Goal: Task Accomplishment & Management: Complete application form

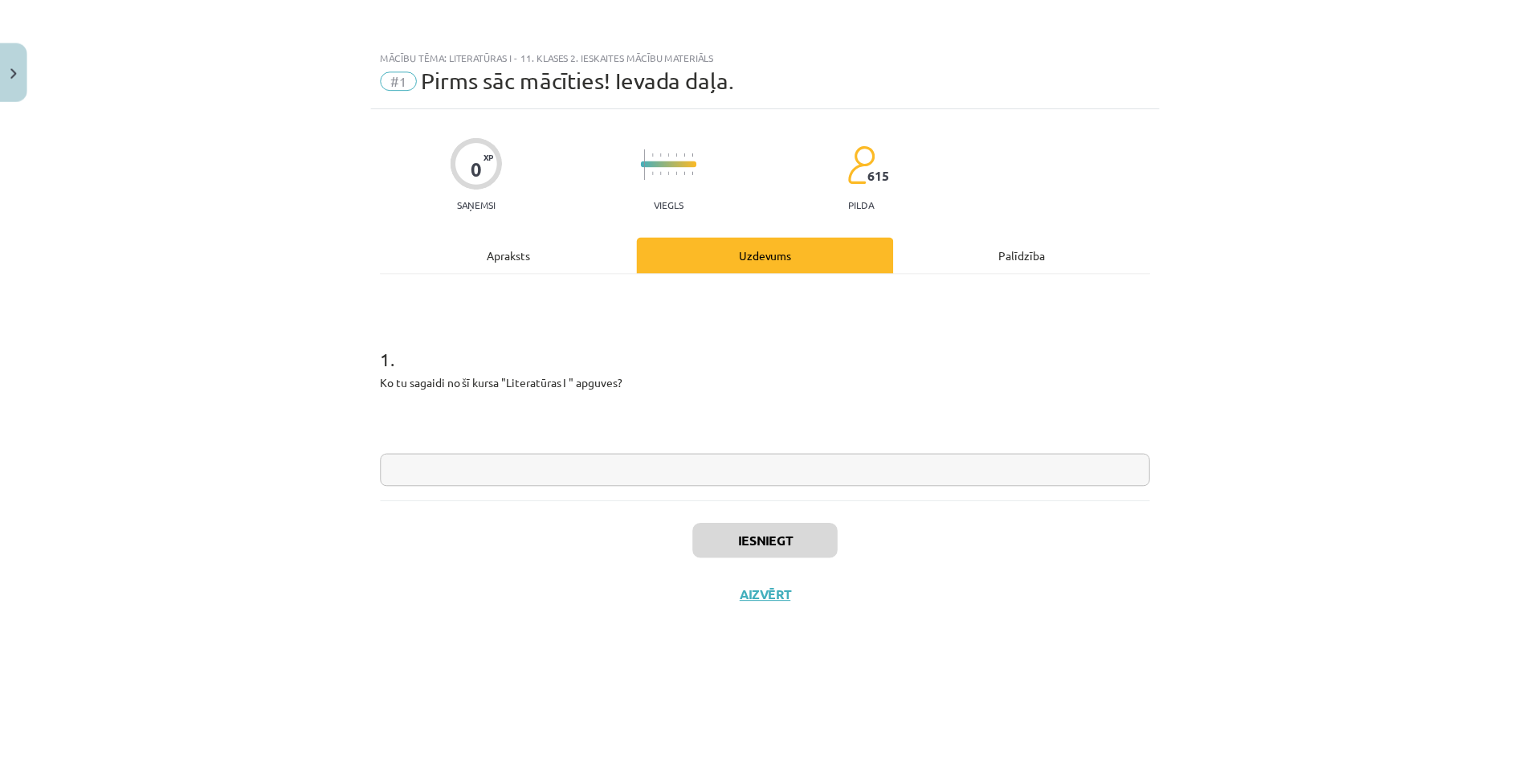
scroll to position [80, 0]
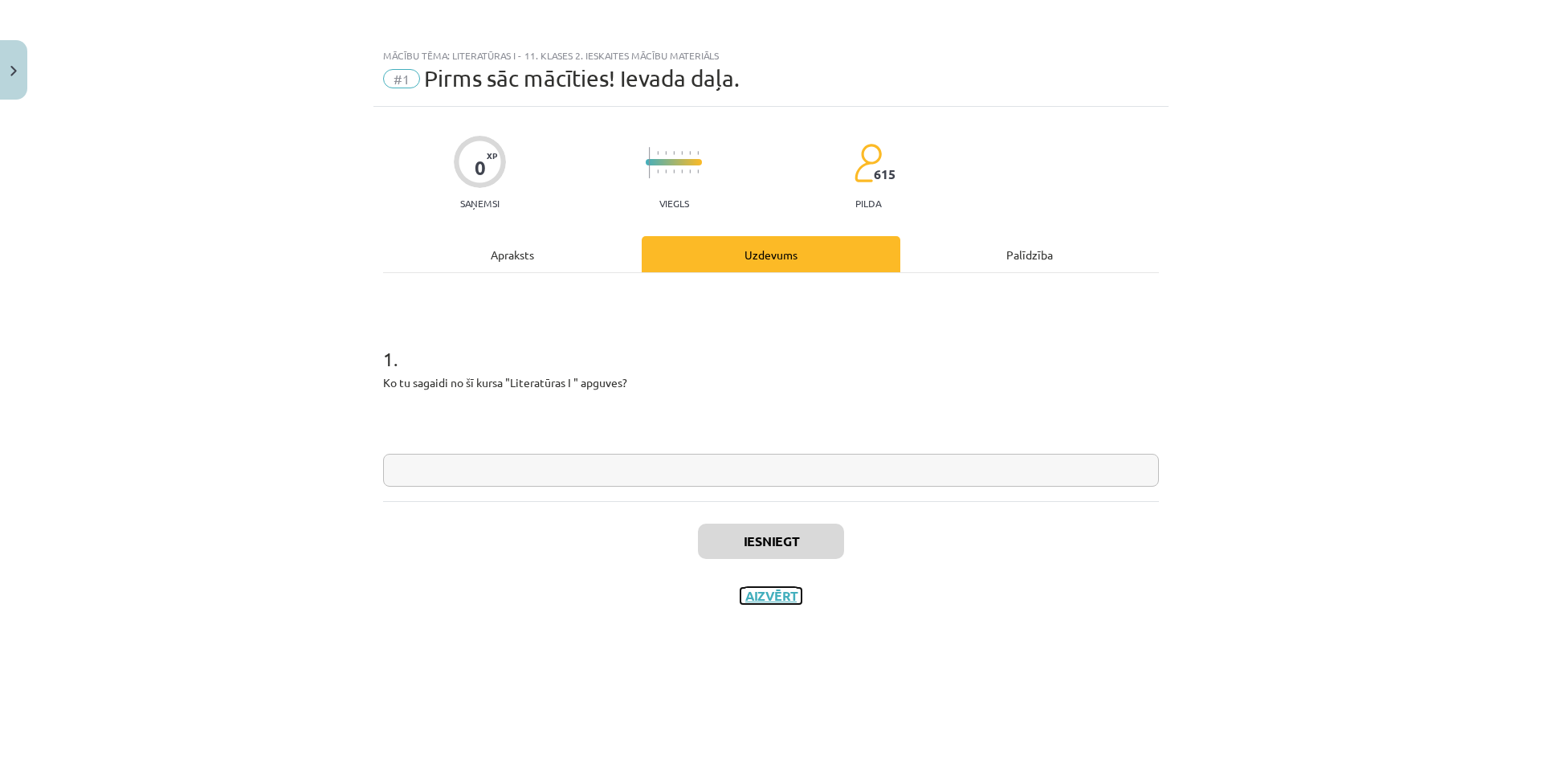
click at [775, 595] on button "Aizvērt" at bounding box center [771, 596] width 61 height 16
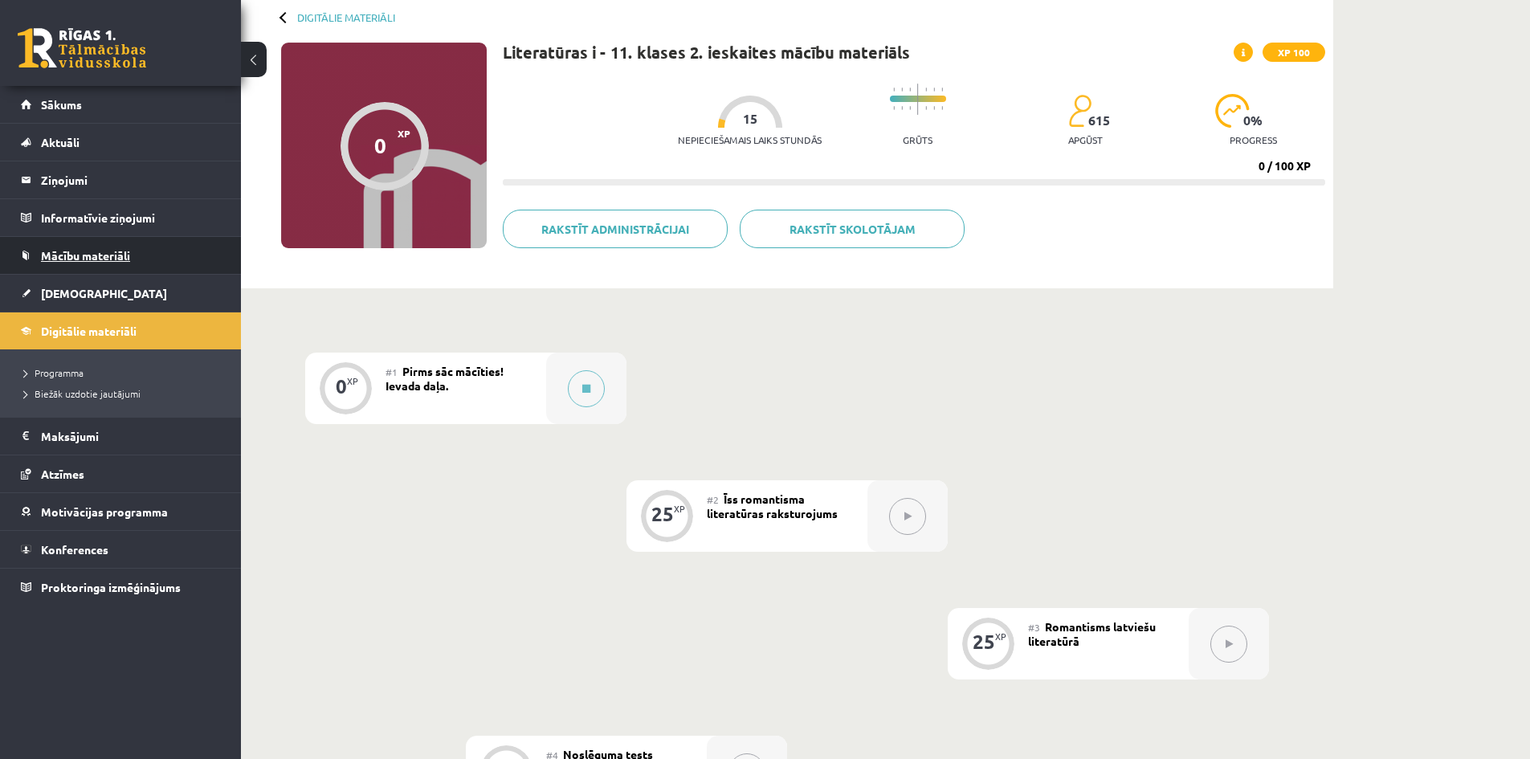
click at [148, 271] on link "Mācību materiāli" at bounding box center [121, 255] width 200 height 37
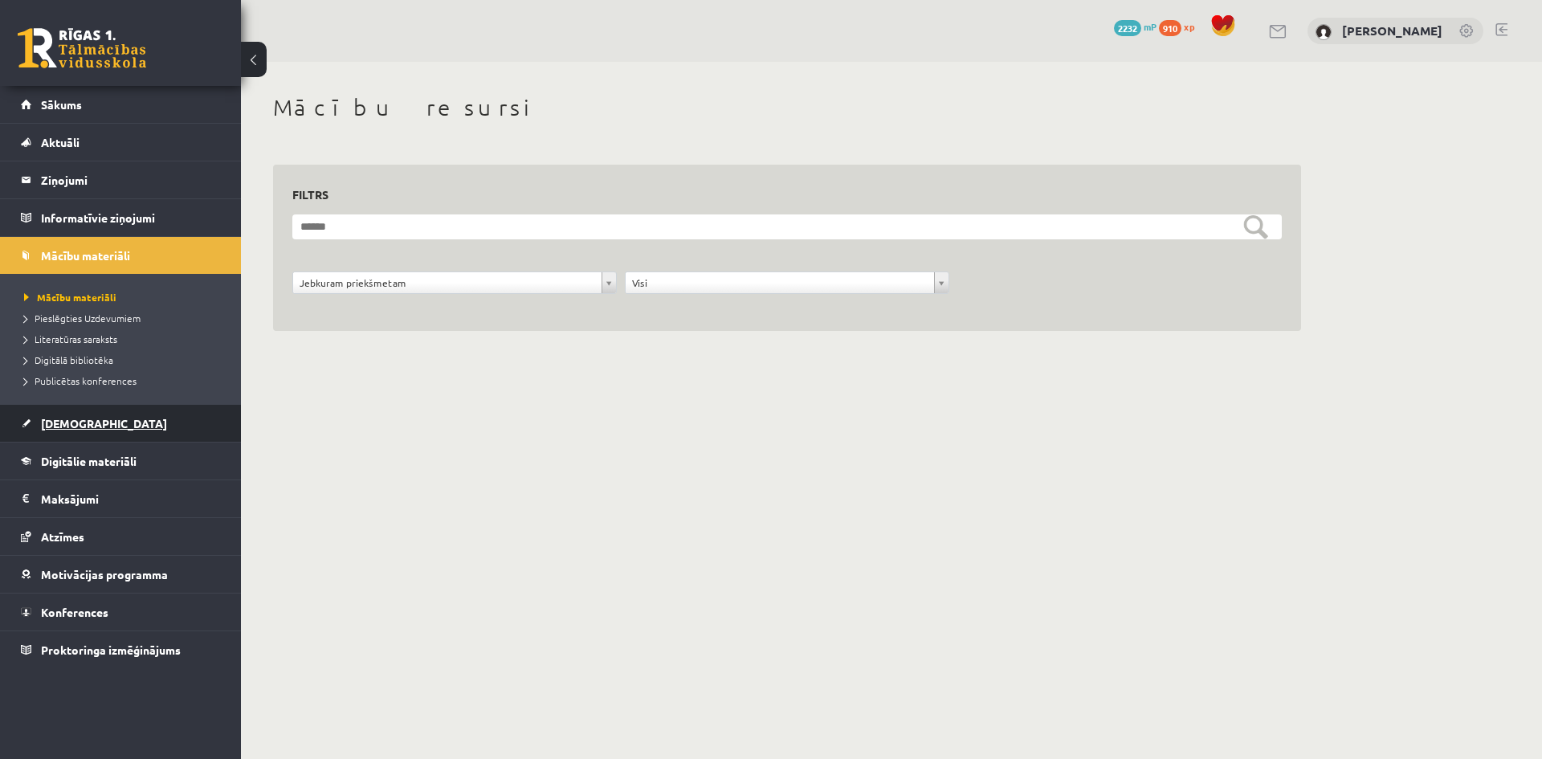
click at [110, 439] on link "[DEMOGRAPHIC_DATA]" at bounding box center [121, 423] width 200 height 37
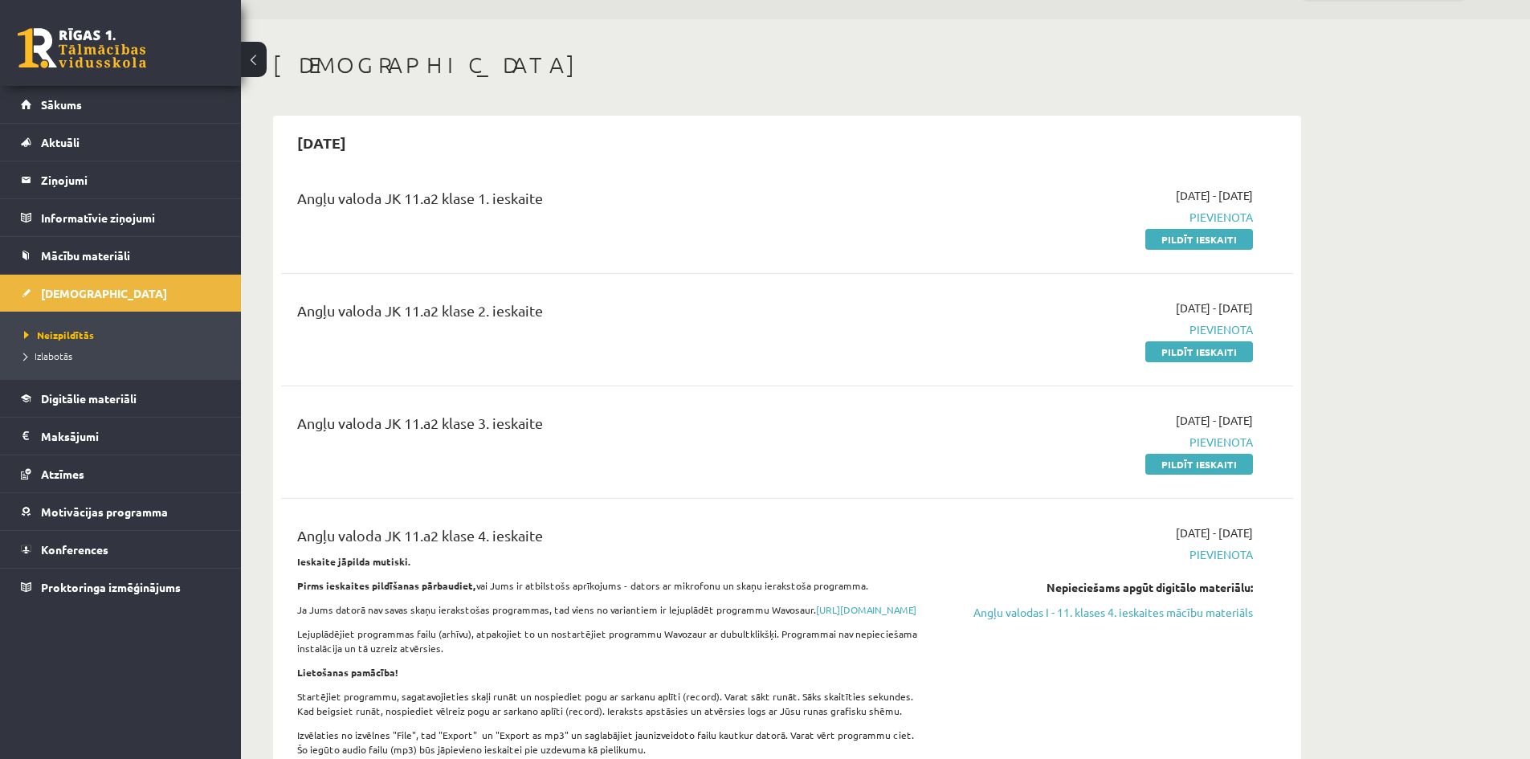
scroll to position [80, 0]
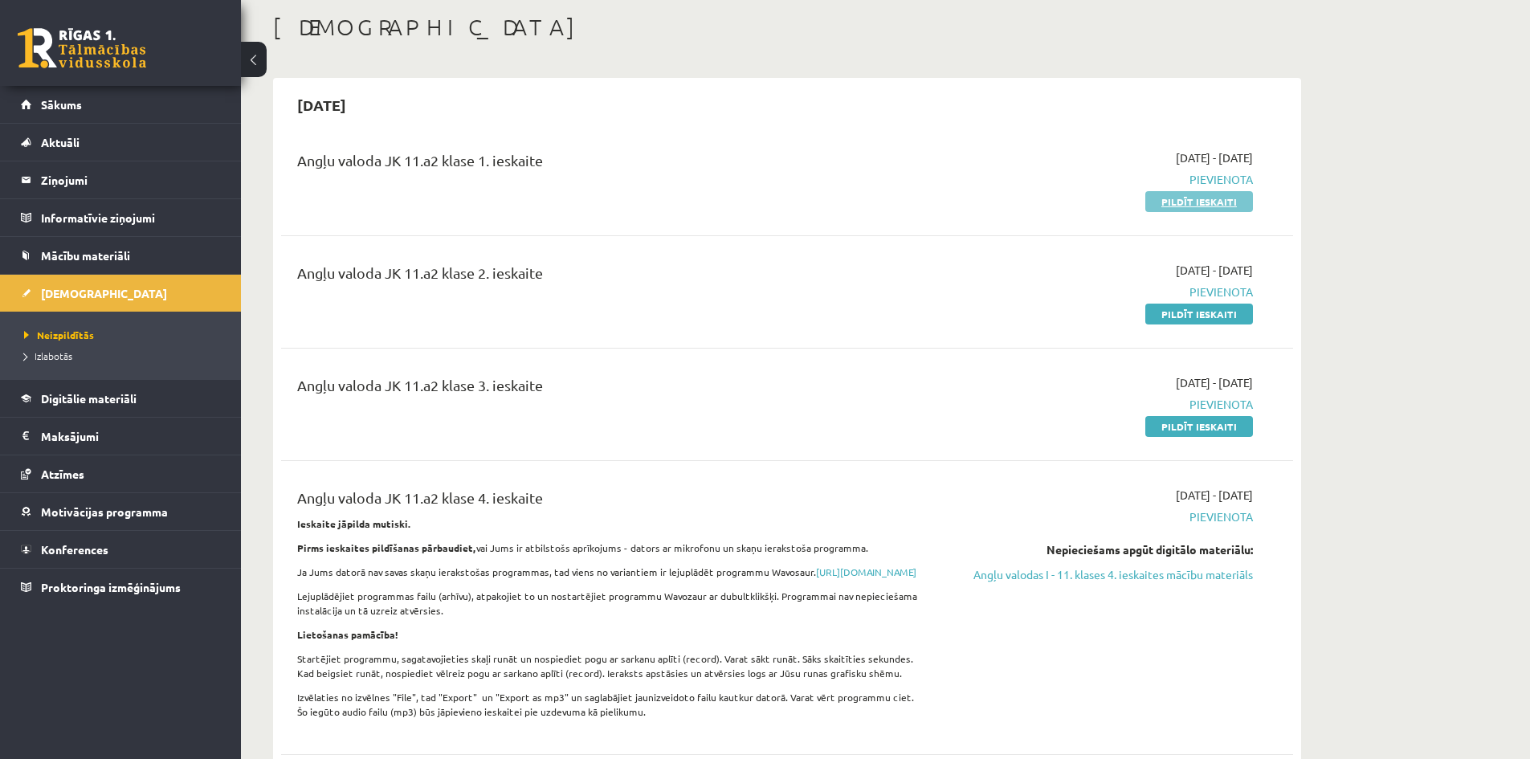
click at [1178, 203] on link "Pildīt ieskaiti" at bounding box center [1200, 201] width 108 height 21
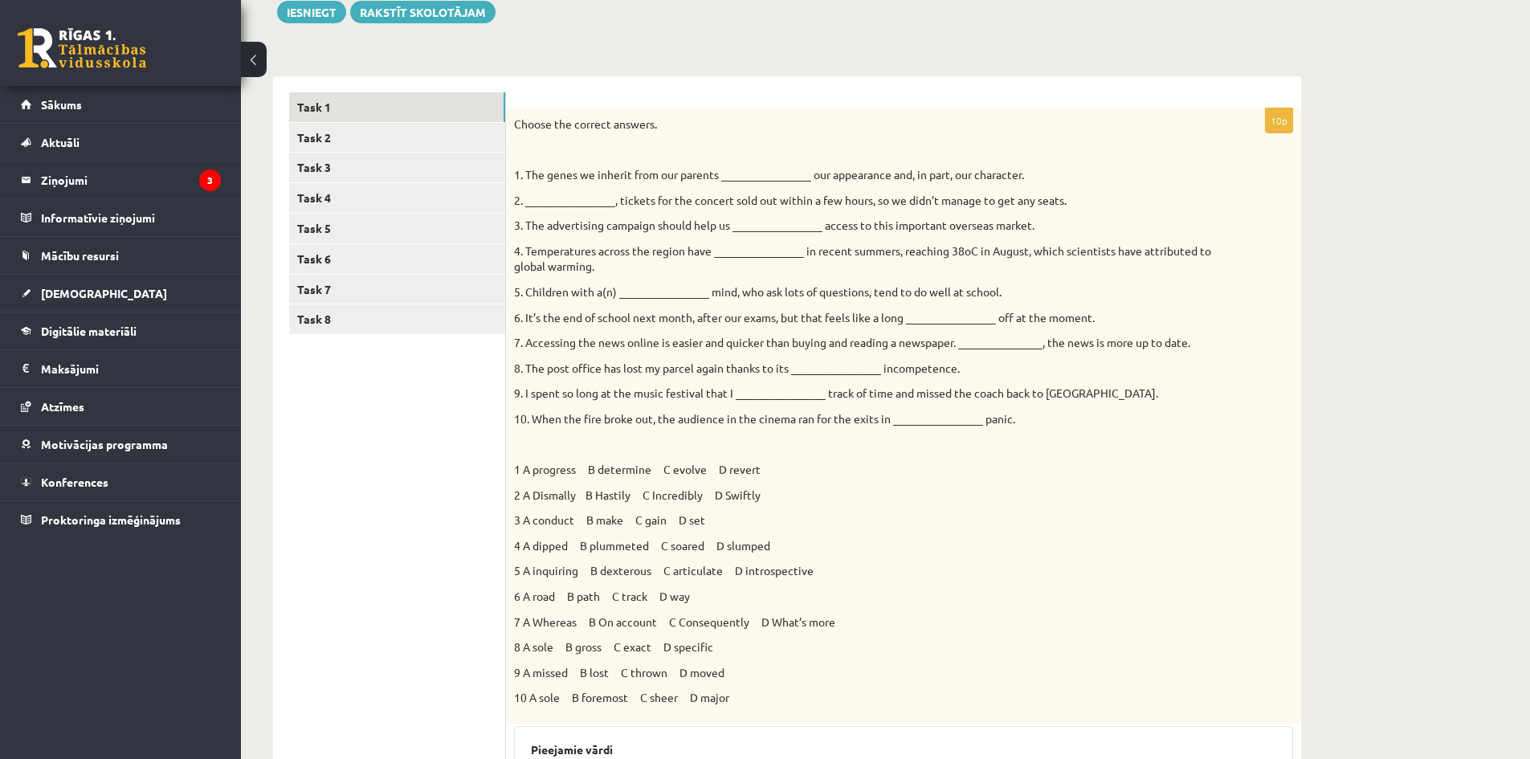
scroll to position [241, 0]
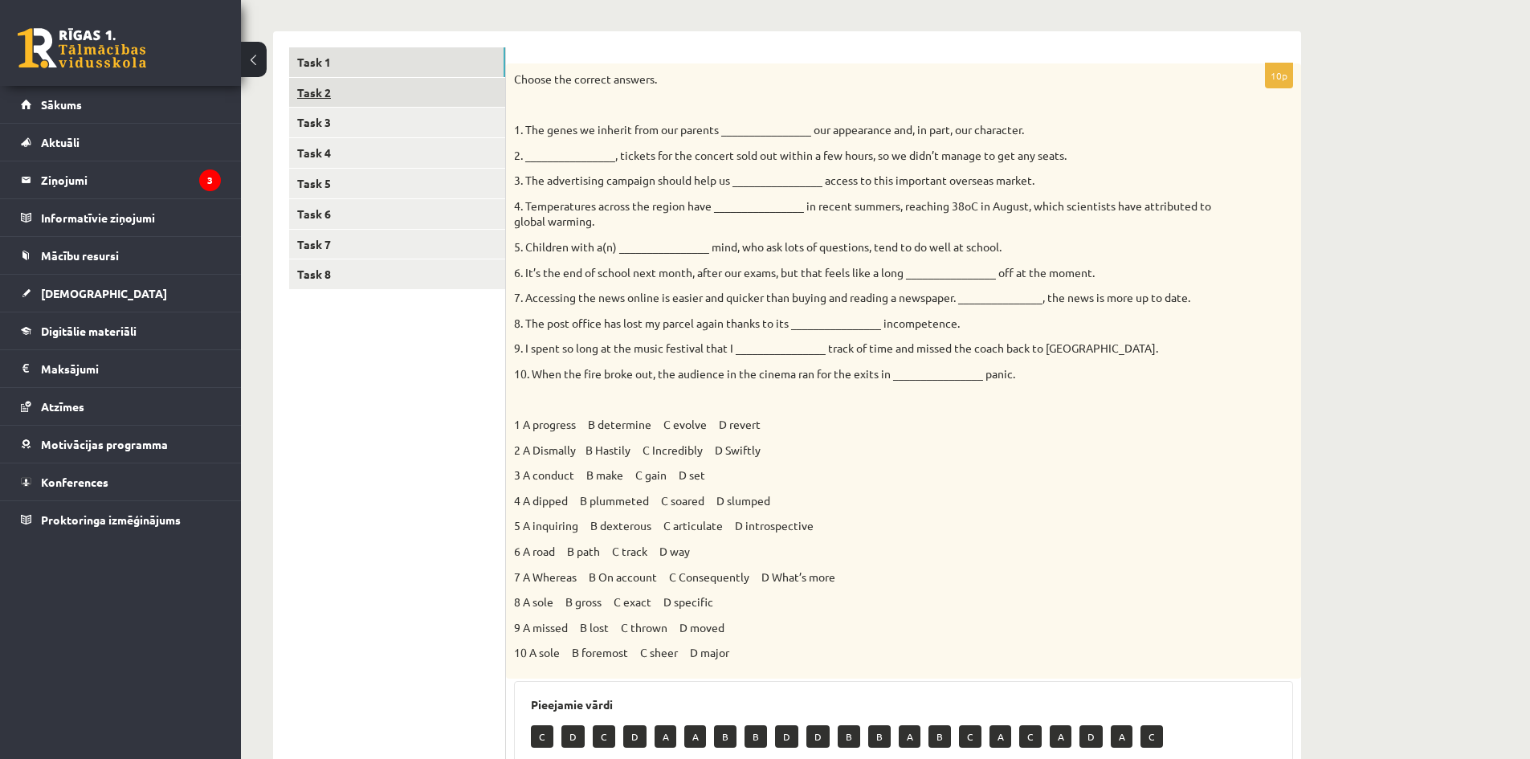
click at [427, 88] on link "Task 2" at bounding box center [397, 93] width 216 height 30
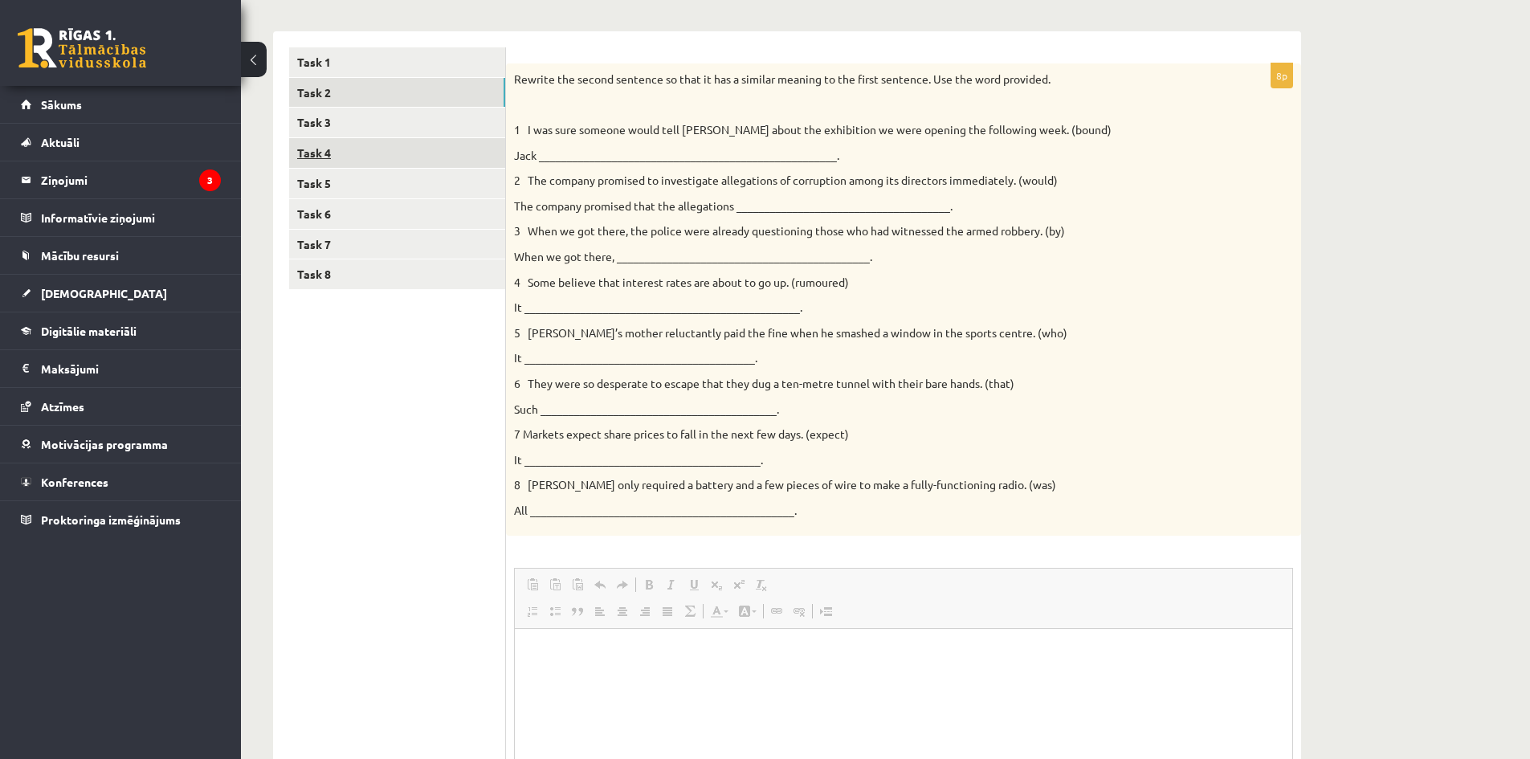
scroll to position [0, 0]
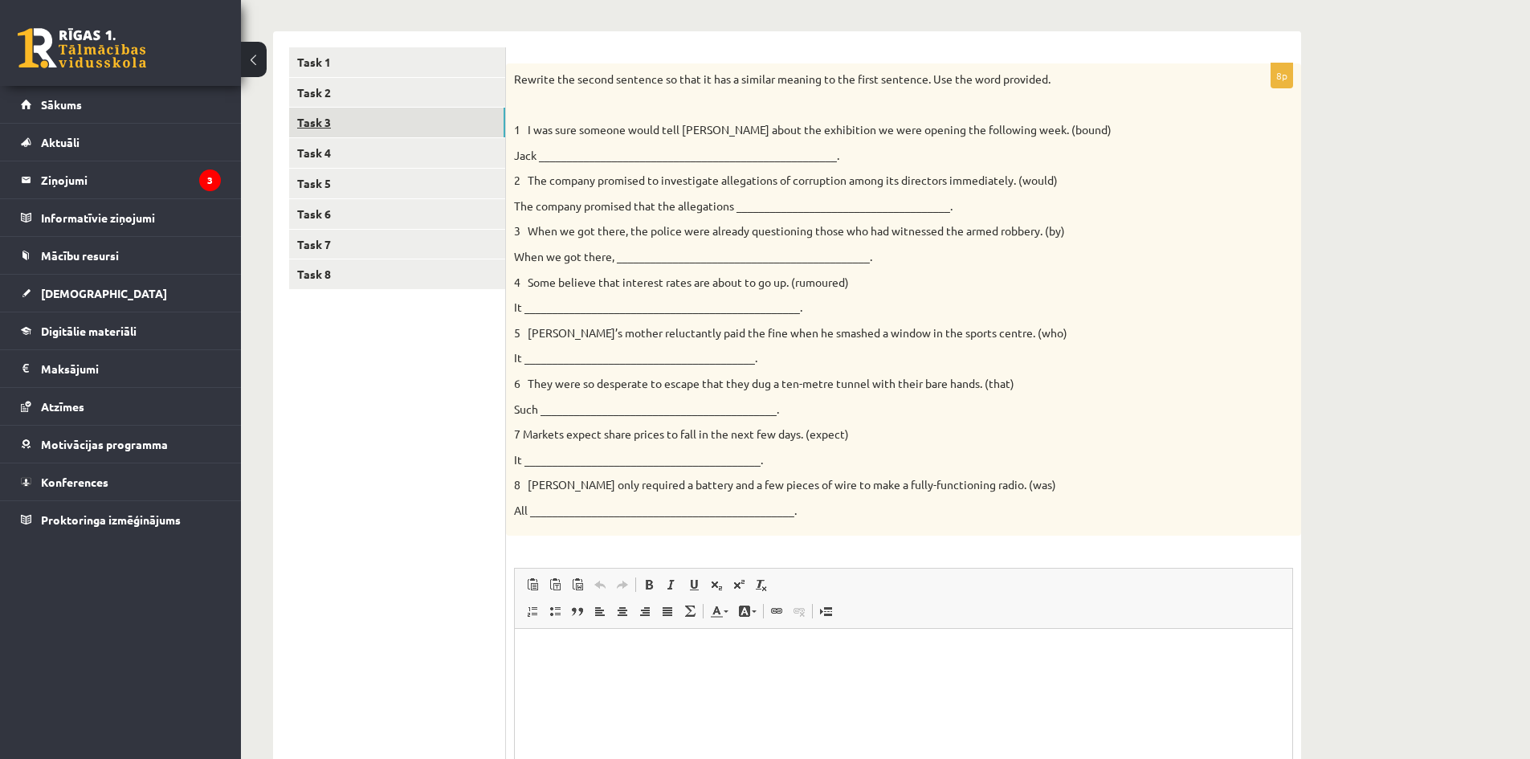
click at [396, 124] on link "Task 3" at bounding box center [397, 123] width 216 height 30
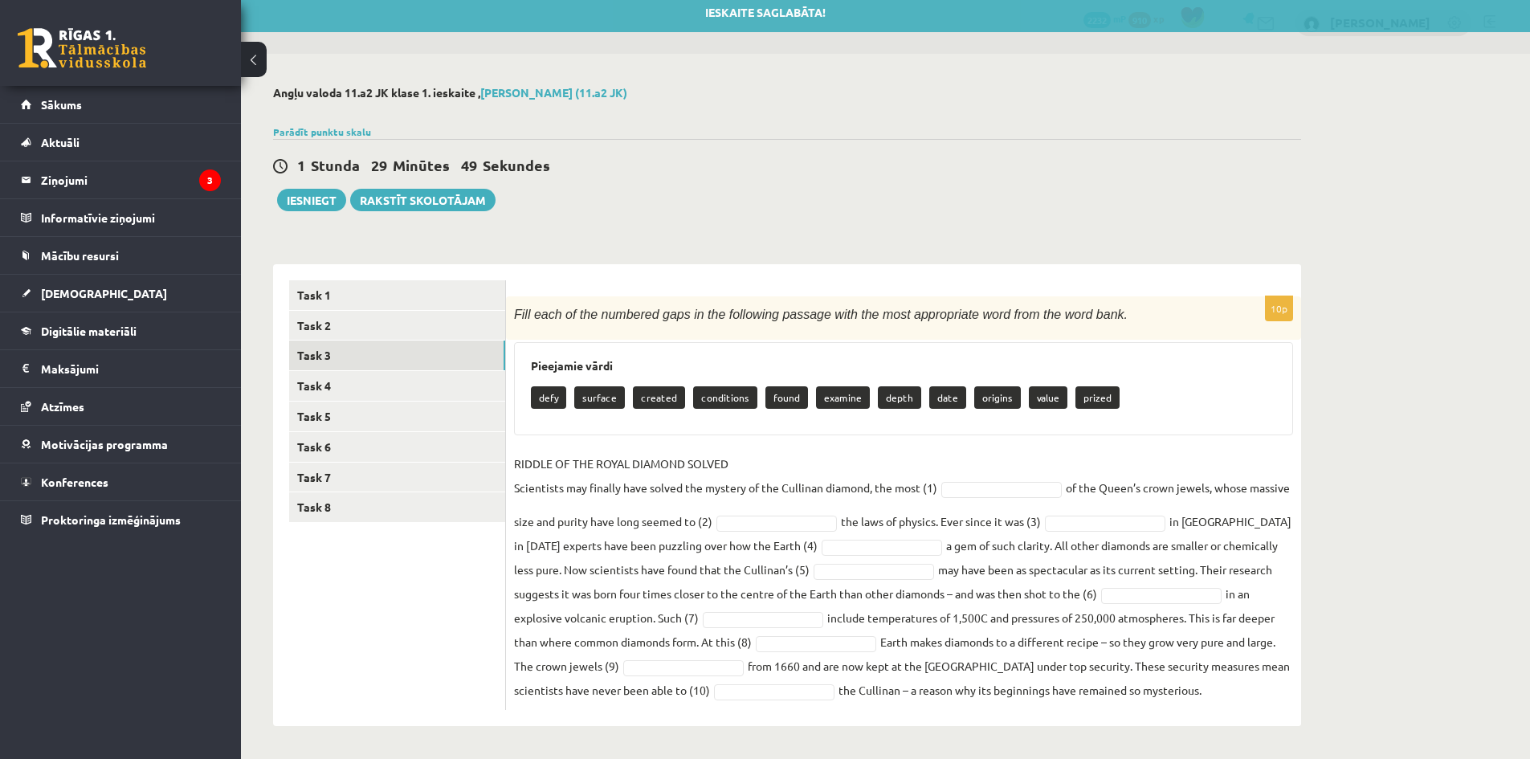
scroll to position [9, 0]
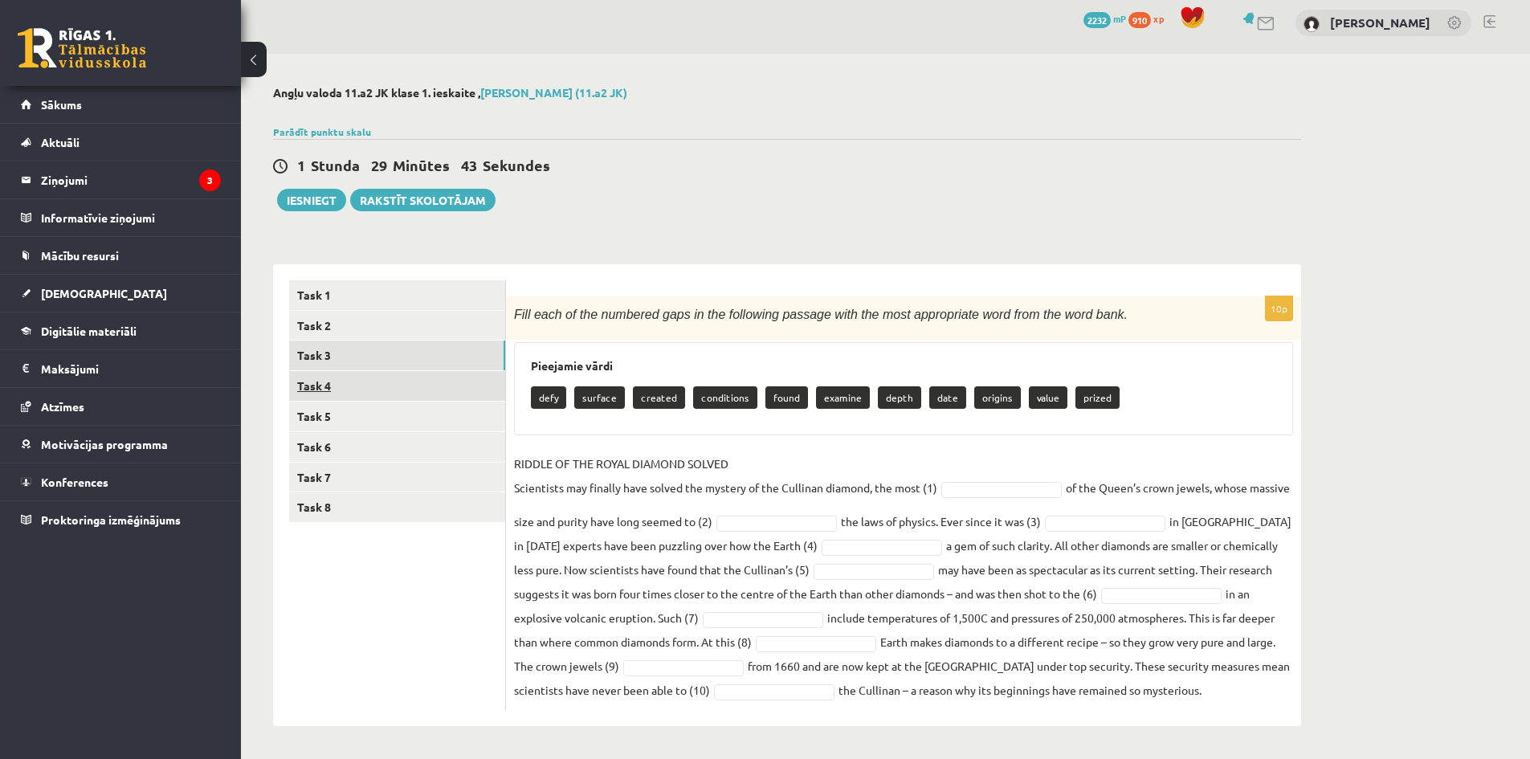
click at [426, 386] on link "Task 4" at bounding box center [397, 386] width 216 height 30
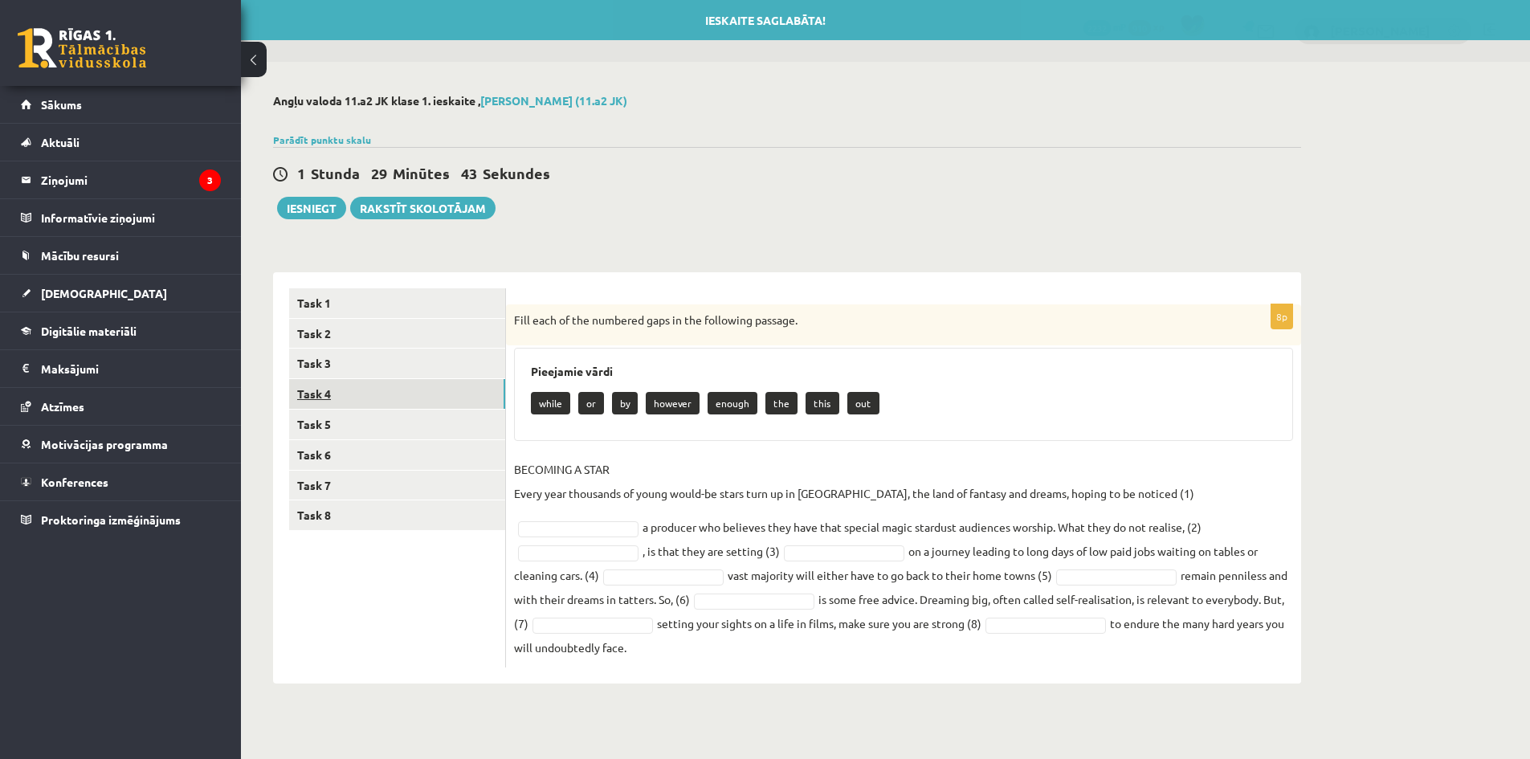
scroll to position [0, 0]
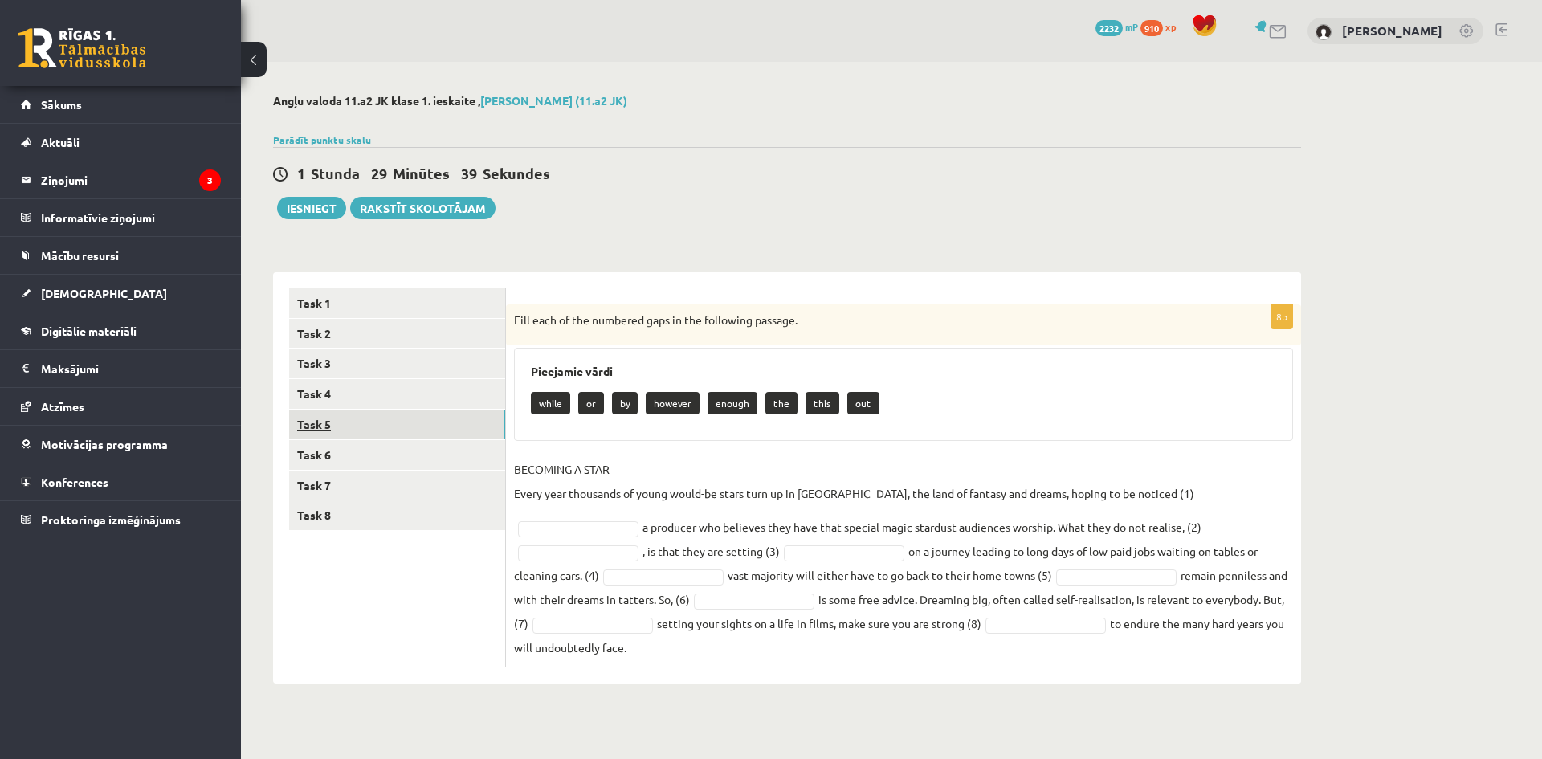
click at [435, 430] on link "Task 5" at bounding box center [397, 425] width 216 height 30
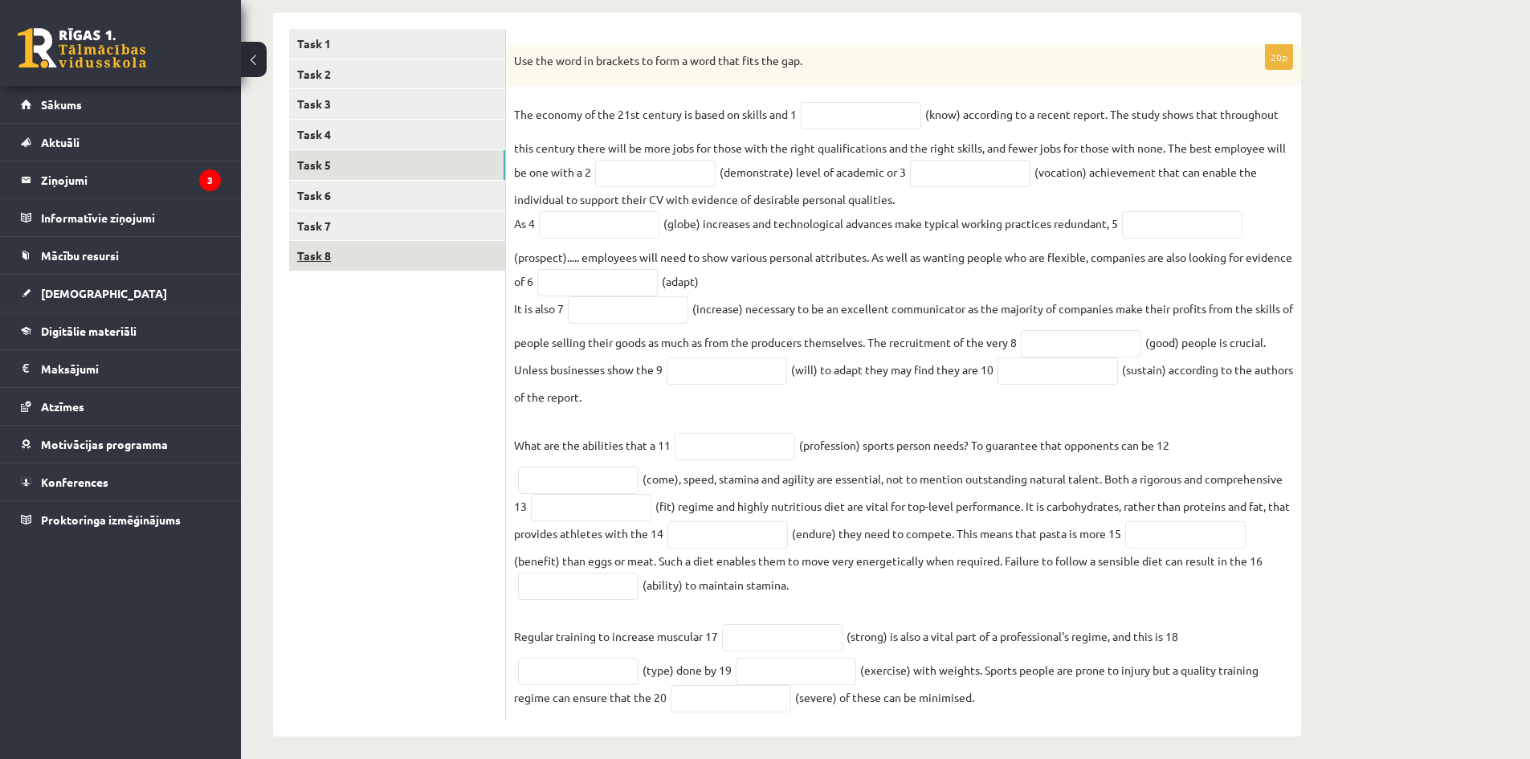
scroll to position [276, 0]
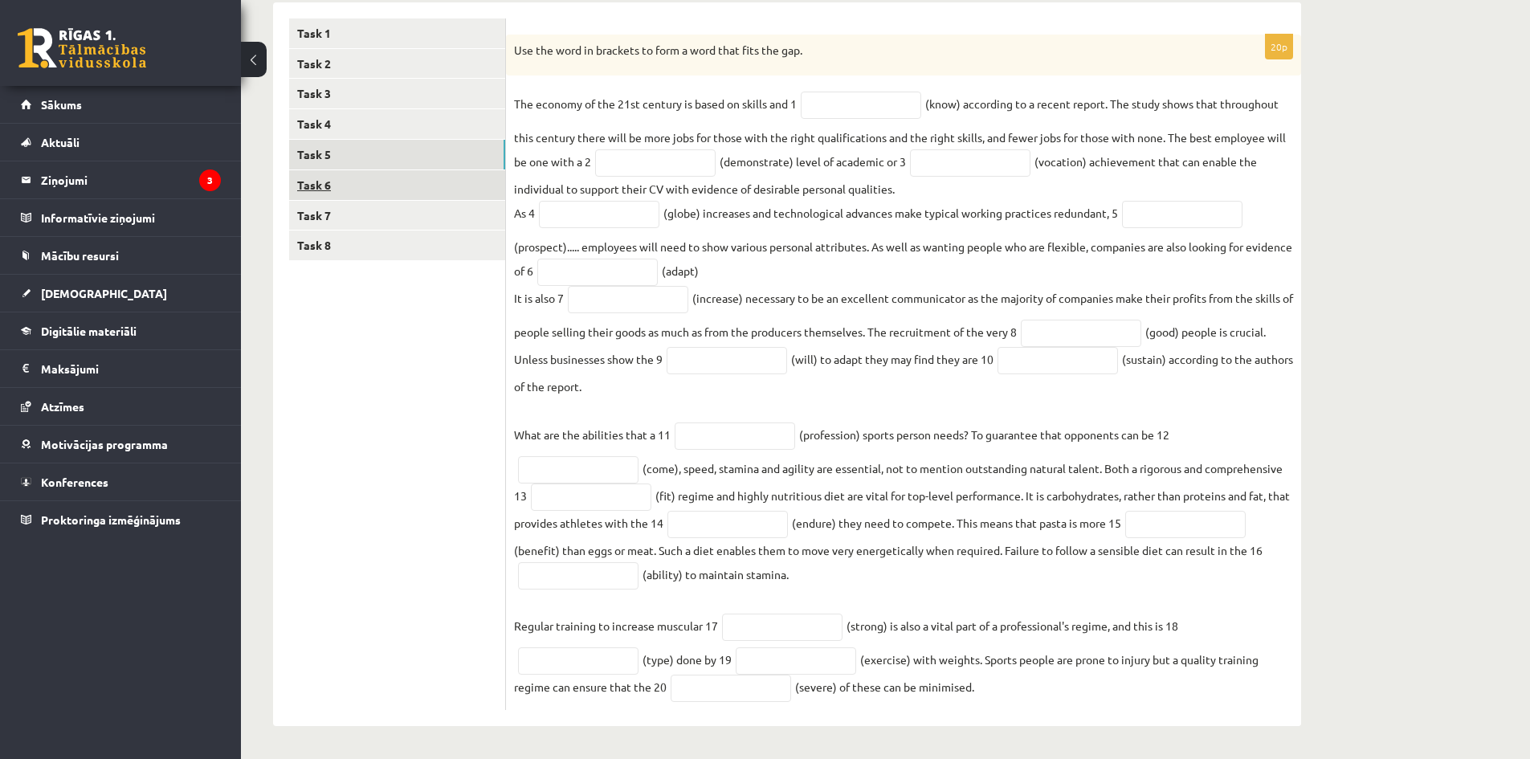
click at [431, 182] on link "Task 6" at bounding box center [397, 185] width 216 height 30
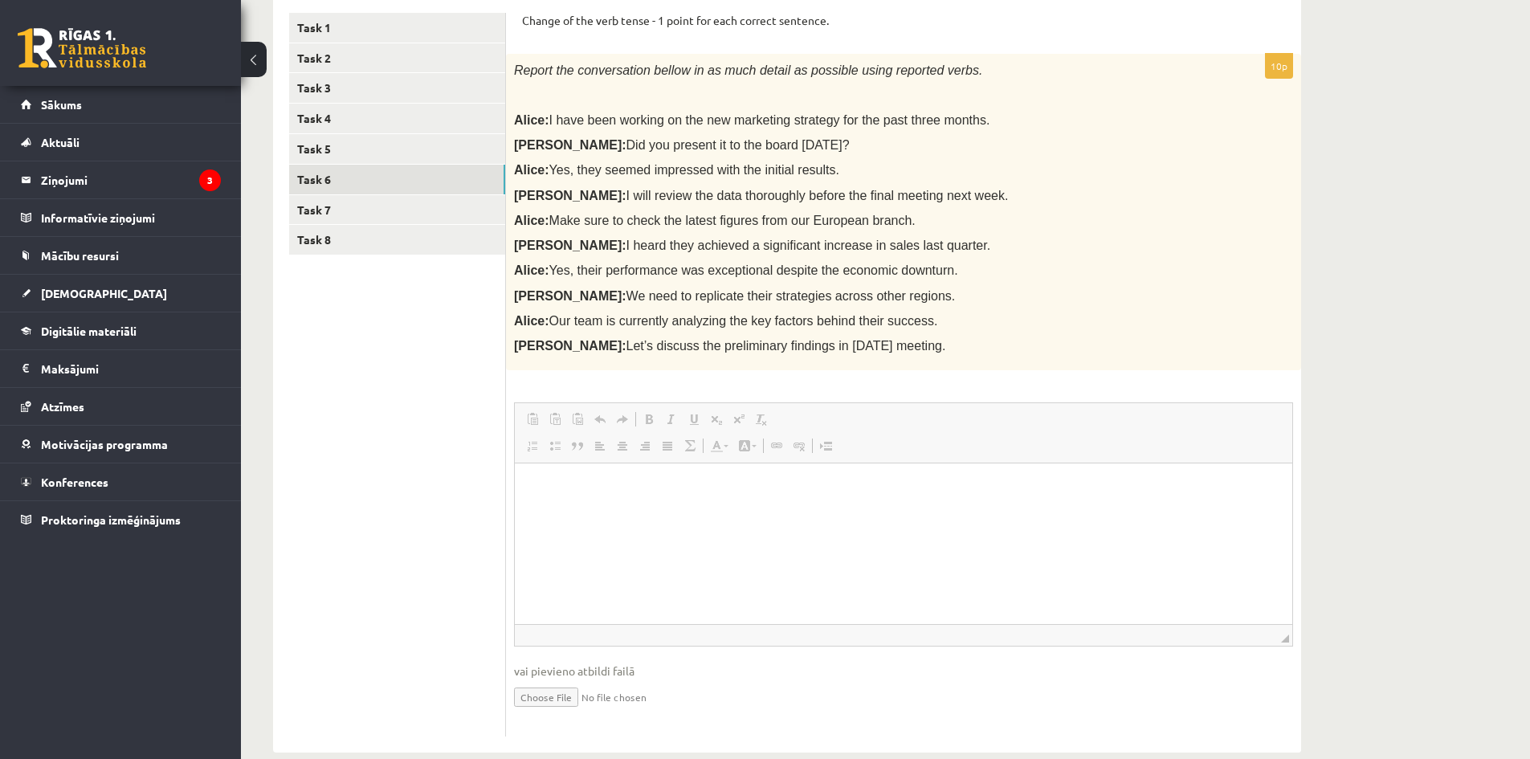
scroll to position [0, 0]
click at [402, 210] on link "Task 7" at bounding box center [397, 210] width 216 height 30
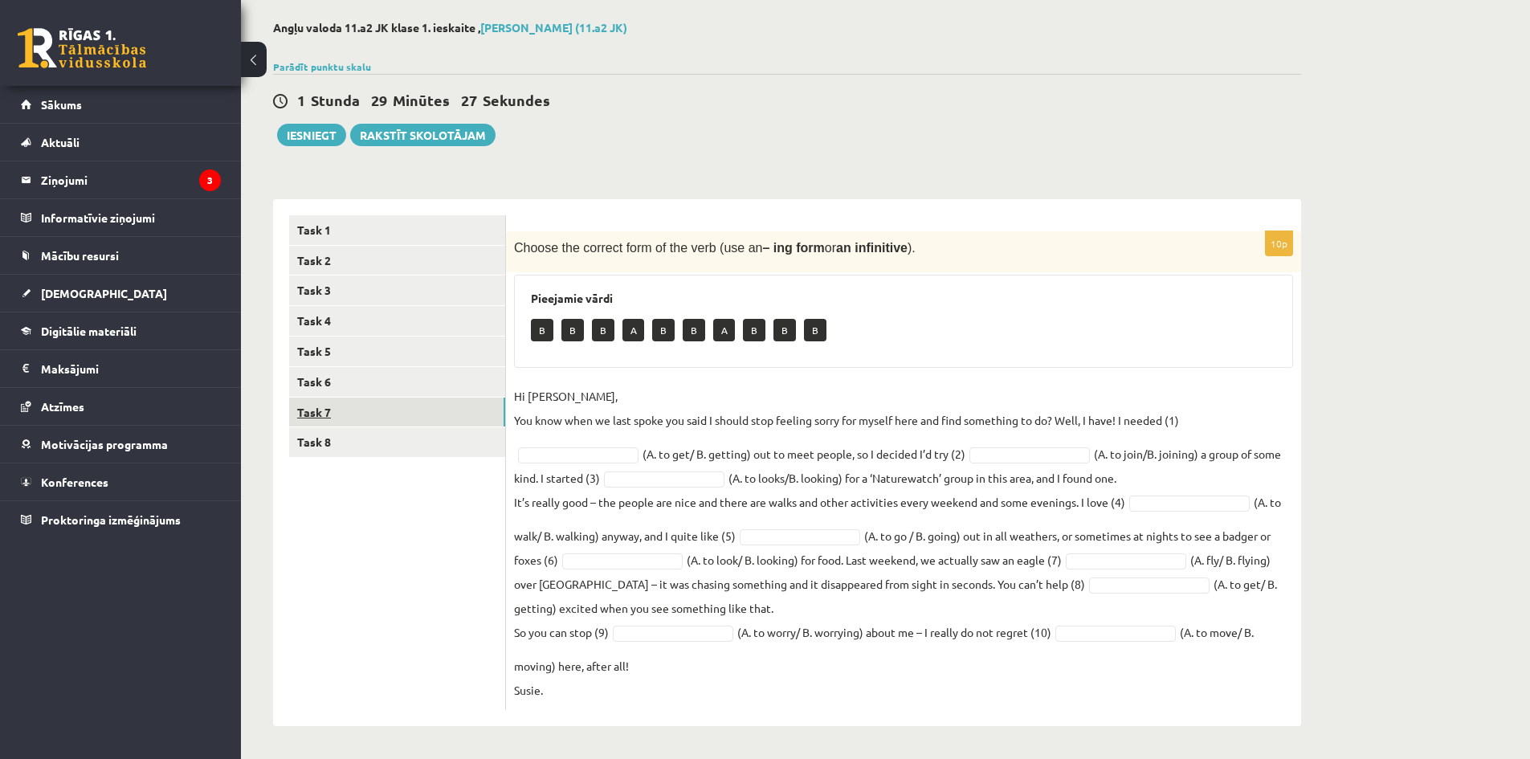
scroll to position [74, 0]
click at [427, 451] on link "Task 8" at bounding box center [397, 442] width 216 height 30
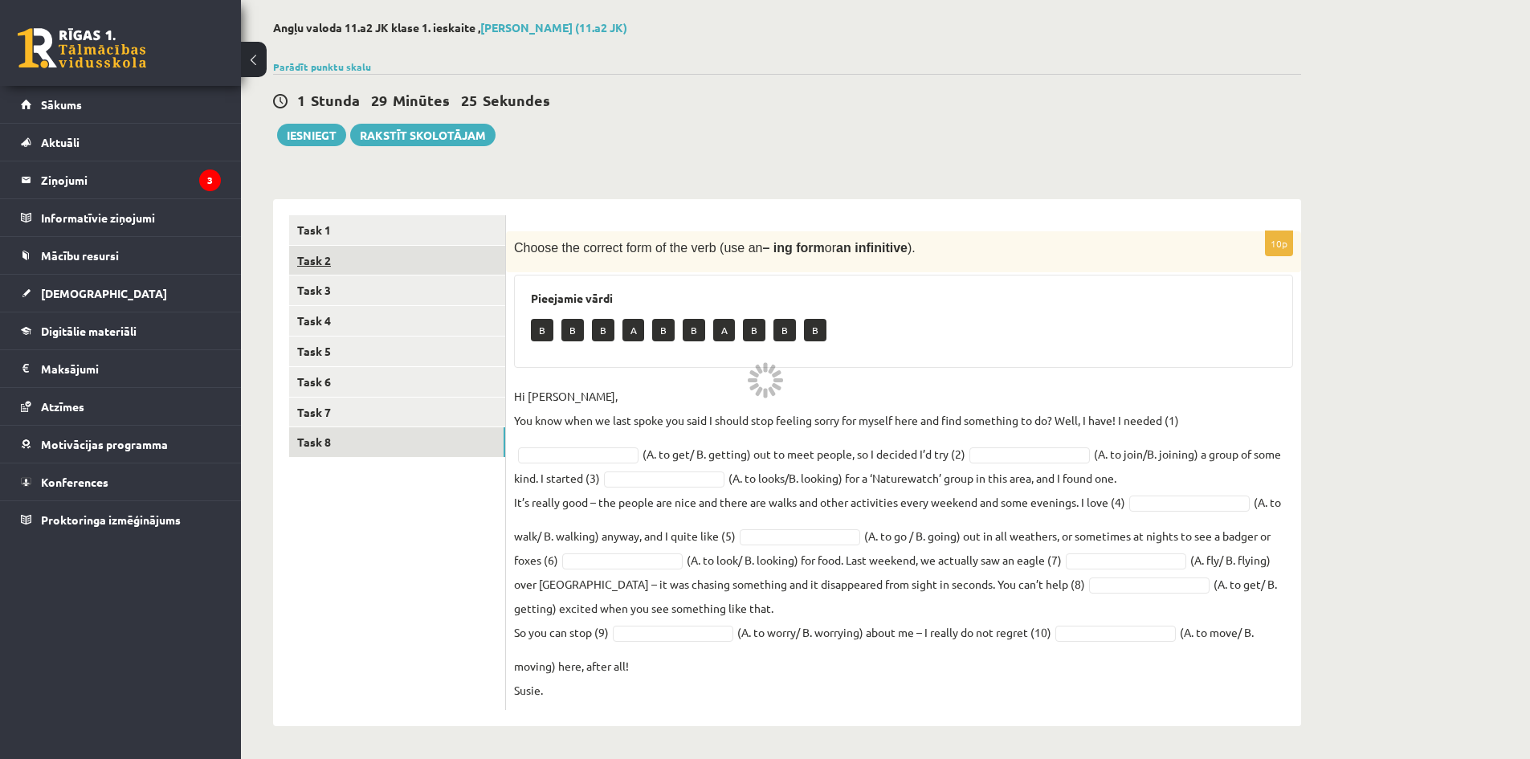
scroll to position [0, 0]
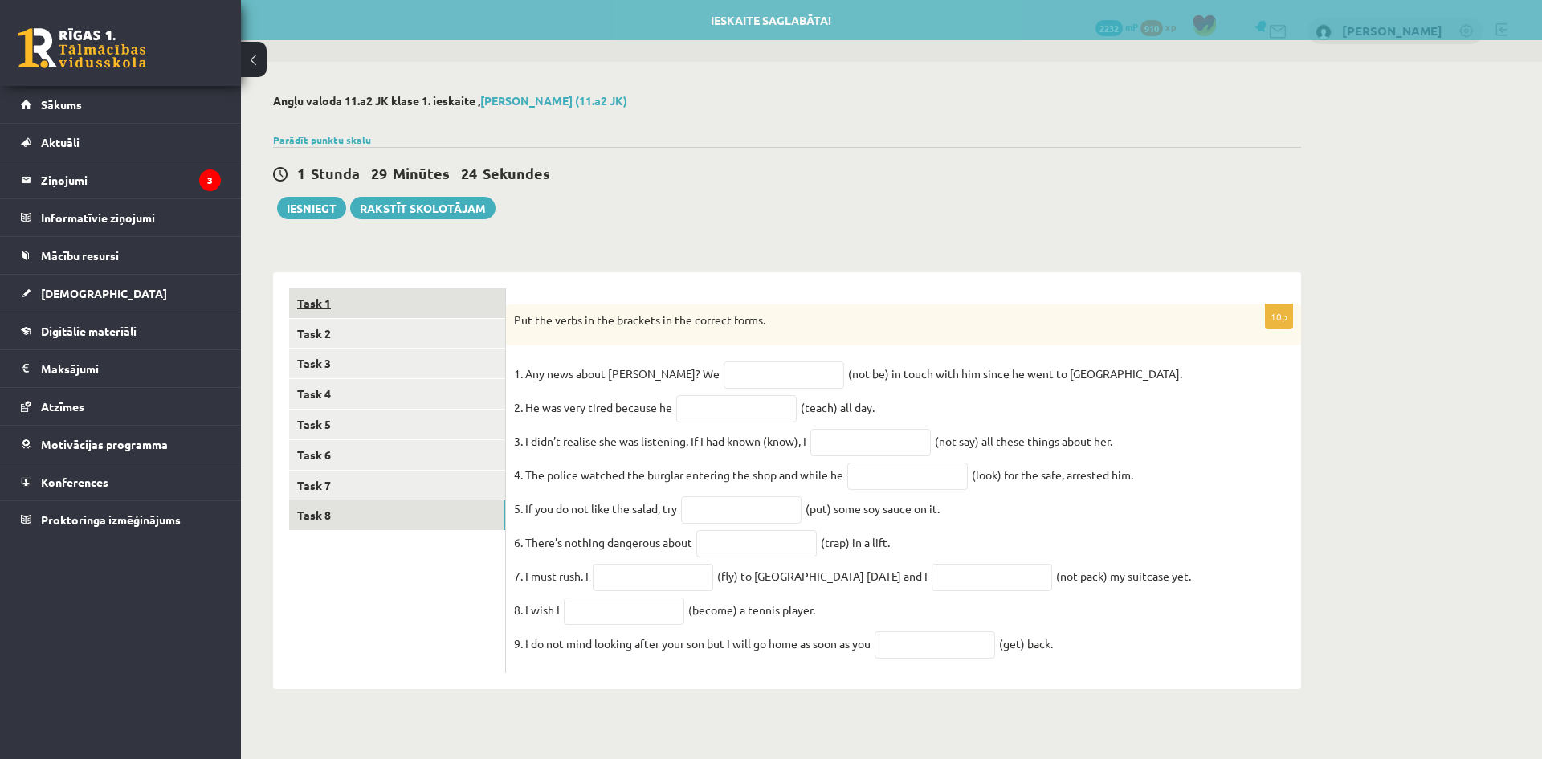
click at [418, 289] on link "Task 1" at bounding box center [397, 303] width 216 height 30
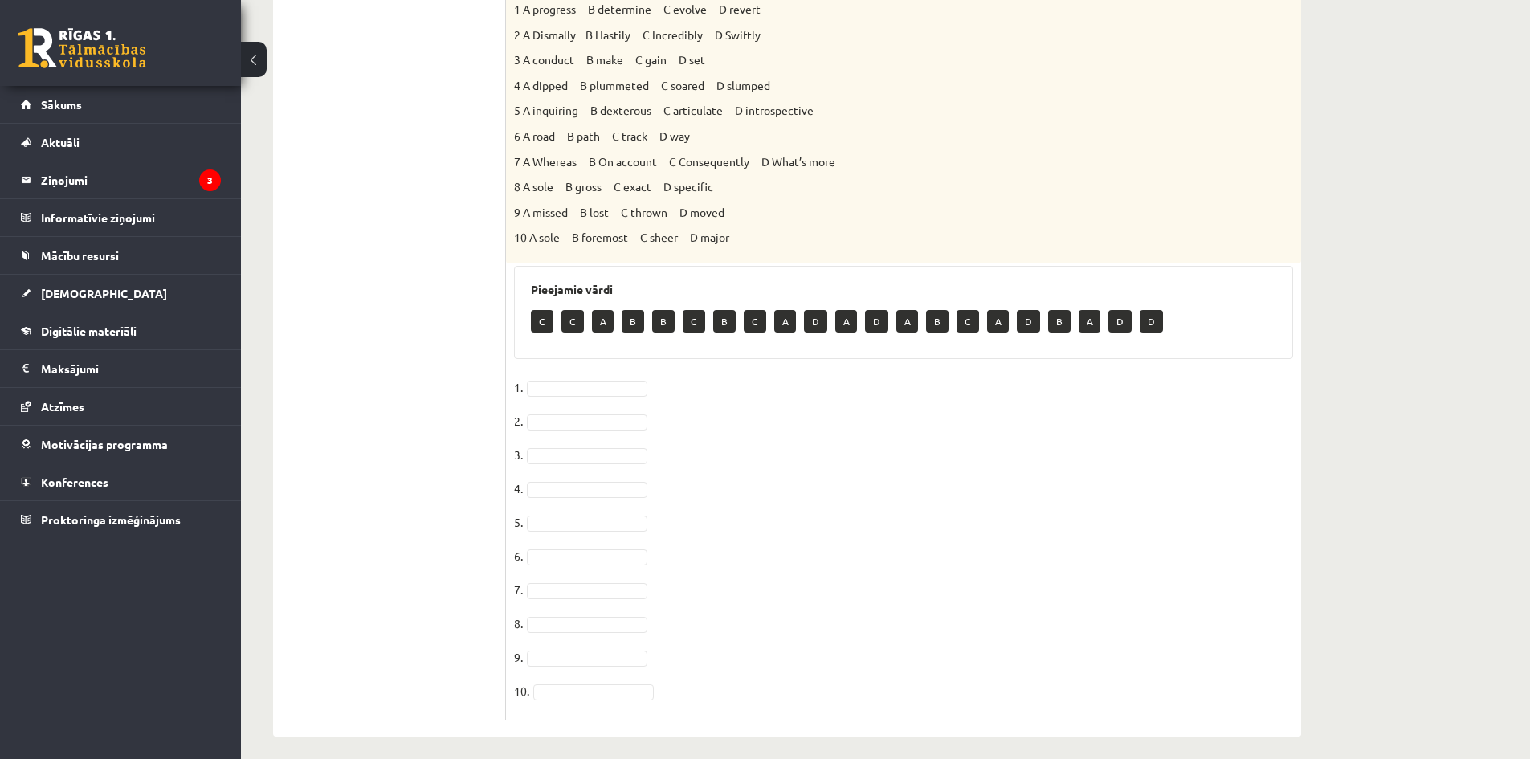
scroll to position [668, 0]
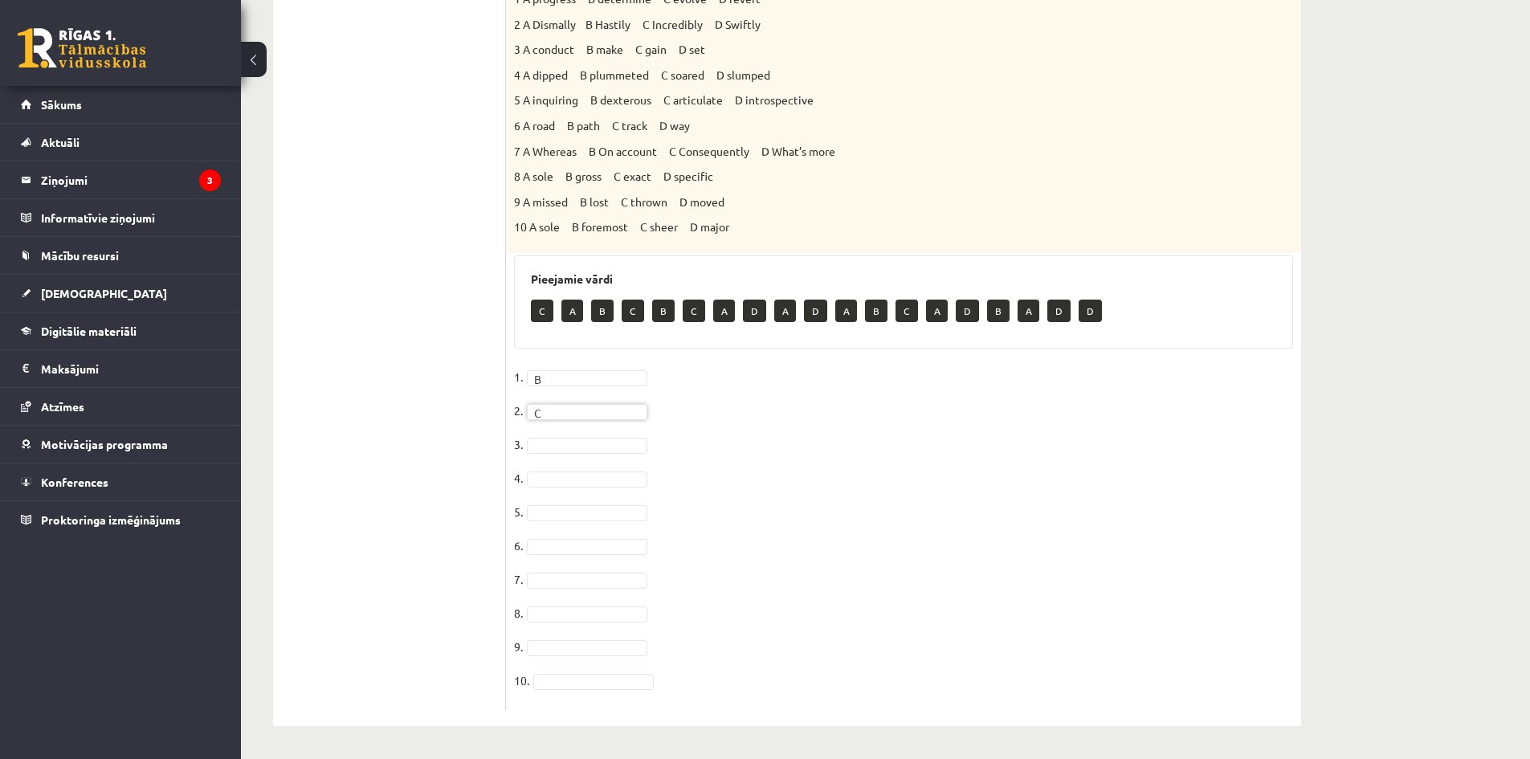
click at [571, 436] on fieldset "1. B * 2. C * 3. 4. 5. 6. 7. 8. 9. 10." at bounding box center [903, 533] width 779 height 337
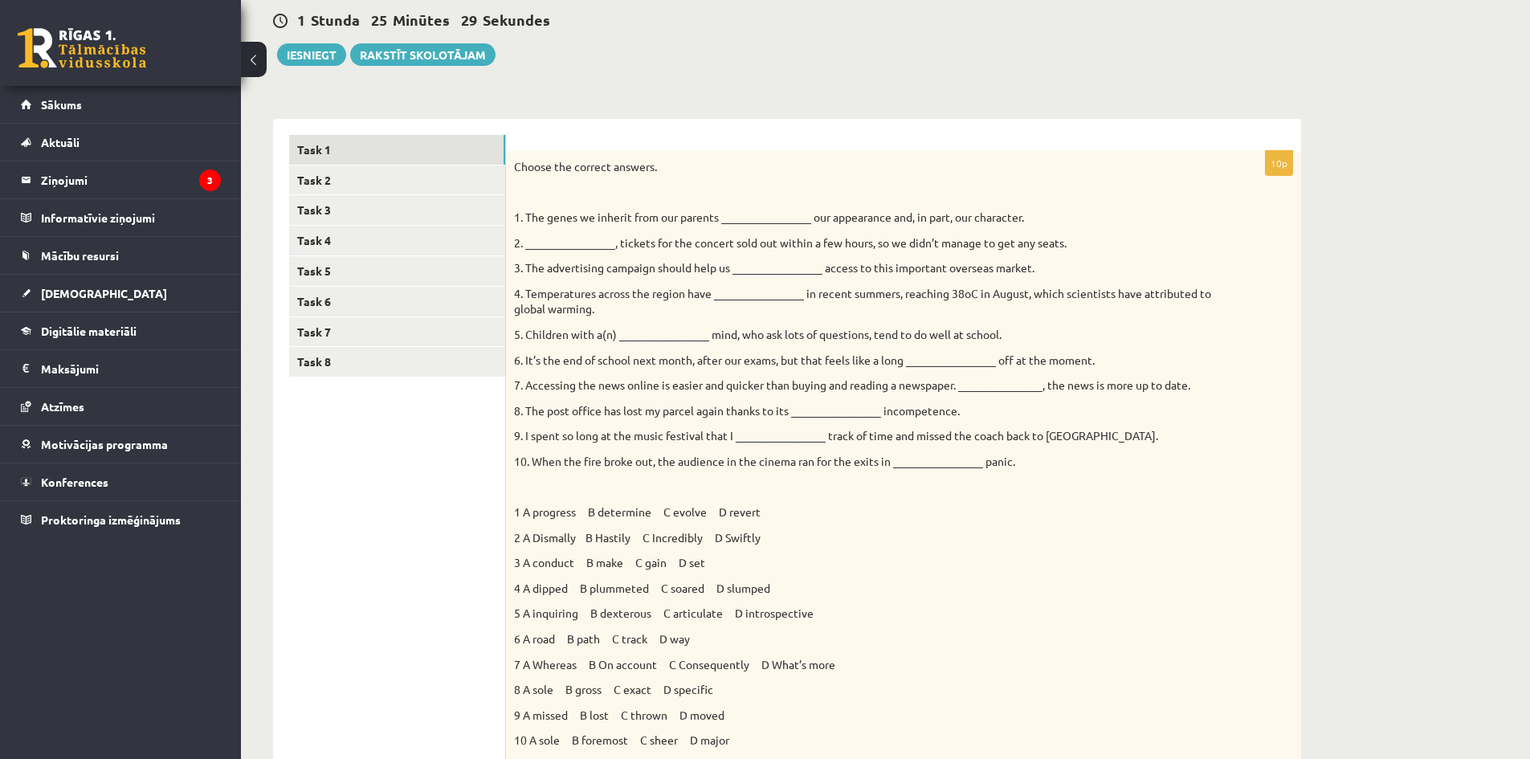
scroll to position [105, 0]
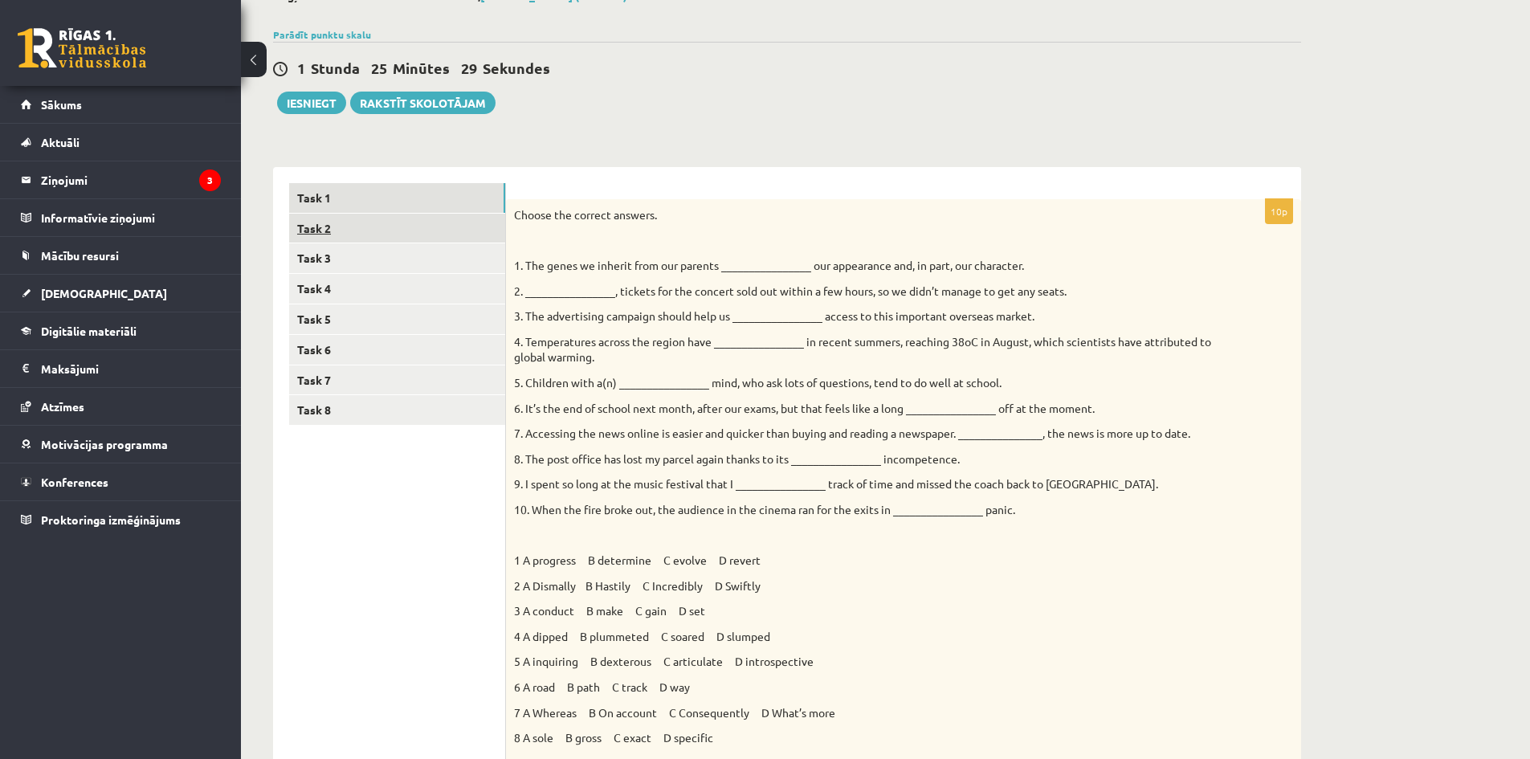
click at [423, 224] on link "Task 2" at bounding box center [397, 229] width 216 height 30
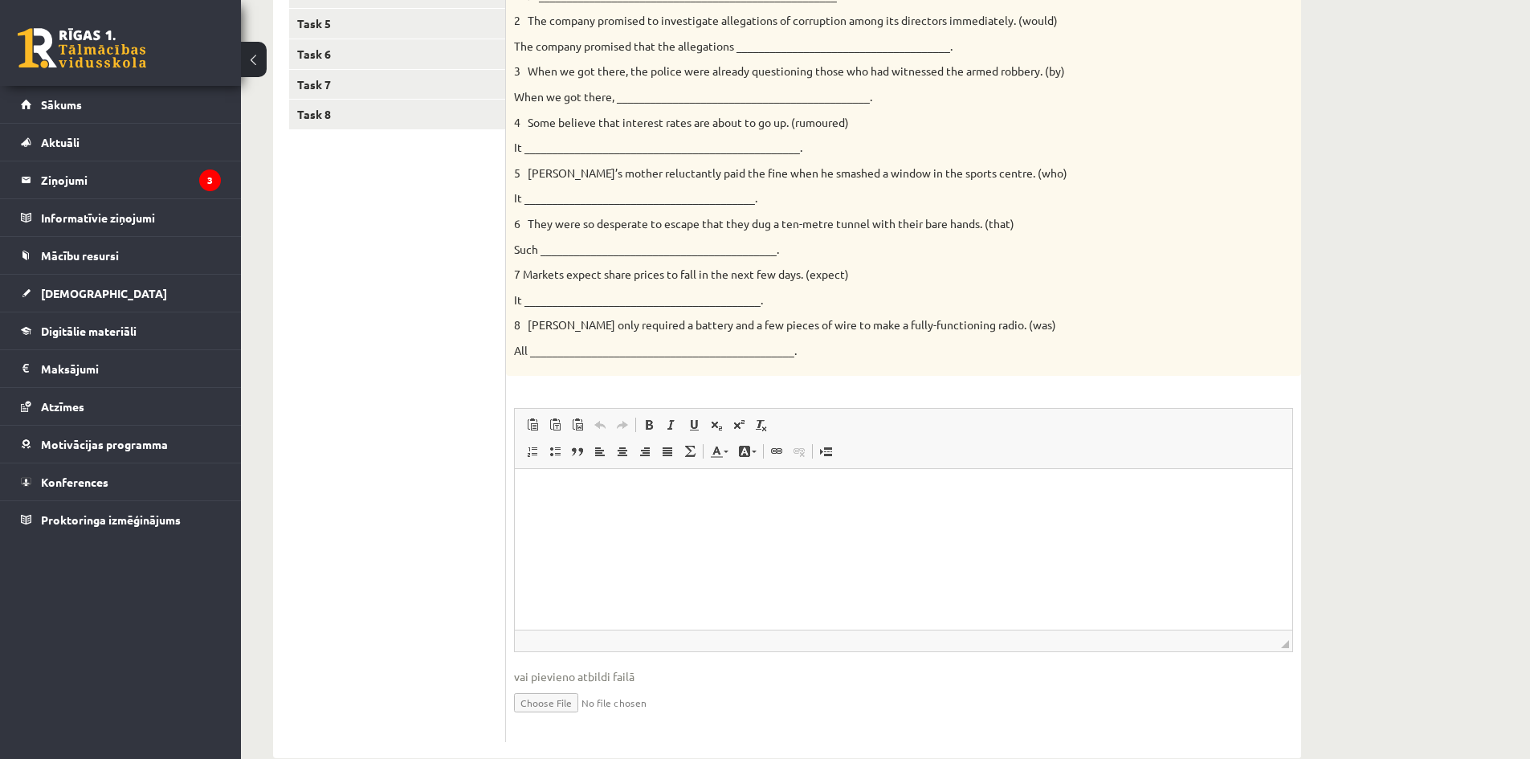
scroll to position [434, 0]
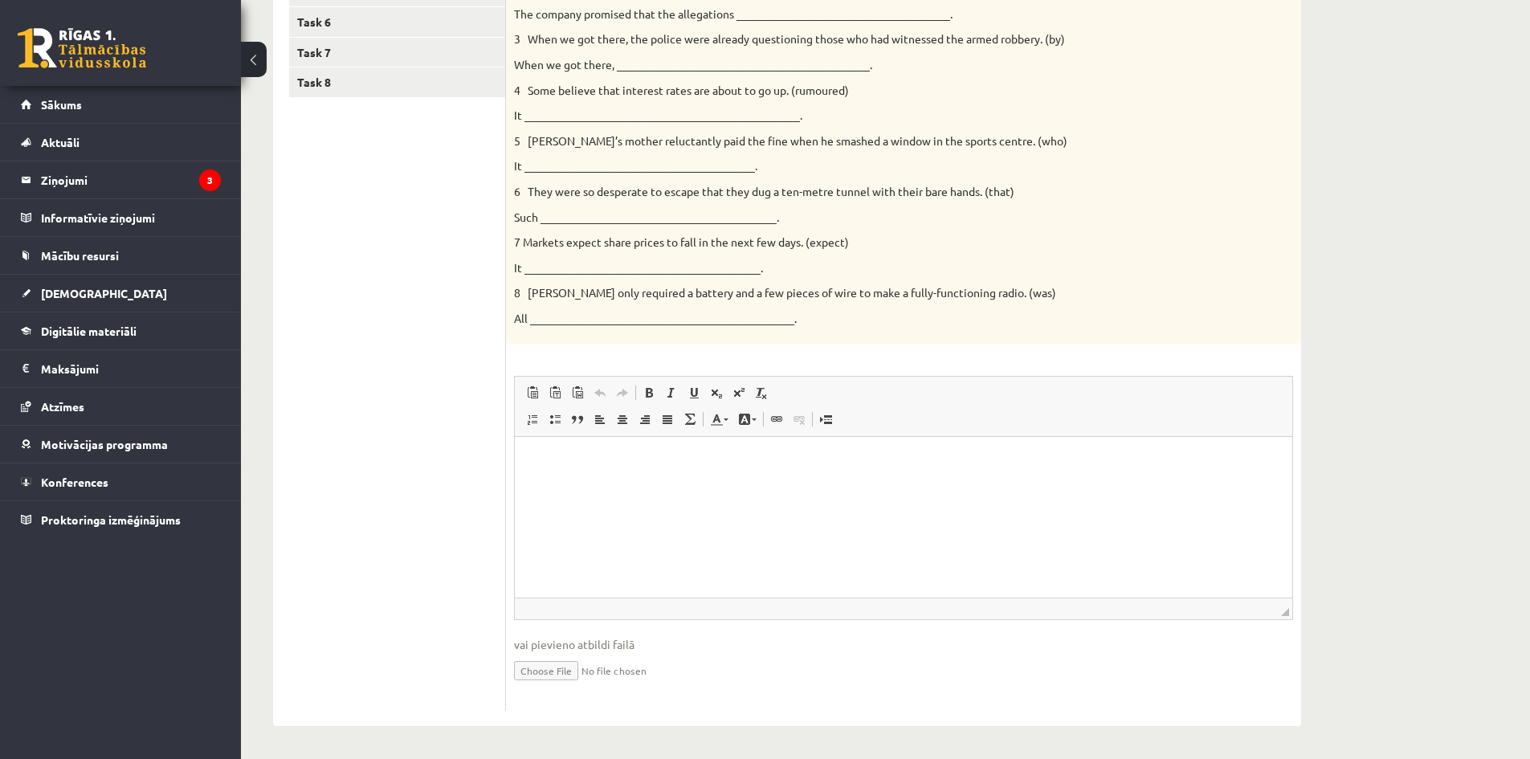
click at [1110, 486] on html at bounding box center [904, 461] width 778 height 49
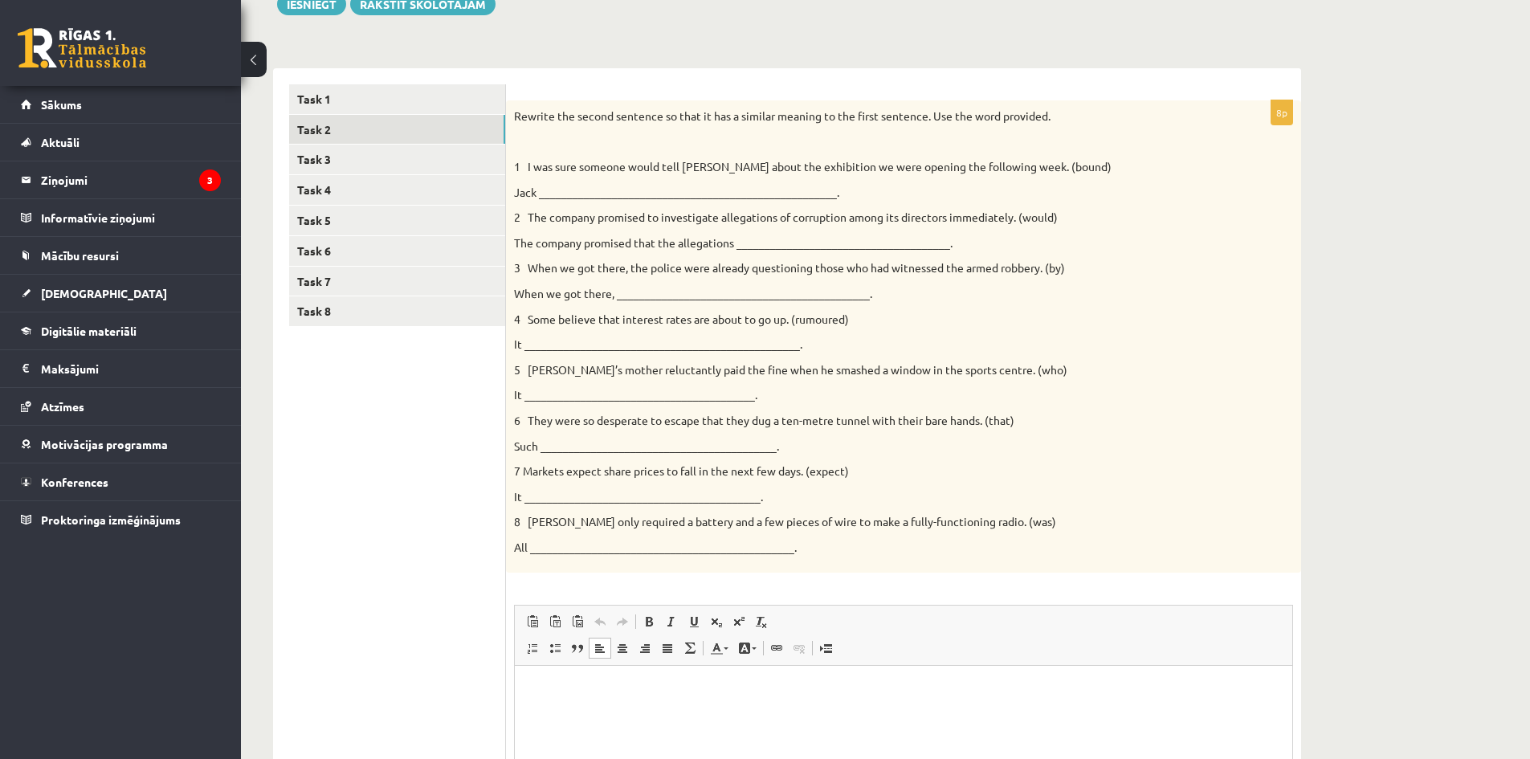
scroll to position [193, 0]
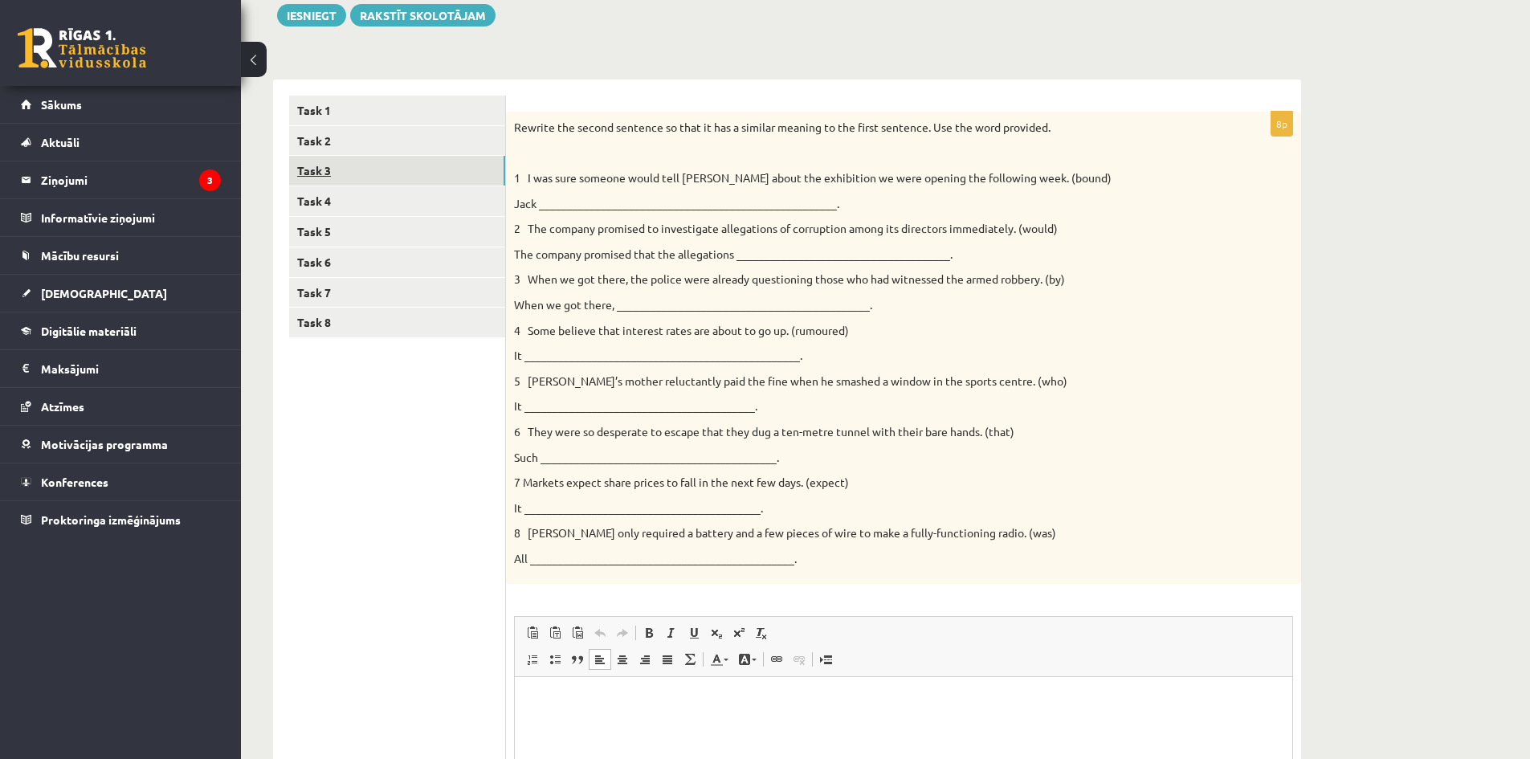
click at [398, 174] on link "Task 3" at bounding box center [397, 171] width 216 height 30
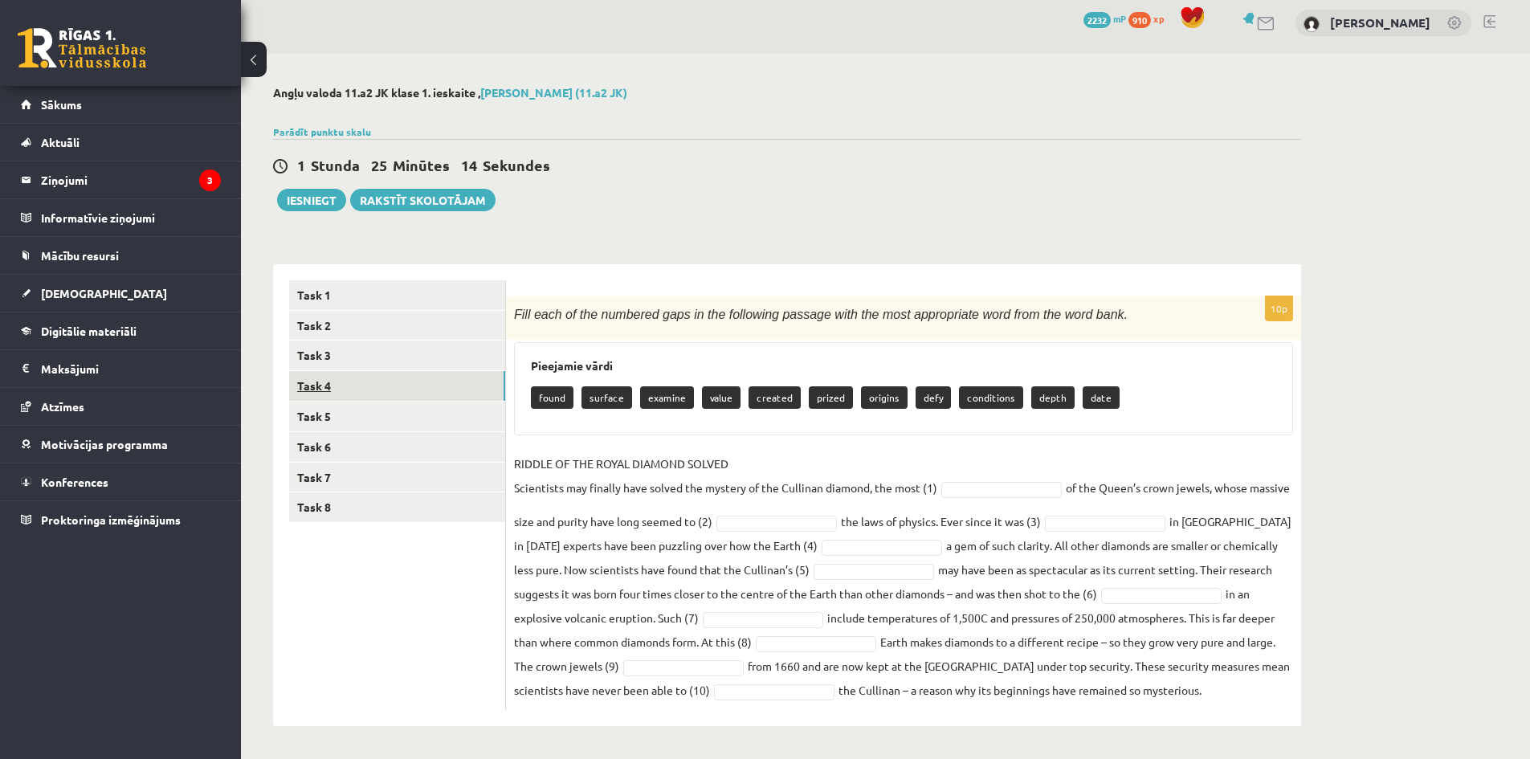
click at [370, 378] on link "Task 4" at bounding box center [397, 386] width 216 height 30
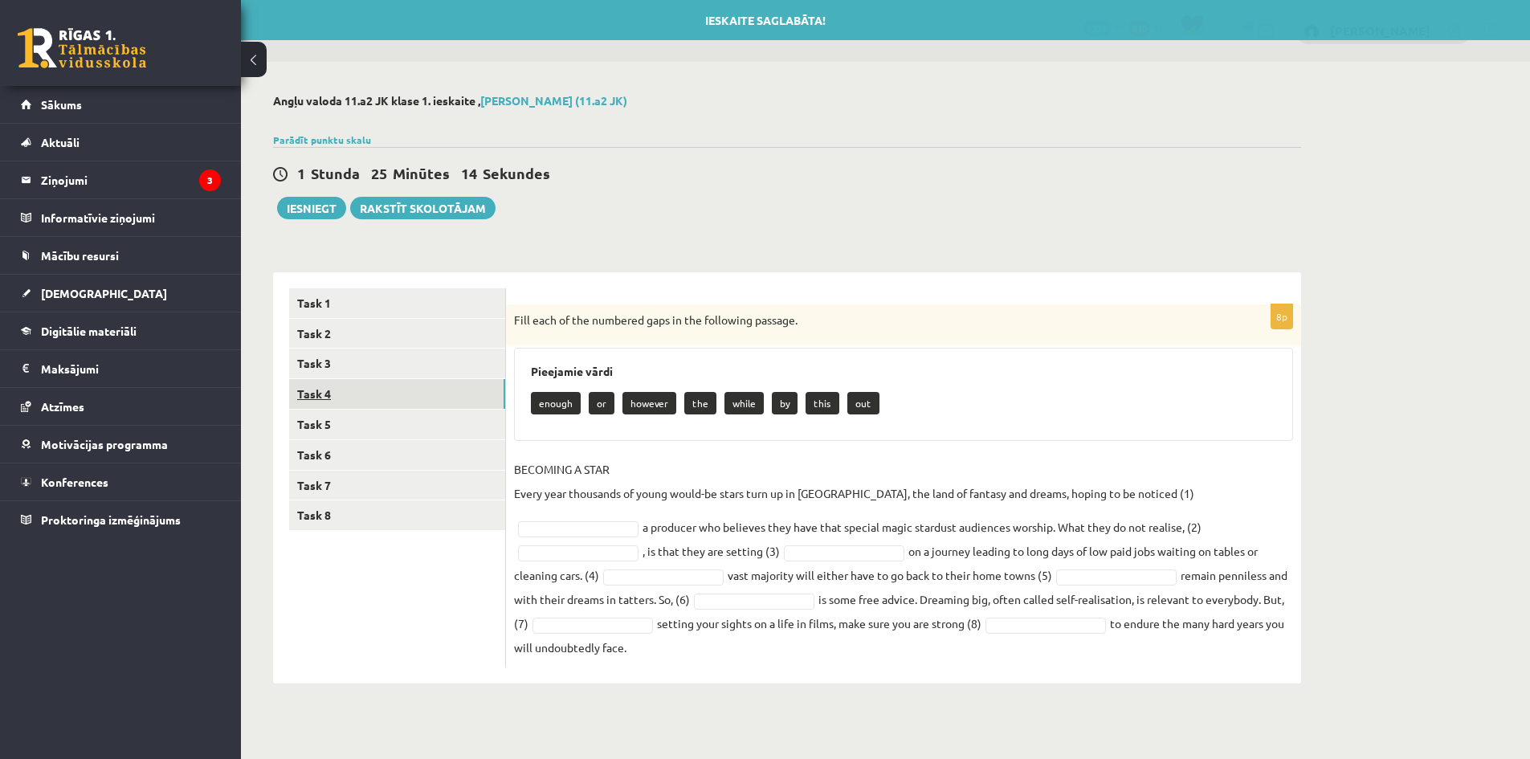
scroll to position [0, 0]
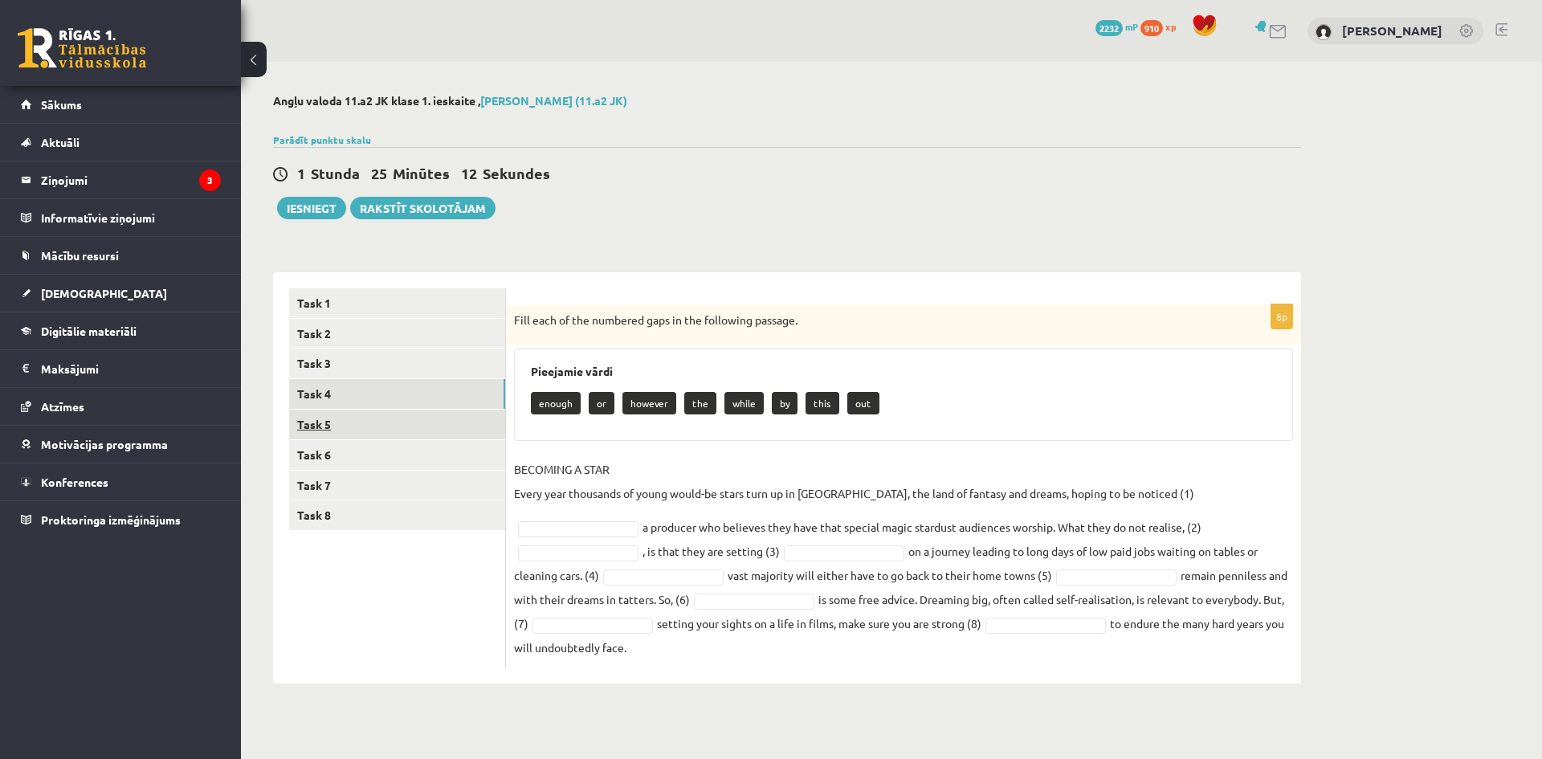
click at [370, 430] on link "Task 5" at bounding box center [397, 425] width 216 height 30
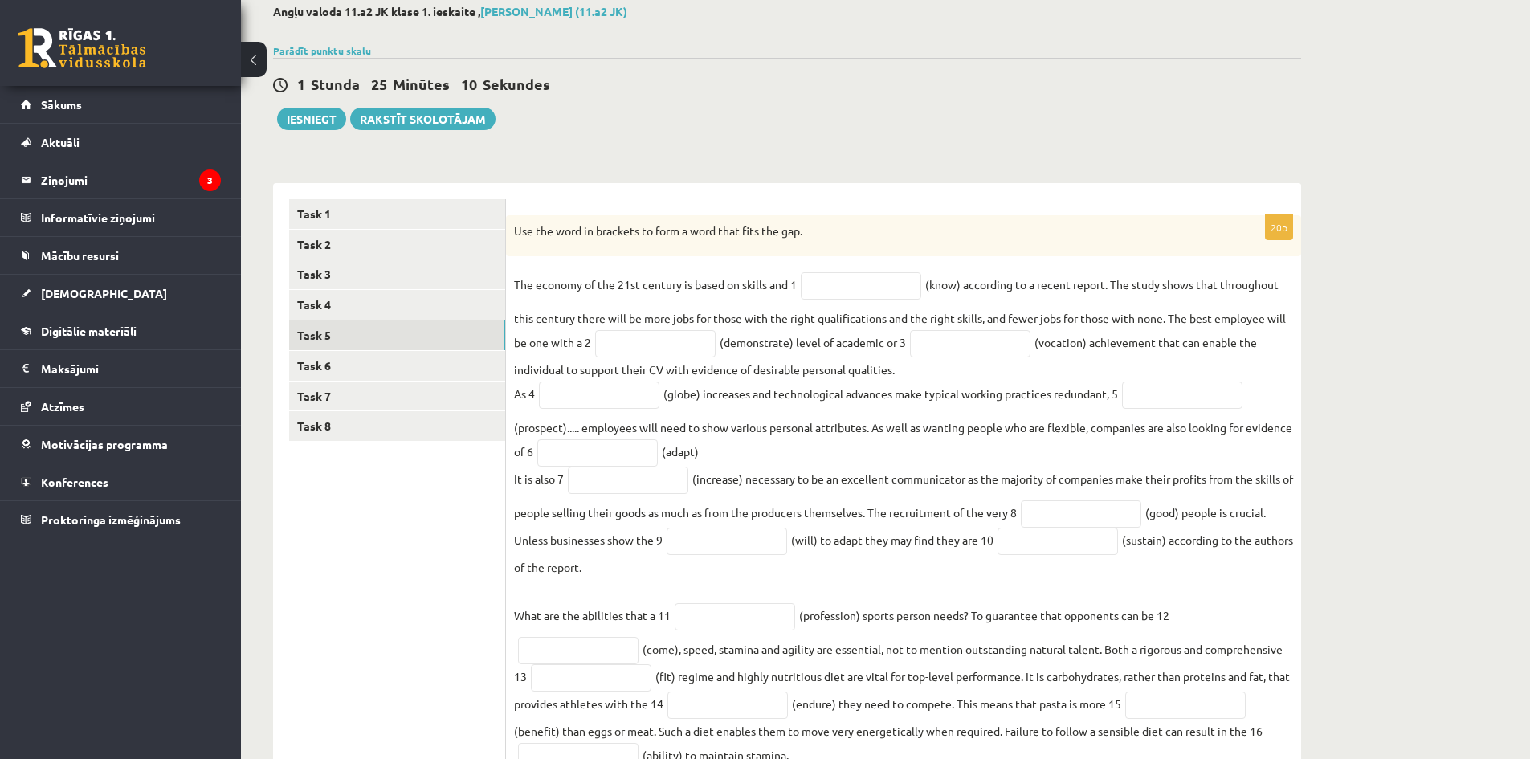
scroll to position [241, 0]
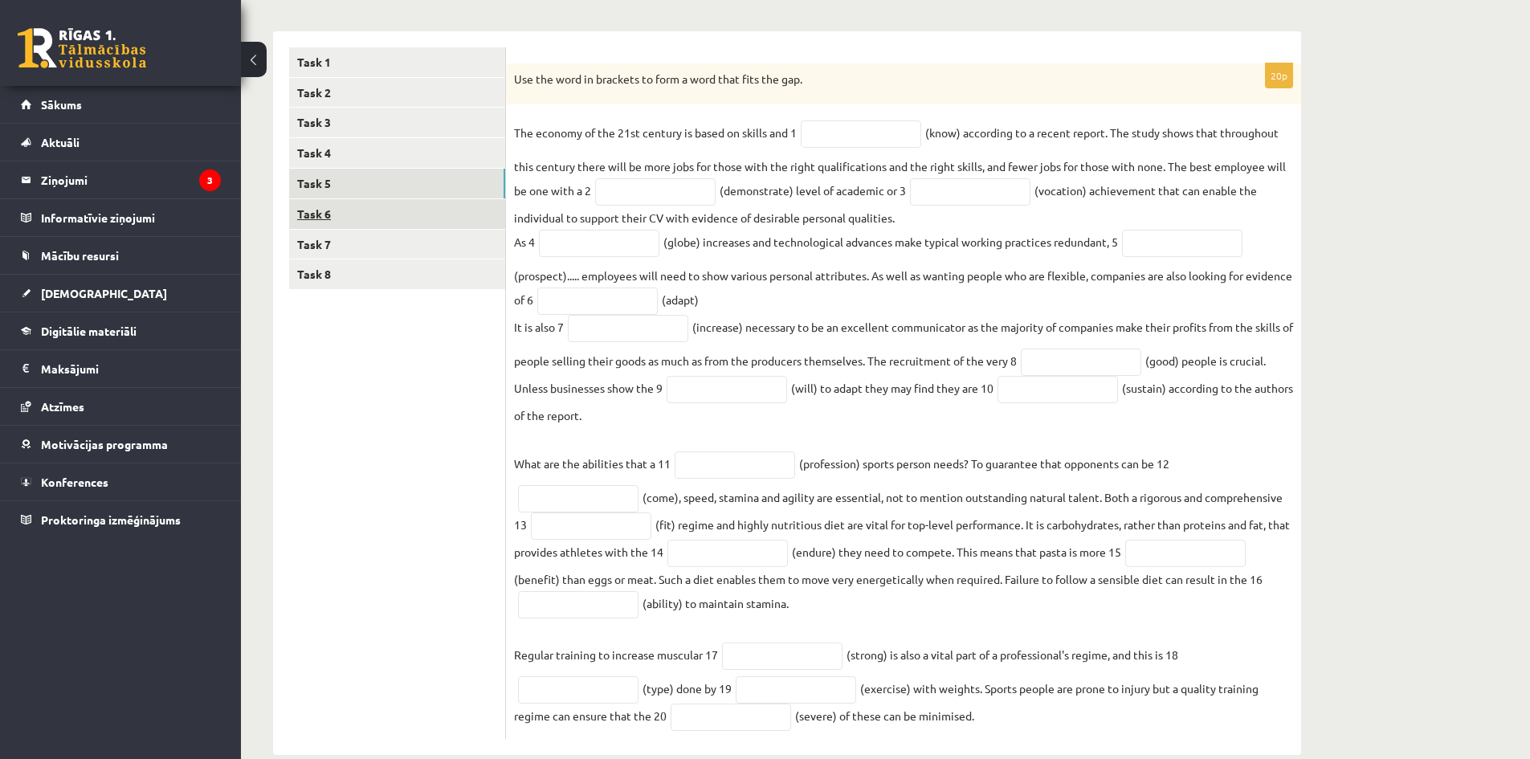
click at [443, 208] on link "Task 6" at bounding box center [397, 214] width 216 height 30
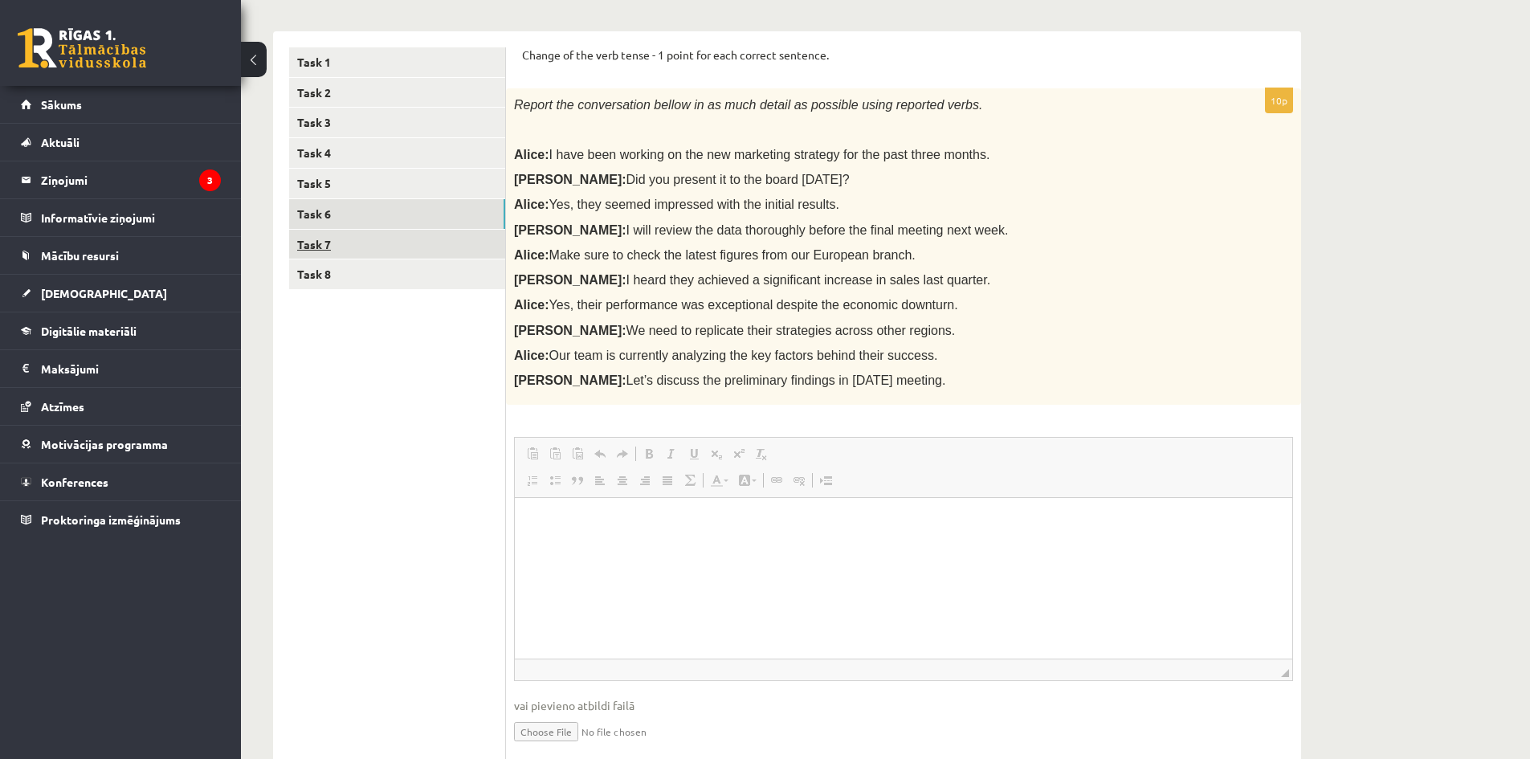
scroll to position [0, 0]
click at [423, 239] on link "Task 7" at bounding box center [397, 245] width 216 height 30
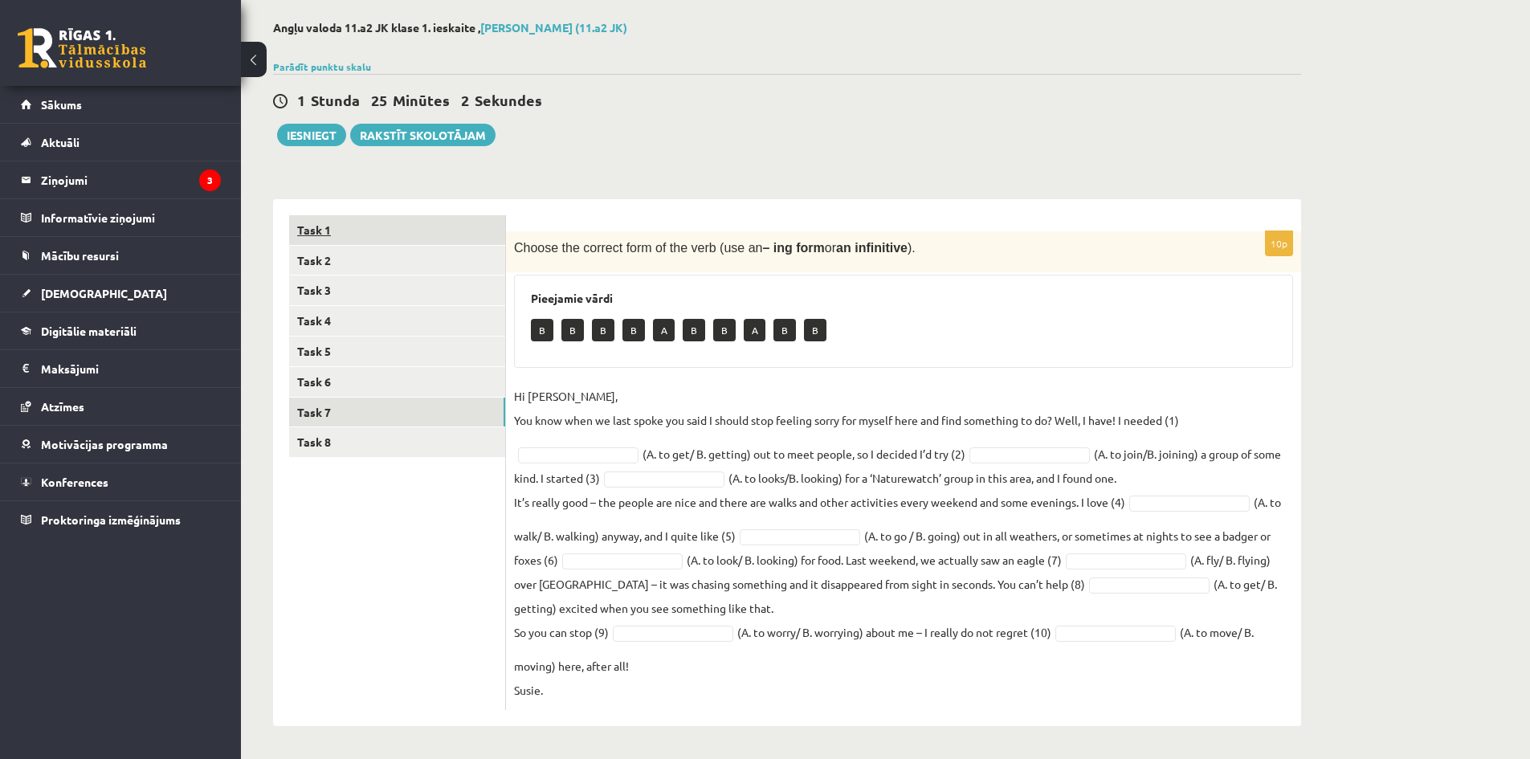
scroll to position [74, 0]
click at [337, 447] on link "Task 8" at bounding box center [397, 442] width 216 height 30
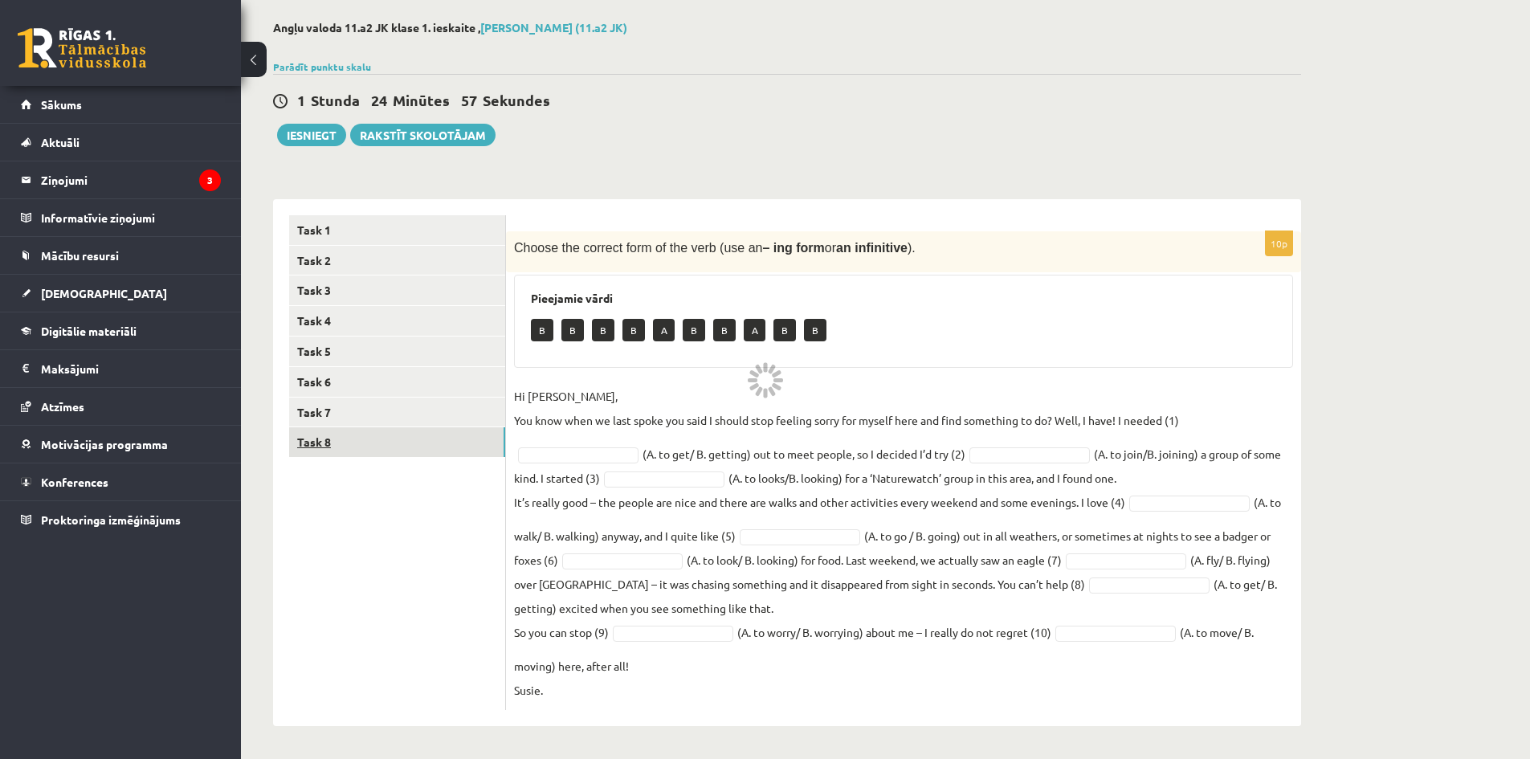
scroll to position [0, 0]
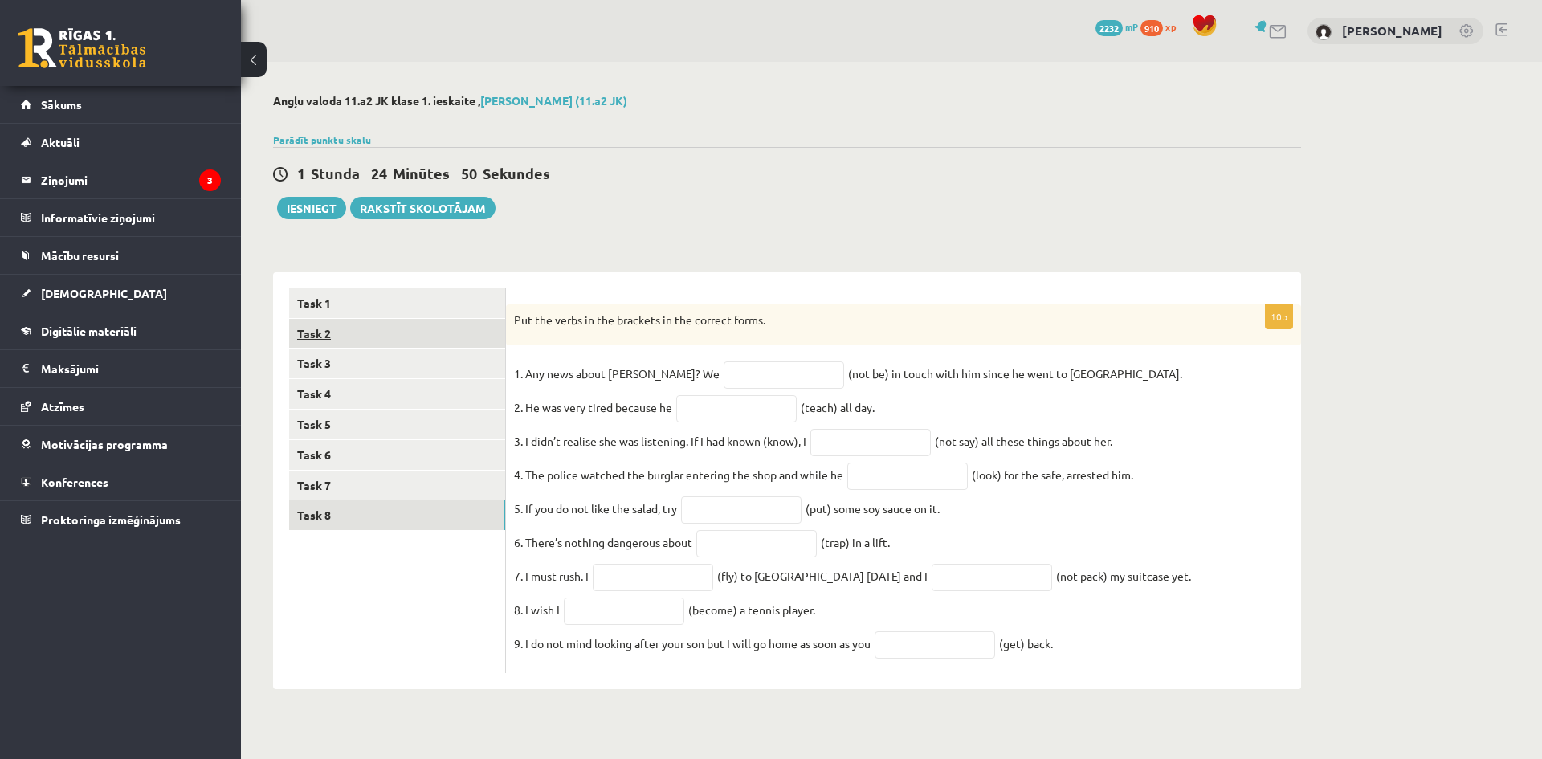
click at [412, 336] on link "Task 2" at bounding box center [397, 334] width 216 height 30
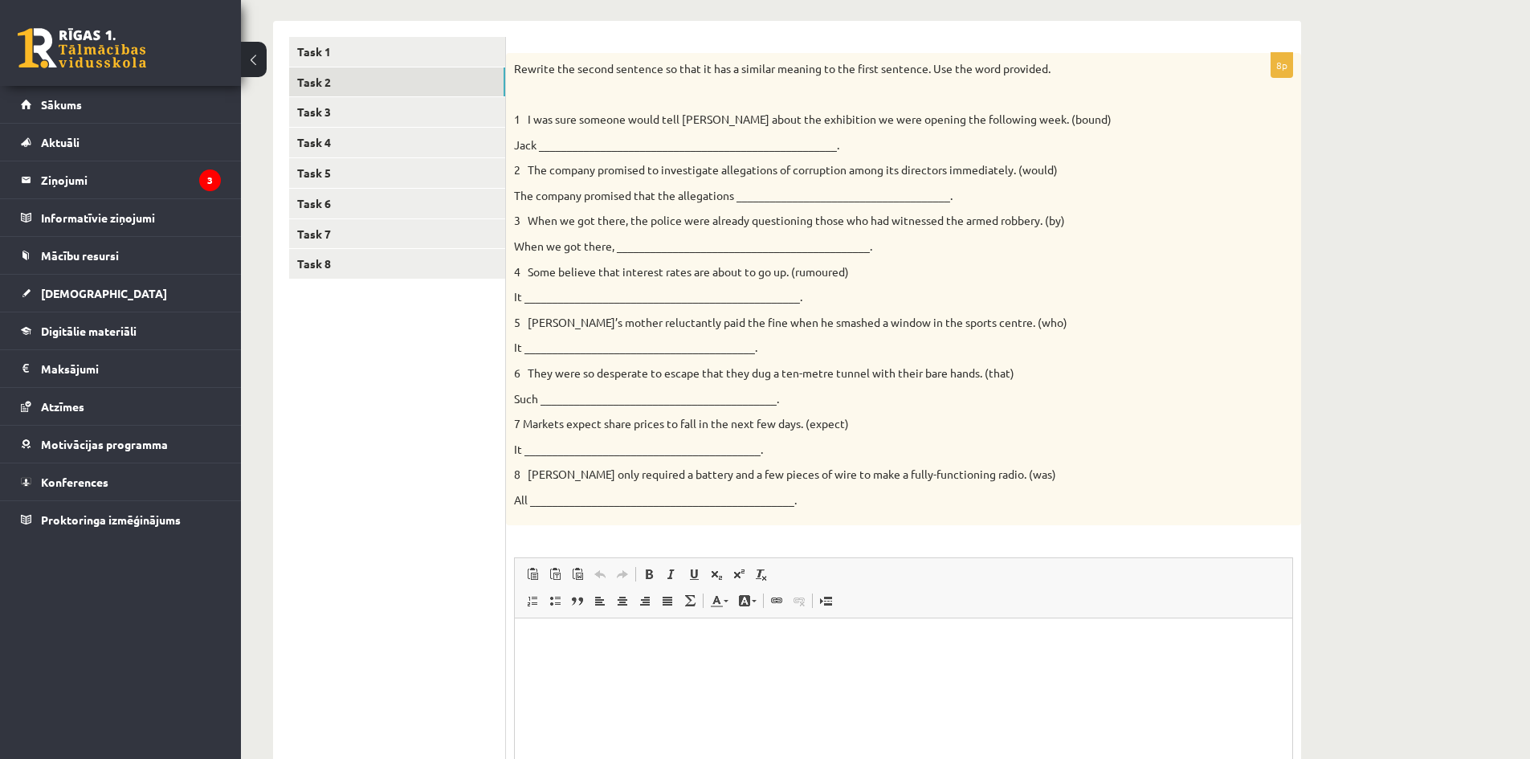
scroll to position [402, 0]
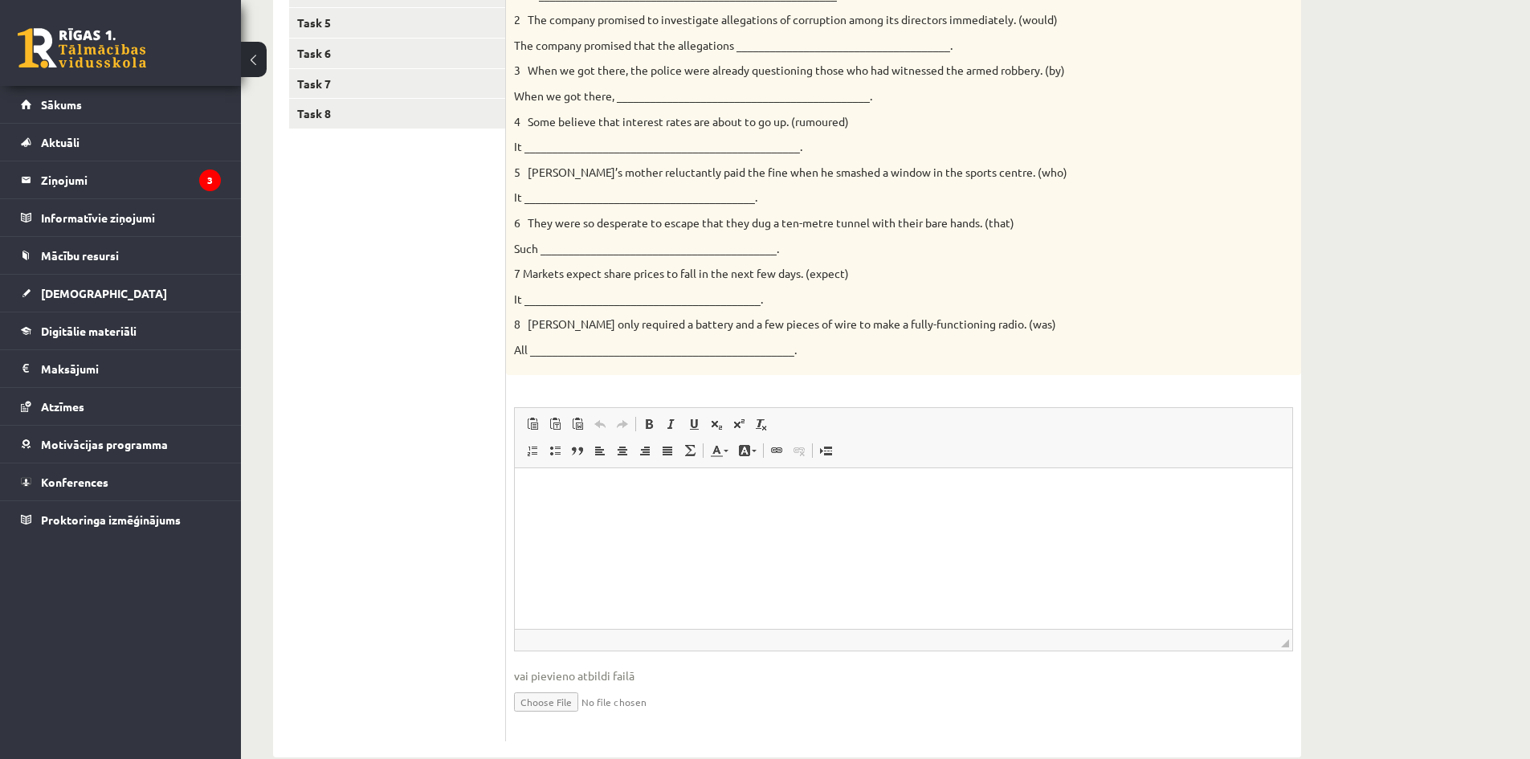
click at [994, 517] on html at bounding box center [904, 492] width 778 height 49
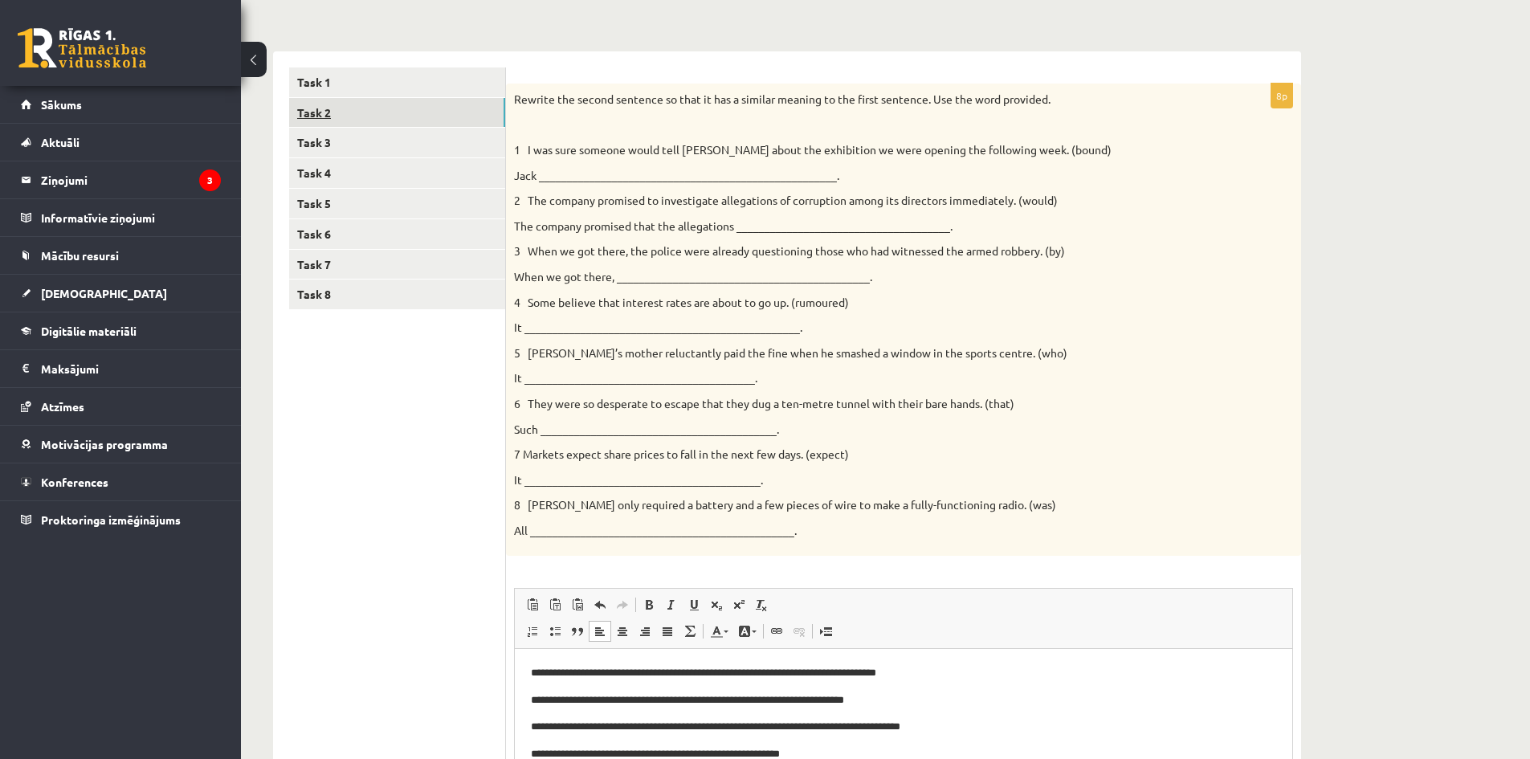
scroll to position [193, 0]
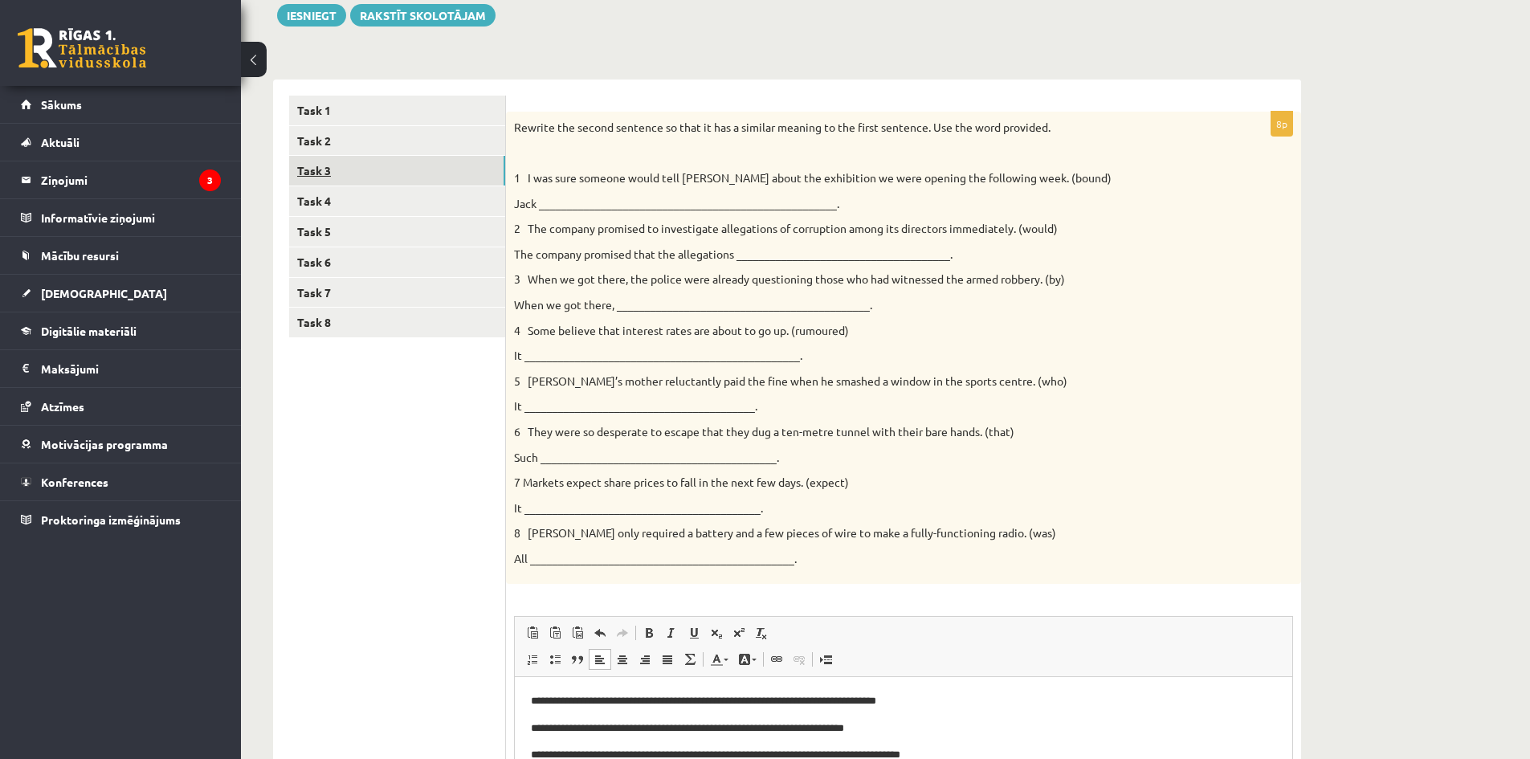
click at [414, 173] on link "Task 3" at bounding box center [397, 171] width 216 height 30
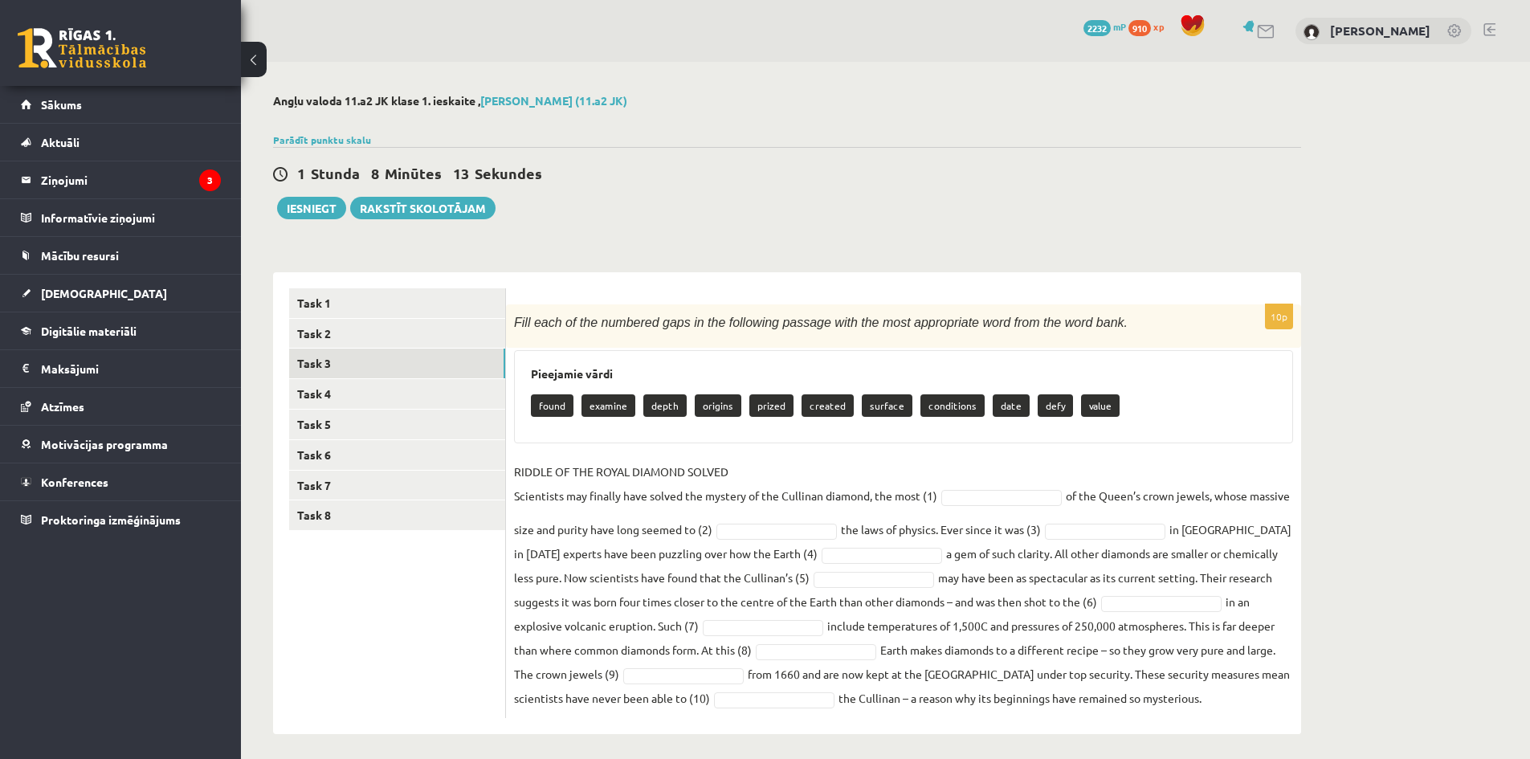
scroll to position [9, 0]
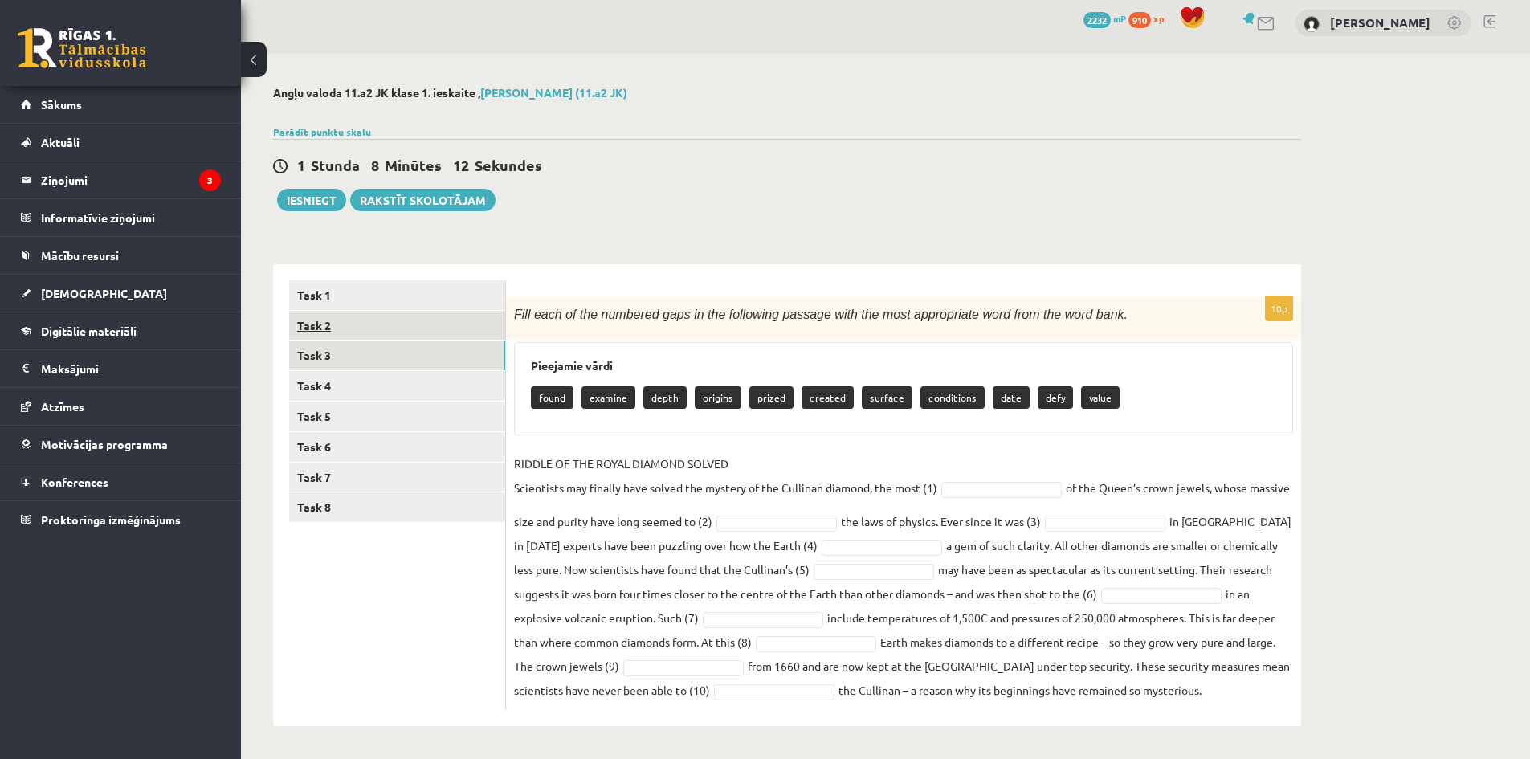
click at [328, 329] on link "Task 2" at bounding box center [397, 326] width 216 height 30
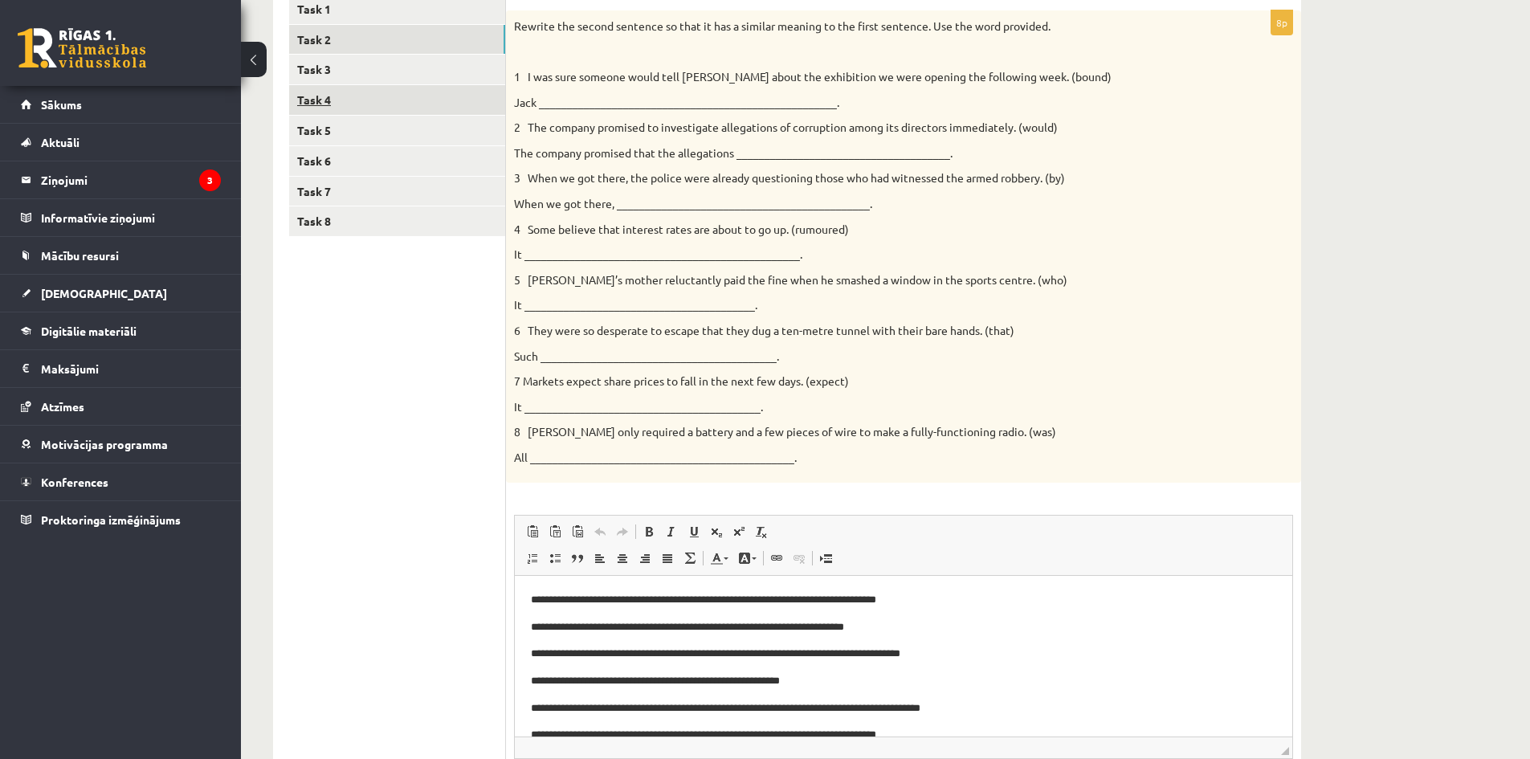
scroll to position [89, 0]
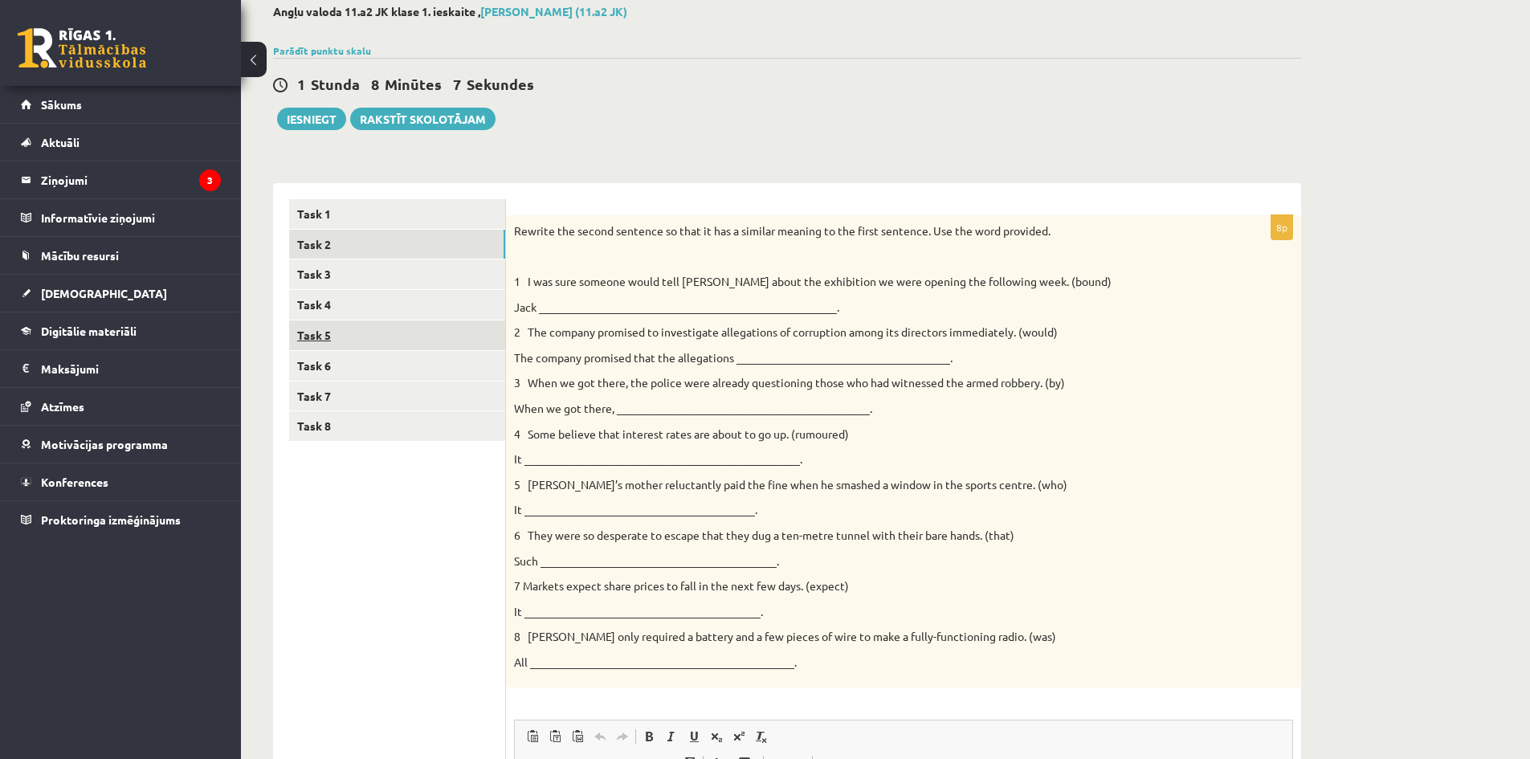
click at [399, 332] on link "Task 5" at bounding box center [397, 336] width 216 height 30
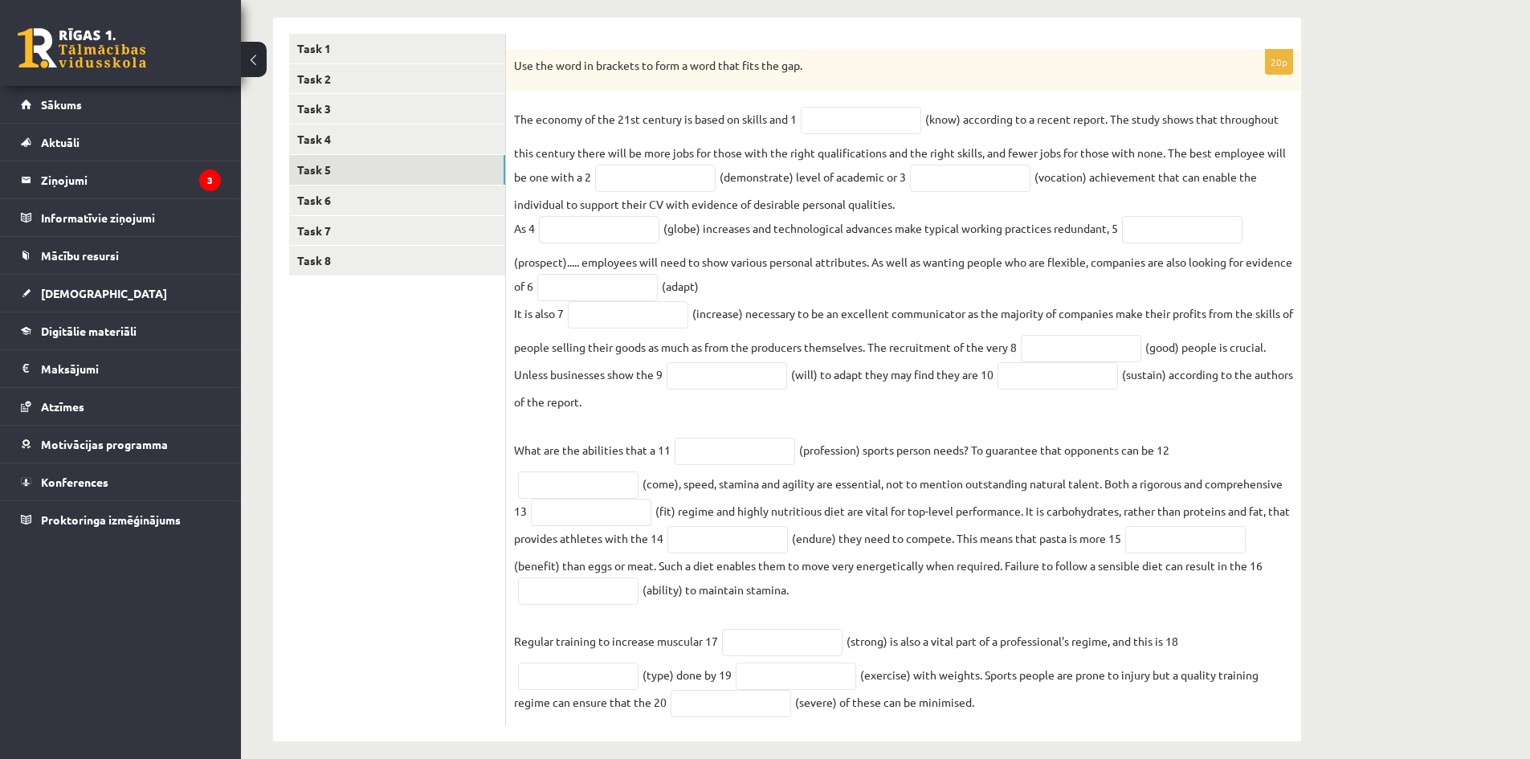
scroll to position [276, 0]
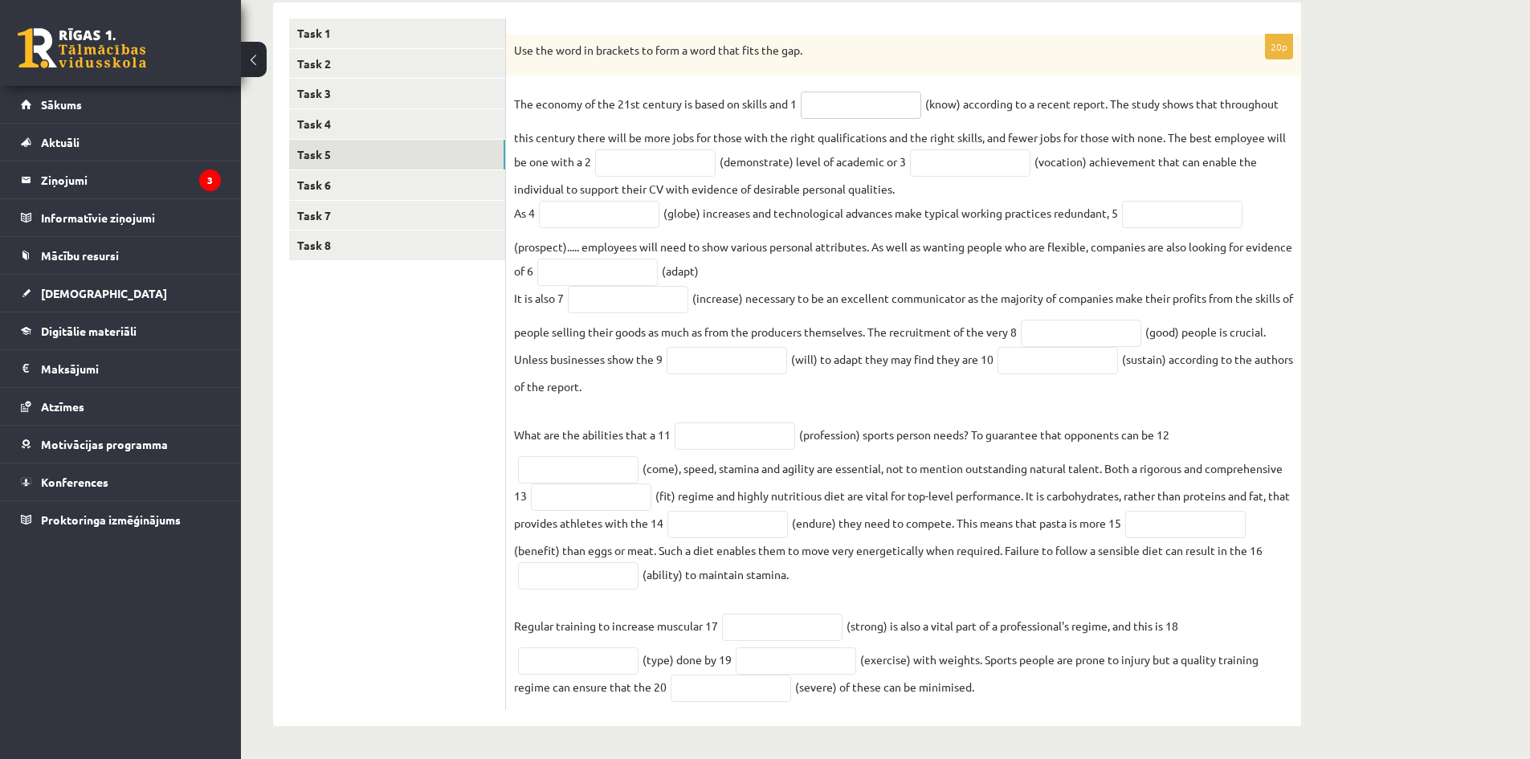
click at [850, 104] on input "text" at bounding box center [861, 105] width 120 height 27
click at [631, 153] on input "text" at bounding box center [655, 162] width 120 height 27
click at [886, 103] on input "text" at bounding box center [861, 105] width 120 height 27
drag, startPoint x: 838, startPoint y: 195, endPoint x: 784, endPoint y: 209, distance: 55.5
click at [832, 197] on fieldset "The economy of the 21st century is based on skills and 1 (know) according to a …" at bounding box center [903, 397] width 779 height 611
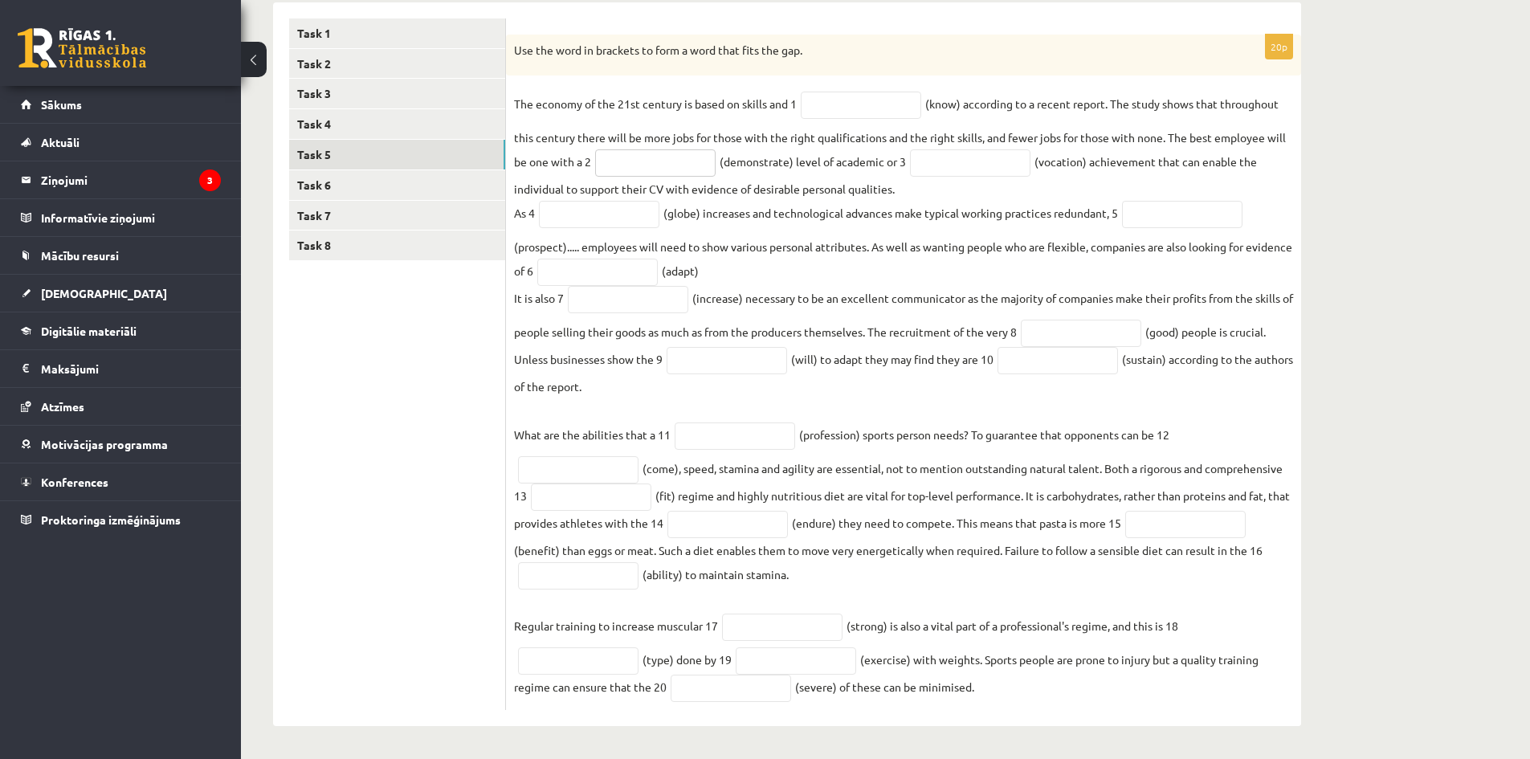
click at [656, 169] on input "text" at bounding box center [655, 162] width 120 height 27
type input "**********"
click at [969, 163] on input "text" at bounding box center [970, 162] width 120 height 27
type input "**********"
click at [582, 211] on input "text" at bounding box center [599, 214] width 120 height 27
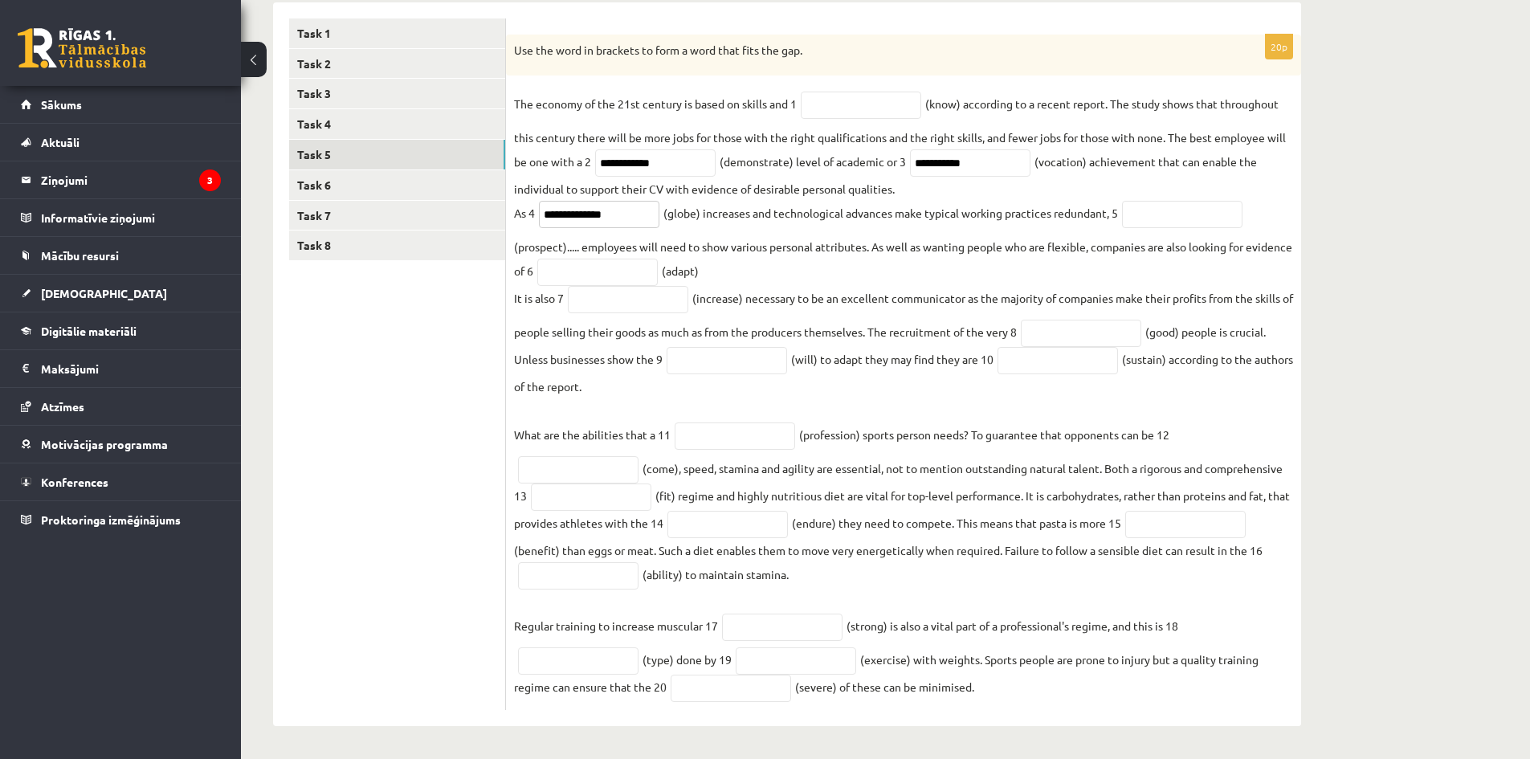
type input "**********"
click at [1169, 218] on input "text" at bounding box center [1182, 214] width 120 height 27
type input "**********"
click at [640, 263] on input "text" at bounding box center [597, 272] width 120 height 27
type input "**********"
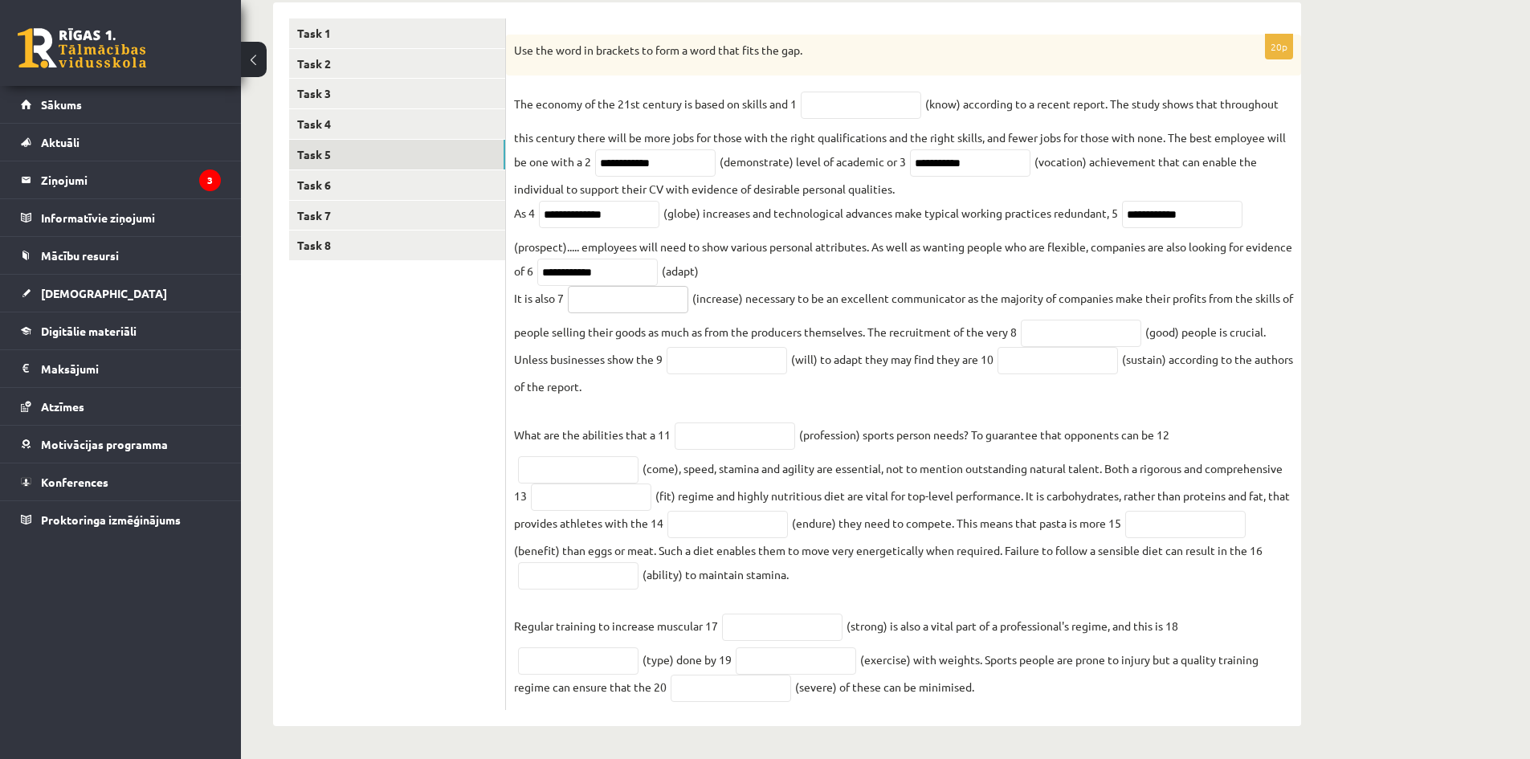
click at [618, 308] on input "text" at bounding box center [628, 299] width 120 height 27
type input "**********"
click at [1089, 336] on input "text" at bounding box center [1081, 333] width 120 height 27
type input "*****"
click at [782, 364] on input "text" at bounding box center [727, 360] width 120 height 27
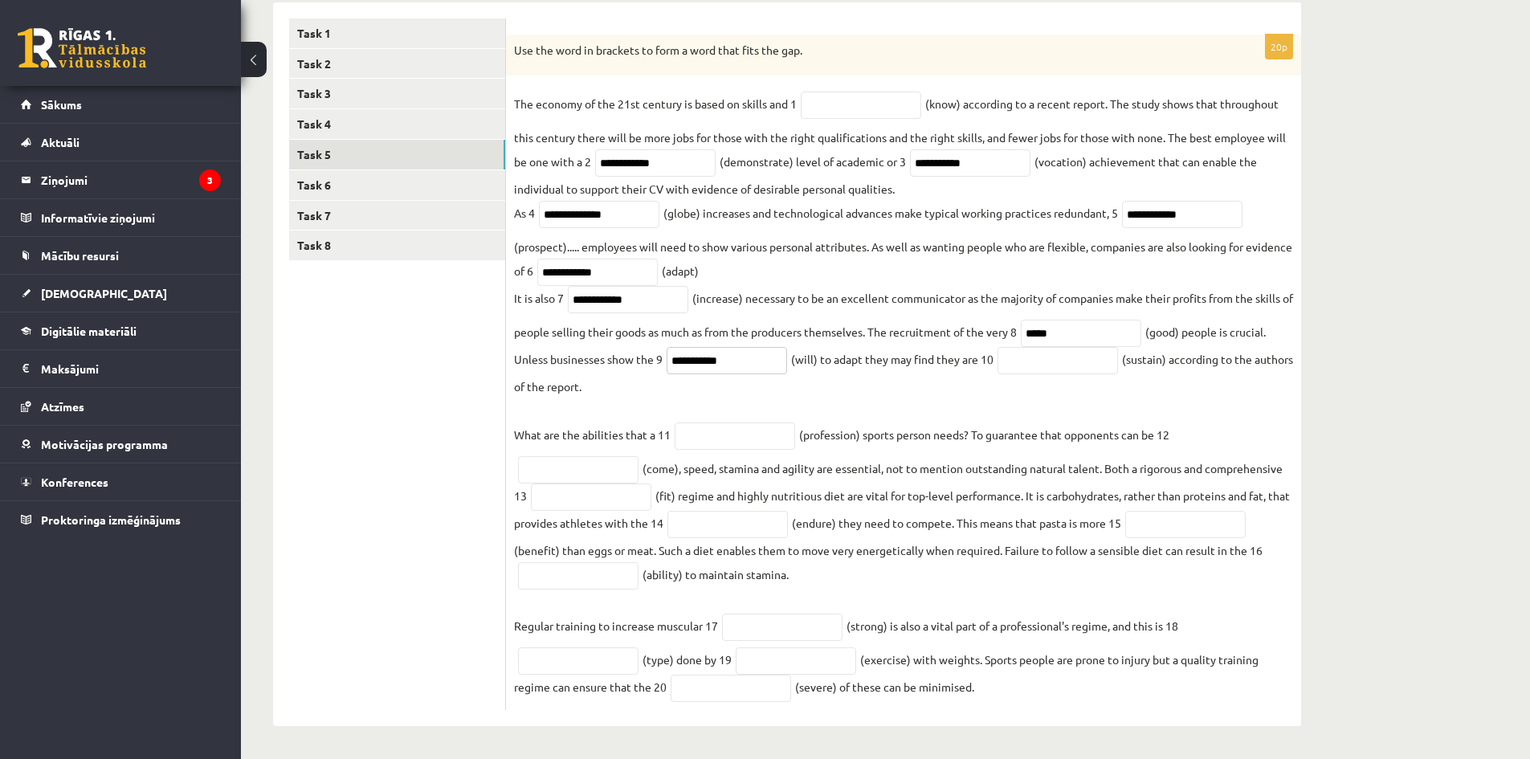
type input "**********"
click at [1091, 367] on input "text" at bounding box center [1058, 360] width 120 height 27
type input "**********"
click at [745, 439] on input "text" at bounding box center [735, 436] width 120 height 27
type input "**********"
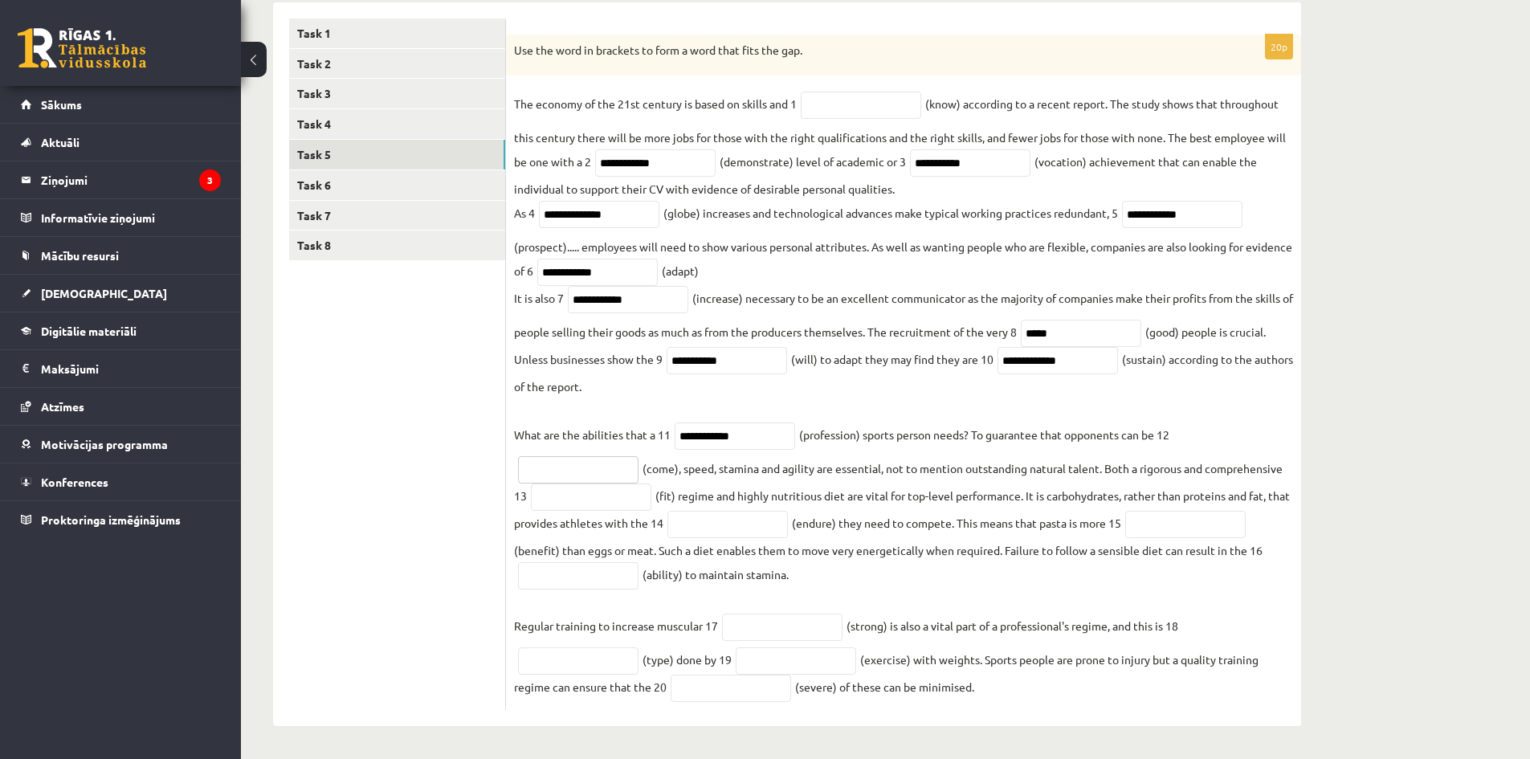
click at [570, 475] on input "text" at bounding box center [578, 469] width 120 height 27
type input "**********"
click at [617, 508] on input "text" at bounding box center [591, 497] width 120 height 27
type input "*******"
click at [728, 525] on input "text" at bounding box center [728, 524] width 120 height 27
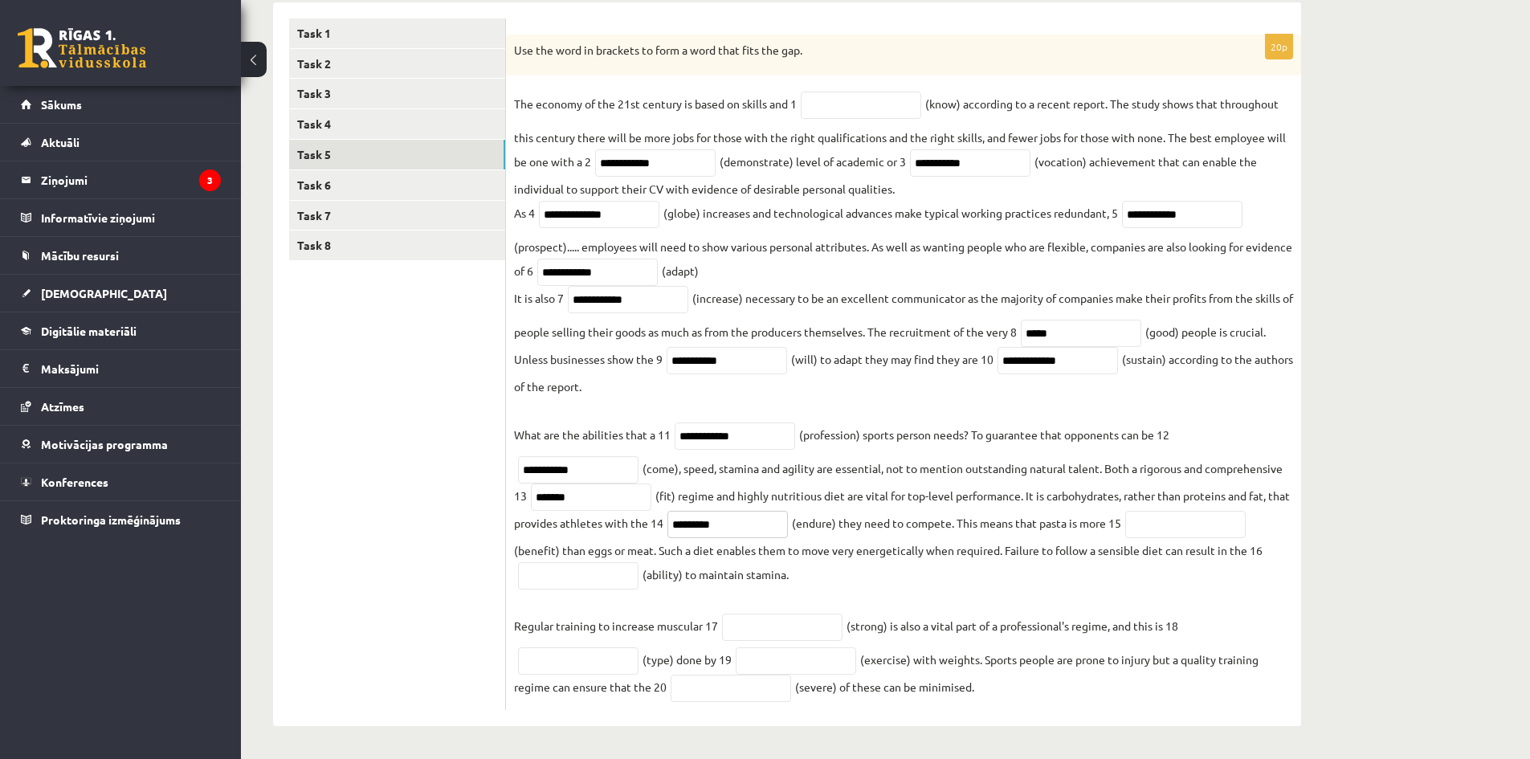
type input "*********"
click at [612, 566] on input "text" at bounding box center [578, 575] width 120 height 27
click at [1168, 525] on input "text" at bounding box center [1185, 524] width 120 height 27
type input "**********"
click at [594, 583] on input "text" at bounding box center [578, 575] width 120 height 27
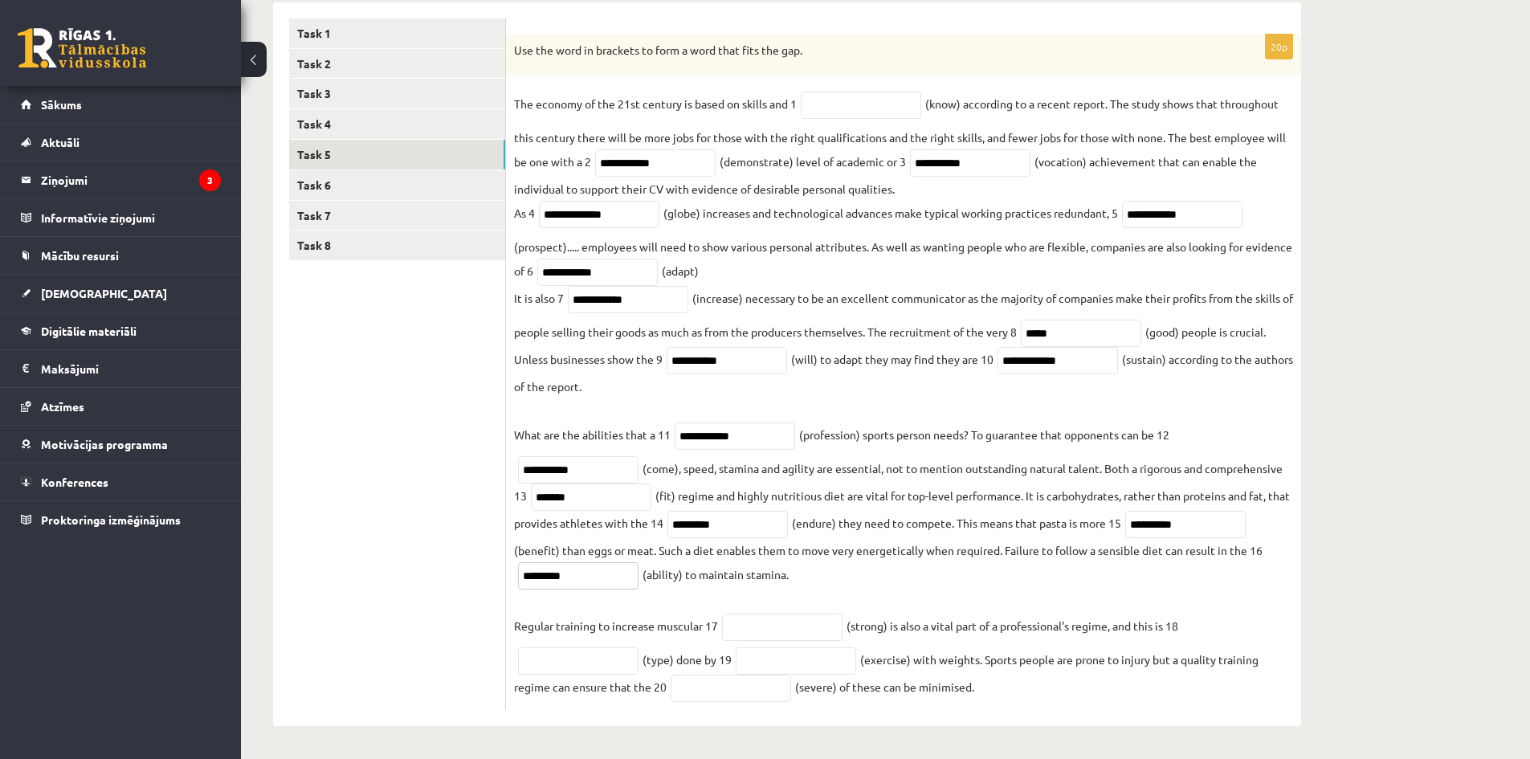
type input "*********"
click at [764, 643] on fieldset "**********" at bounding box center [903, 397] width 779 height 611
click at [766, 631] on input "text" at bounding box center [782, 627] width 120 height 27
type input "********"
click at [604, 646] on fieldset "**********" at bounding box center [903, 397] width 779 height 611
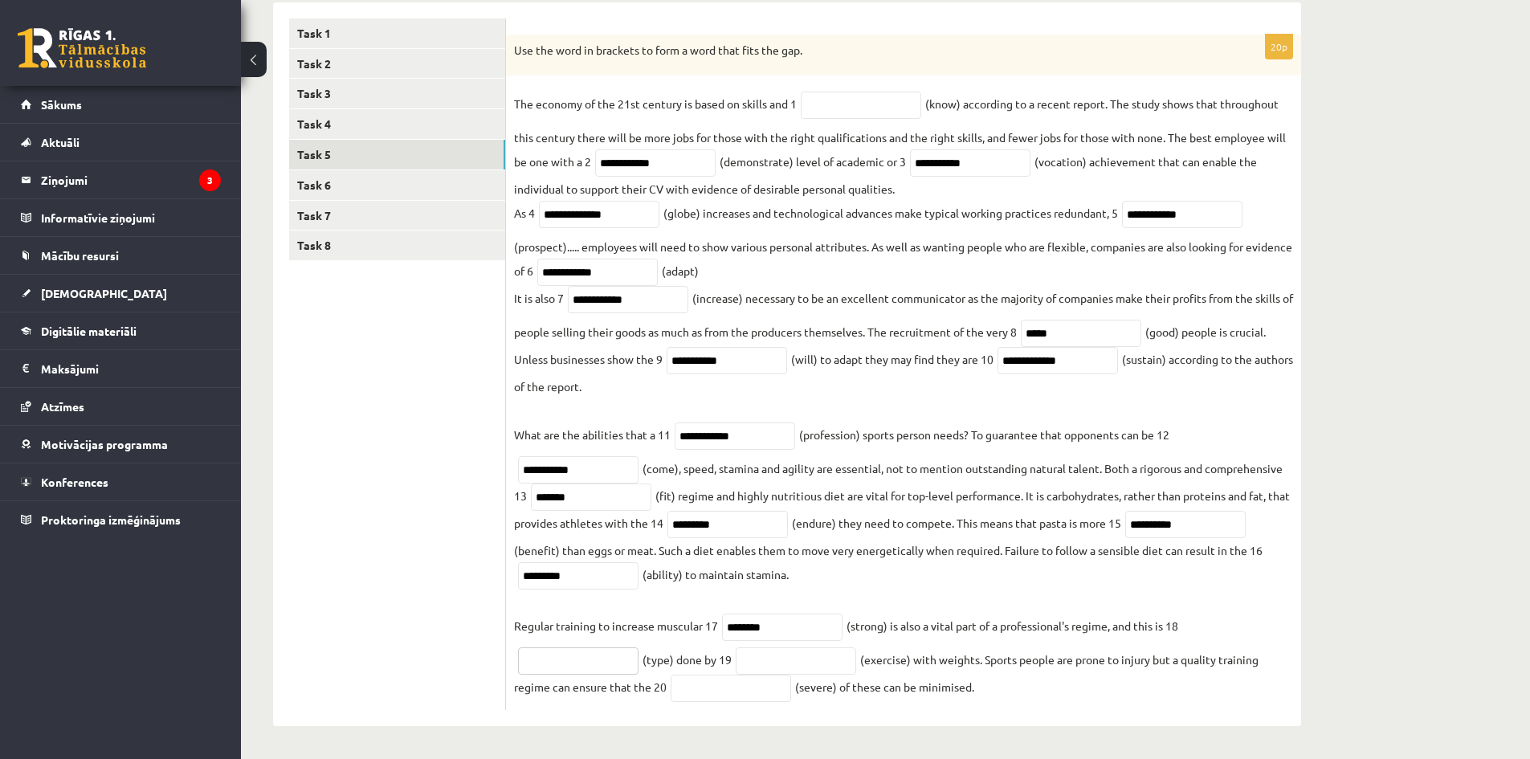
click at [607, 660] on input "text" at bounding box center [578, 660] width 120 height 27
type input "*********"
click at [774, 662] on input "text" at bounding box center [796, 660] width 120 height 27
type input "**********"
click at [764, 690] on input "text" at bounding box center [731, 688] width 120 height 27
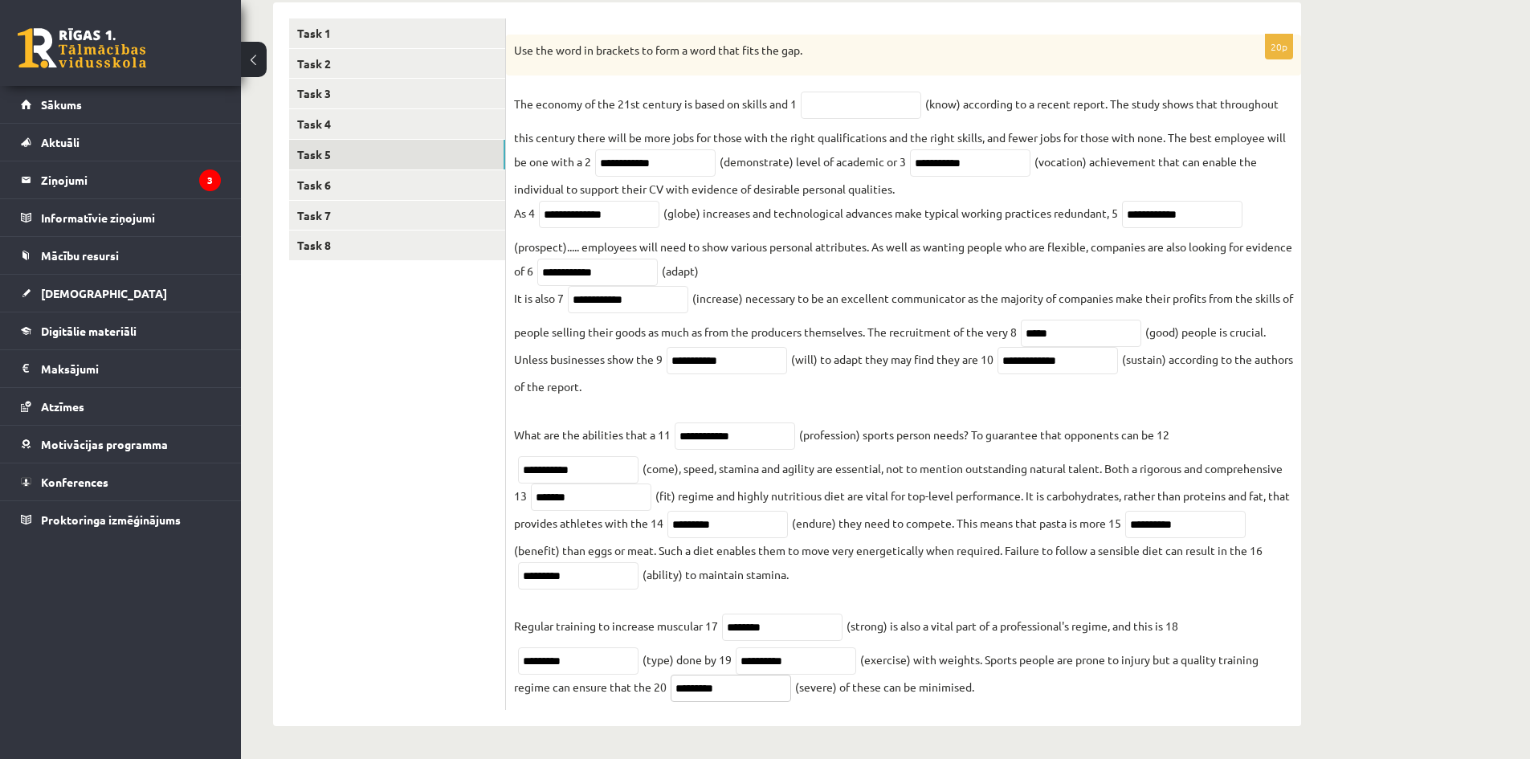
click at [705, 693] on input "*********" at bounding box center [731, 688] width 120 height 27
click at [730, 686] on input "********" at bounding box center [731, 688] width 120 height 27
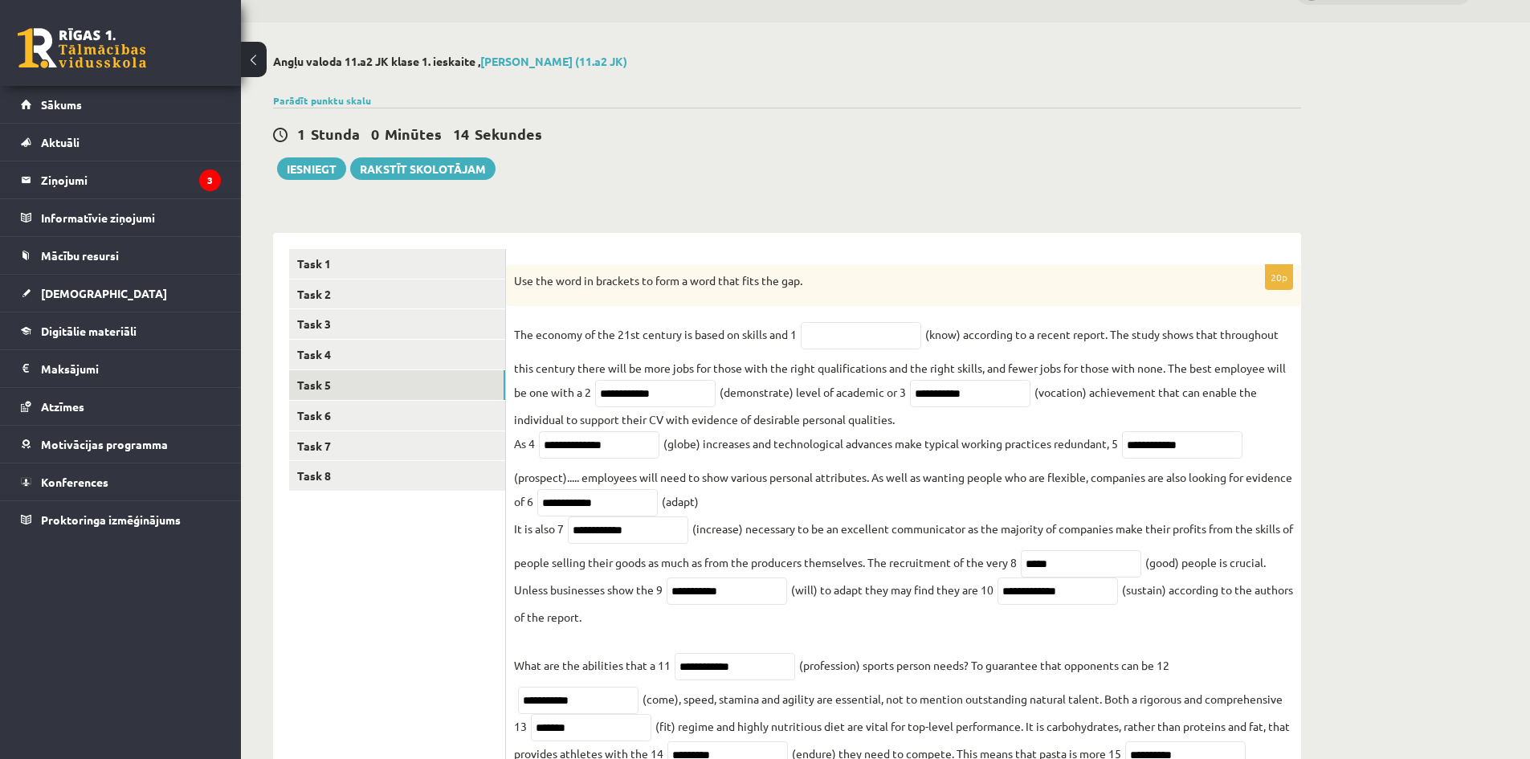
scroll to position [35, 0]
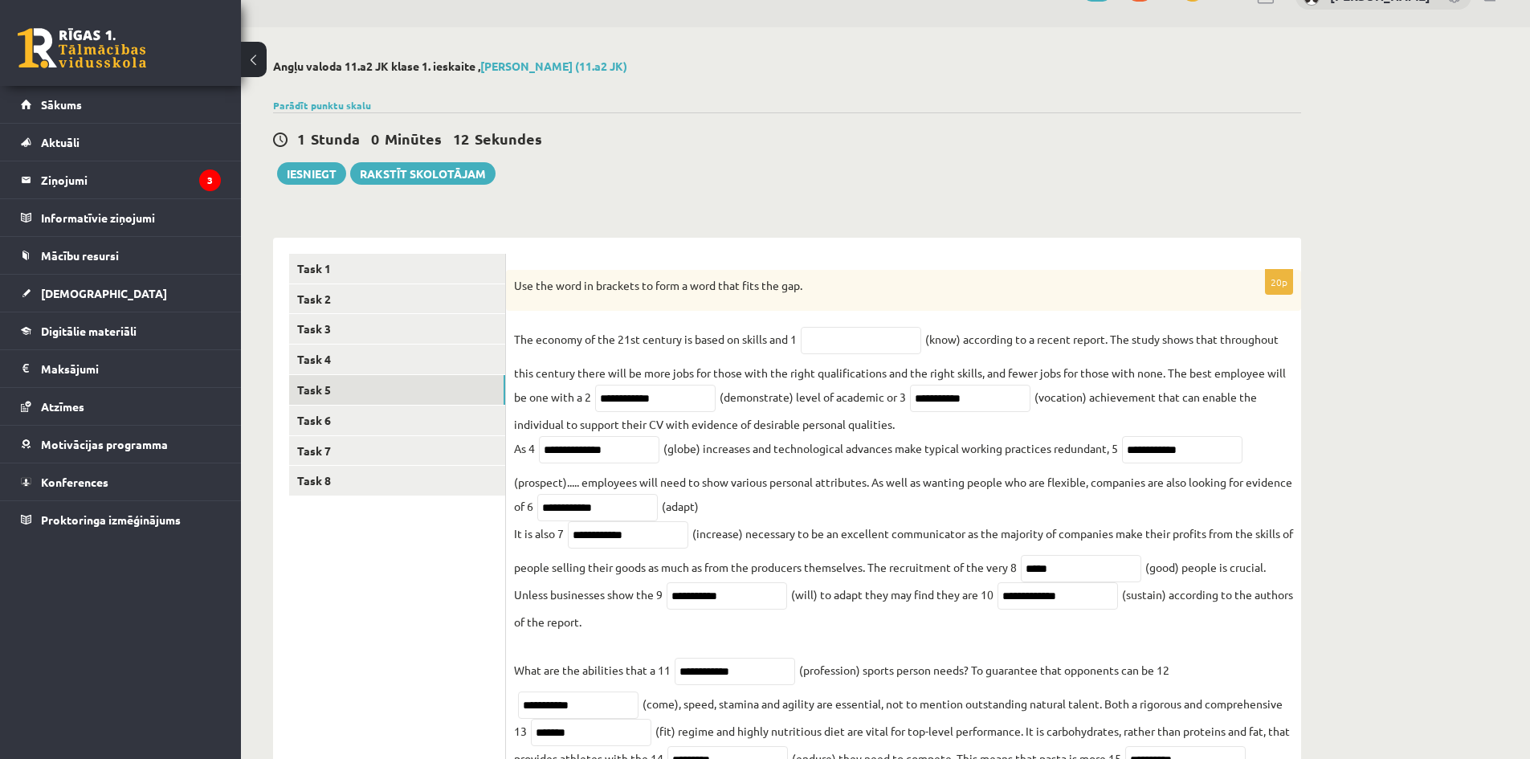
type input "********"
click at [861, 333] on input "text" at bounding box center [861, 340] width 120 height 27
type input "*********"
click at [334, 431] on link "Task 6" at bounding box center [397, 421] width 216 height 30
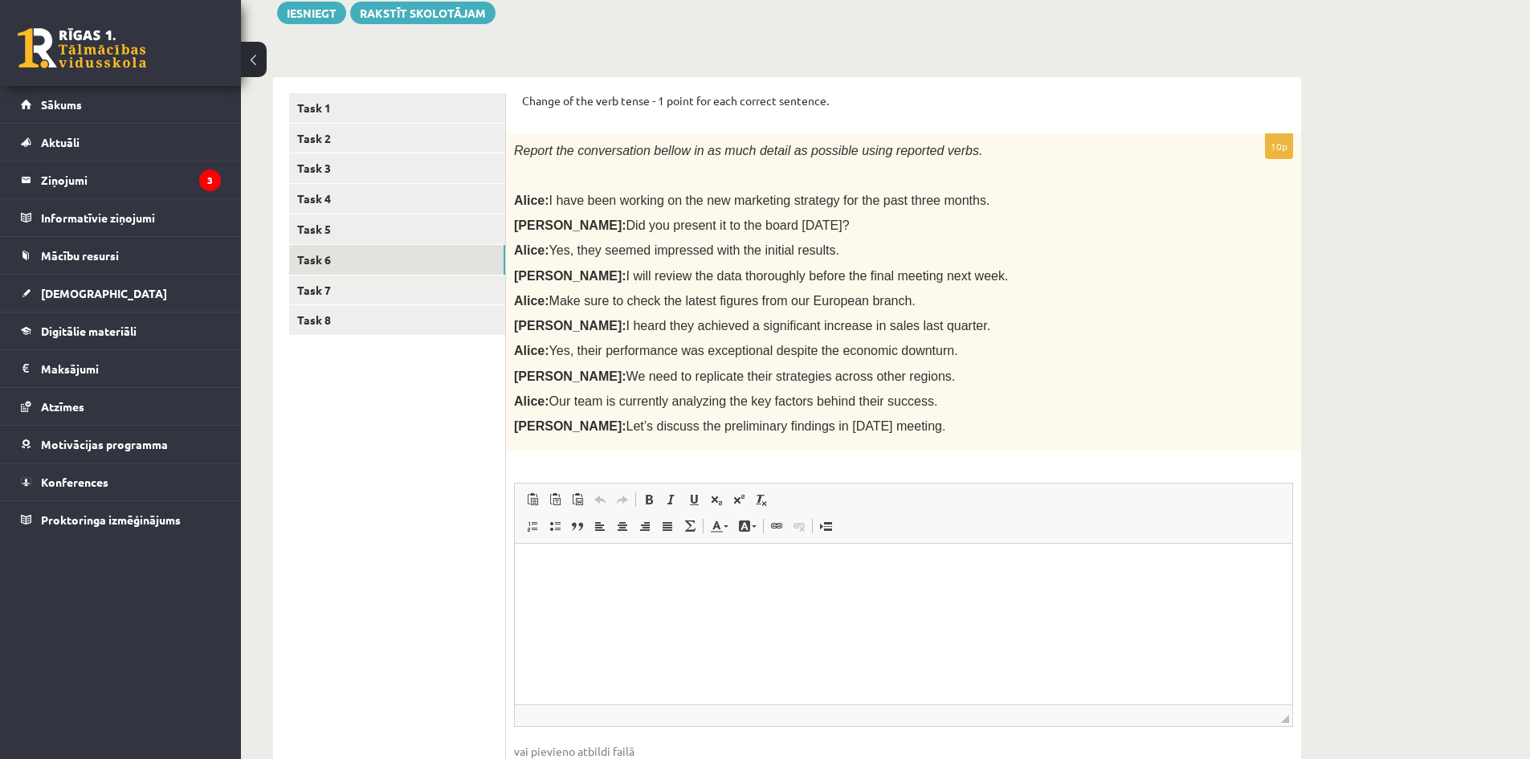
scroll to position [223, 0]
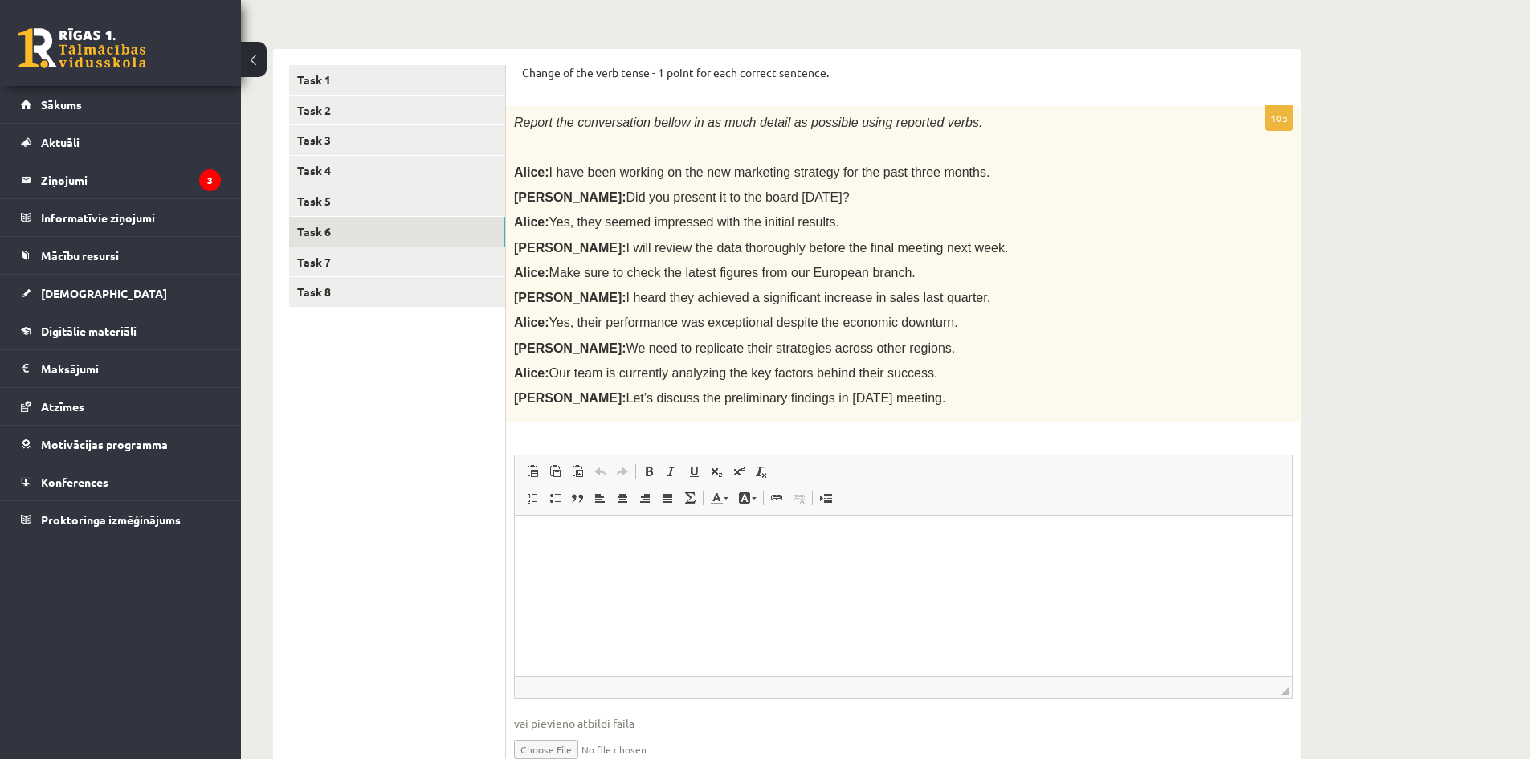
click at [944, 565] on html at bounding box center [904, 540] width 778 height 49
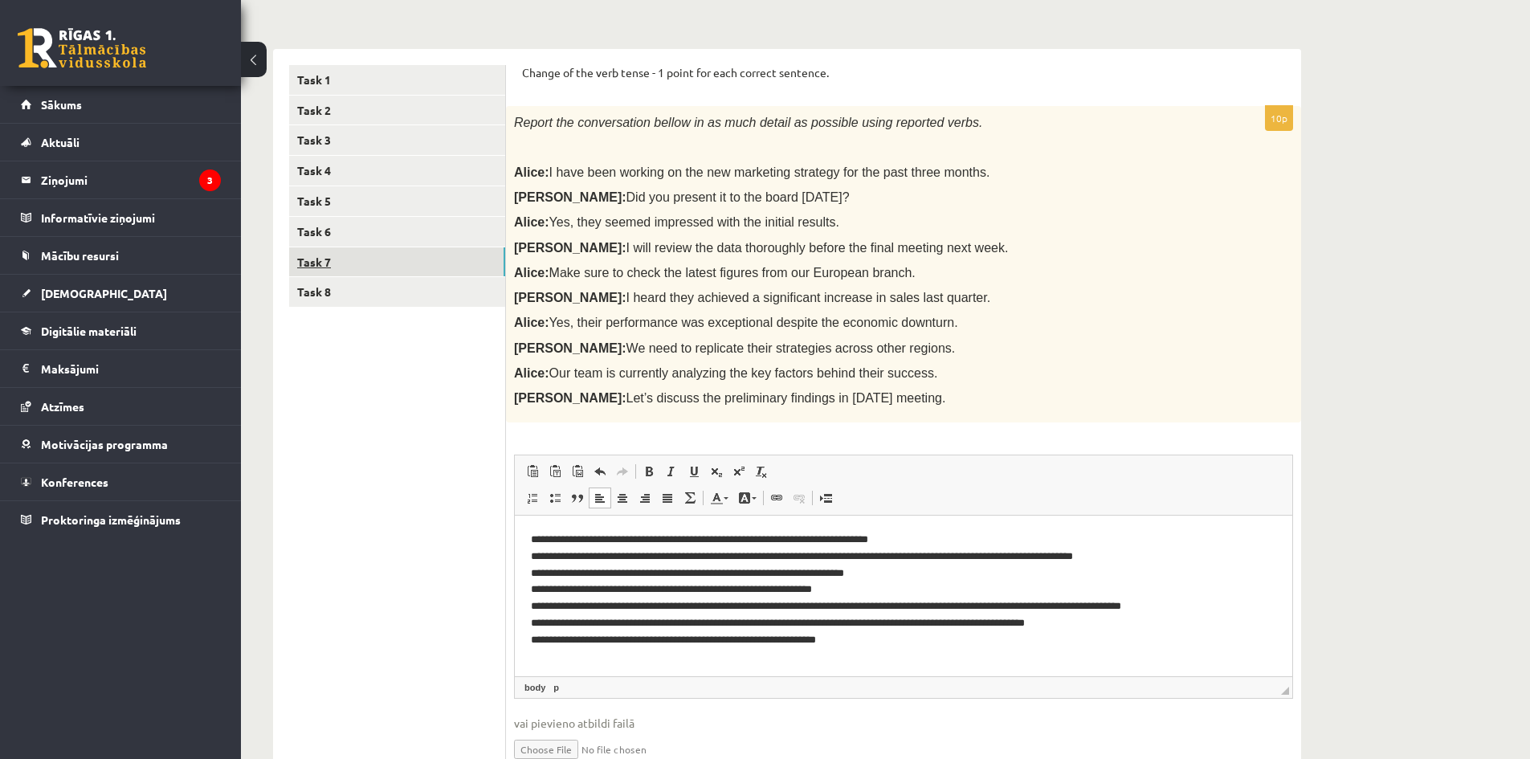
click at [442, 256] on link "Task 7" at bounding box center [397, 262] width 216 height 30
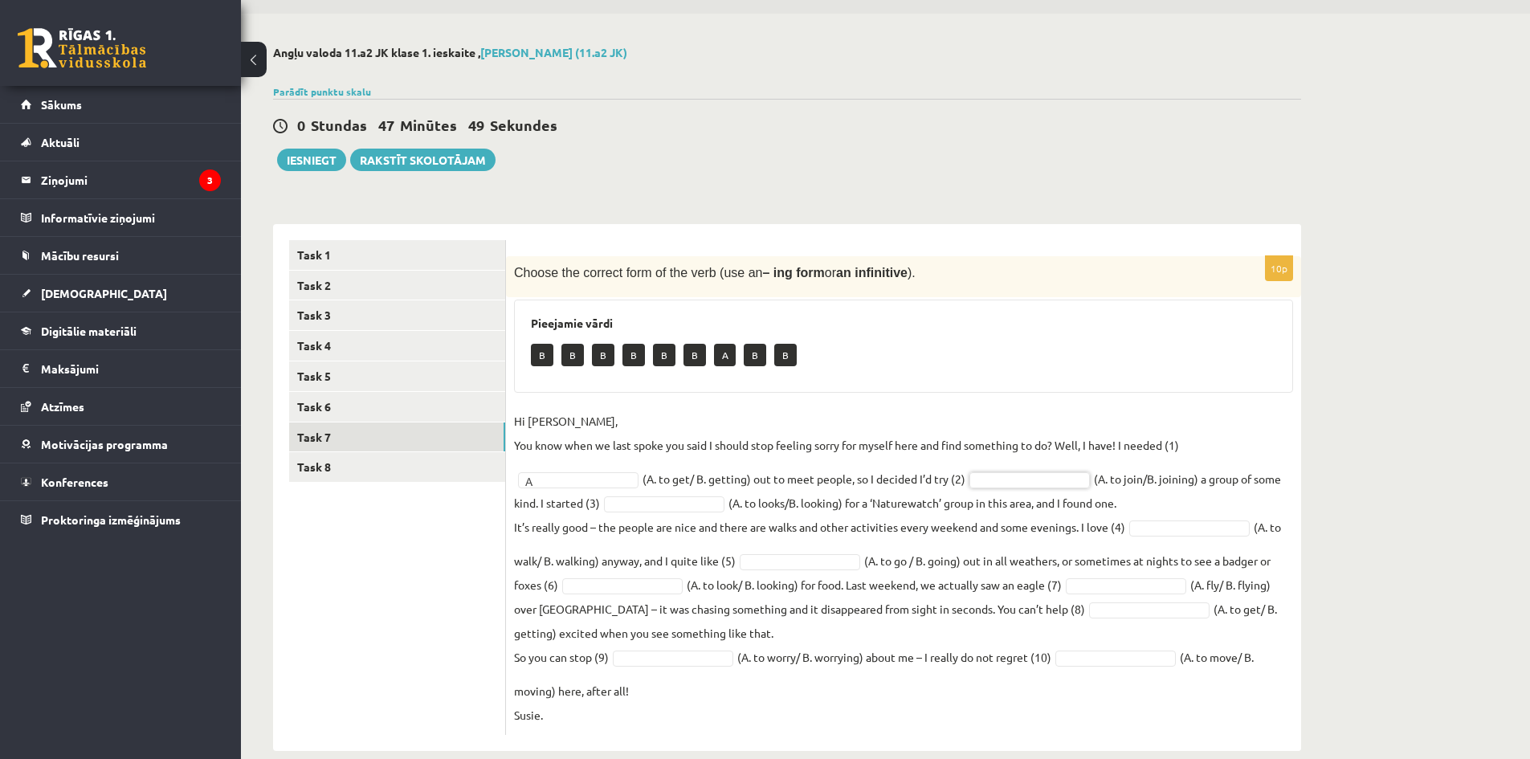
scroll to position [74, 0]
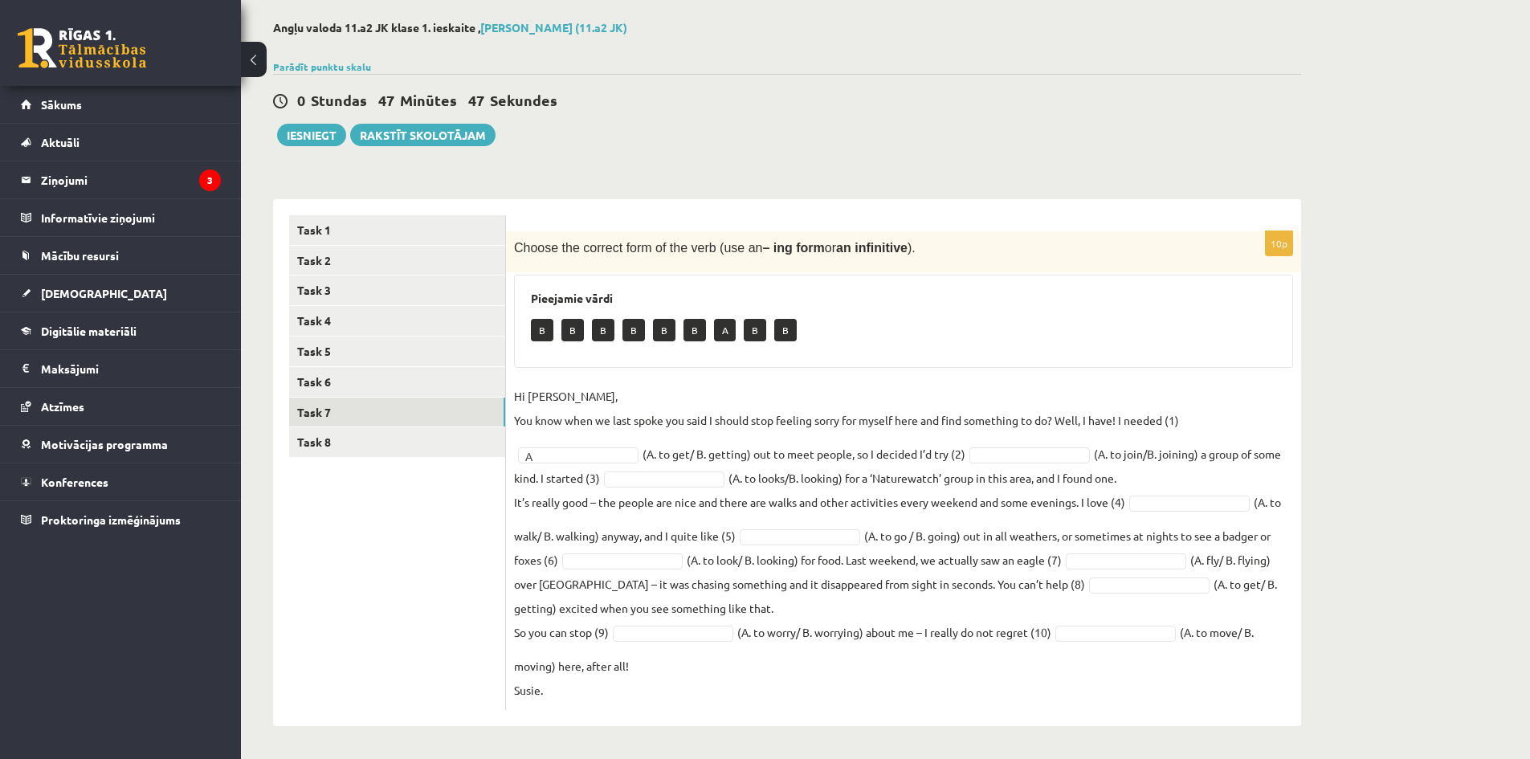
click at [590, 443] on fieldset "Hi [PERSON_NAME], You know when we last spoke you said I should stop feeling so…" at bounding box center [903, 543] width 779 height 318
click at [648, 467] on fieldset "Hi [PERSON_NAME], You know when we last spoke you said I should stop feeling so…" at bounding box center [903, 543] width 779 height 318
click at [794, 545] on fieldset "Hi [PERSON_NAME], You know when we last spoke you said I should stop feeling so…" at bounding box center [903, 543] width 779 height 318
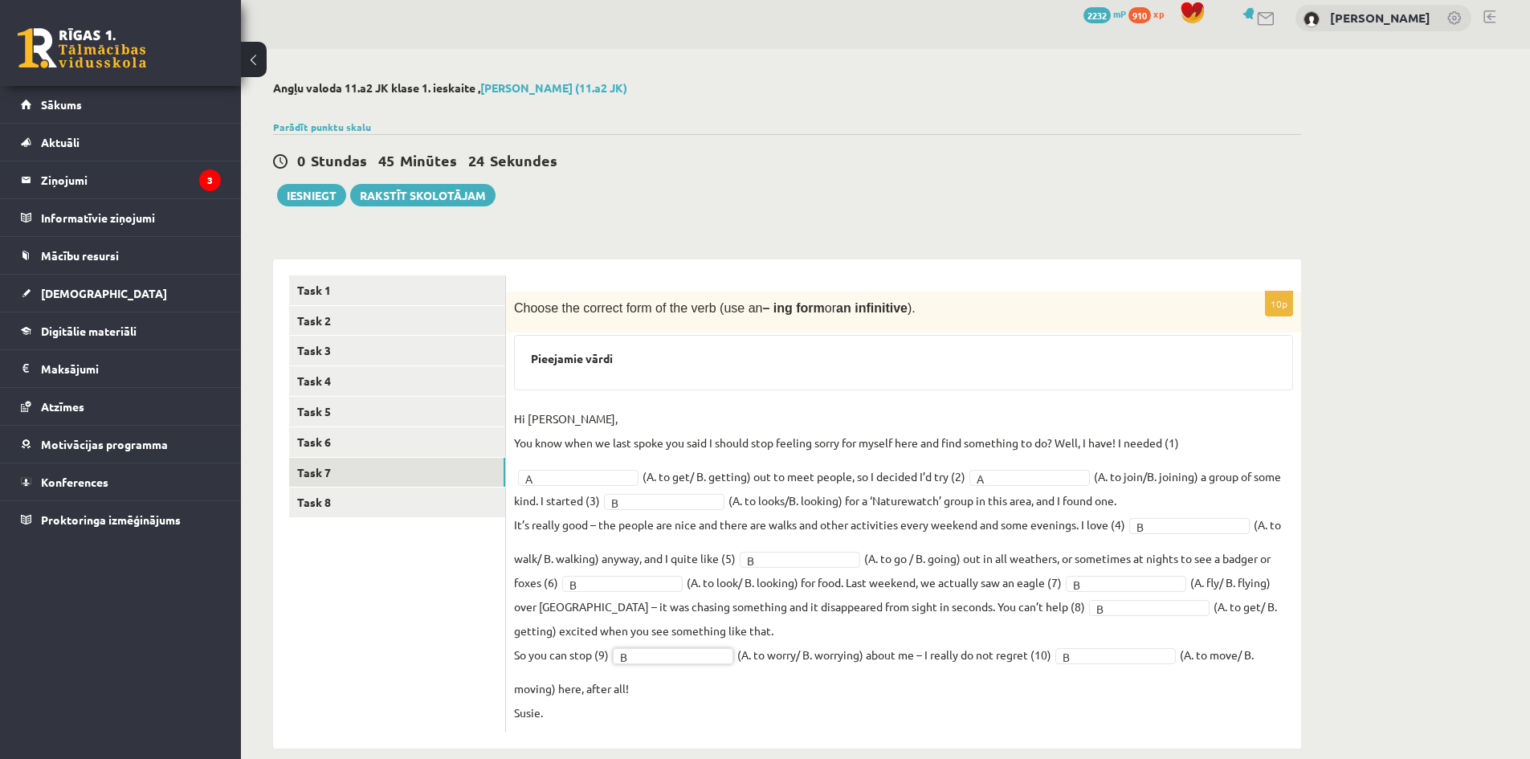
scroll to position [0, 0]
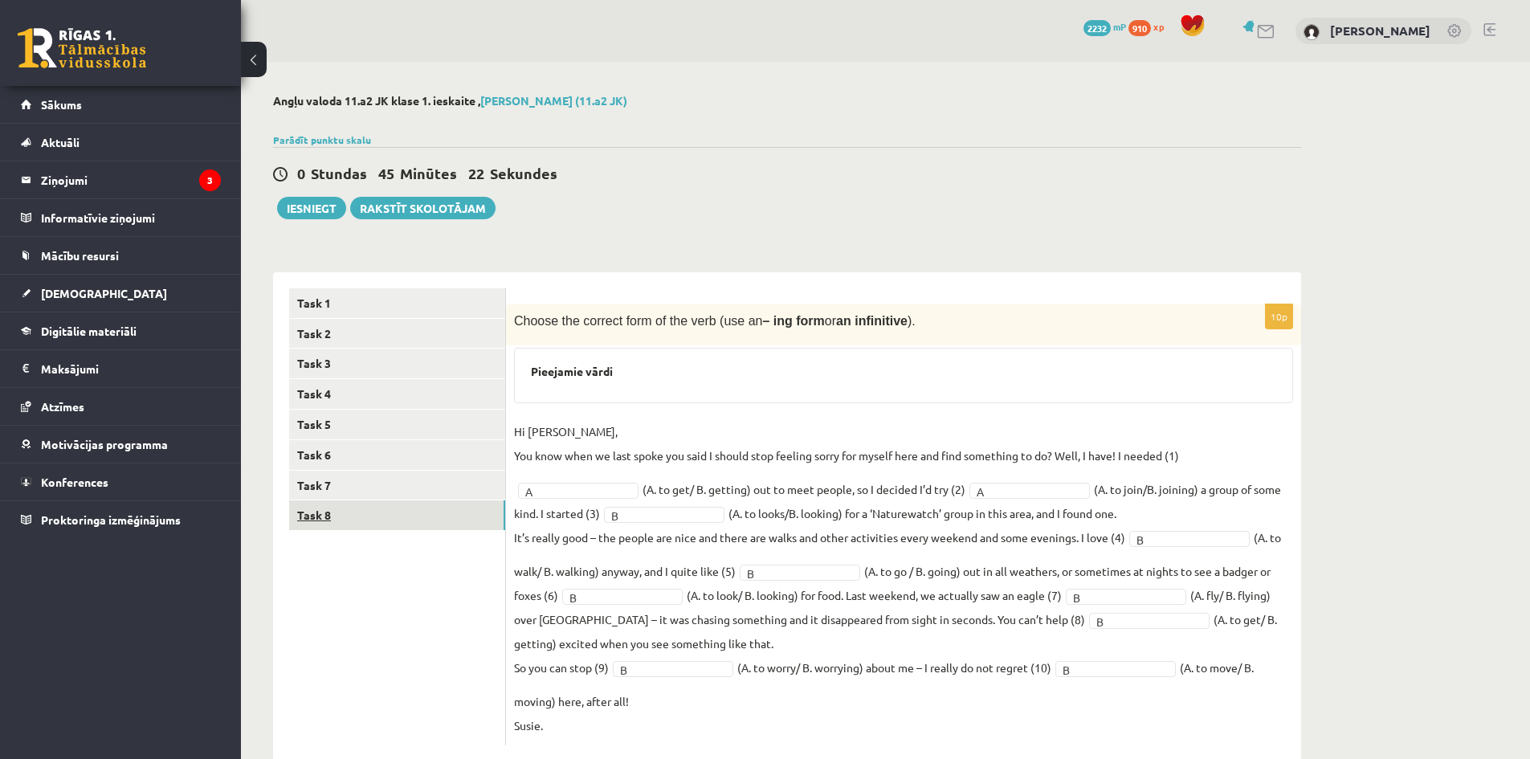
click at [343, 521] on link "Task 8" at bounding box center [397, 515] width 216 height 30
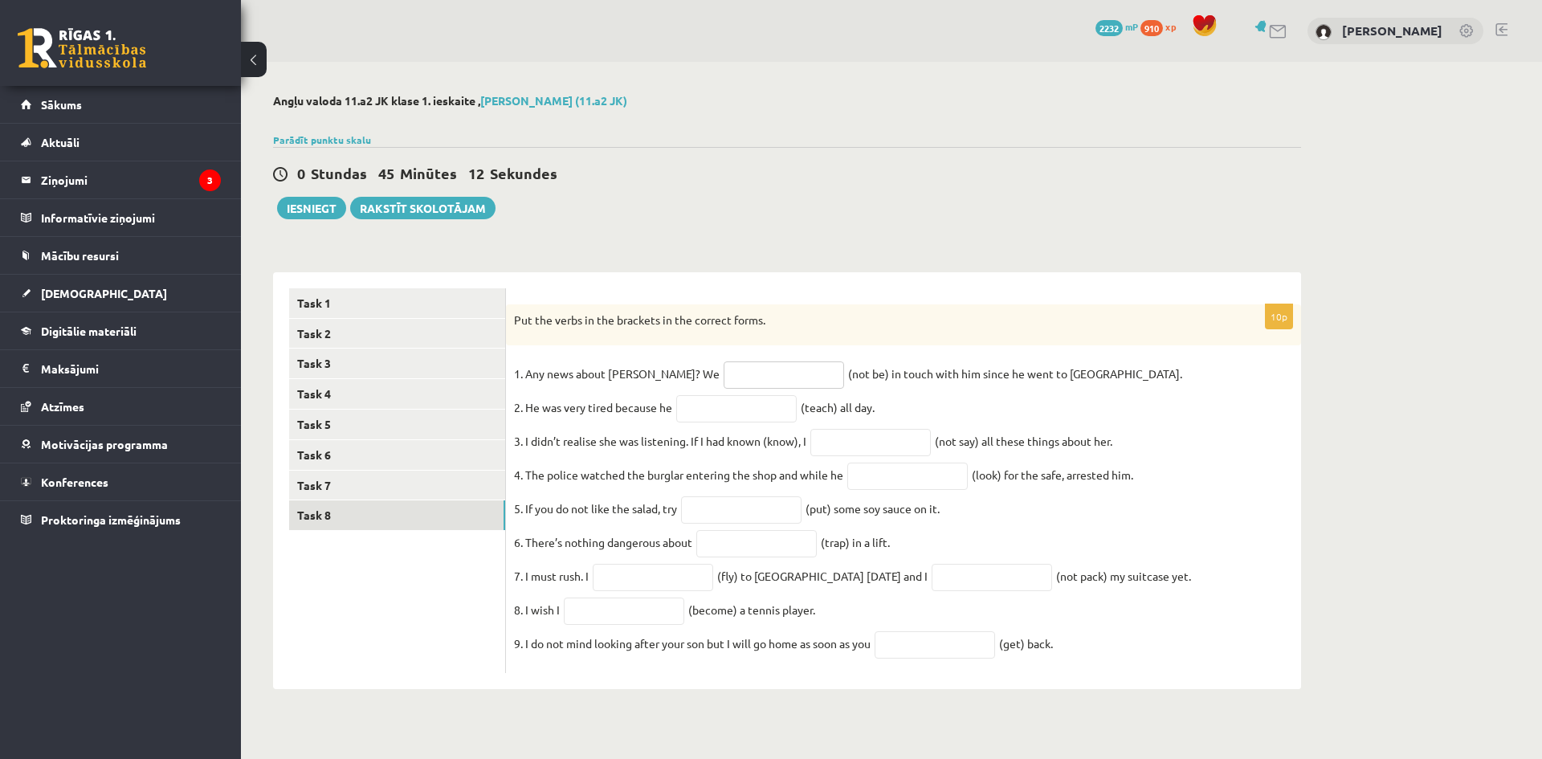
click at [756, 385] on input "text" at bounding box center [784, 374] width 120 height 27
type input "**********"
click at [766, 405] on input "text" at bounding box center [736, 408] width 120 height 27
type input "**********"
click at [878, 436] on input "text" at bounding box center [871, 442] width 120 height 27
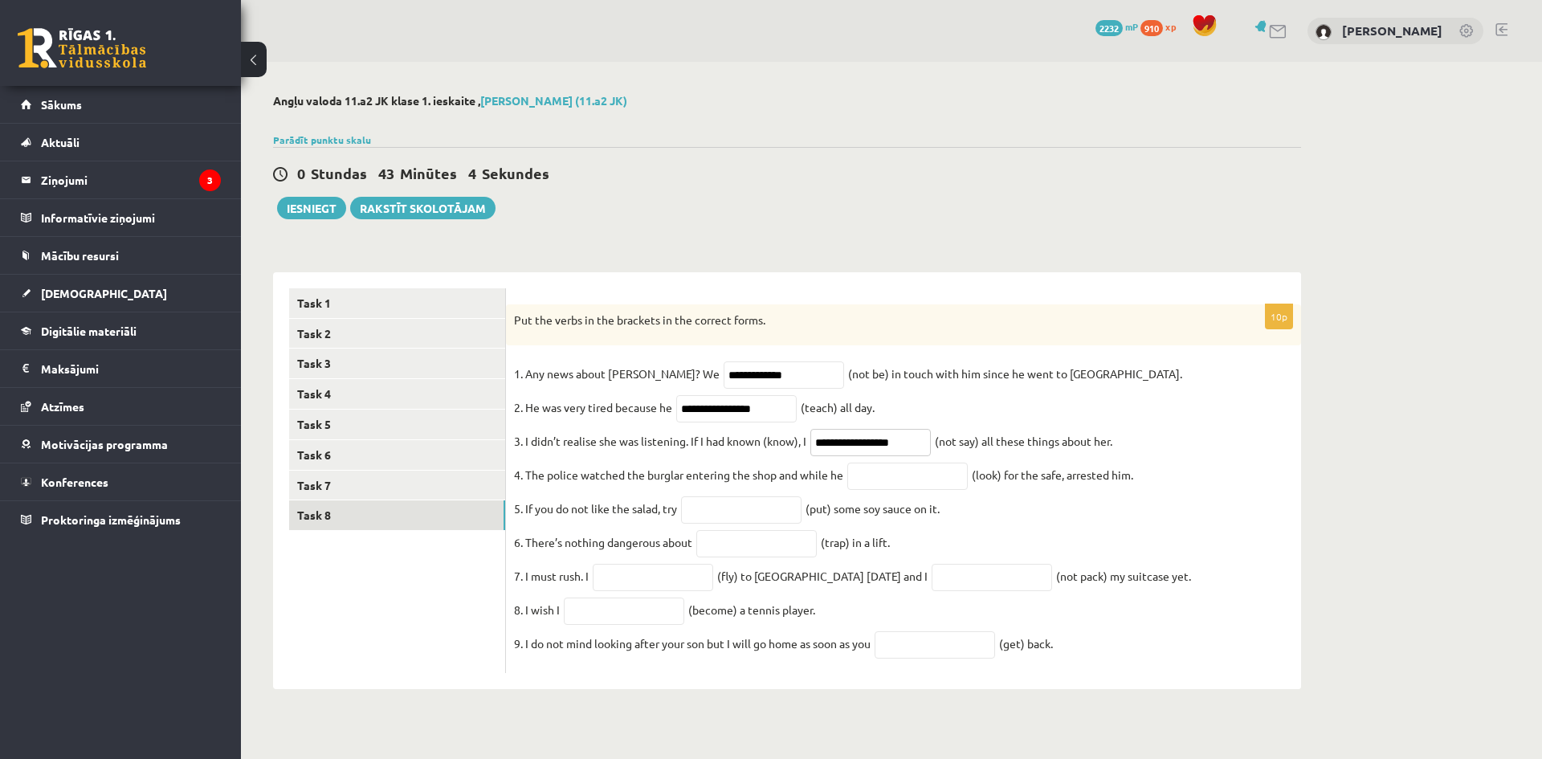
type input "**********"
click at [892, 490] on input "text" at bounding box center [907, 476] width 120 height 27
type input "**********"
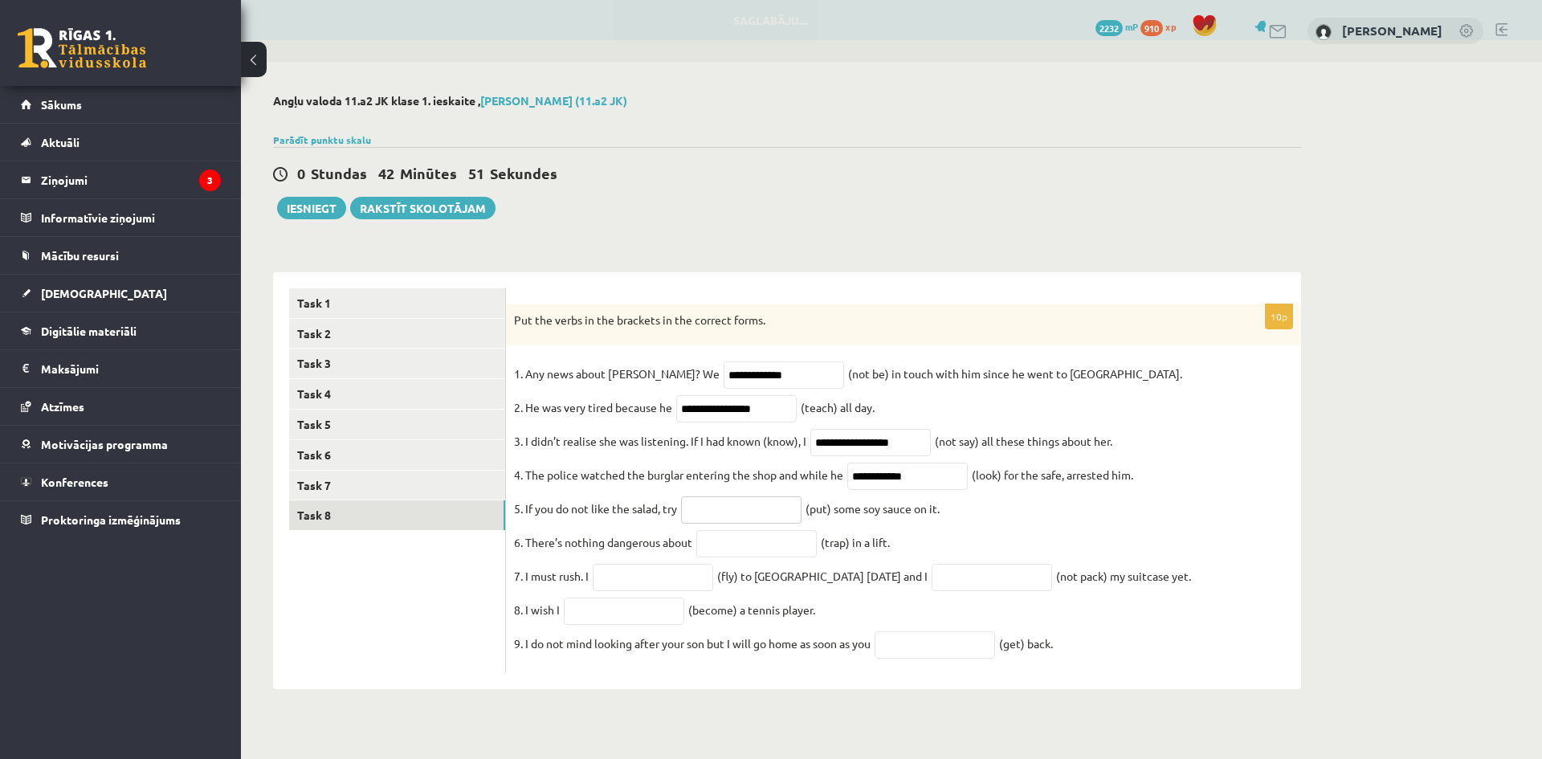
click at [702, 521] on input "text" at bounding box center [741, 509] width 120 height 27
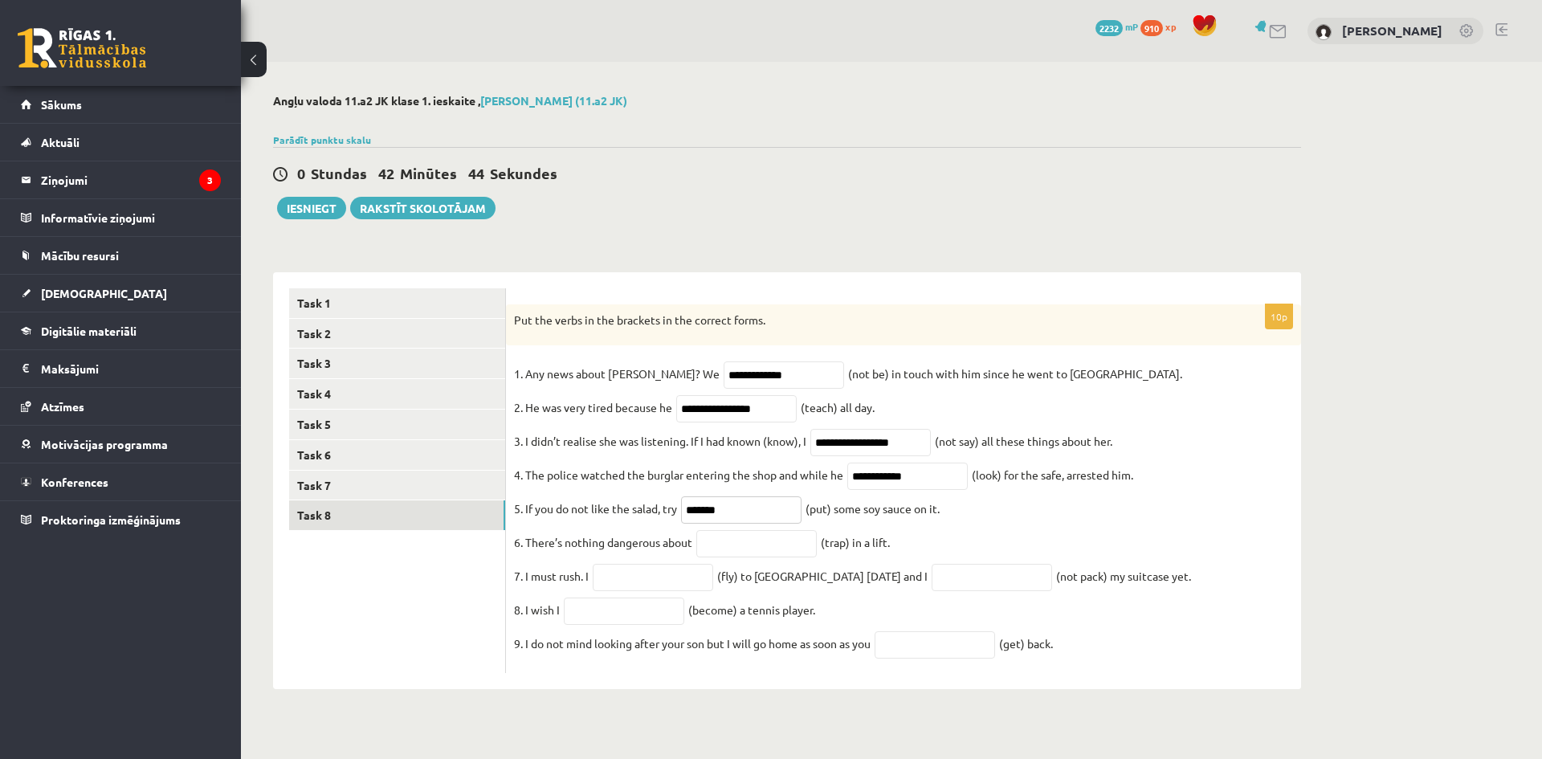
type input "*******"
click at [753, 547] on input "text" at bounding box center [756, 543] width 120 height 27
type input "**********"
click at [702, 604] on fieldset "**********" at bounding box center [903, 513] width 779 height 304
click at [697, 577] on input "text" at bounding box center [653, 577] width 120 height 27
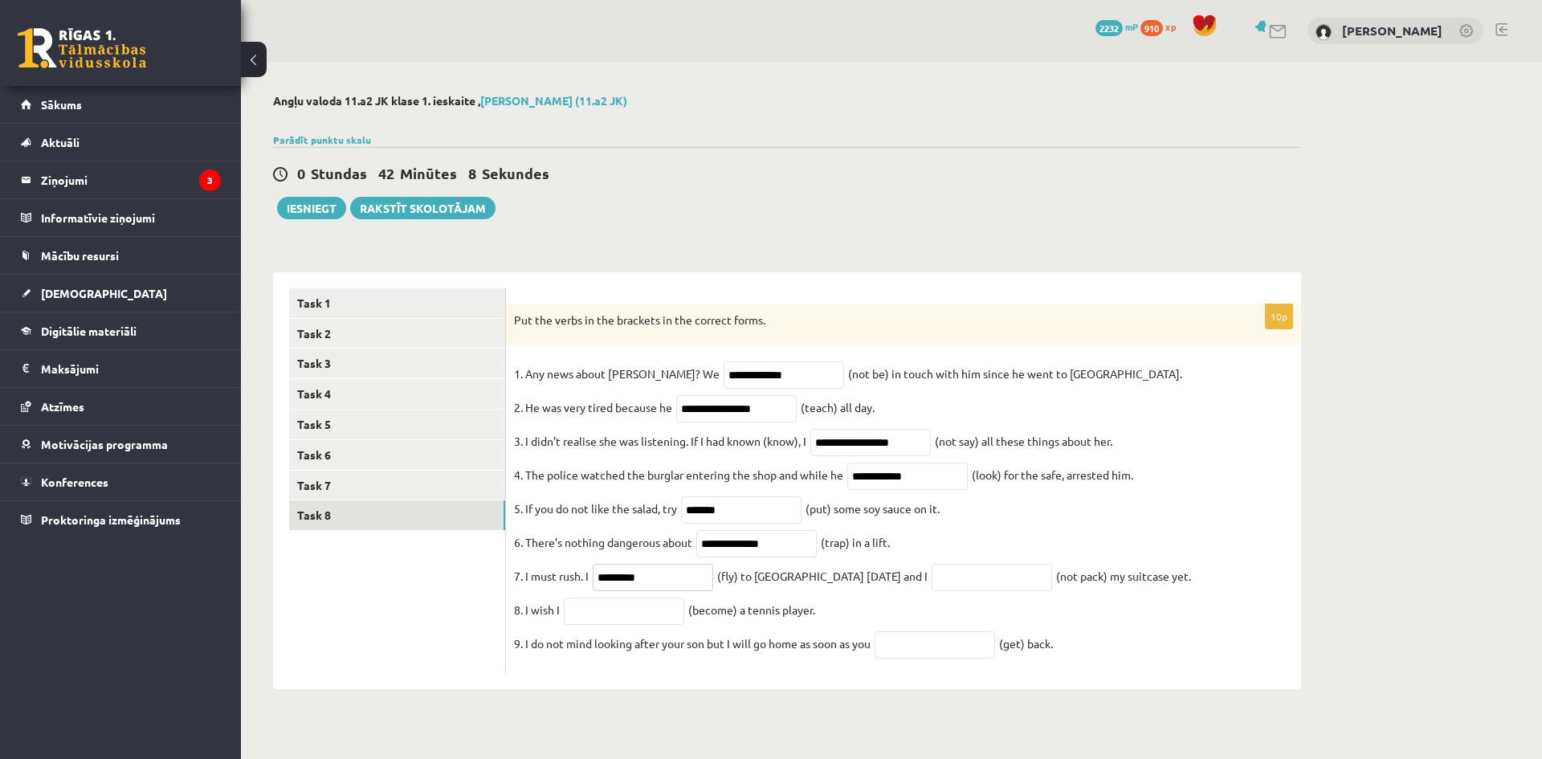
type input "*********"
click at [938, 591] on input "text" at bounding box center [992, 577] width 120 height 27
type input "**********"
click at [575, 625] on input "text" at bounding box center [624, 611] width 120 height 27
type input "**********"
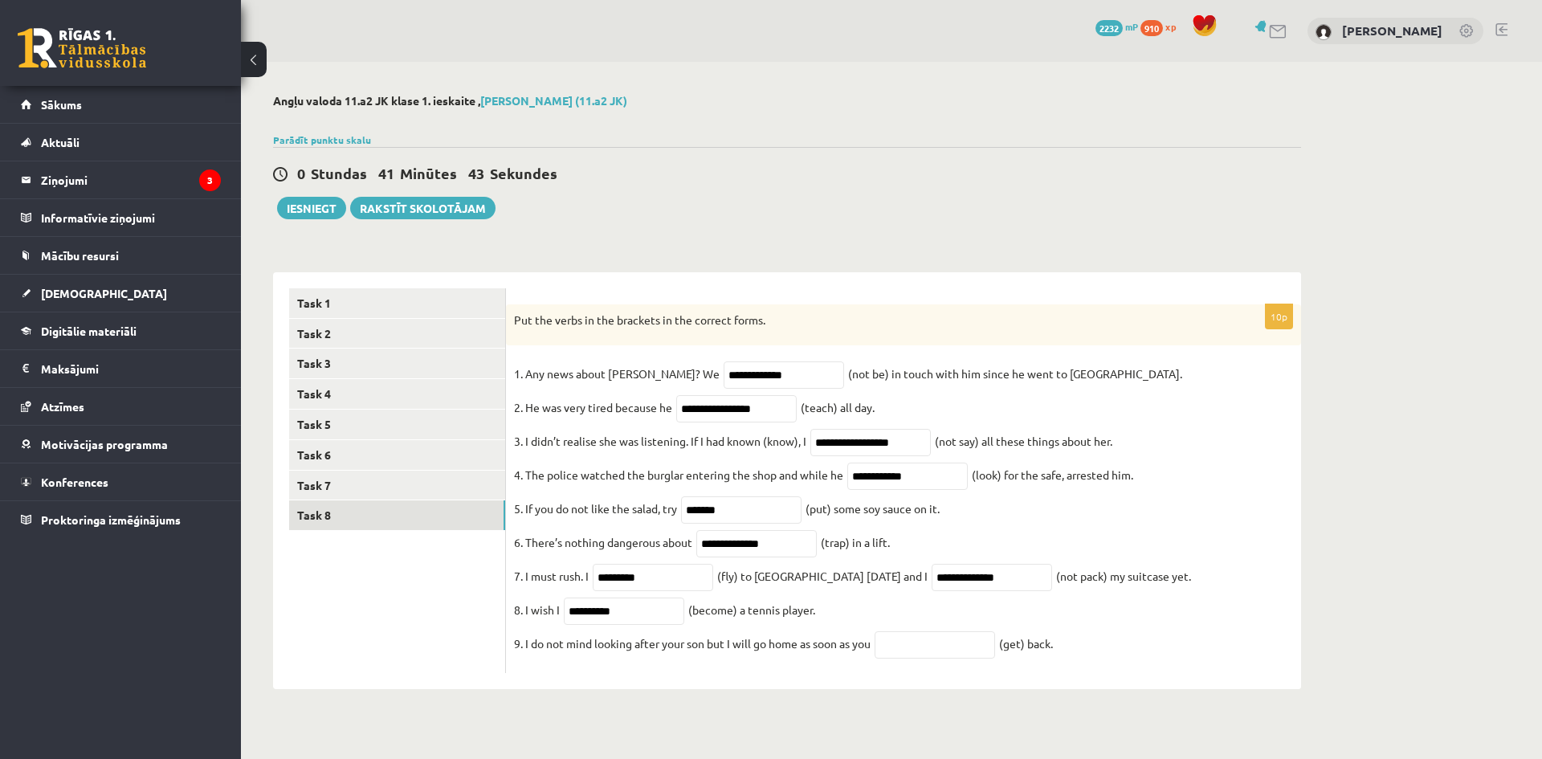
click at [969, 665] on fieldset "**********" at bounding box center [903, 513] width 779 height 304
click at [968, 659] on input "text" at bounding box center [935, 644] width 120 height 27
type input "***"
click at [658, 620] on input "**********" at bounding box center [624, 611] width 120 height 27
click at [341, 471] on link "Task 7" at bounding box center [397, 486] width 216 height 30
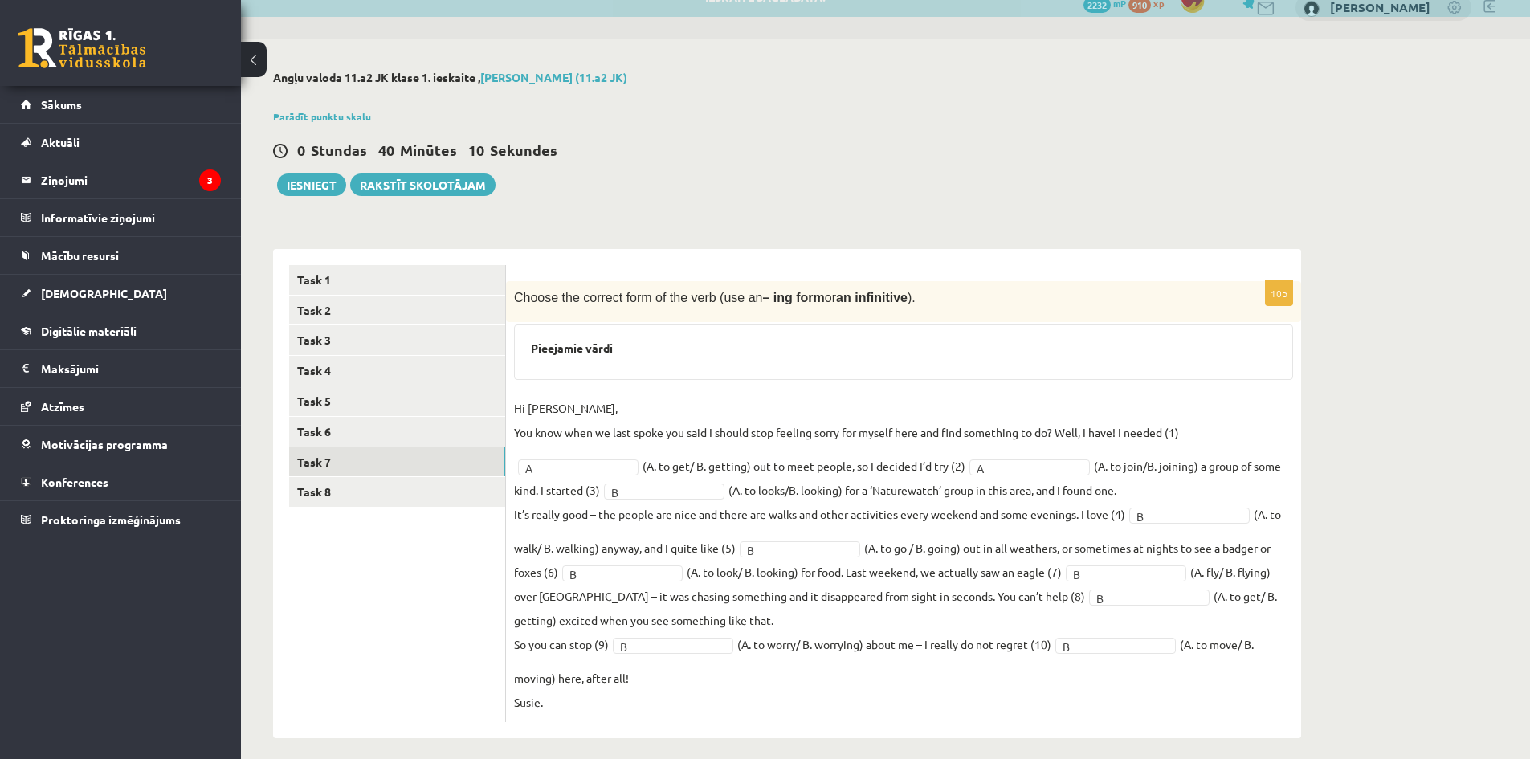
scroll to position [36, 0]
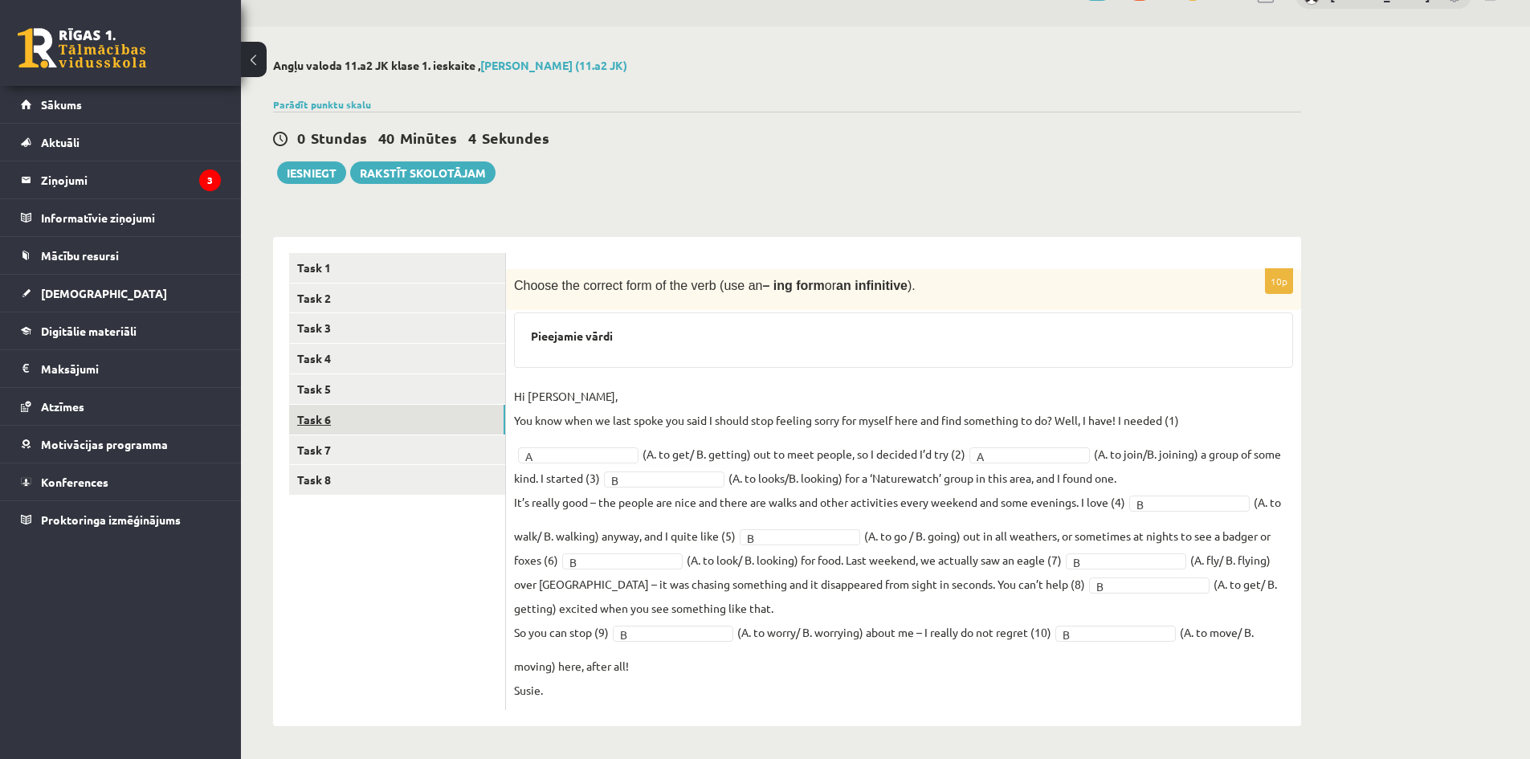
click at [455, 412] on link "Task 6" at bounding box center [397, 420] width 216 height 30
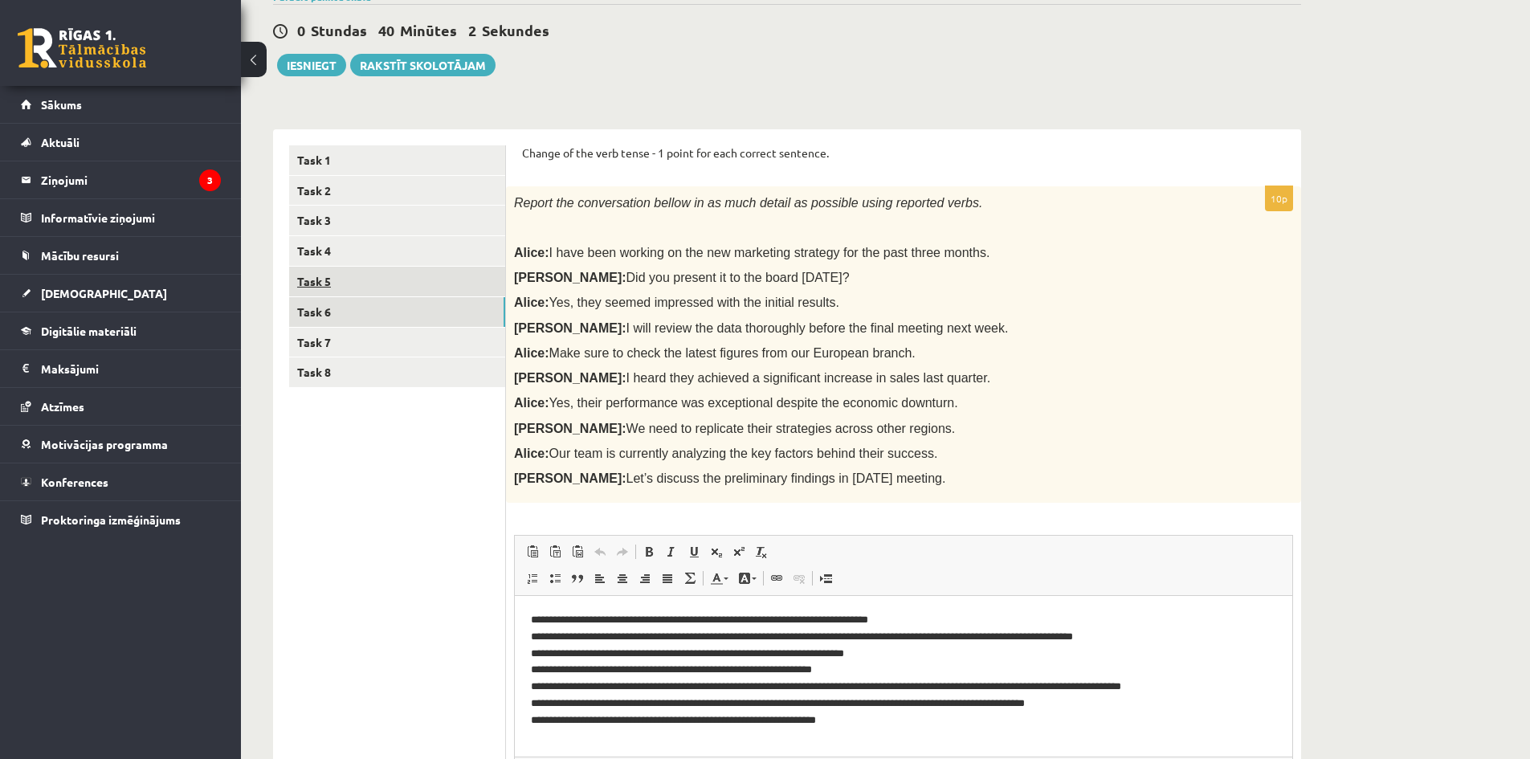
scroll to position [0, 0]
click at [406, 282] on link "Task 5" at bounding box center [397, 282] width 216 height 30
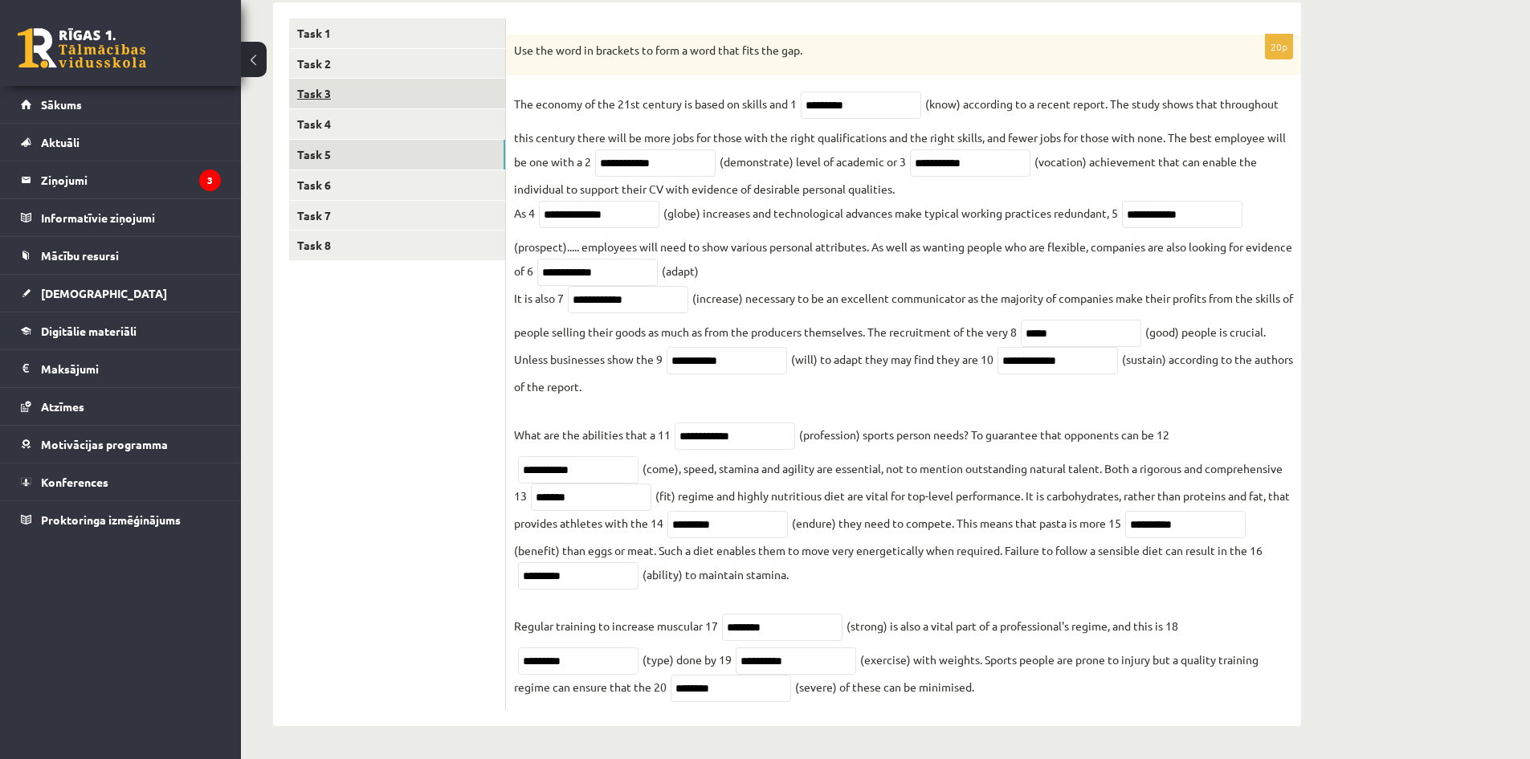
scroll to position [276, 0]
click at [375, 133] on link "Task 4" at bounding box center [397, 124] width 216 height 30
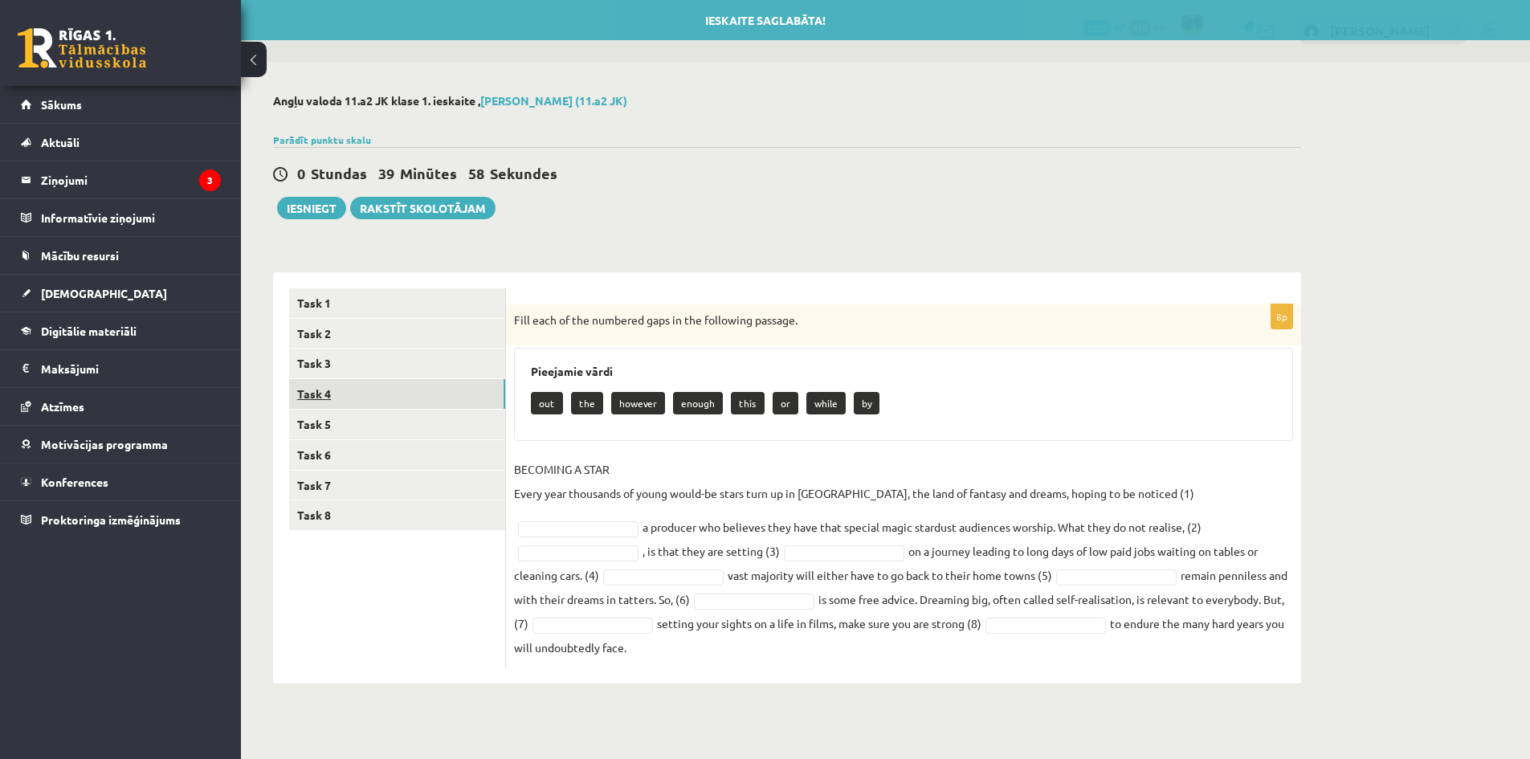
scroll to position [0, 0]
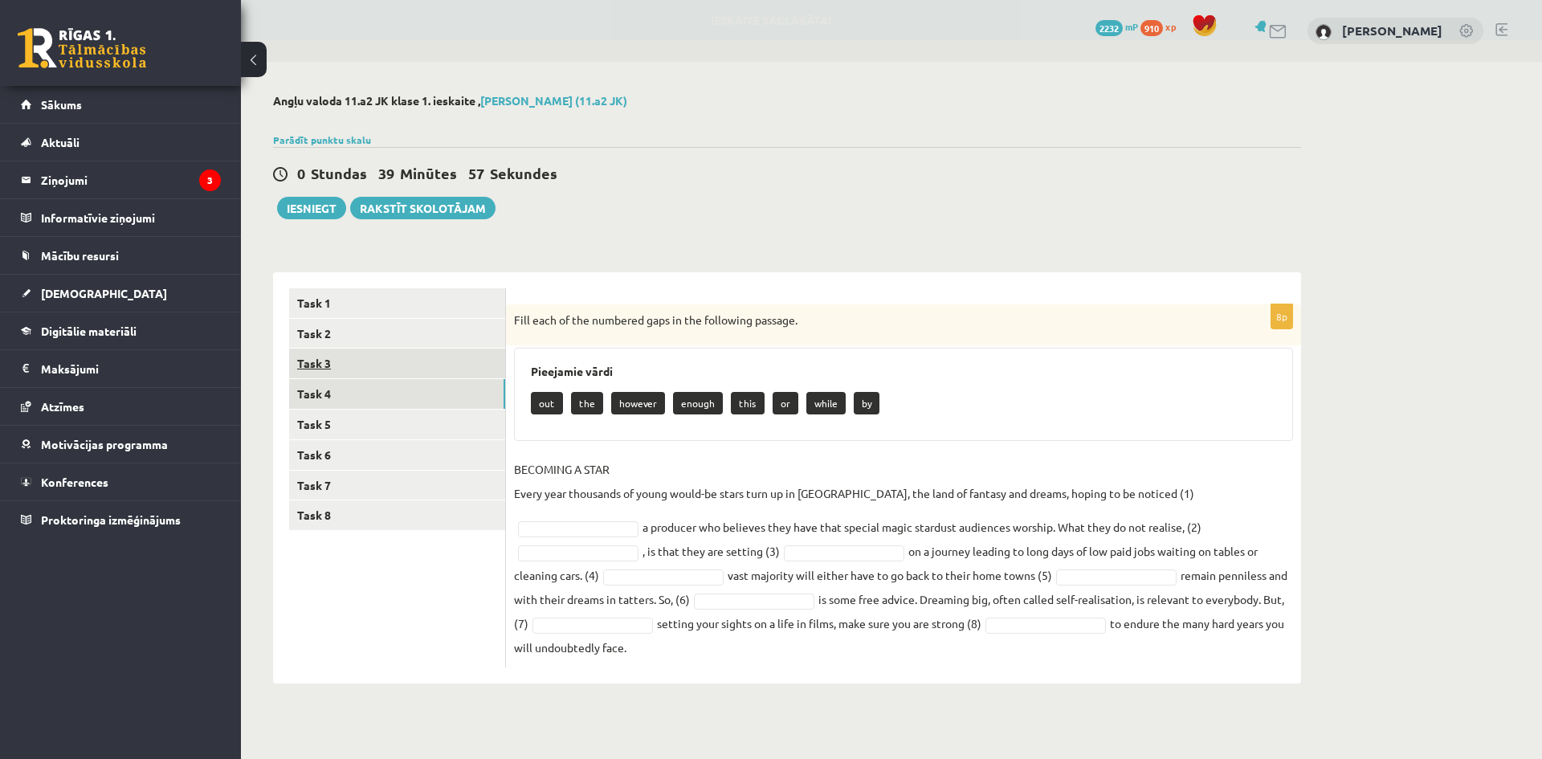
click at [363, 365] on link "Task 3" at bounding box center [397, 364] width 216 height 30
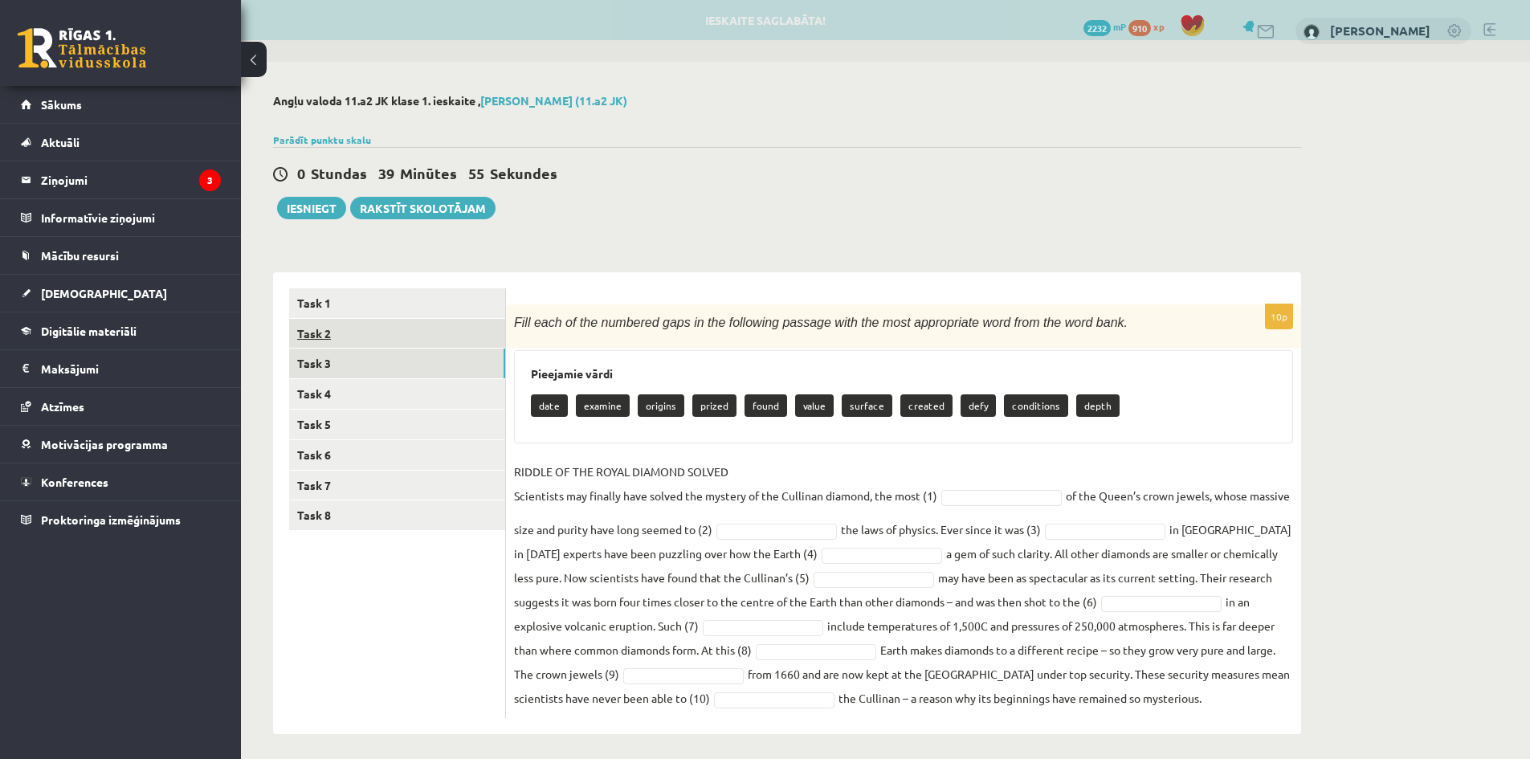
click at [363, 329] on link "Task 2" at bounding box center [397, 334] width 216 height 30
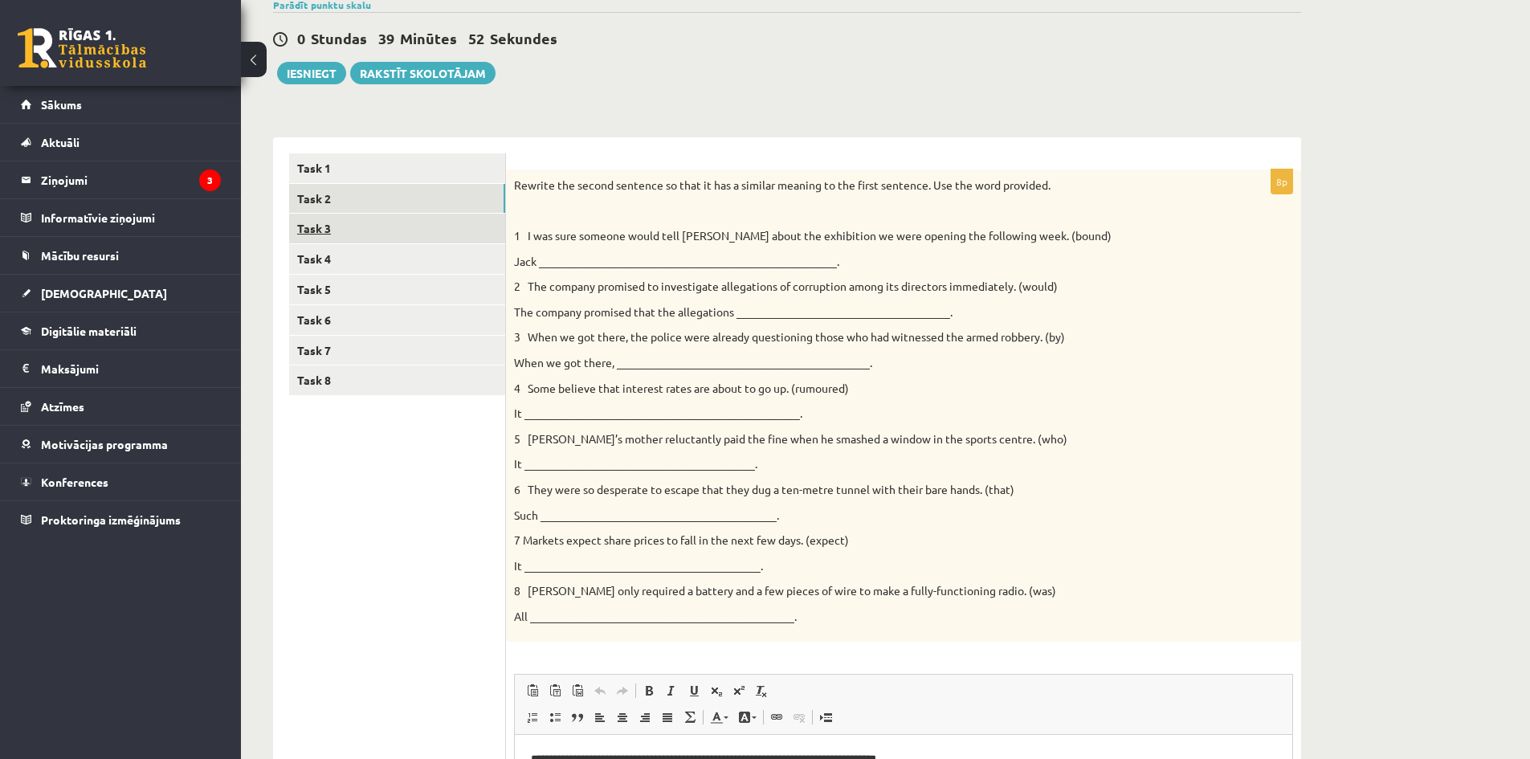
scroll to position [80, 0]
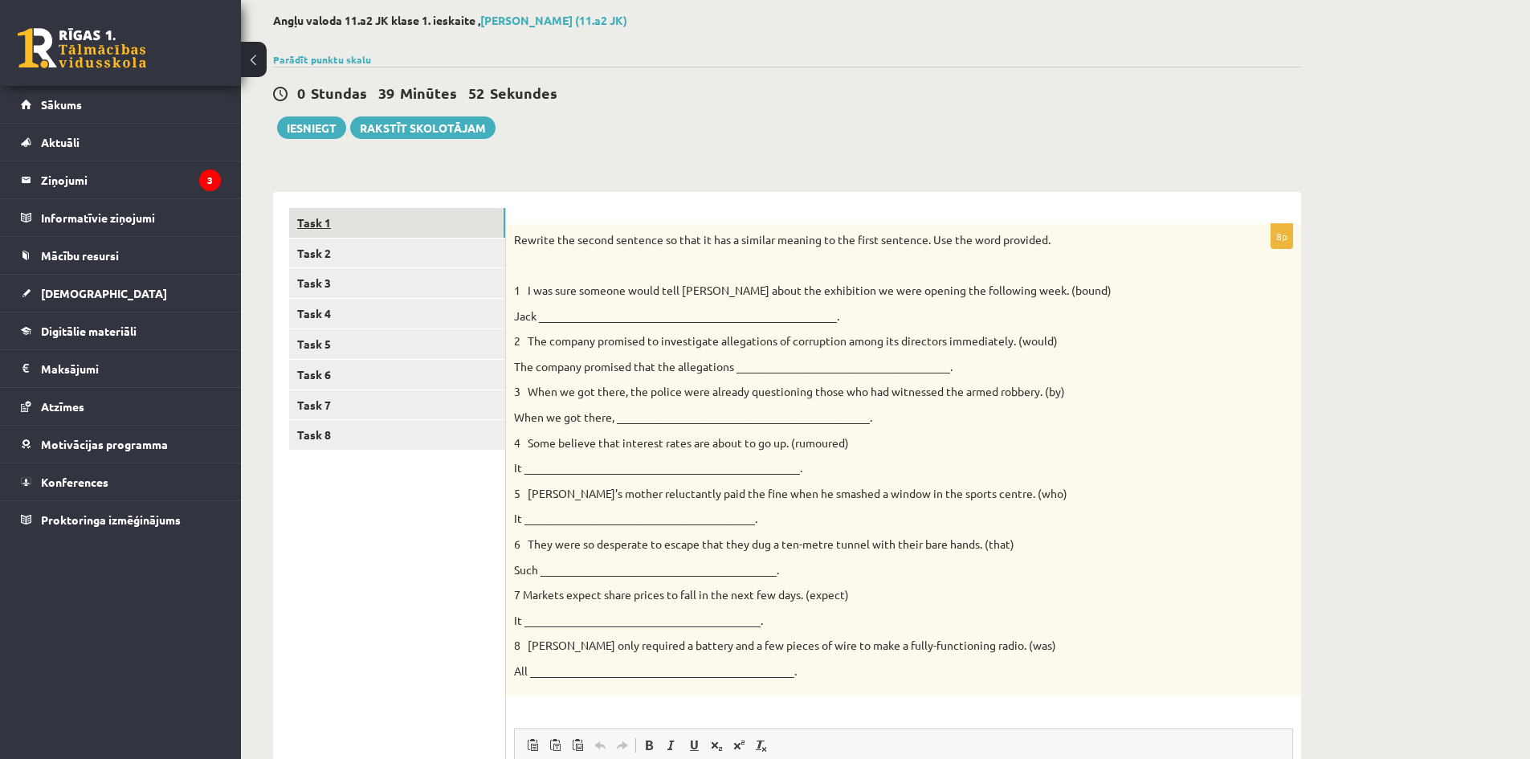
click at [462, 214] on link "Task 1" at bounding box center [397, 223] width 216 height 30
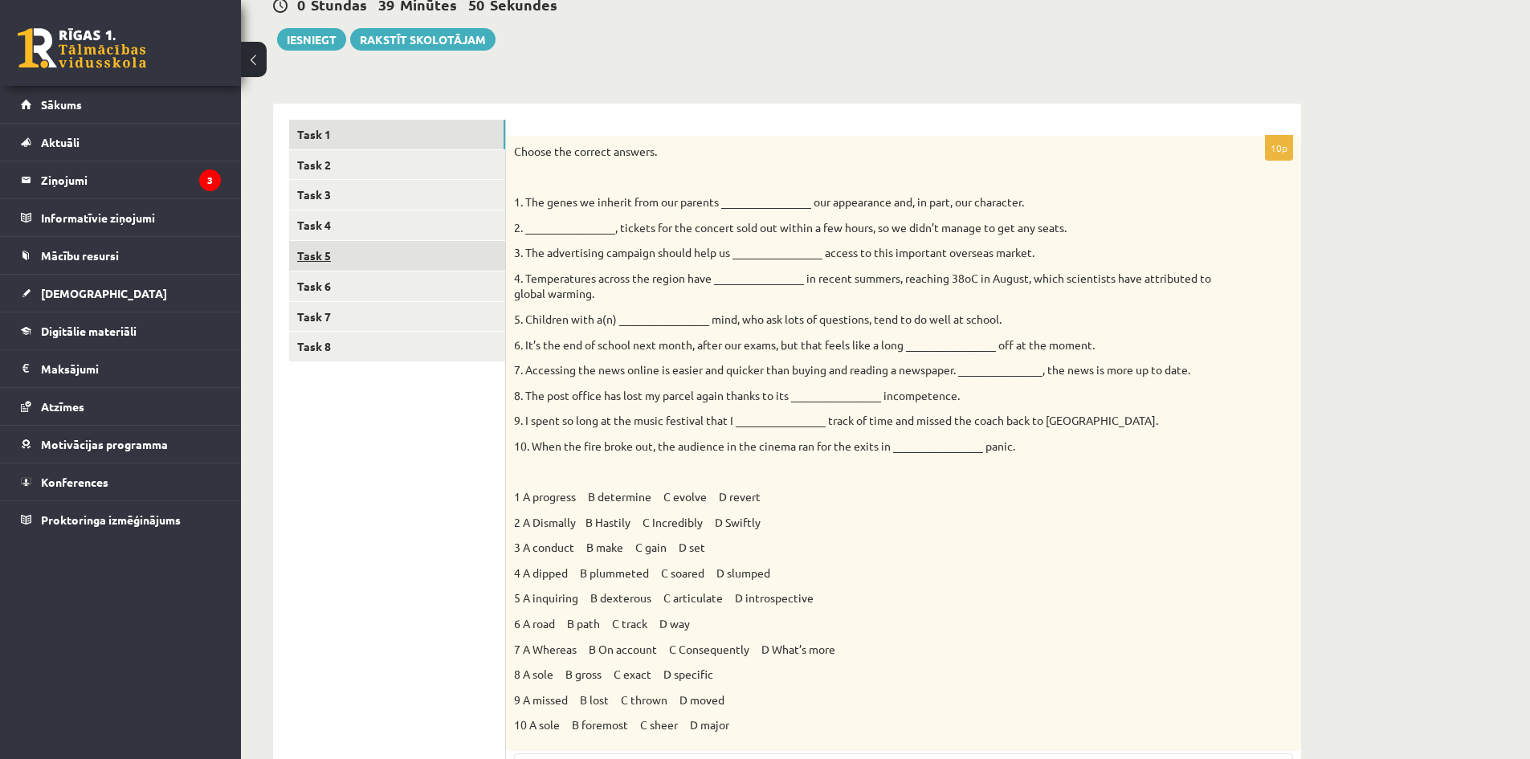
scroll to position [161, 0]
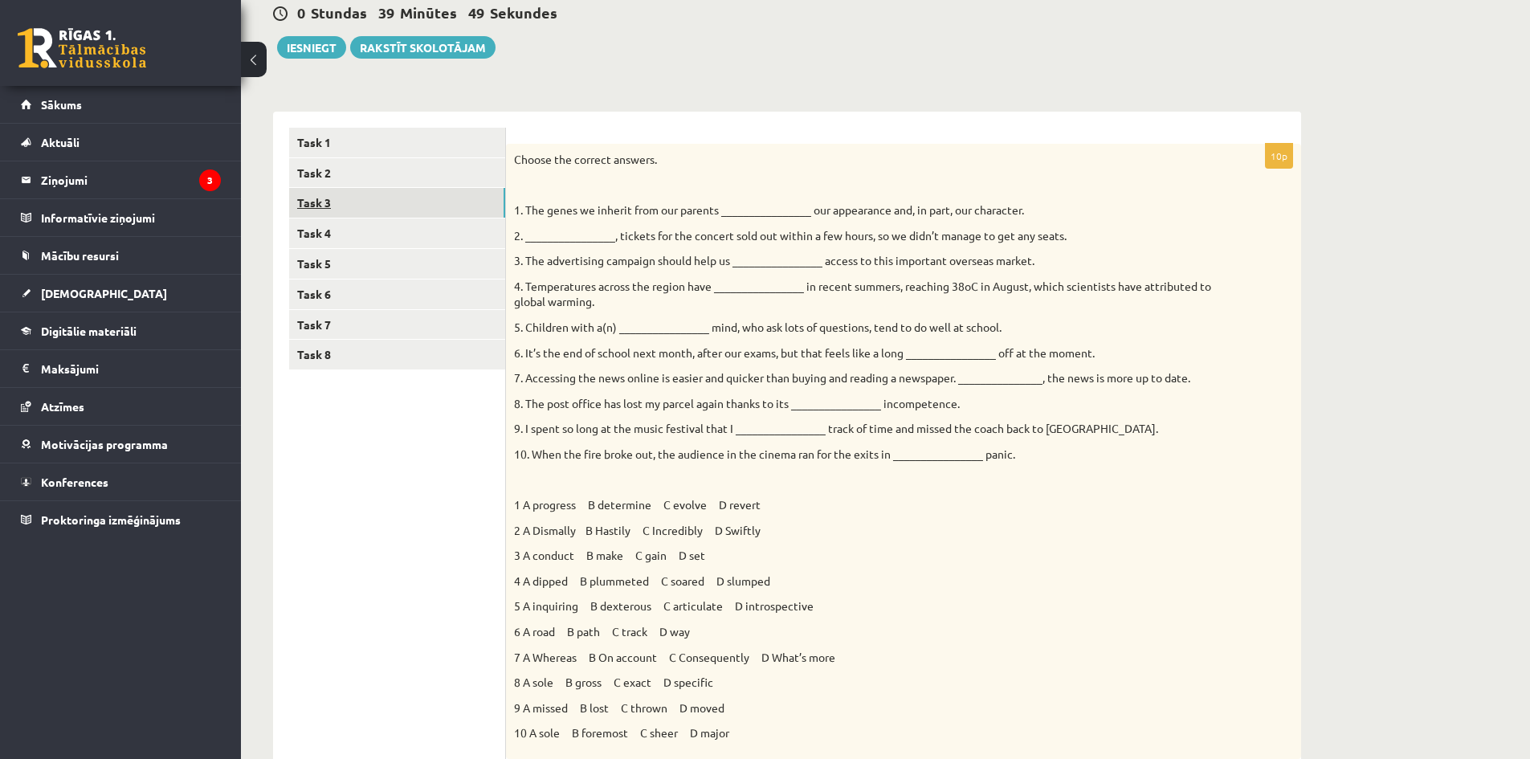
click at [335, 214] on link "Task 3" at bounding box center [397, 203] width 216 height 30
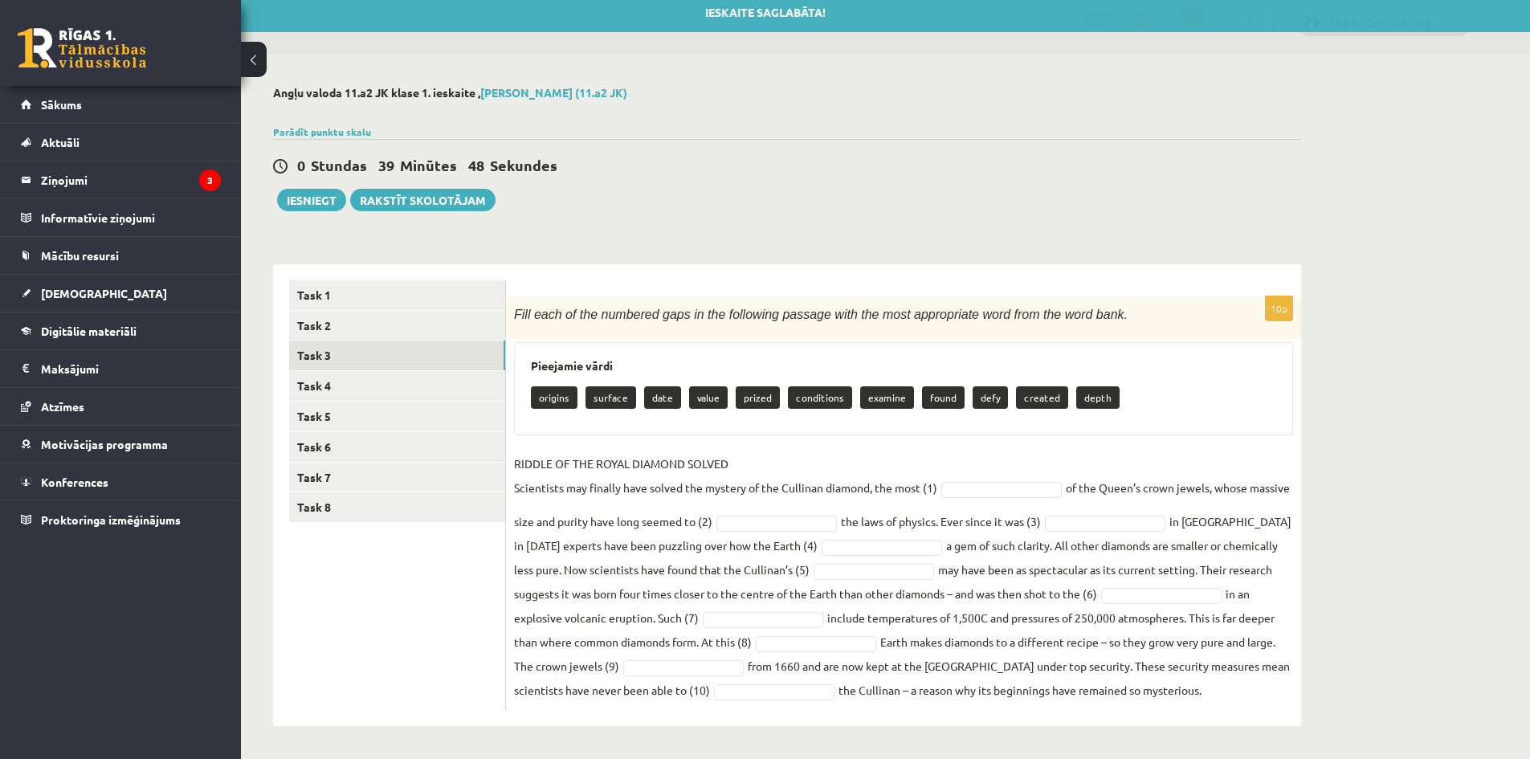
scroll to position [9, 0]
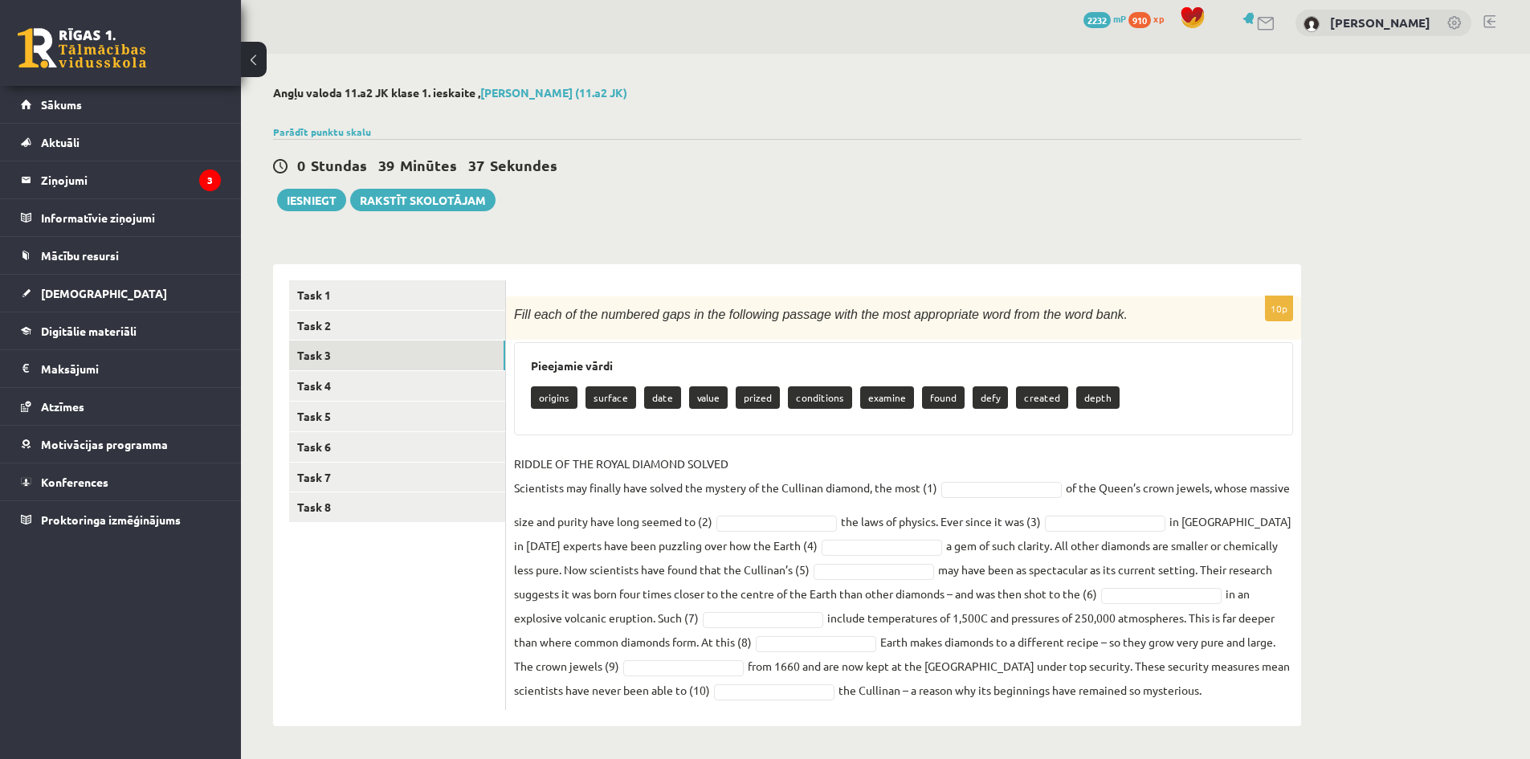
click at [1046, 479] on fieldset "[PERSON_NAME] OF THE ROYAL DIAMOND SOLVED Scientists may finally have solved th…" at bounding box center [903, 576] width 779 height 251
click at [839, 534] on fieldset "[PERSON_NAME] OF THE ROYAL DIAMOND SOLVED Scientists may finally have solved th…" at bounding box center [903, 576] width 779 height 251
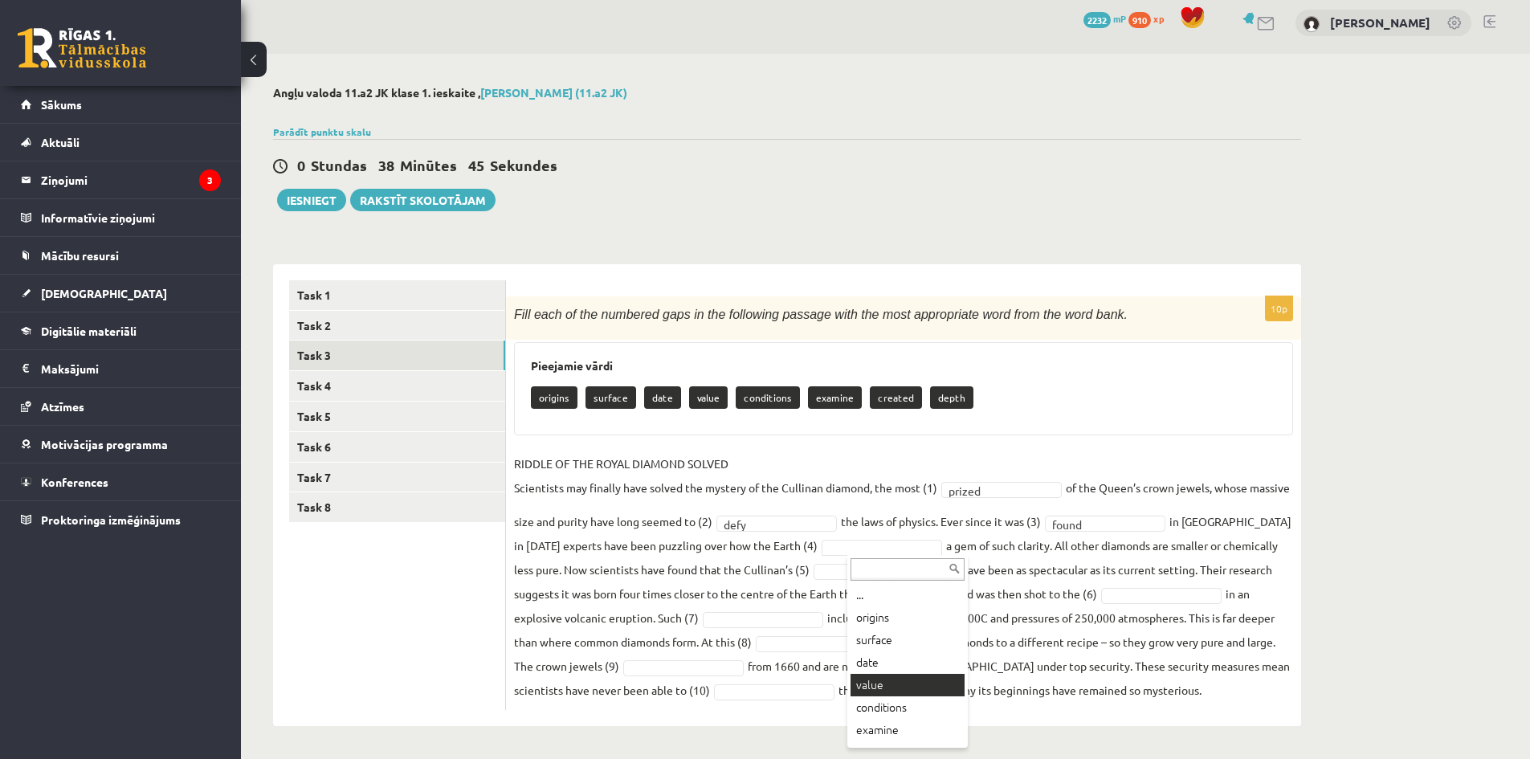
scroll to position [42, 0]
drag, startPoint x: 903, startPoint y: 708, endPoint x: 899, endPoint y: 696, distance: 11.9
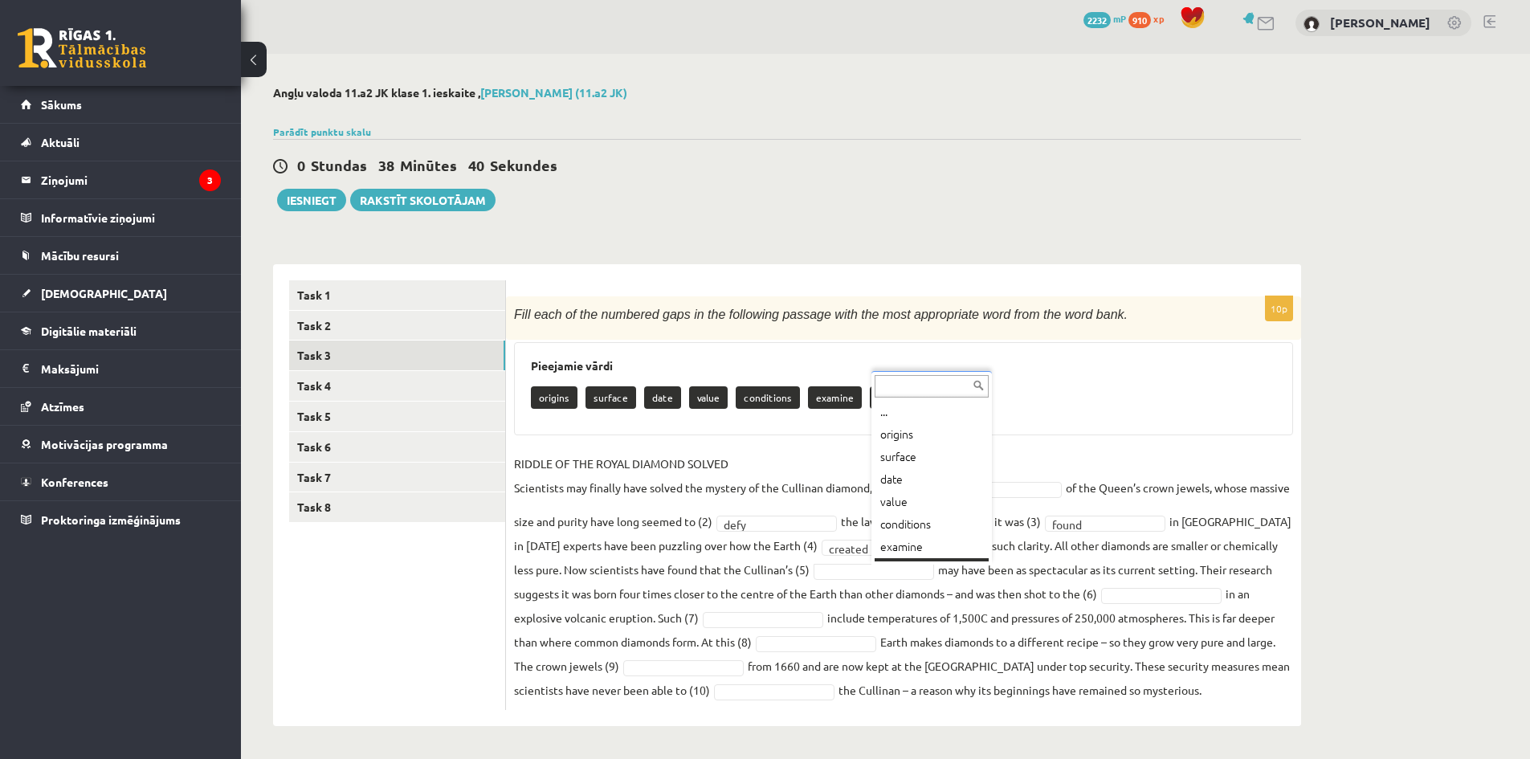
scroll to position [19, 0]
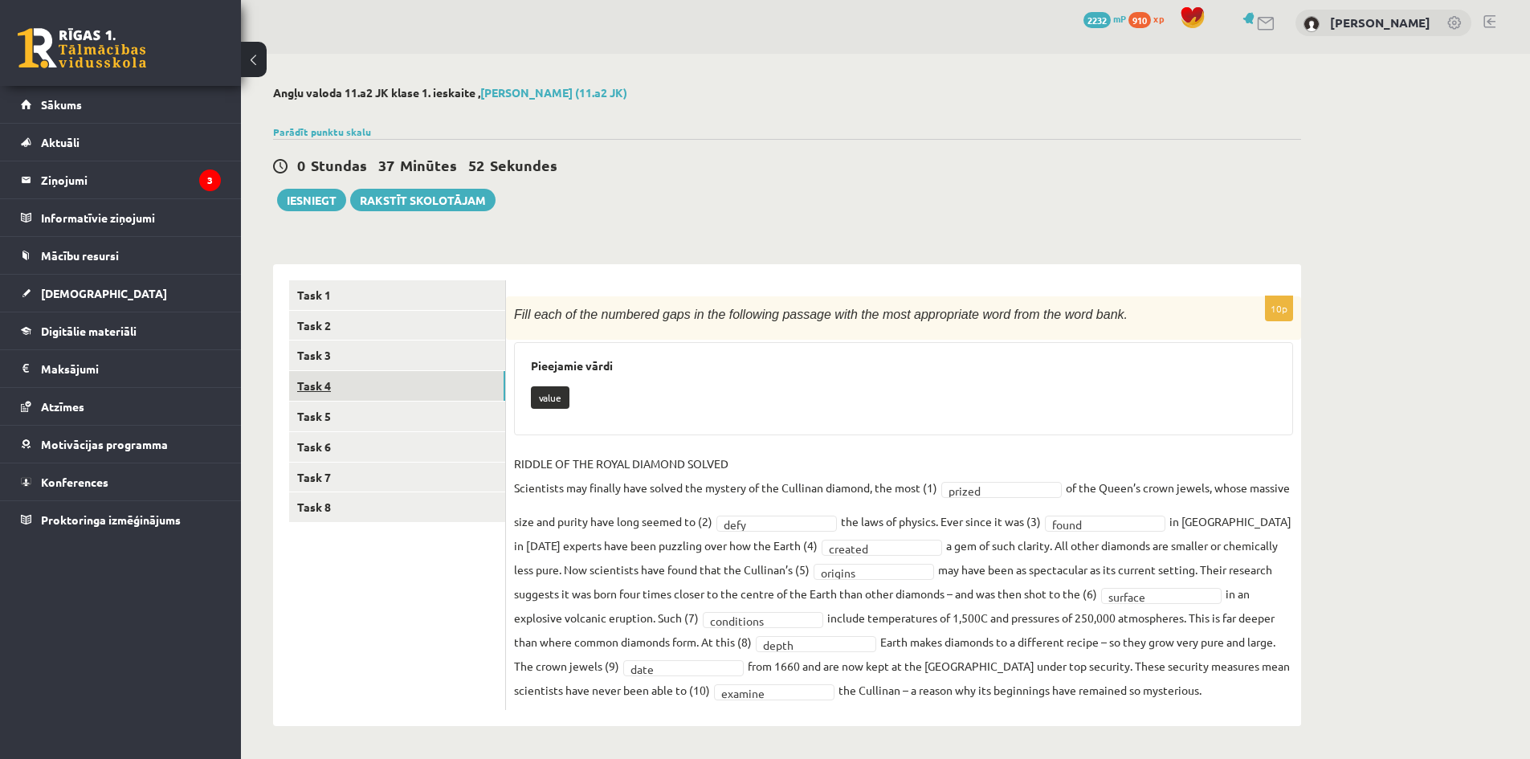
click at [396, 388] on link "Task 4" at bounding box center [397, 386] width 216 height 30
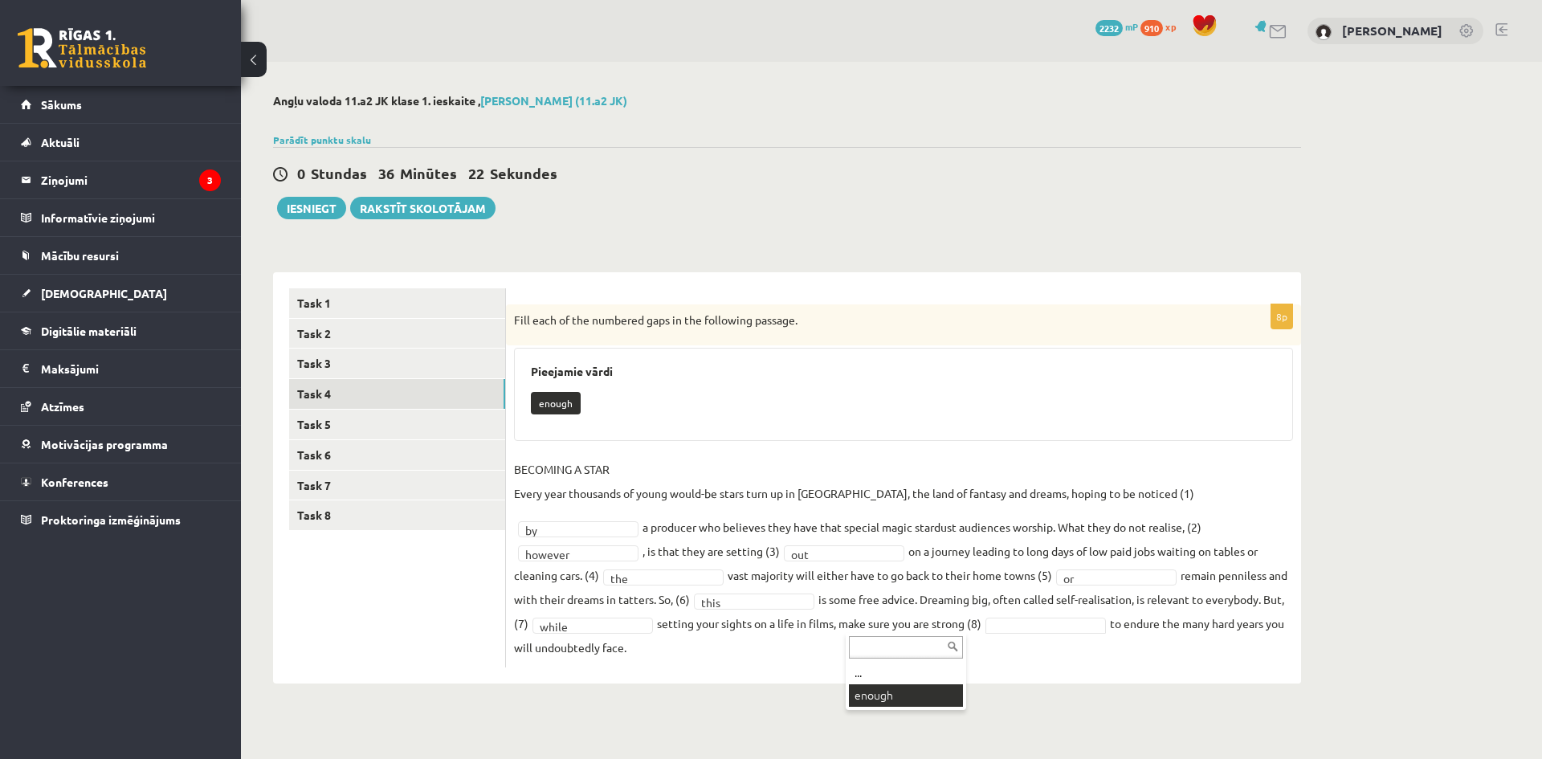
click at [918, 709] on div "... enough" at bounding box center [906, 671] width 120 height 77
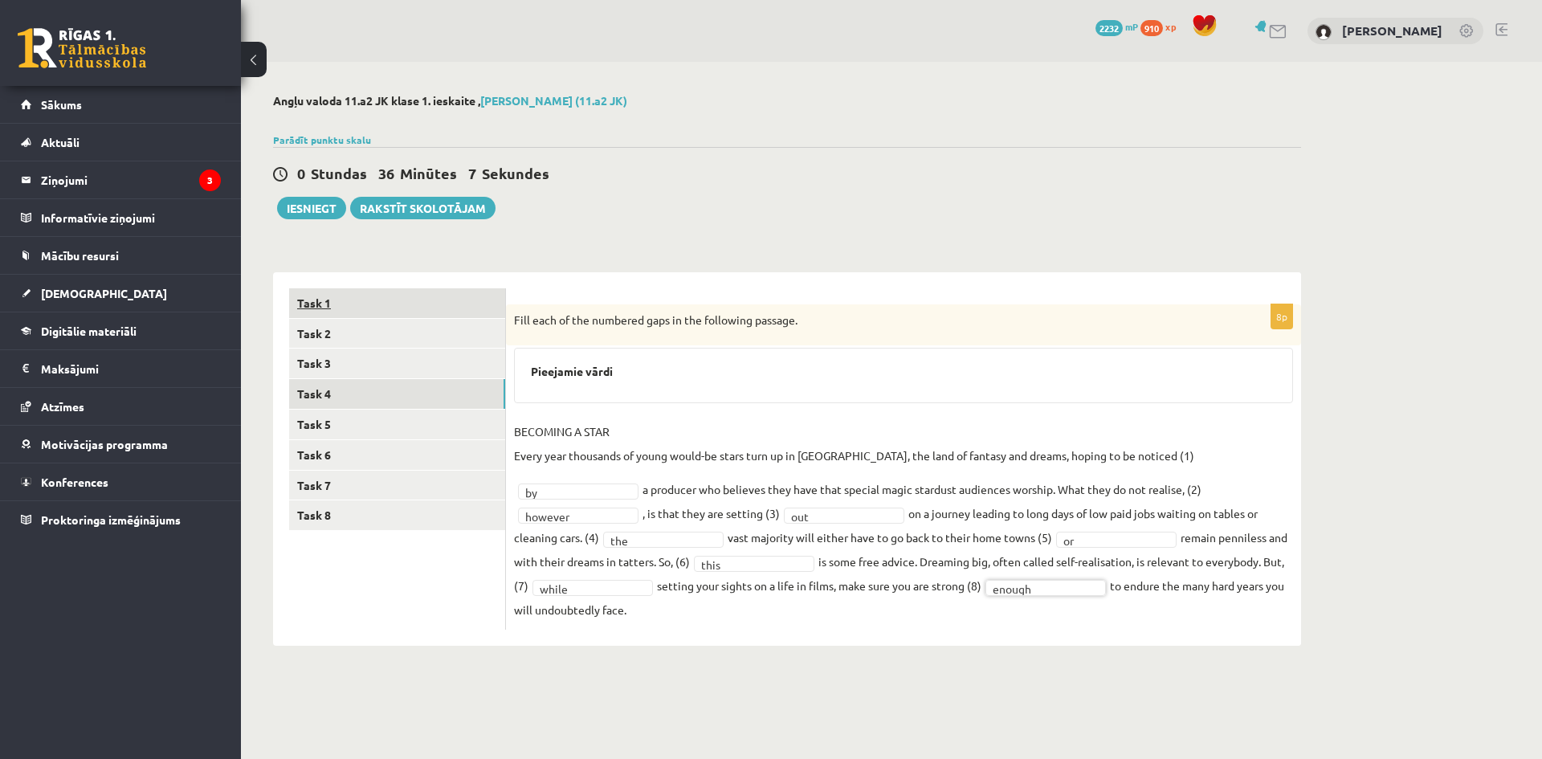
click at [384, 308] on link "Task 1" at bounding box center [397, 303] width 216 height 30
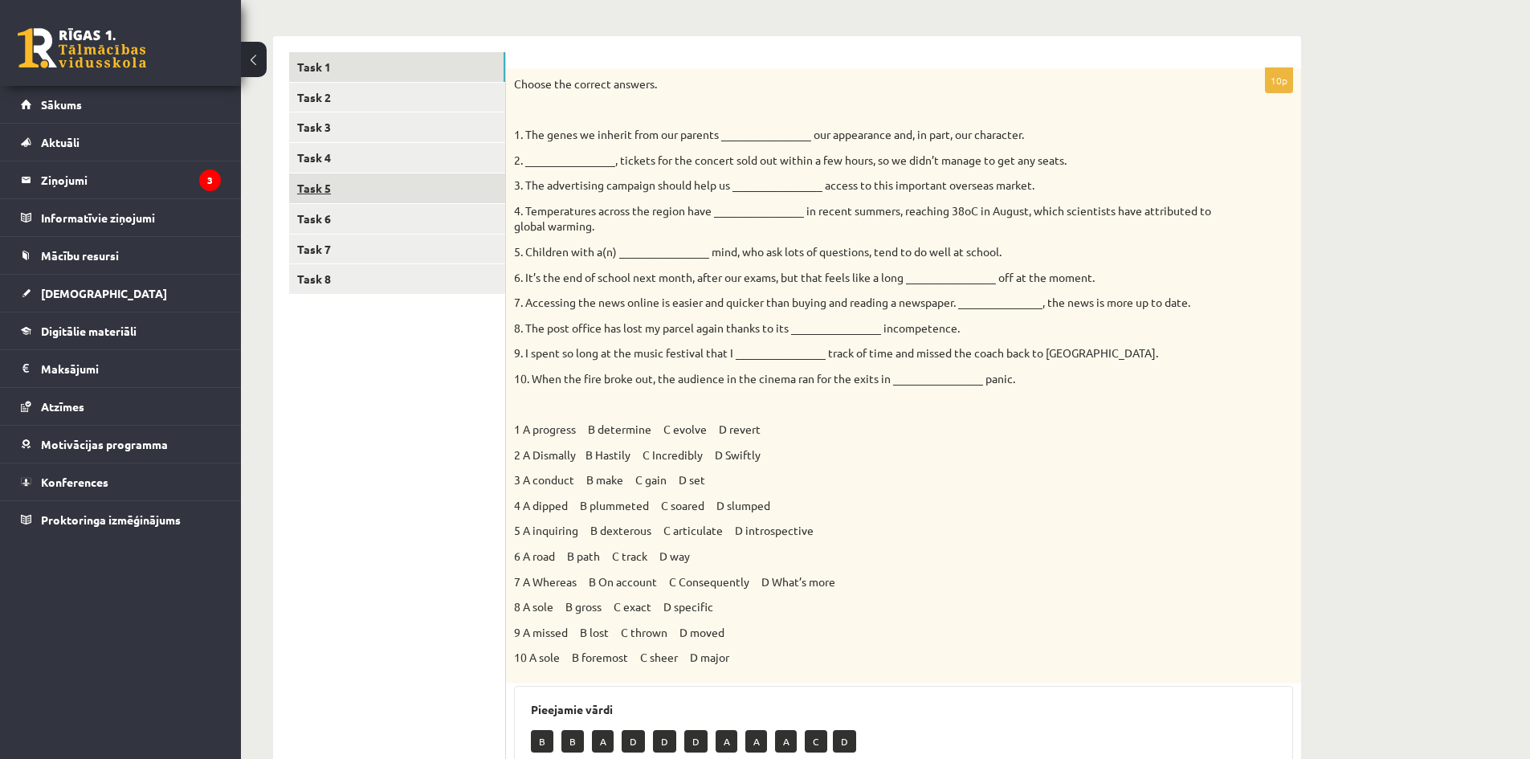
scroll to position [105, 0]
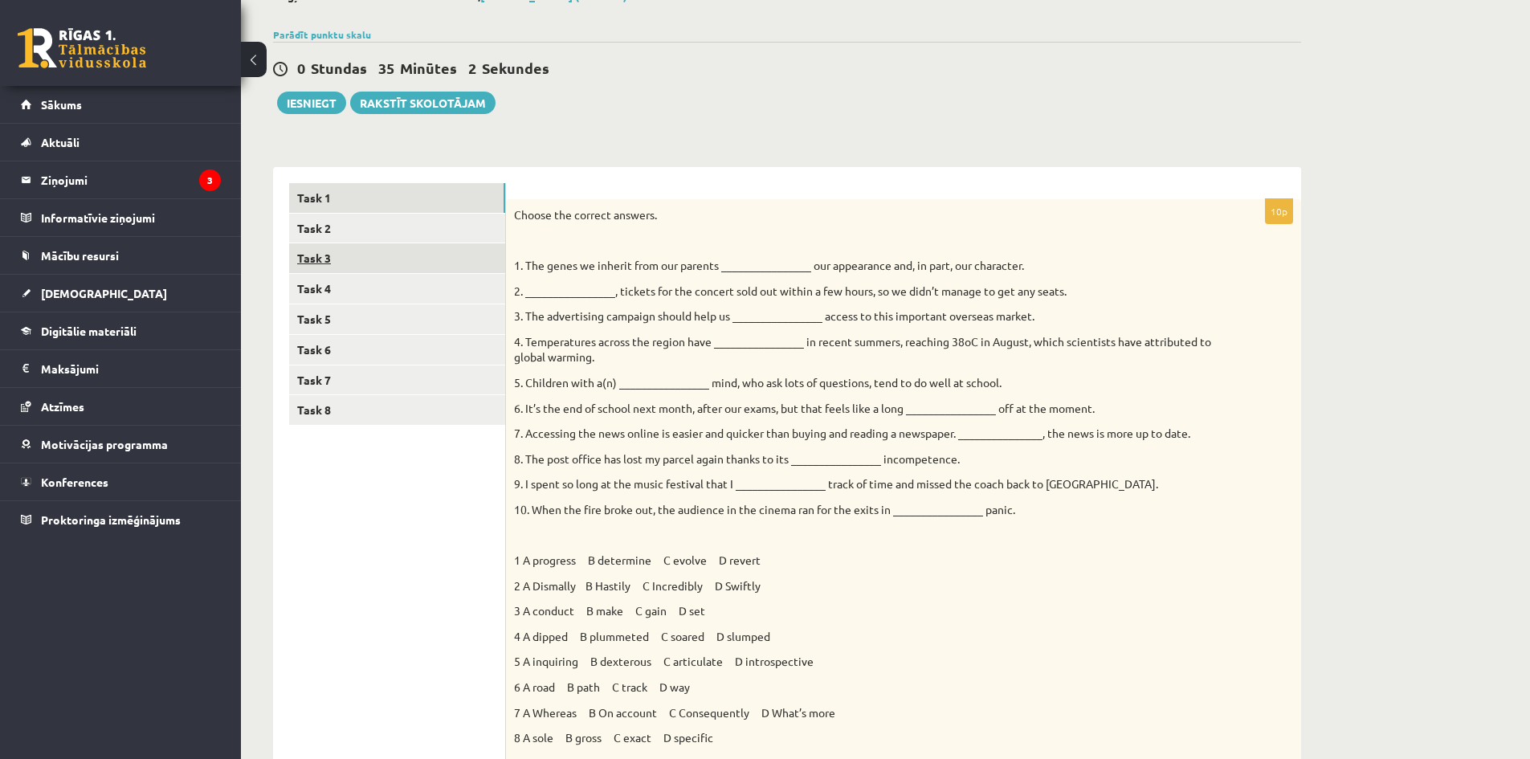
click at [415, 257] on link "Task 3" at bounding box center [397, 258] width 216 height 30
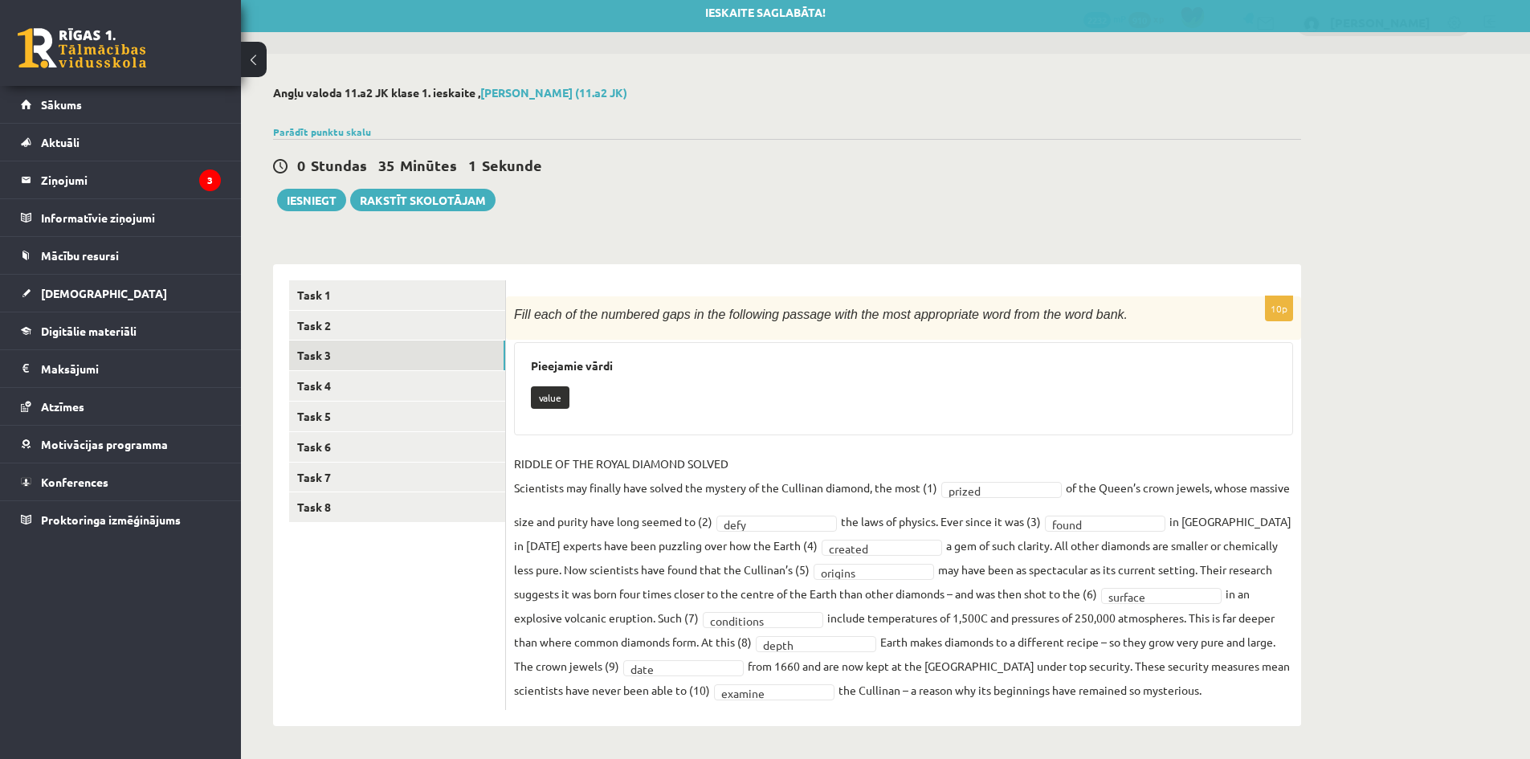
scroll to position [9, 0]
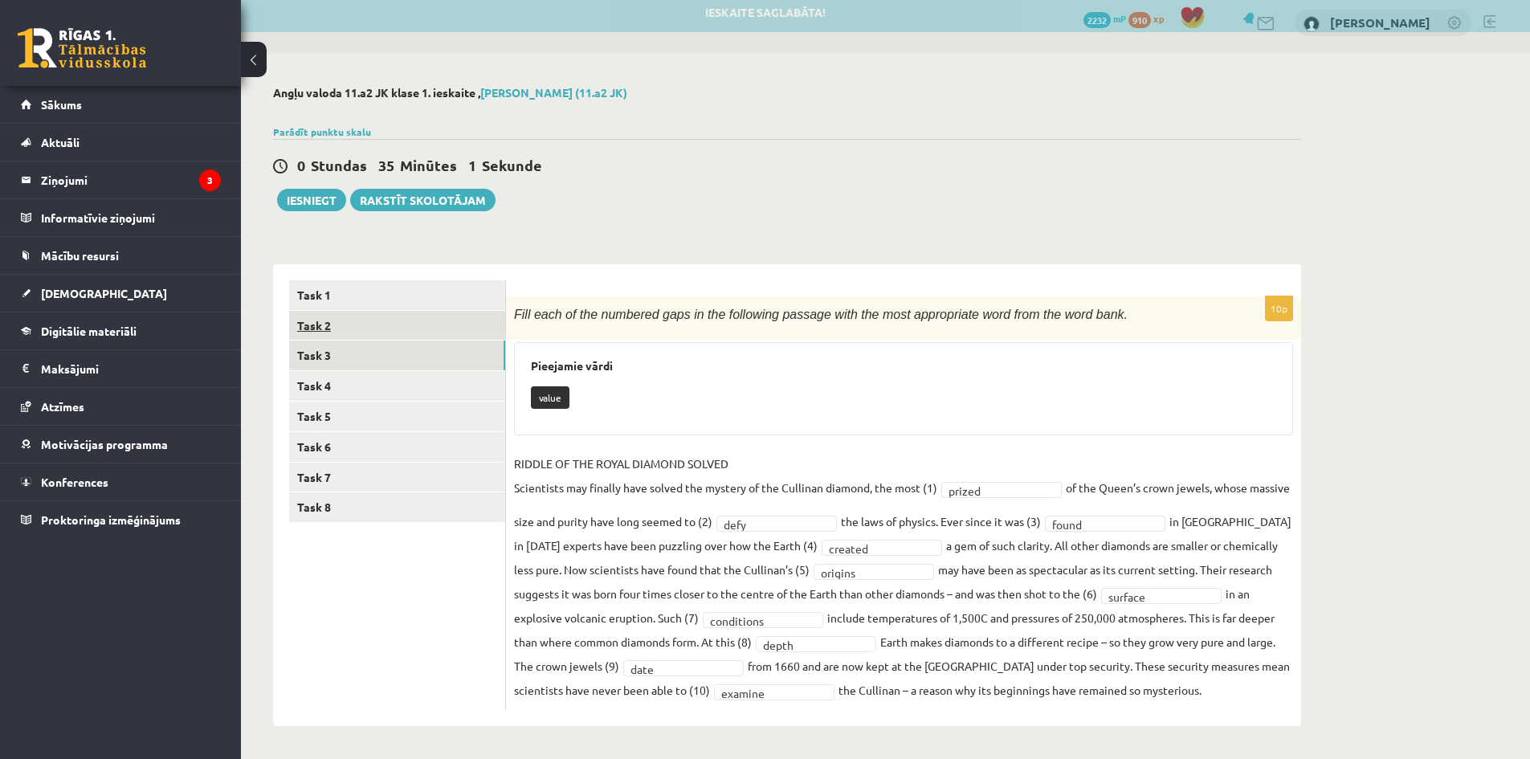
click at [436, 339] on link "Task 2" at bounding box center [397, 326] width 216 height 30
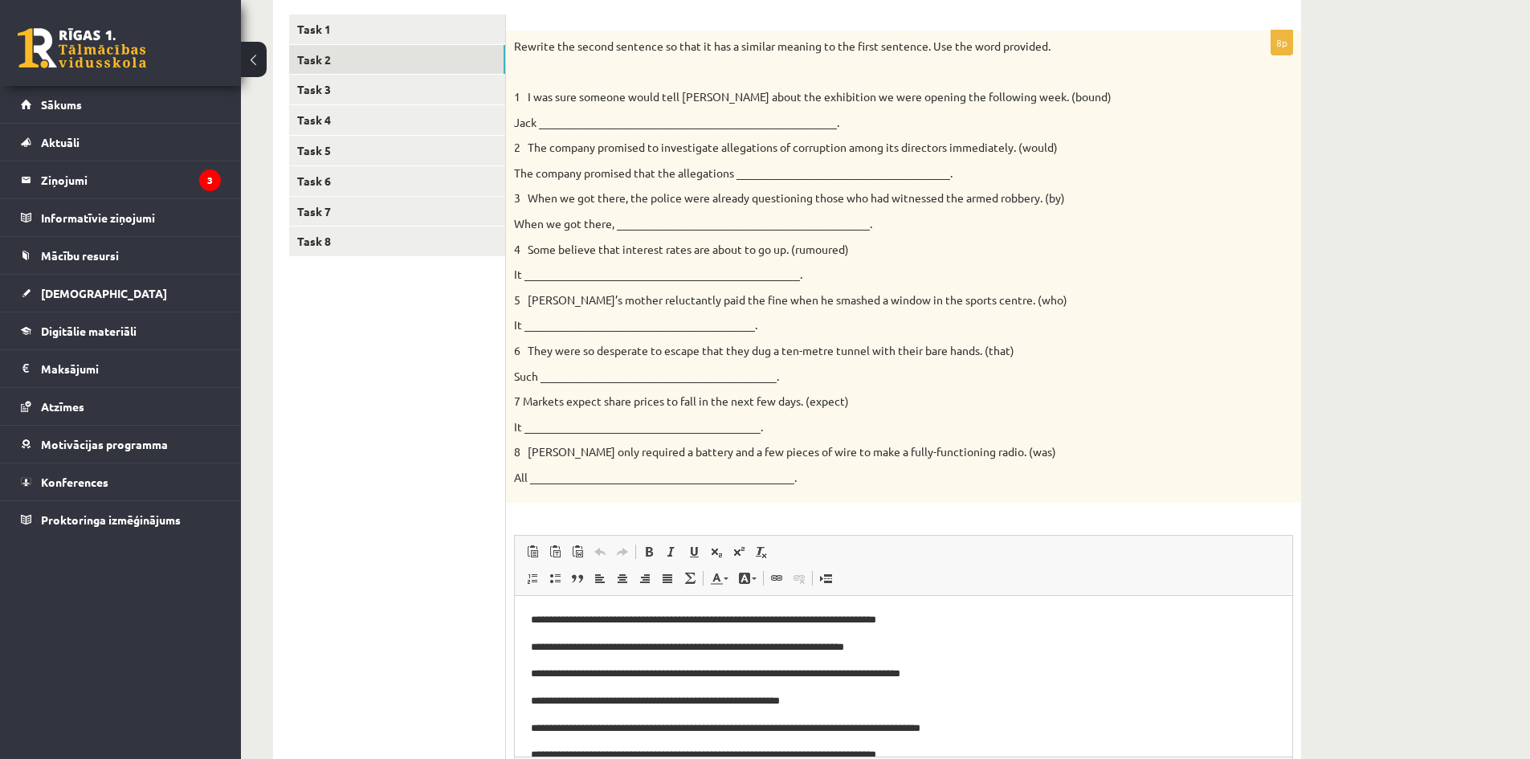
scroll to position [0, 0]
click at [406, 96] on link "Task 3" at bounding box center [397, 90] width 216 height 30
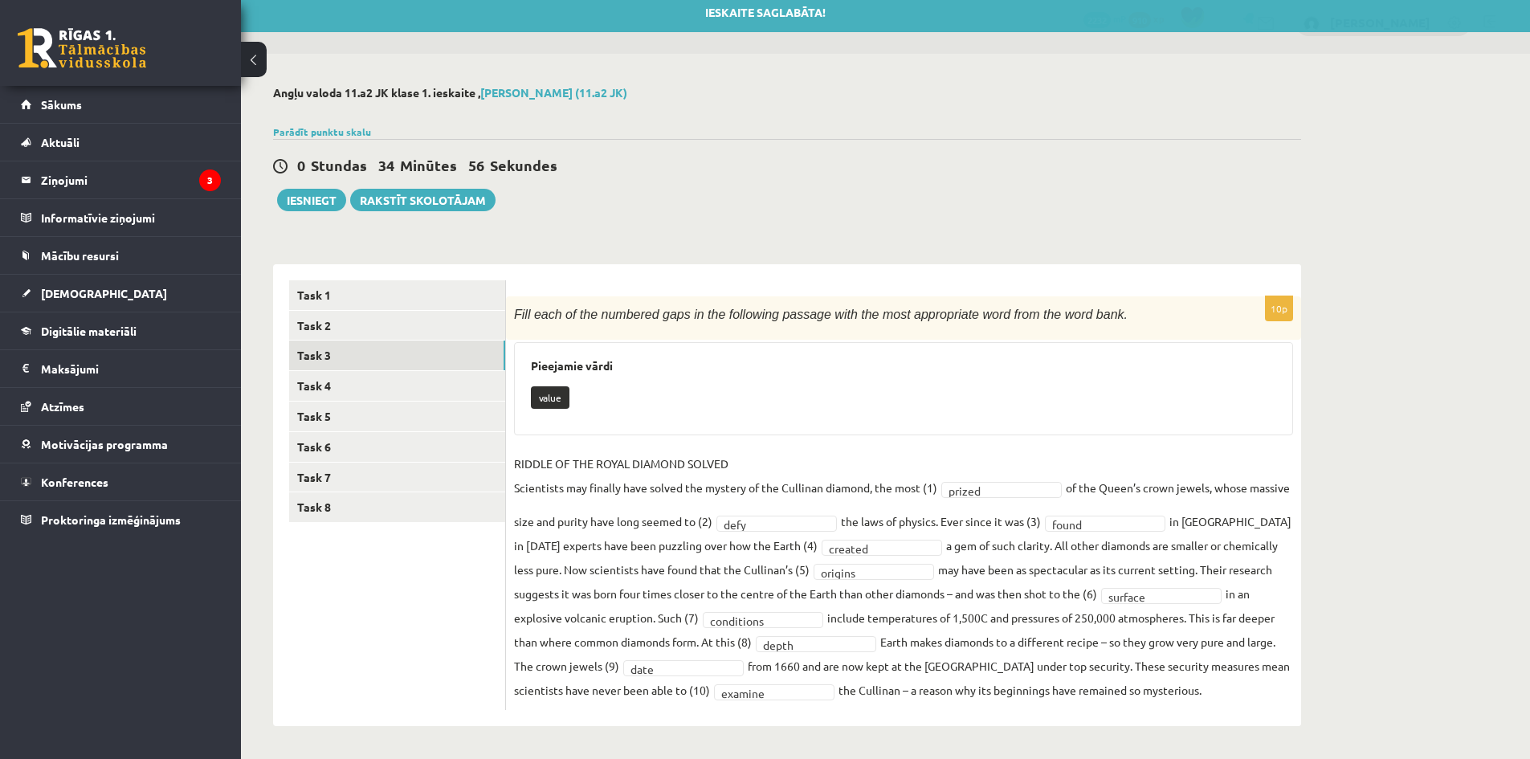
scroll to position [9, 0]
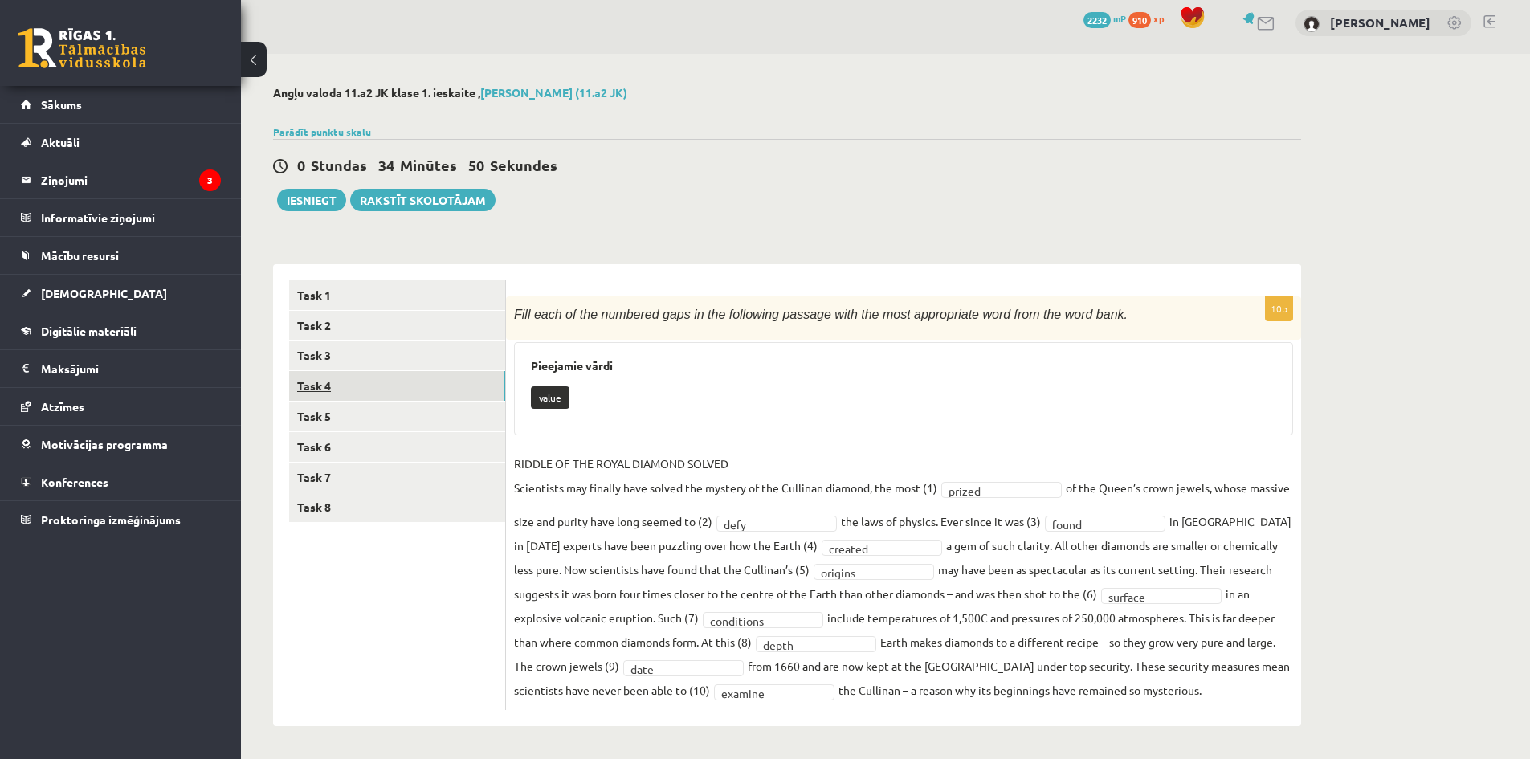
click at [462, 395] on link "Task 4" at bounding box center [397, 386] width 216 height 30
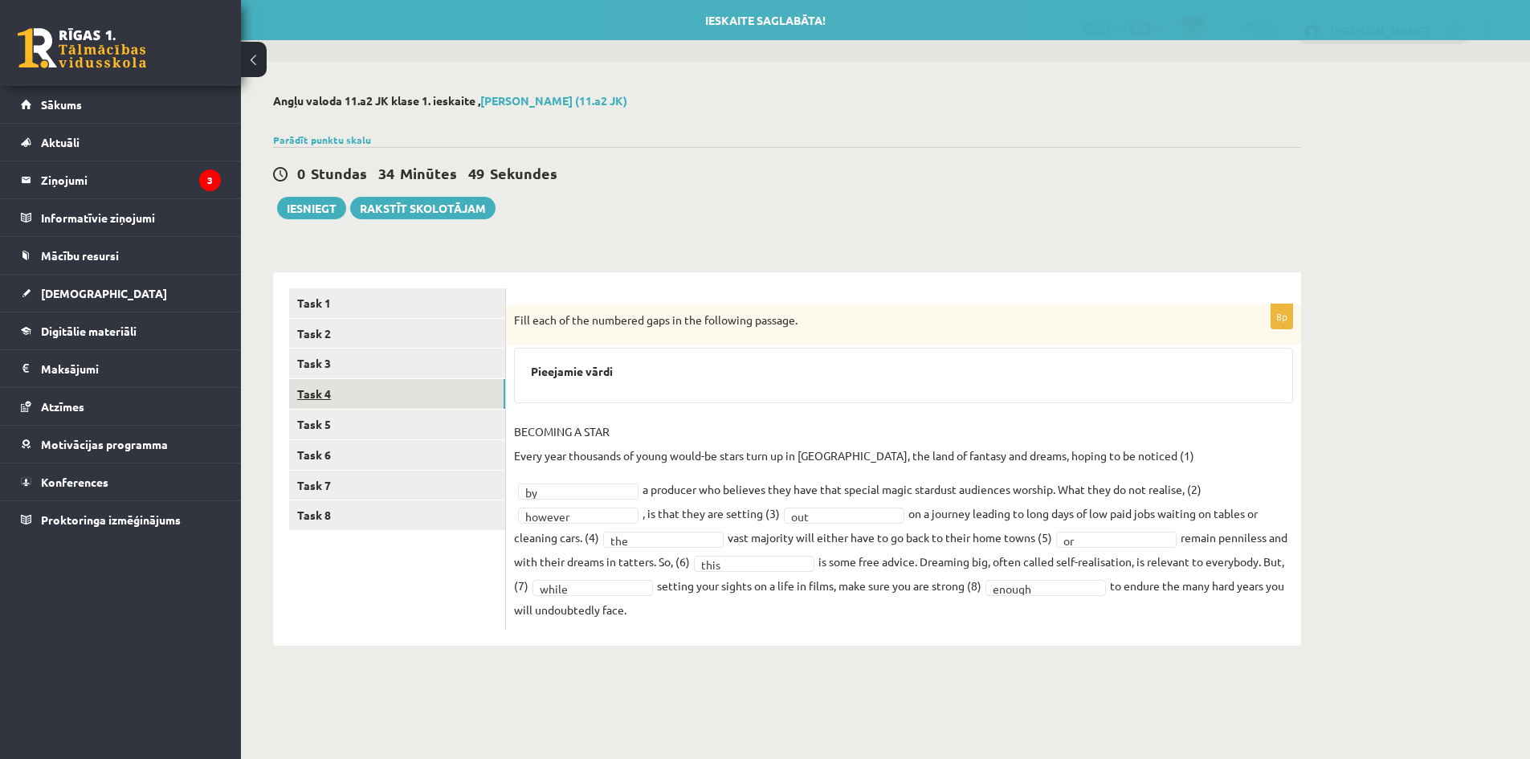
scroll to position [0, 0]
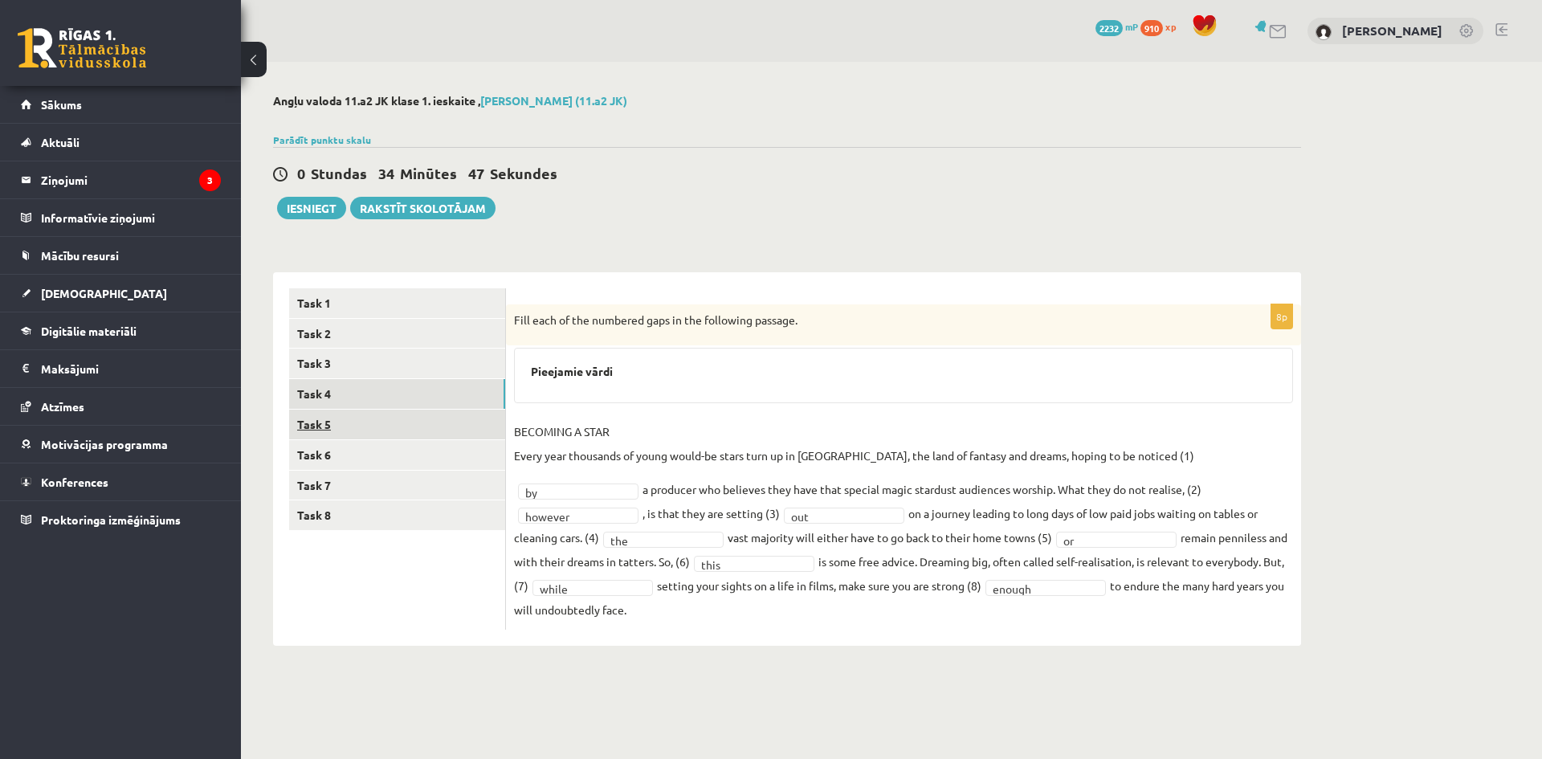
click at [384, 431] on link "Task 5" at bounding box center [397, 425] width 216 height 30
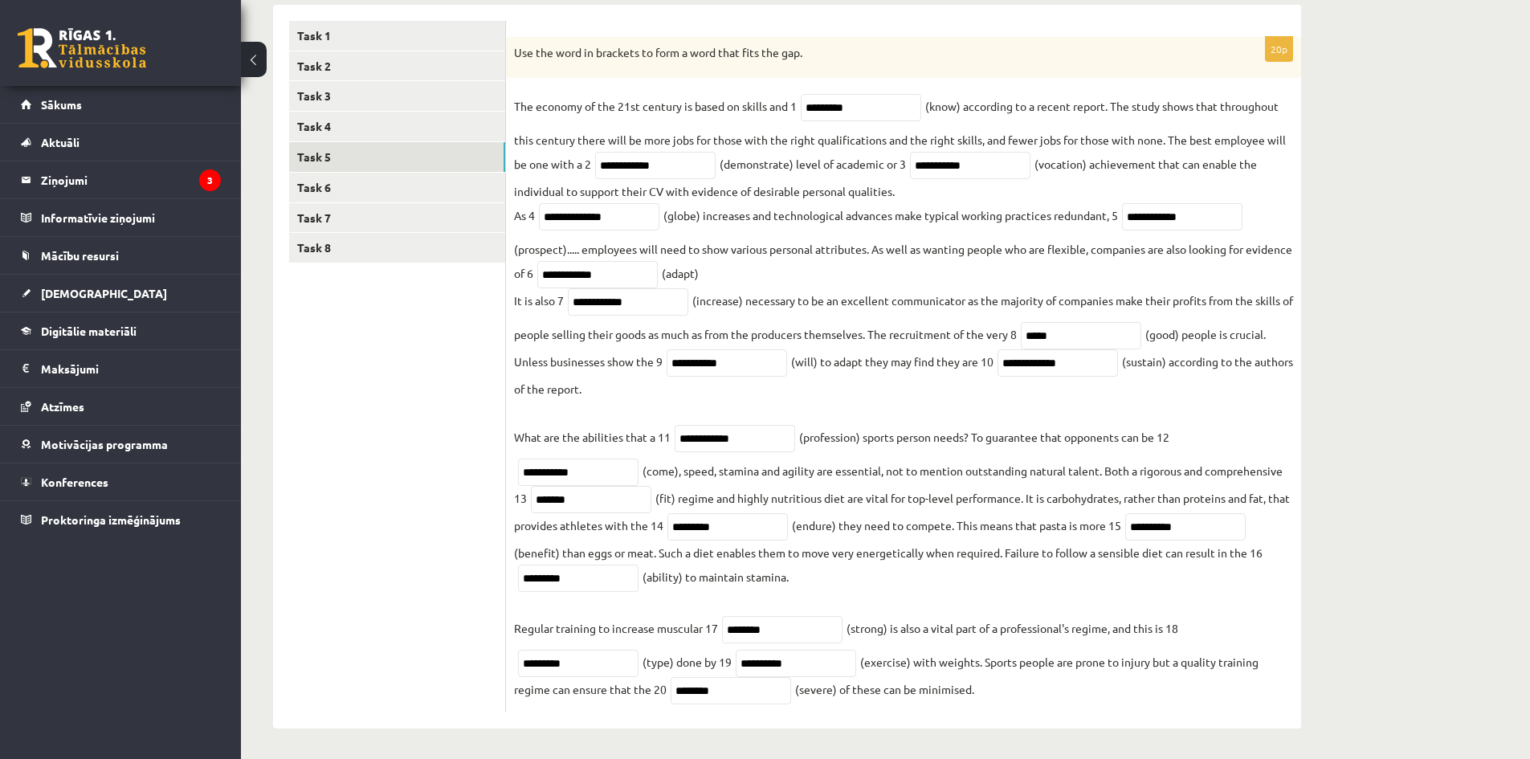
scroll to position [276, 0]
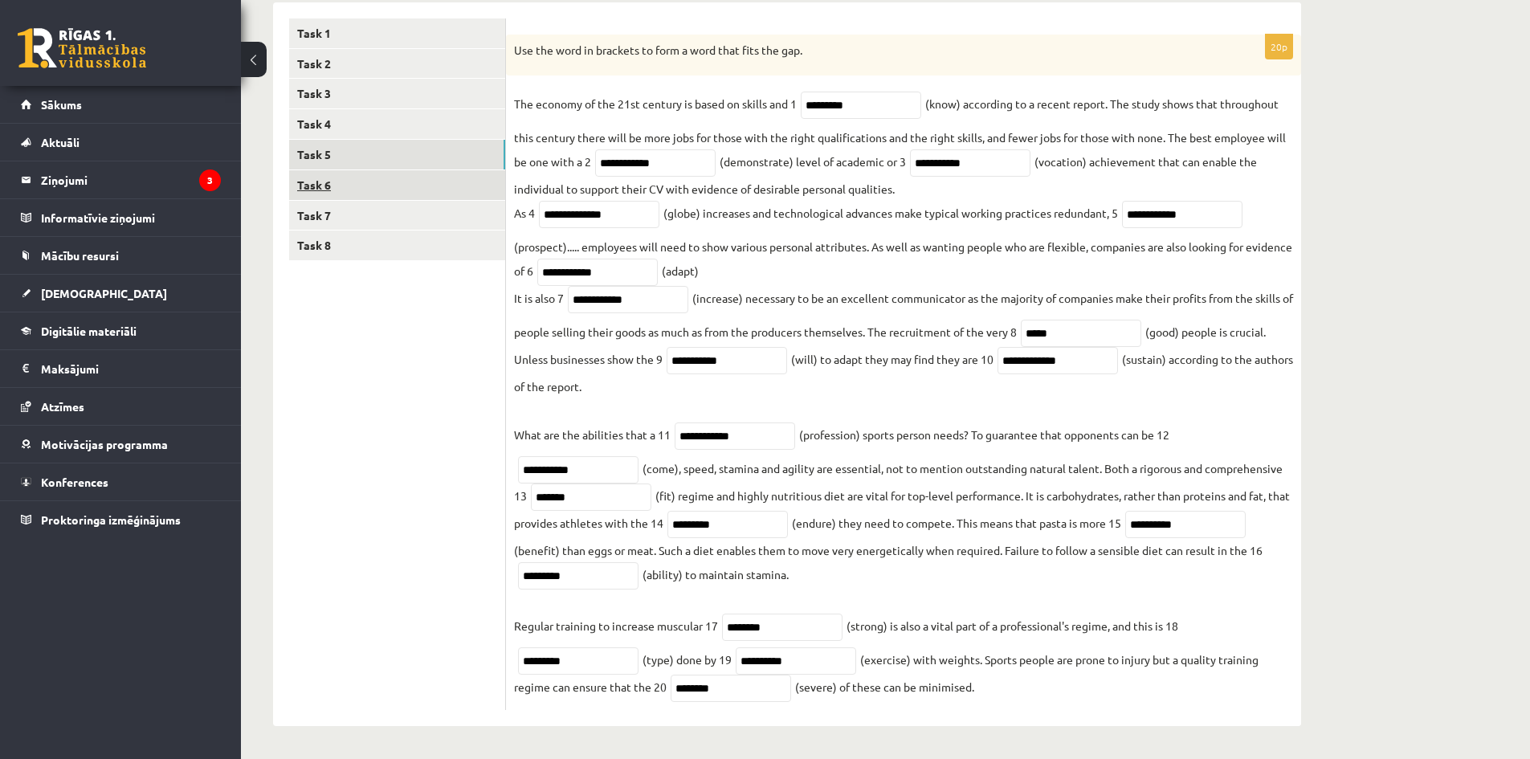
click at [435, 187] on link "Task 6" at bounding box center [397, 185] width 216 height 30
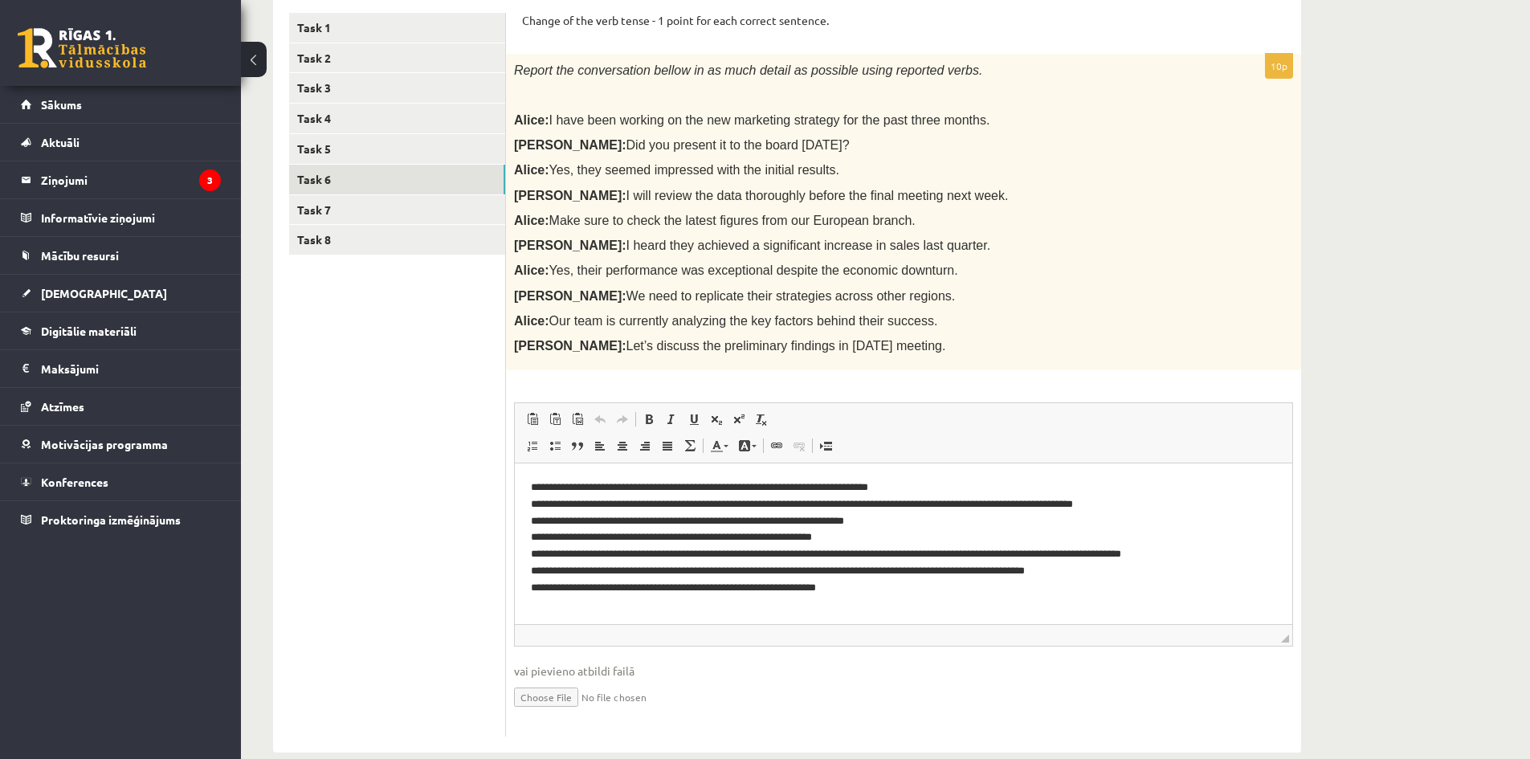
scroll to position [0, 0]
click at [383, 223] on link "Task 7" at bounding box center [397, 210] width 216 height 30
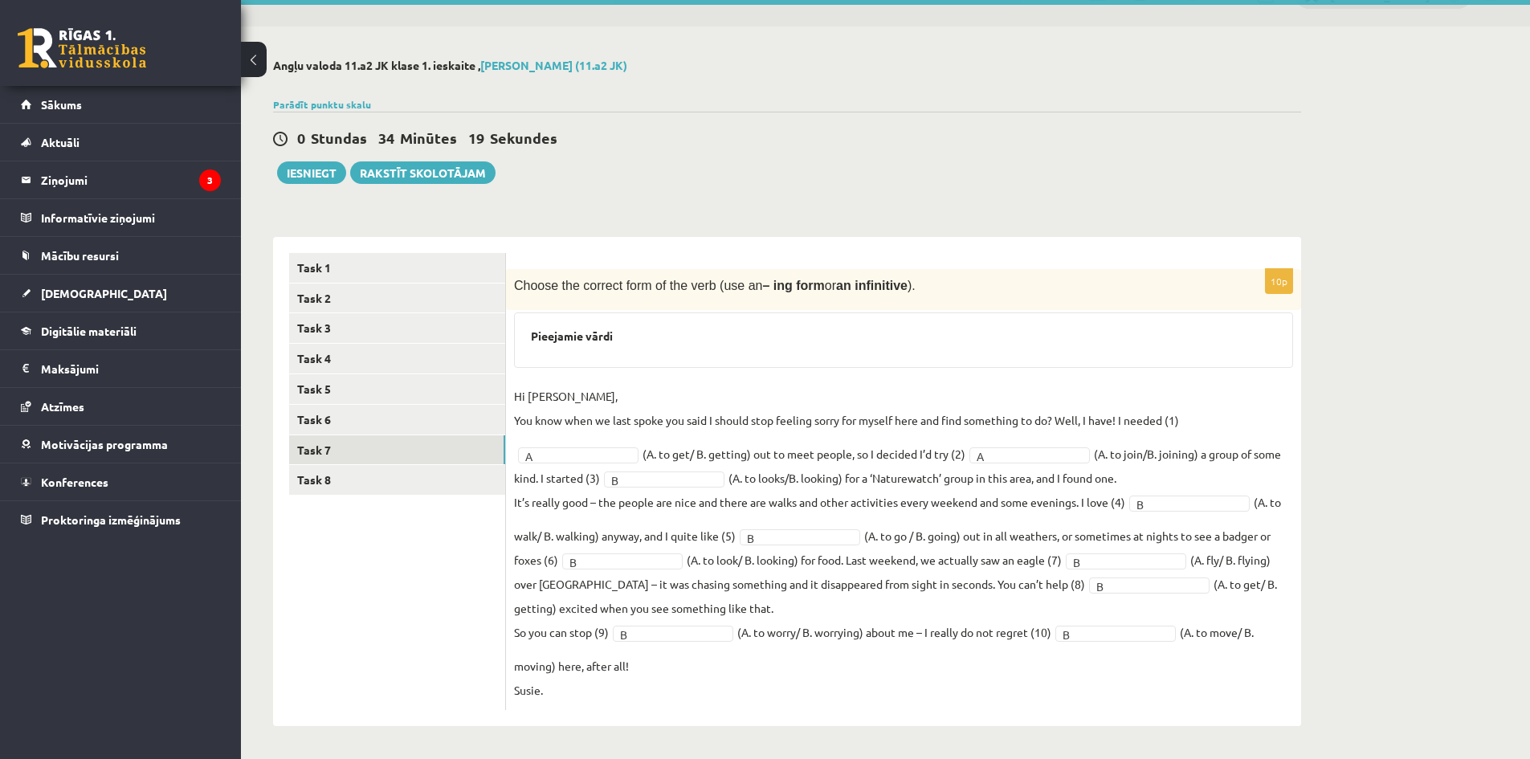
scroll to position [36, 0]
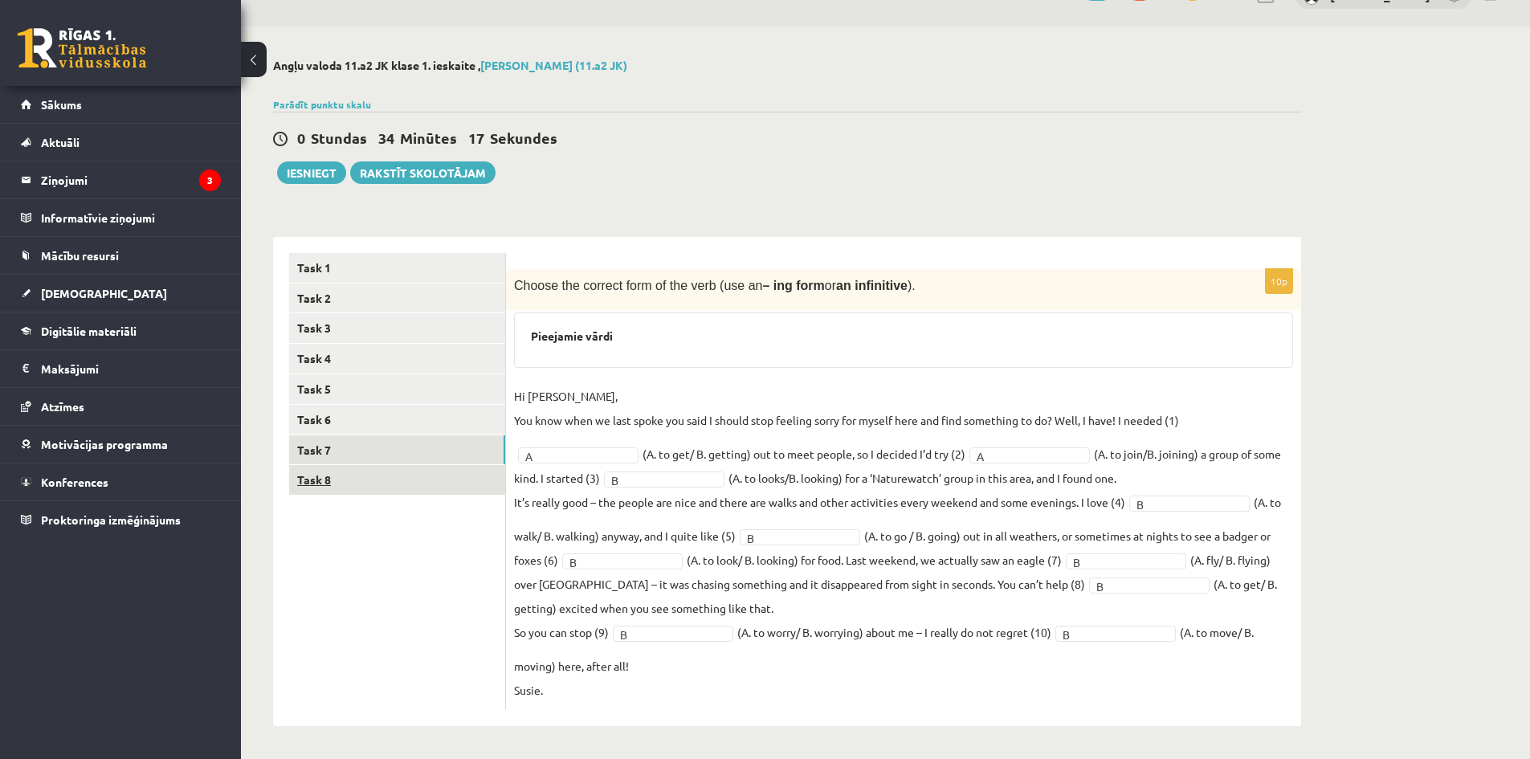
click at [337, 476] on link "Task 8" at bounding box center [397, 480] width 216 height 30
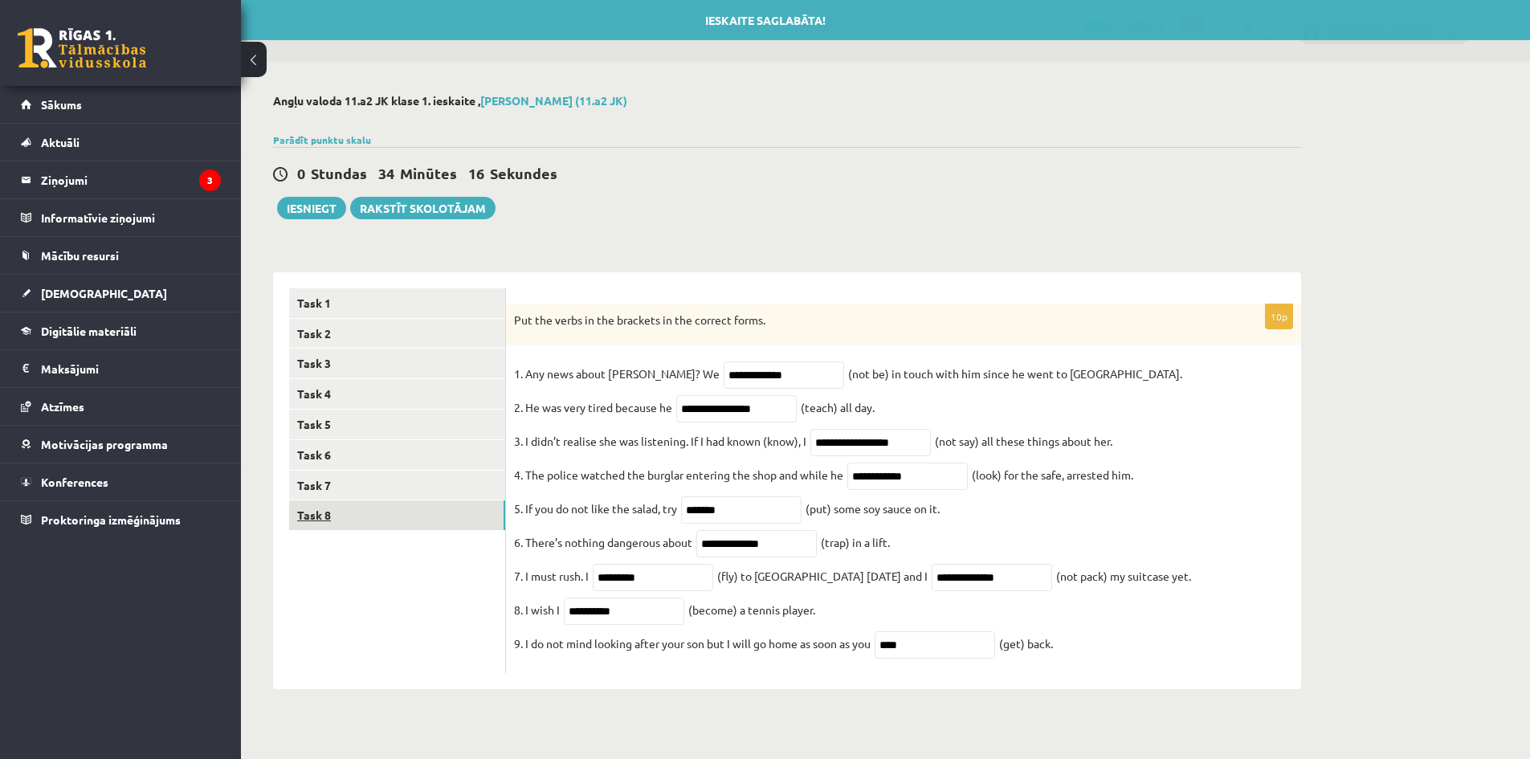
scroll to position [0, 0]
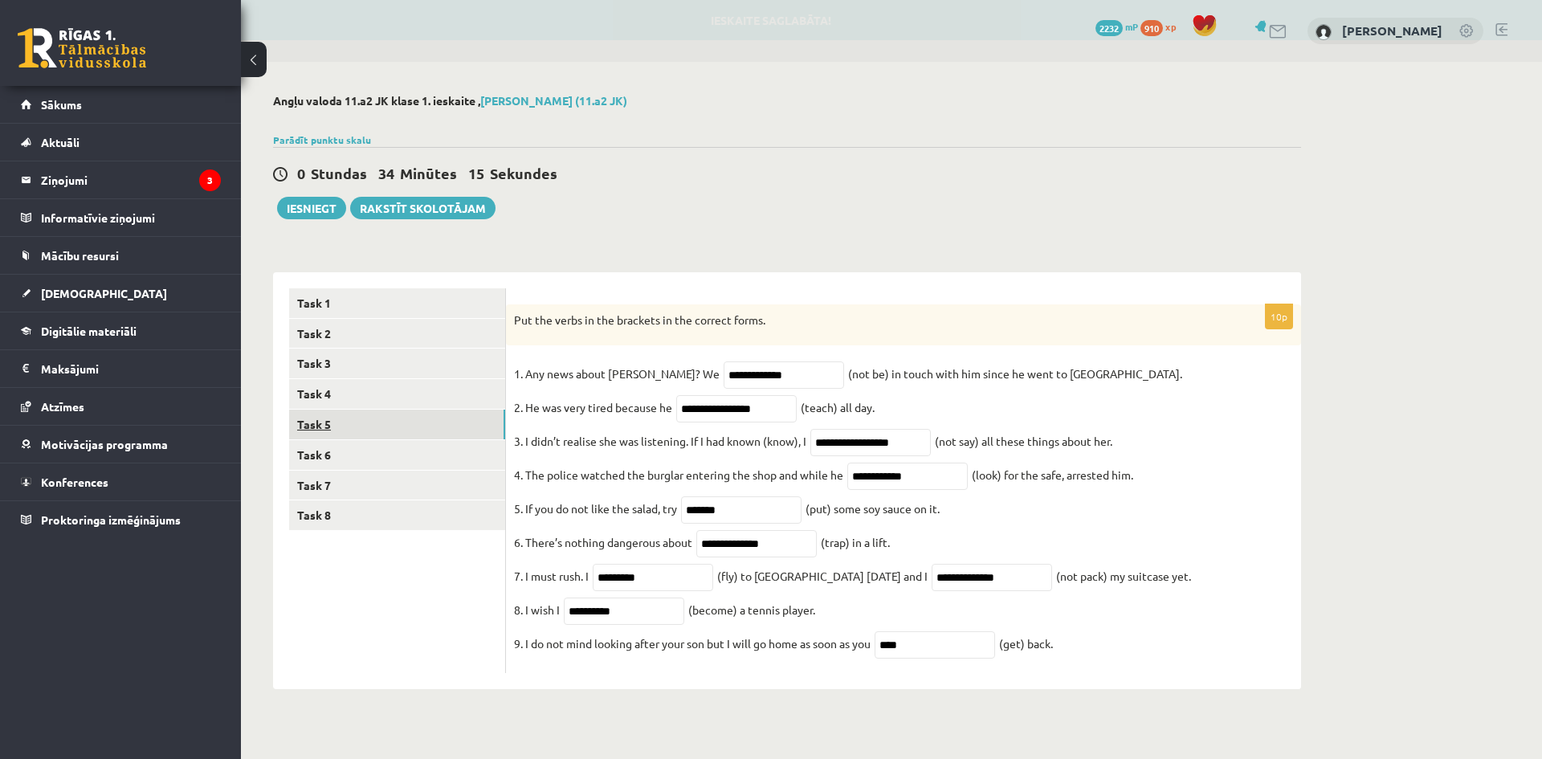
click at [346, 431] on link "Task 5" at bounding box center [397, 425] width 216 height 30
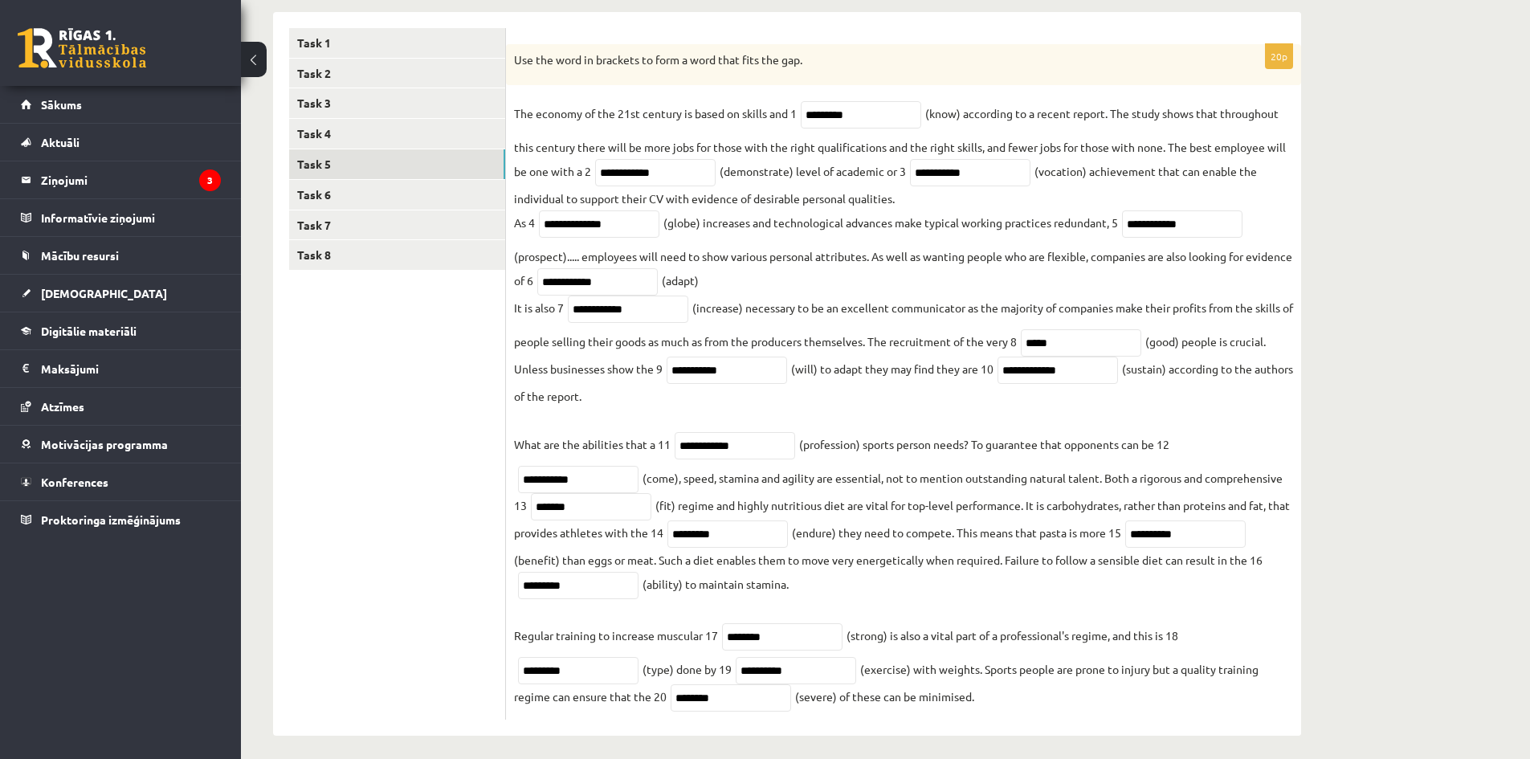
scroll to position [276, 0]
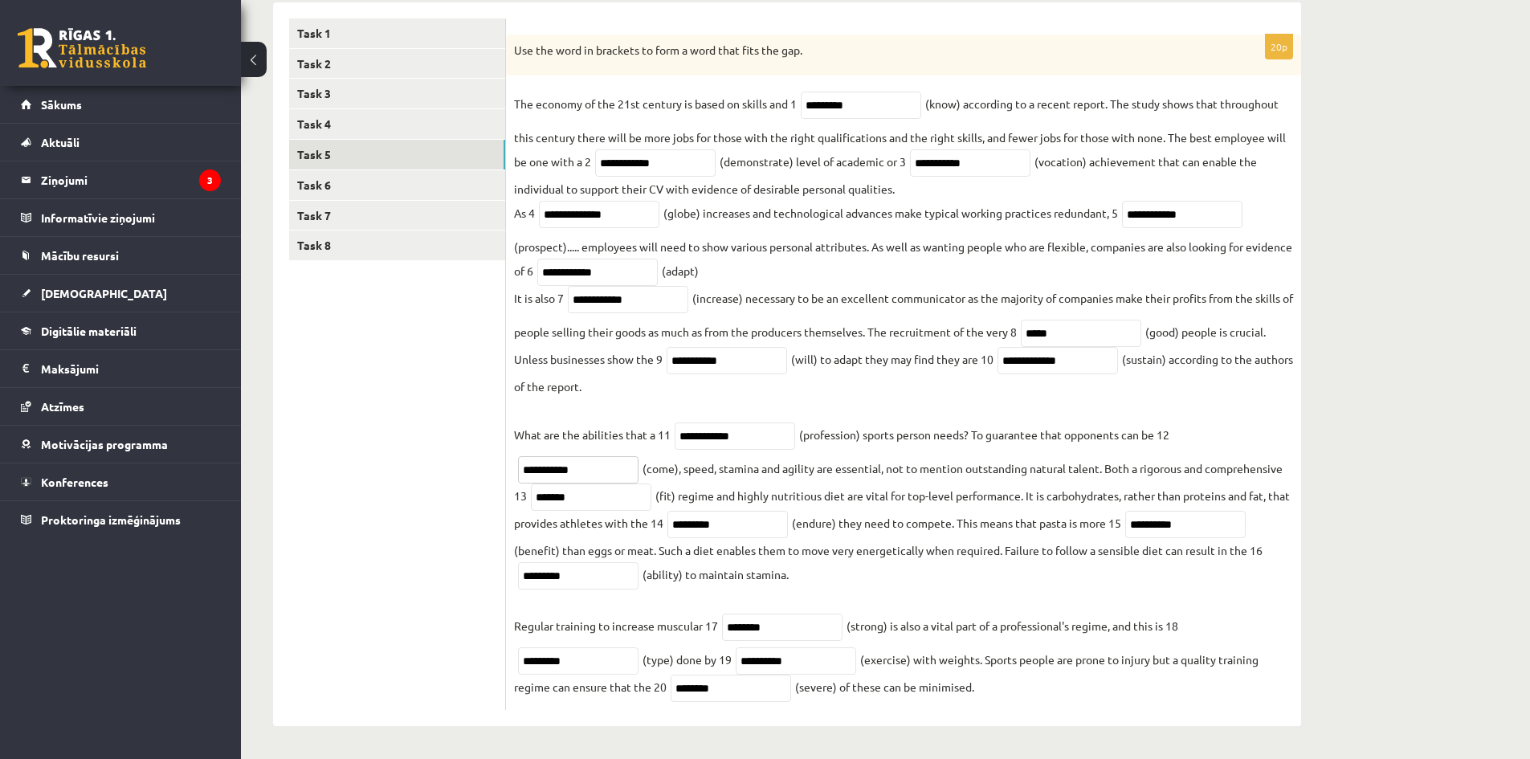
click at [614, 471] on input "**********" at bounding box center [578, 469] width 120 height 27
click at [786, 631] on input "********" at bounding box center [782, 627] width 120 height 27
type input "********"
click at [626, 462] on input "**********" at bounding box center [578, 469] width 120 height 27
click at [442, 182] on link "Task 6" at bounding box center [397, 185] width 216 height 30
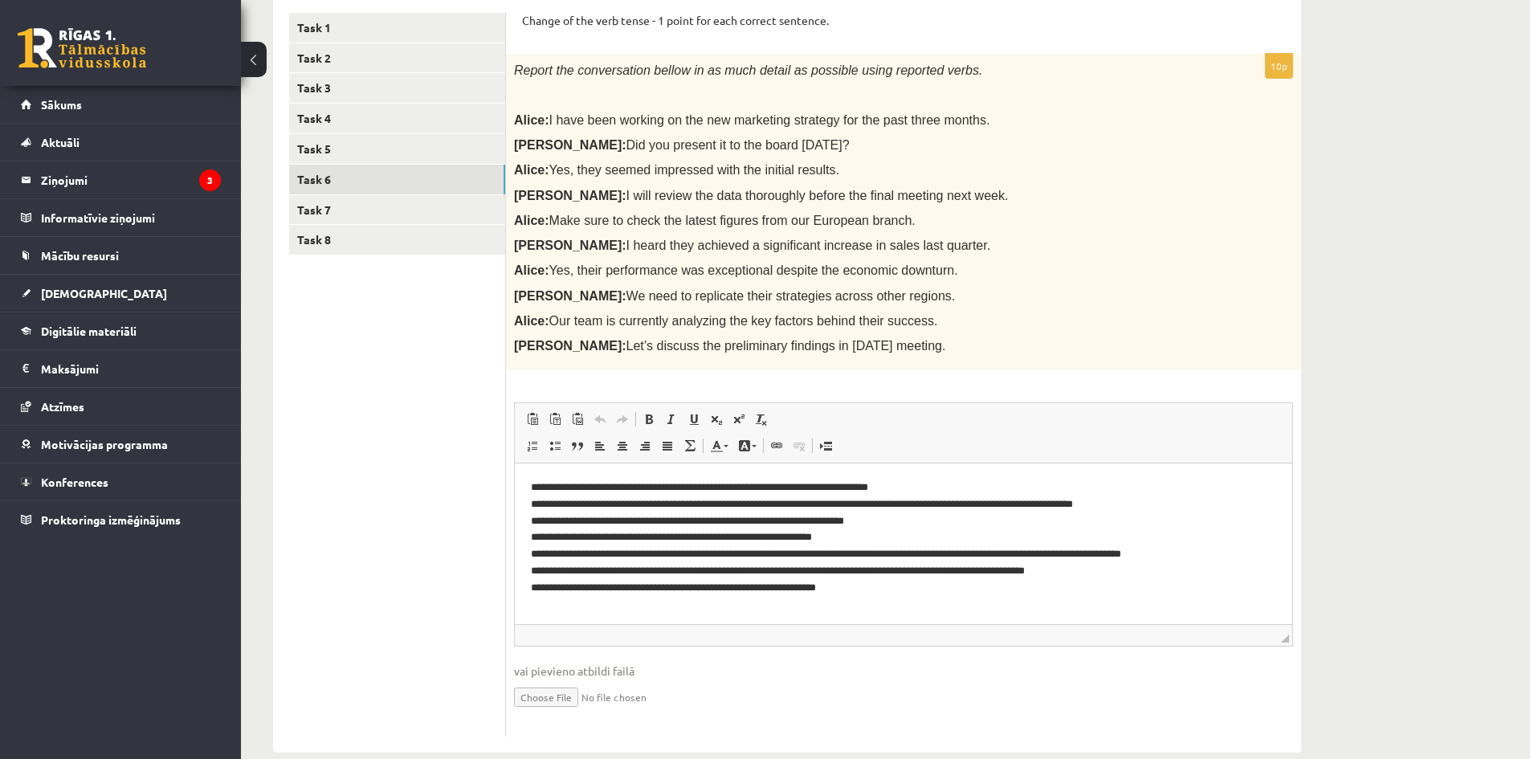
scroll to position [0, 0]
click at [421, 219] on link "Task 7" at bounding box center [397, 210] width 216 height 30
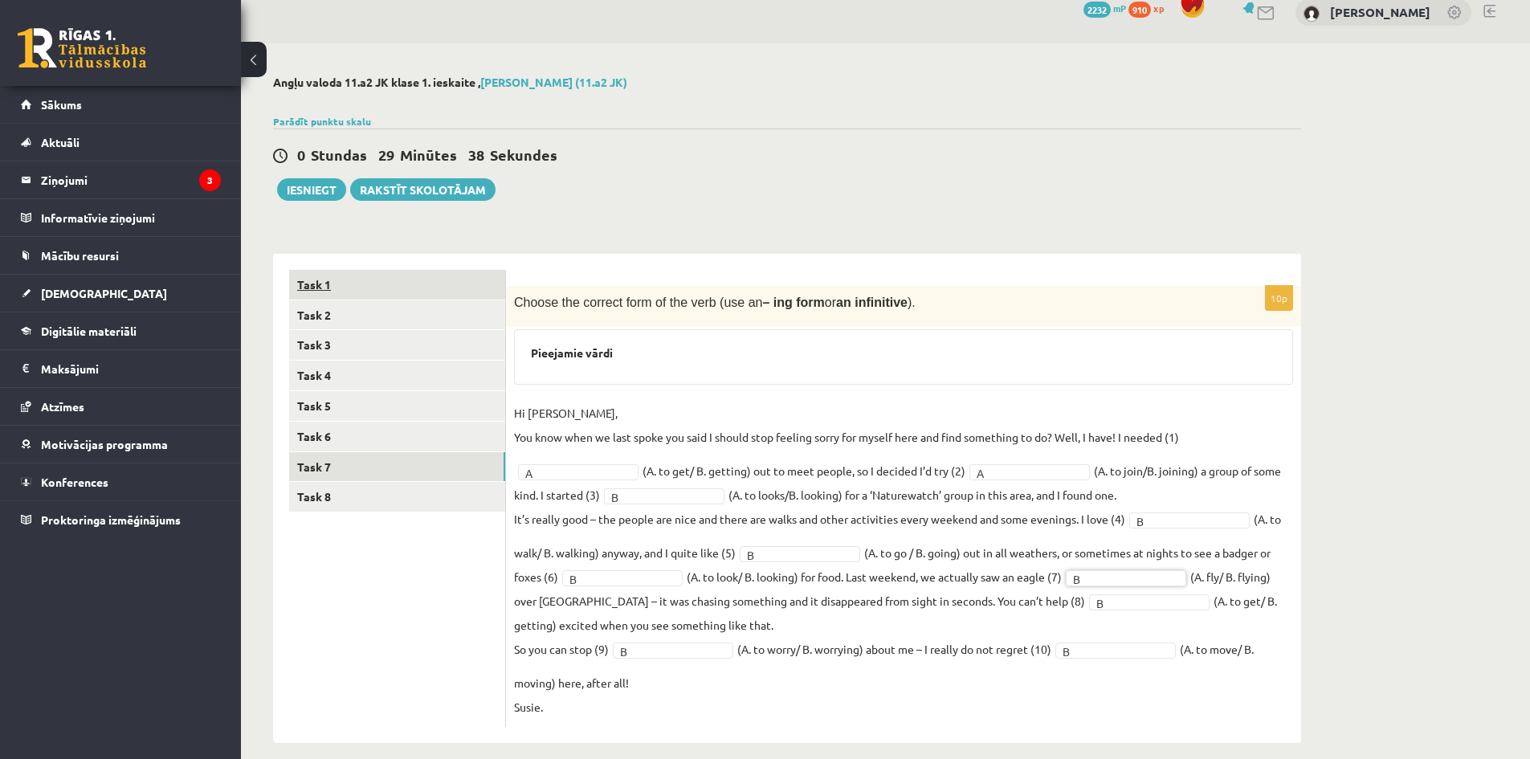
scroll to position [36, 0]
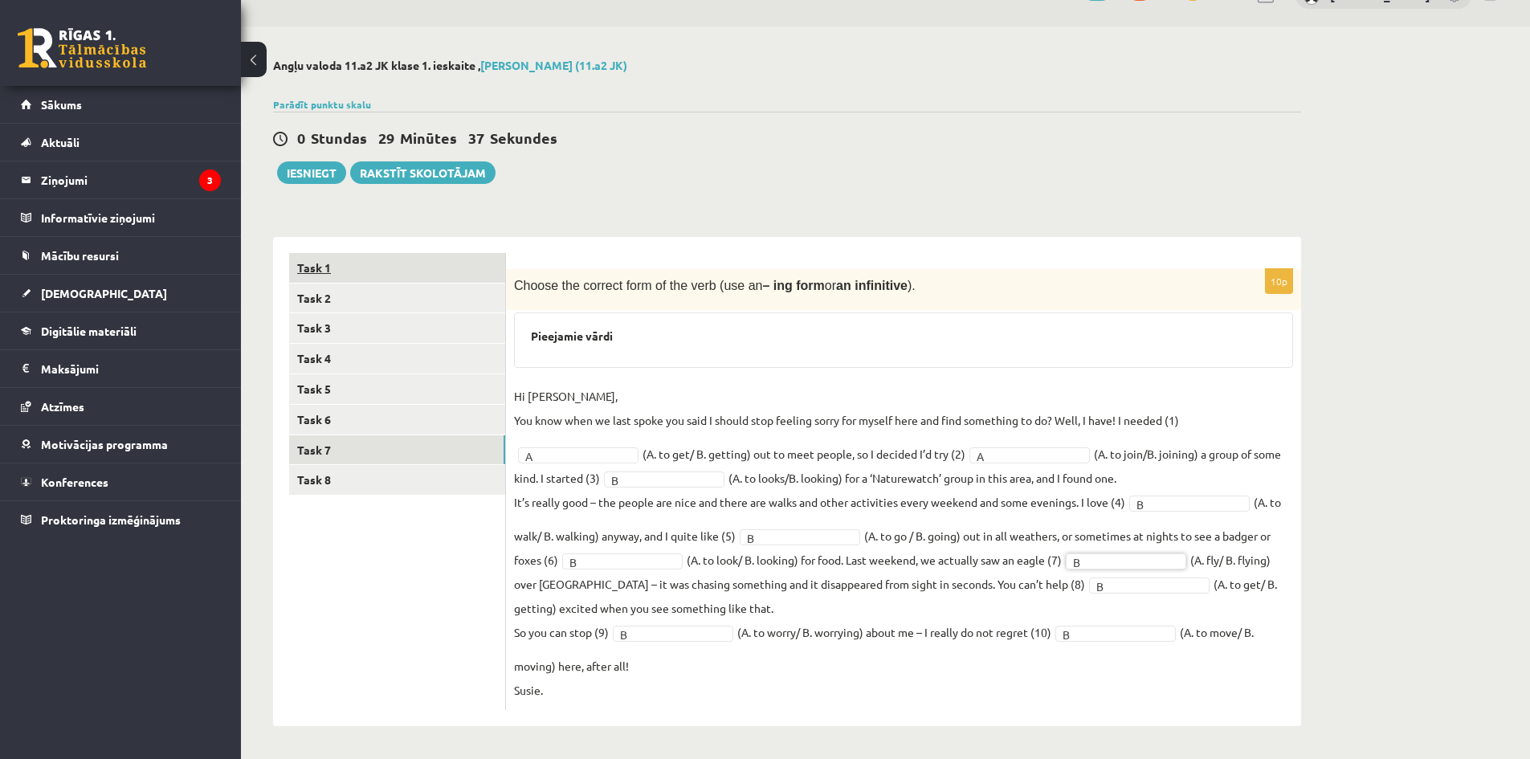
click at [433, 279] on link "Task 1" at bounding box center [397, 268] width 216 height 30
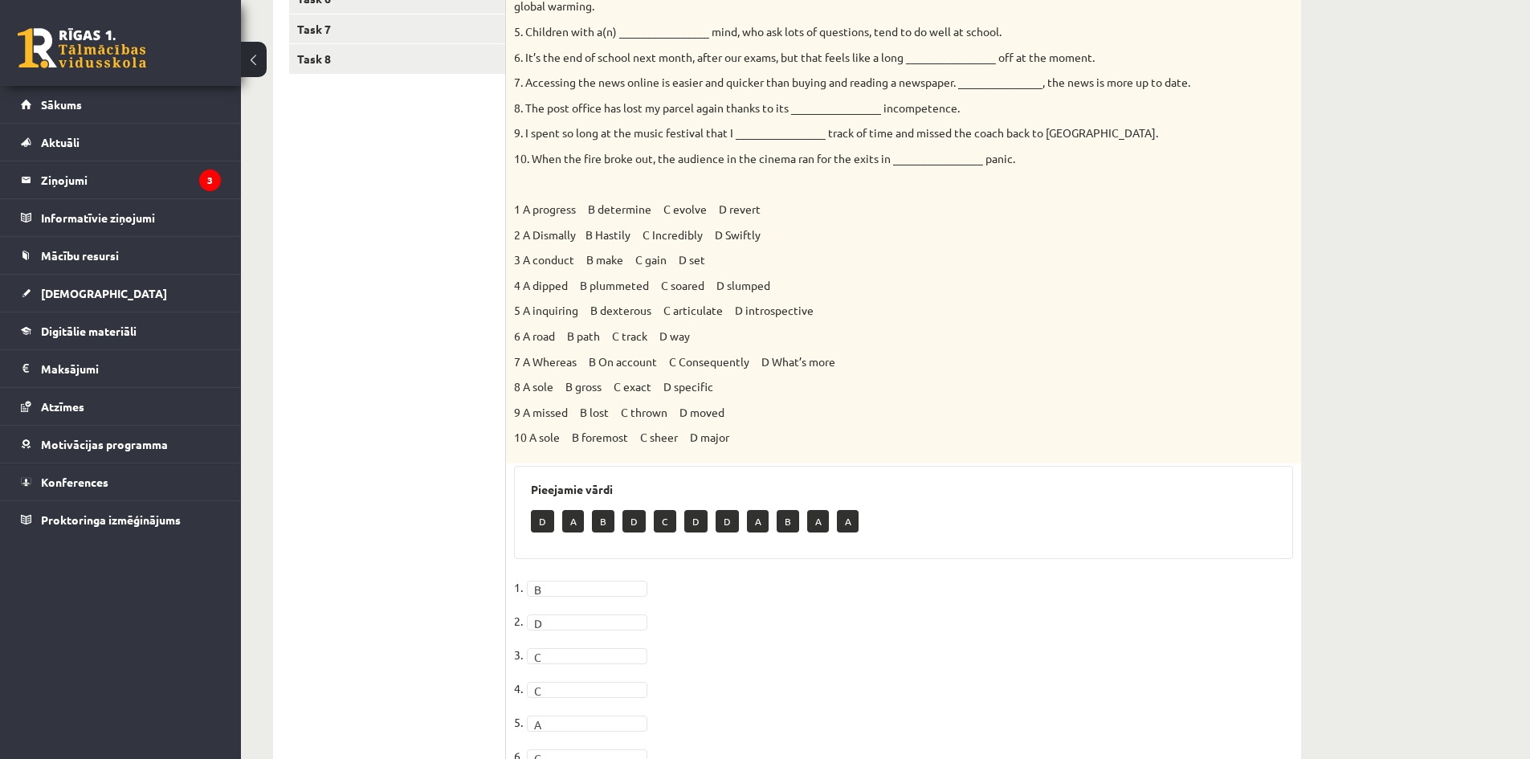
scroll to position [186, 0]
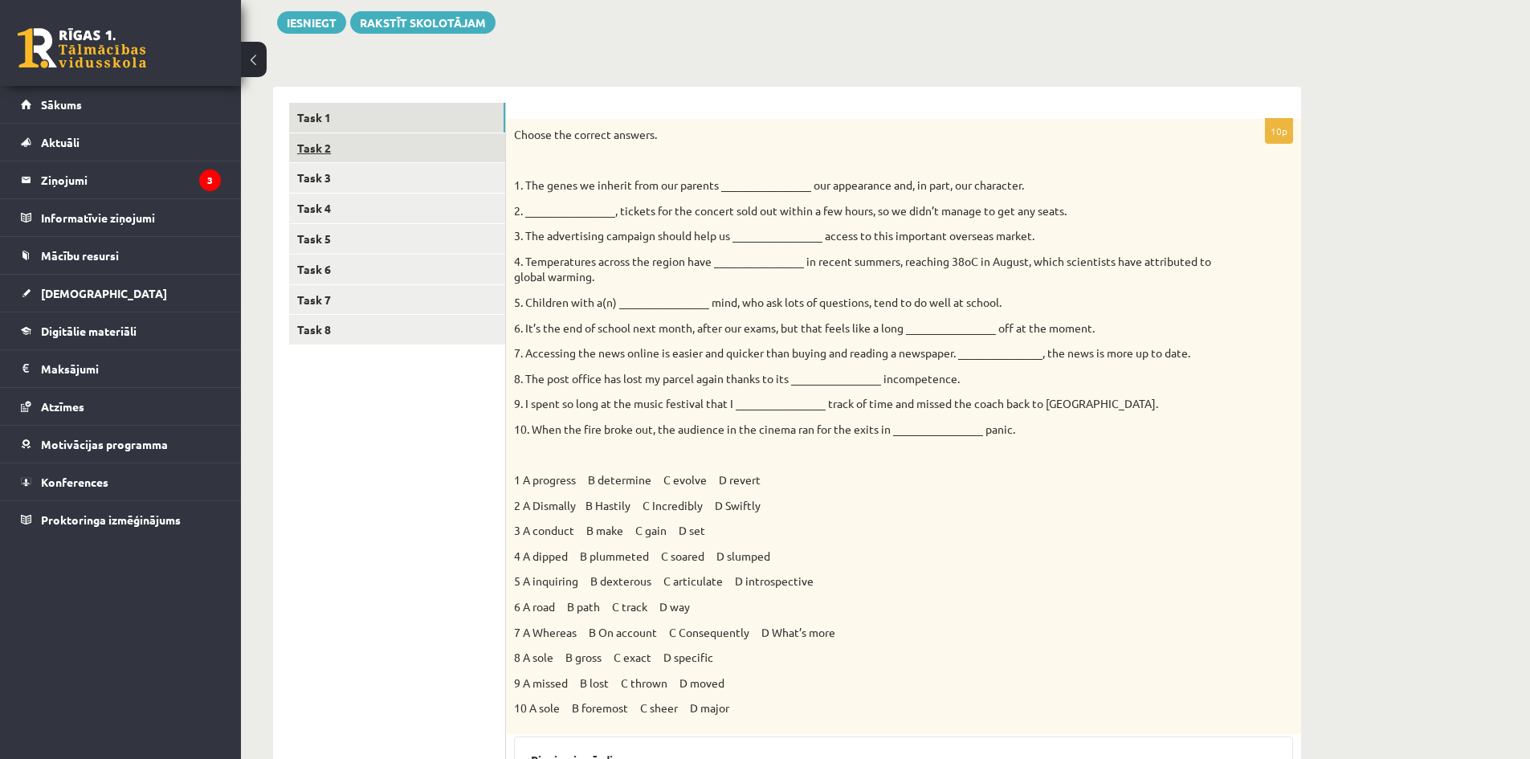
click at [406, 145] on link "Task 2" at bounding box center [397, 148] width 216 height 30
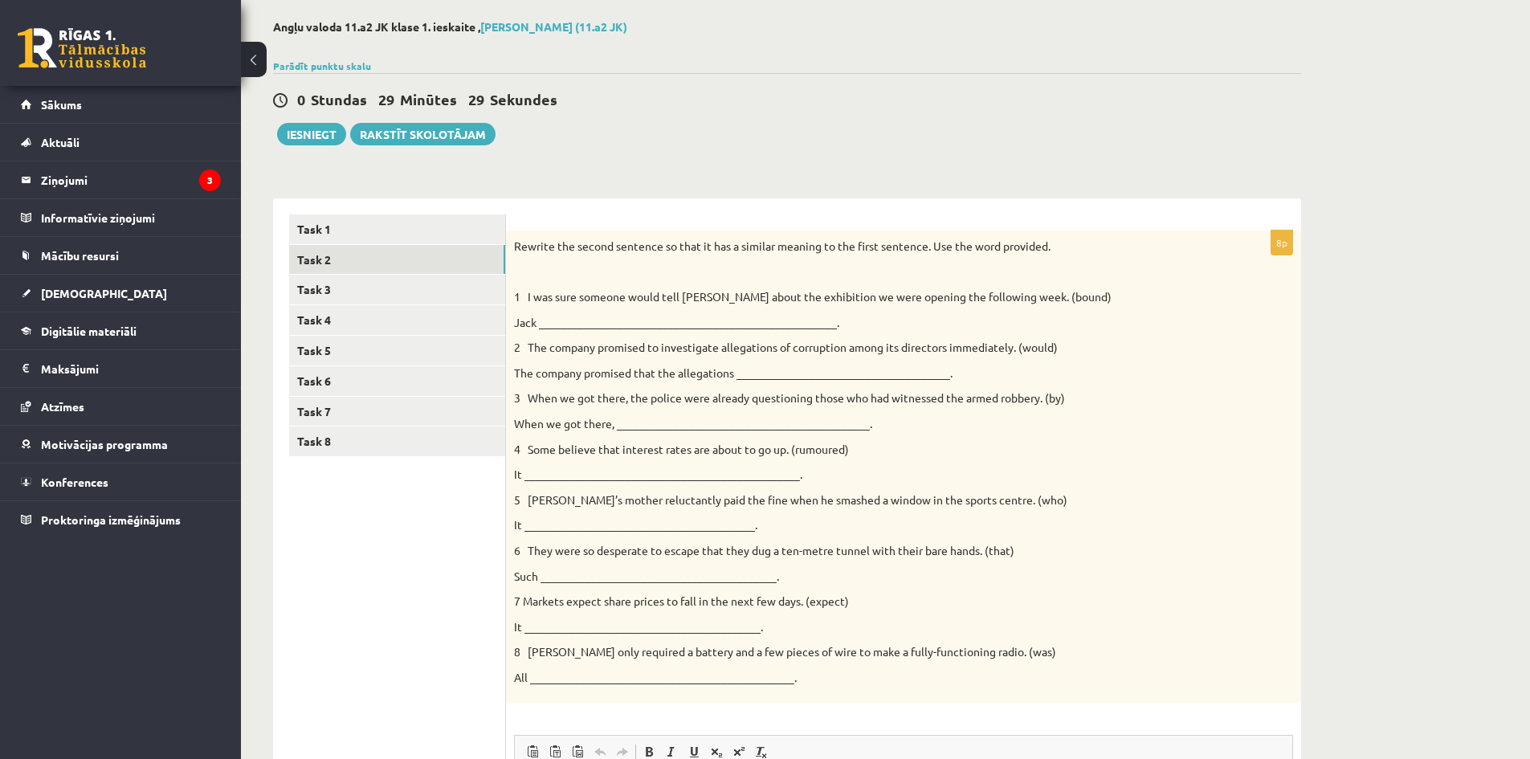
scroll to position [32, 0]
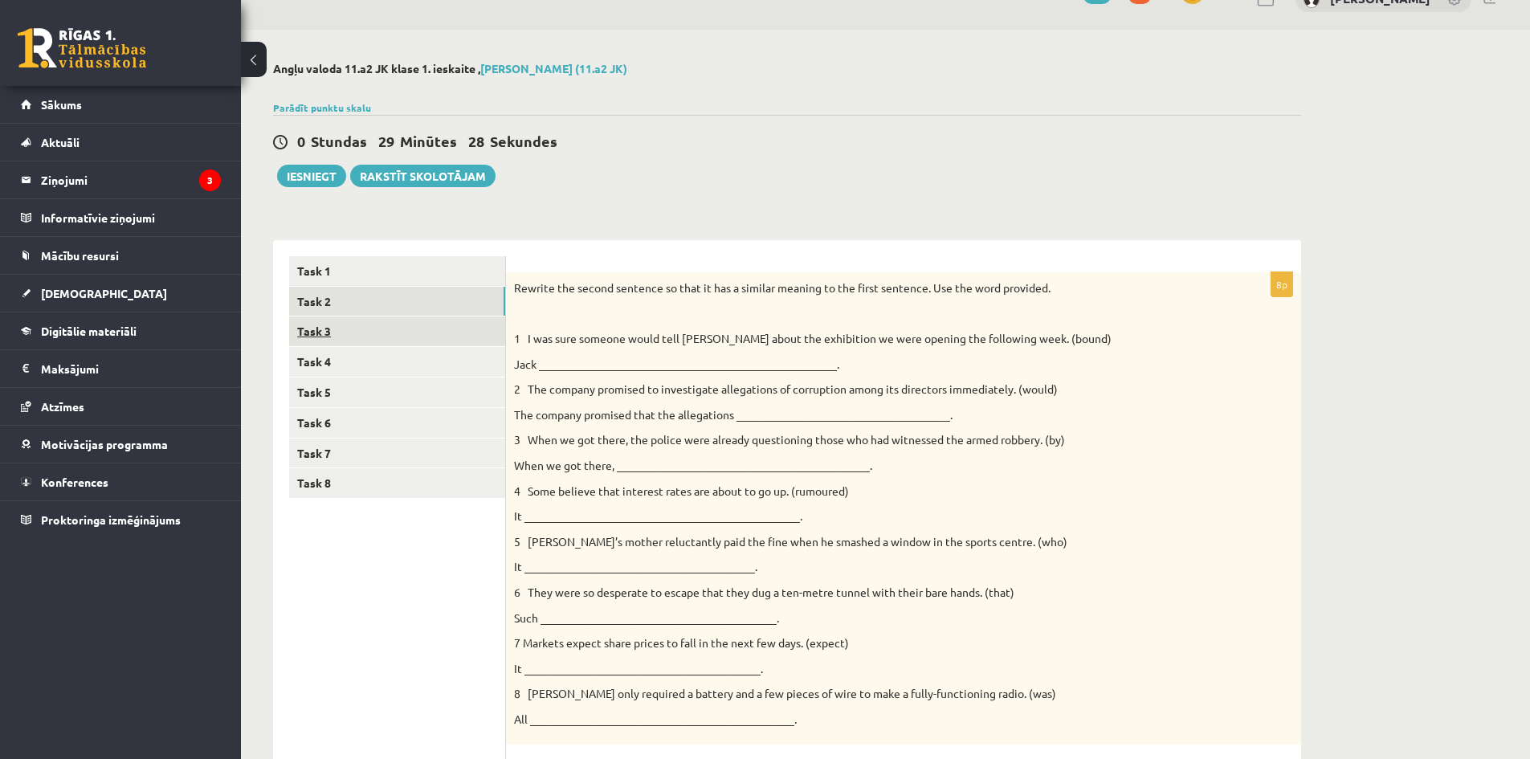
click at [410, 330] on link "Task 3" at bounding box center [397, 332] width 216 height 30
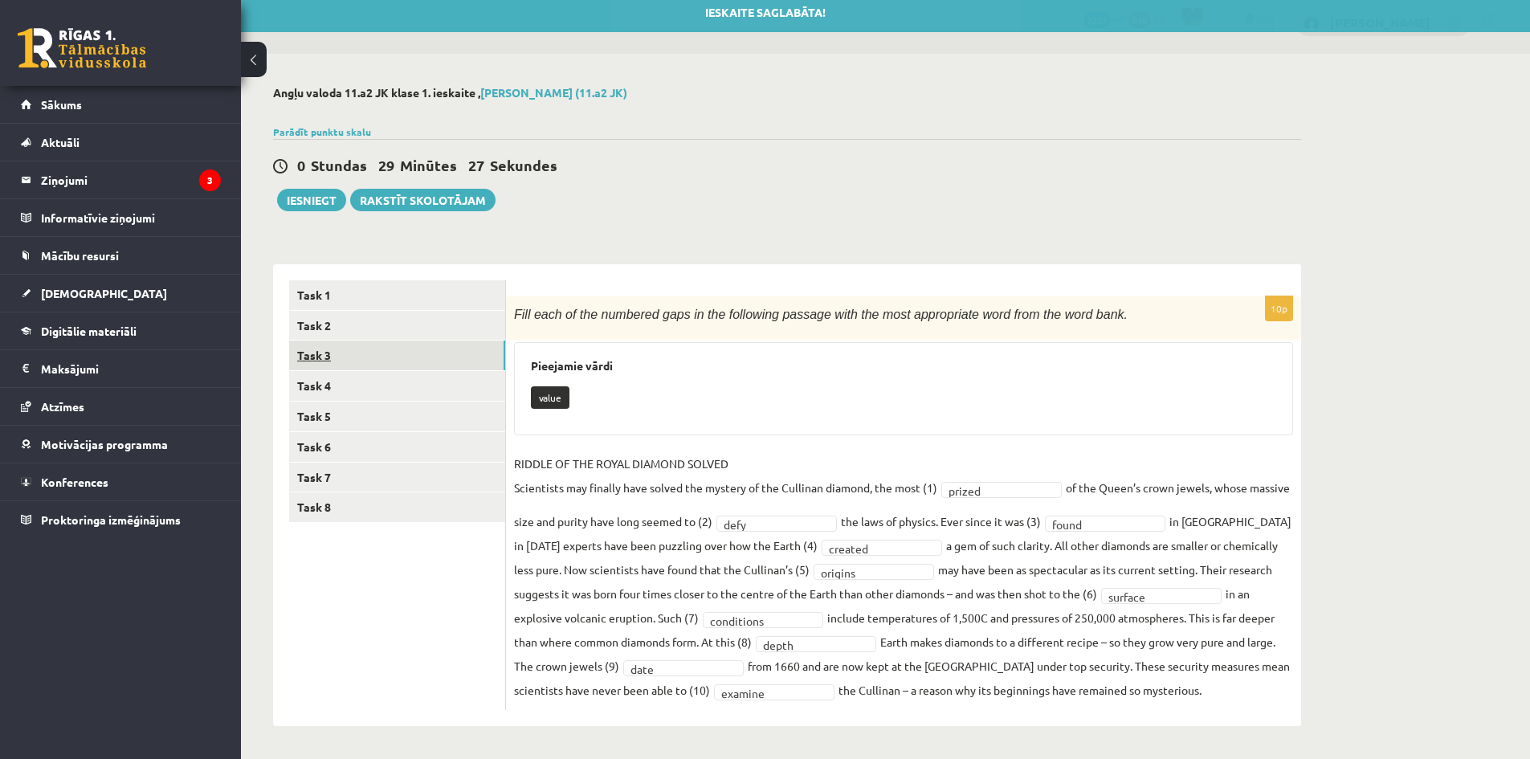
scroll to position [9, 0]
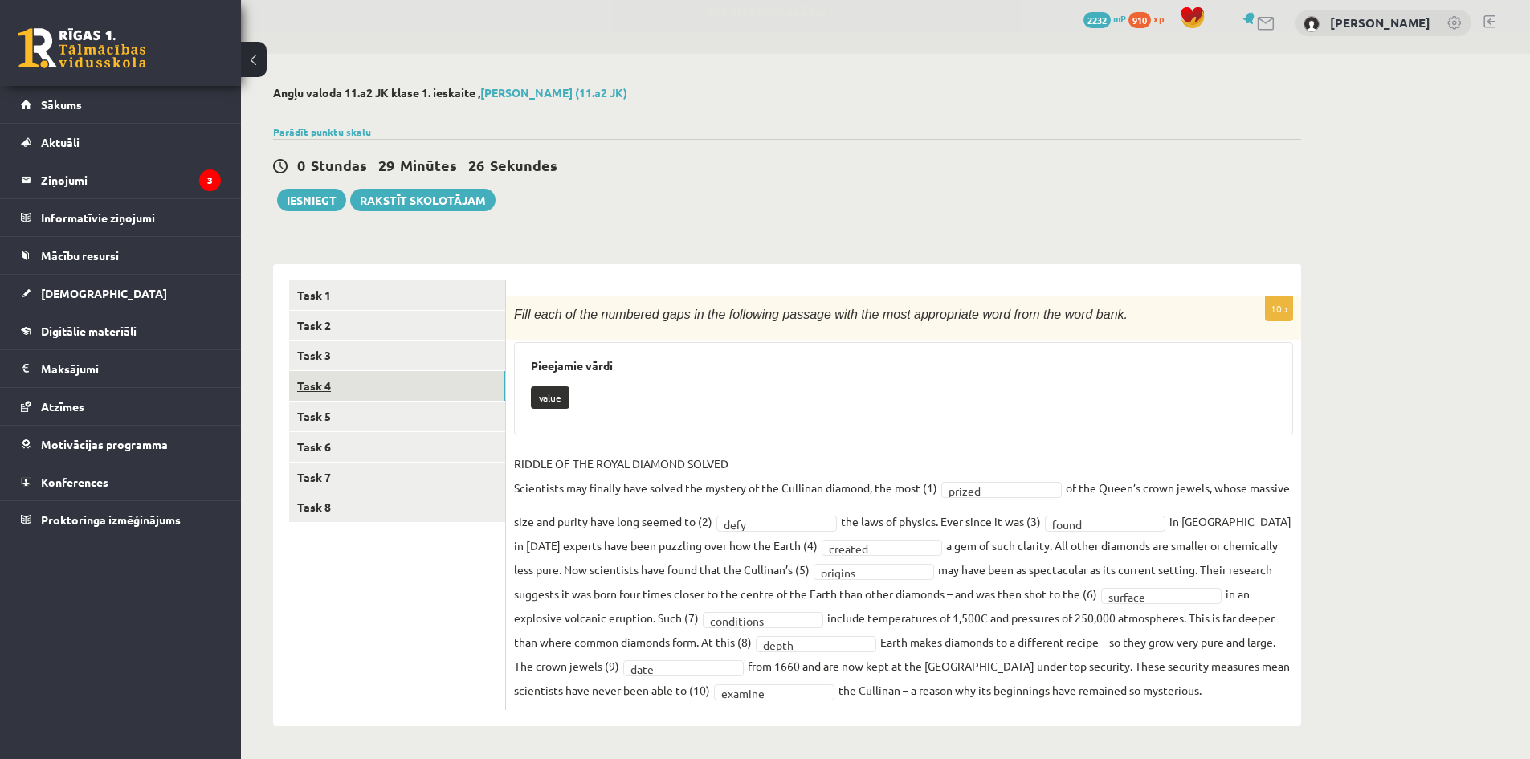
click at [466, 388] on link "Task 4" at bounding box center [397, 386] width 216 height 30
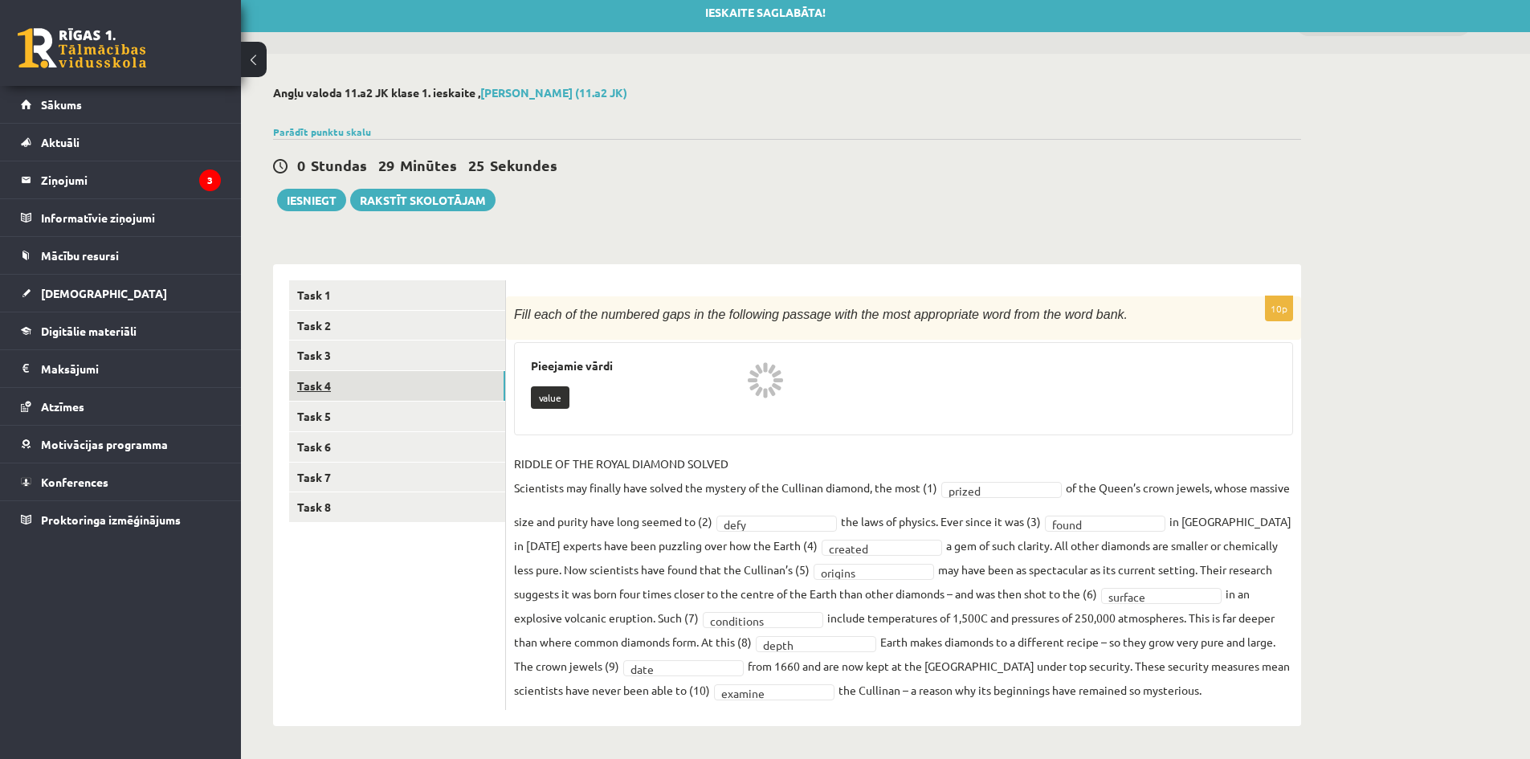
scroll to position [0, 0]
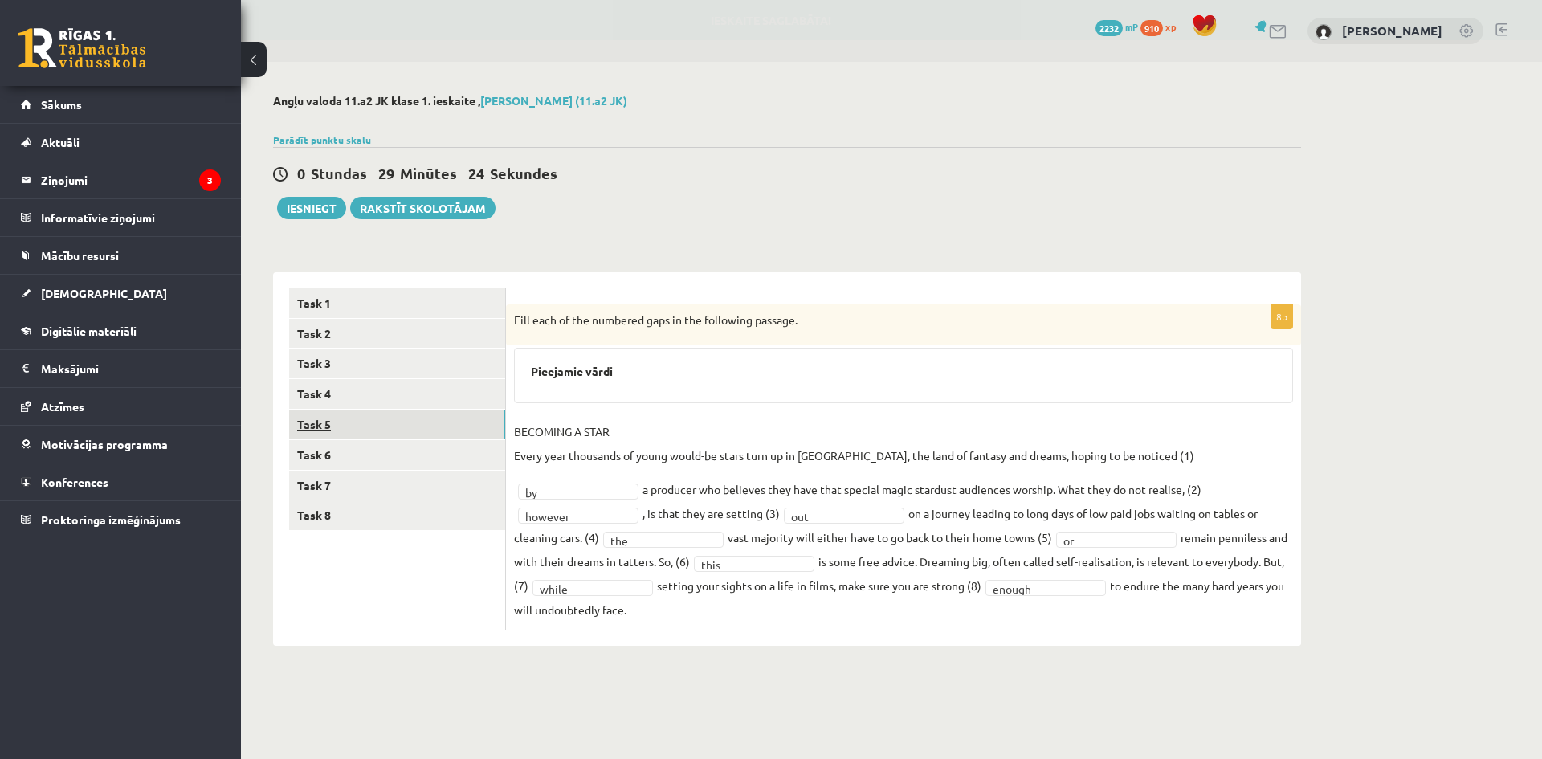
click at [435, 424] on link "Task 5" at bounding box center [397, 425] width 216 height 30
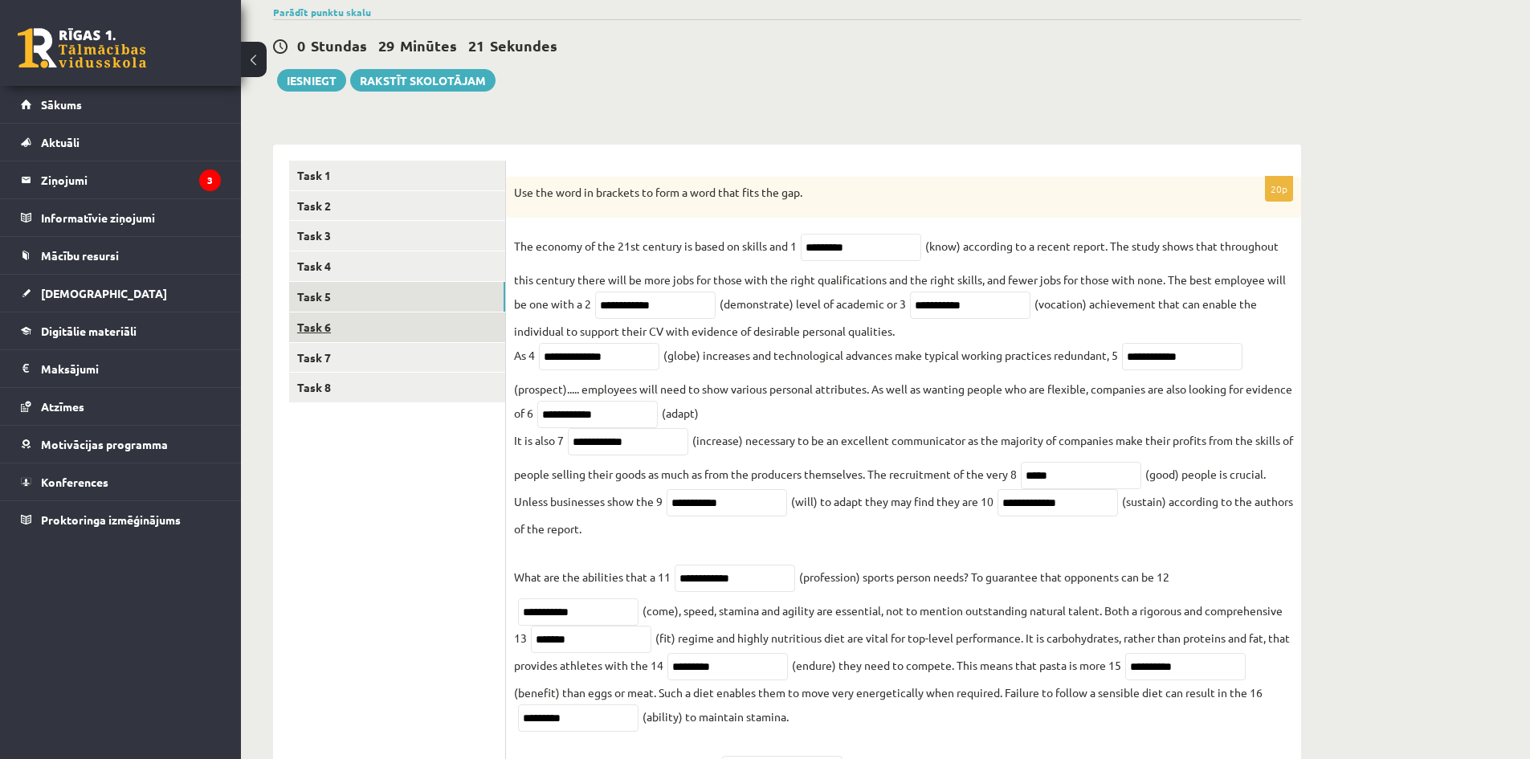
scroll to position [115, 0]
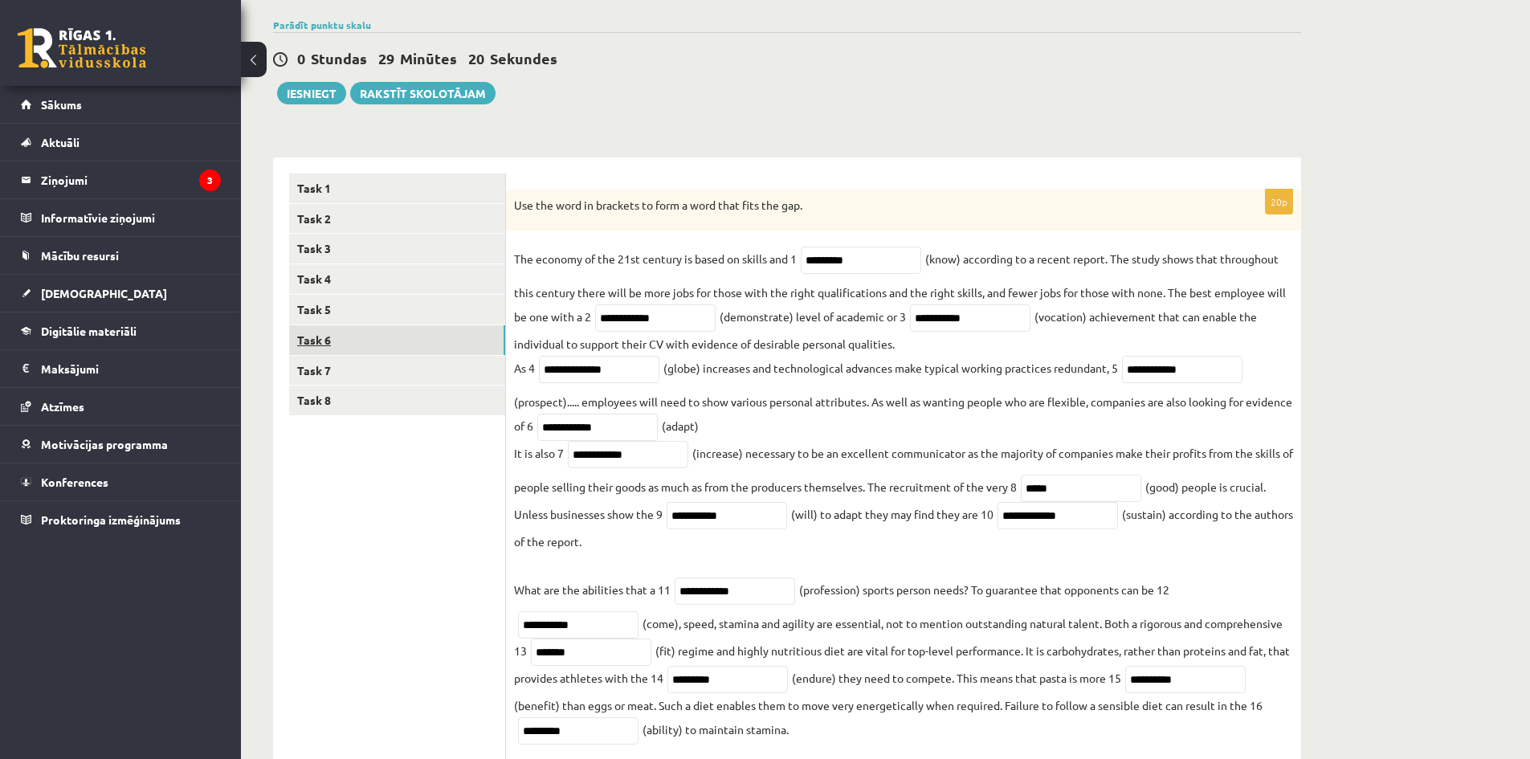
click at [468, 349] on link "Task 6" at bounding box center [397, 340] width 216 height 30
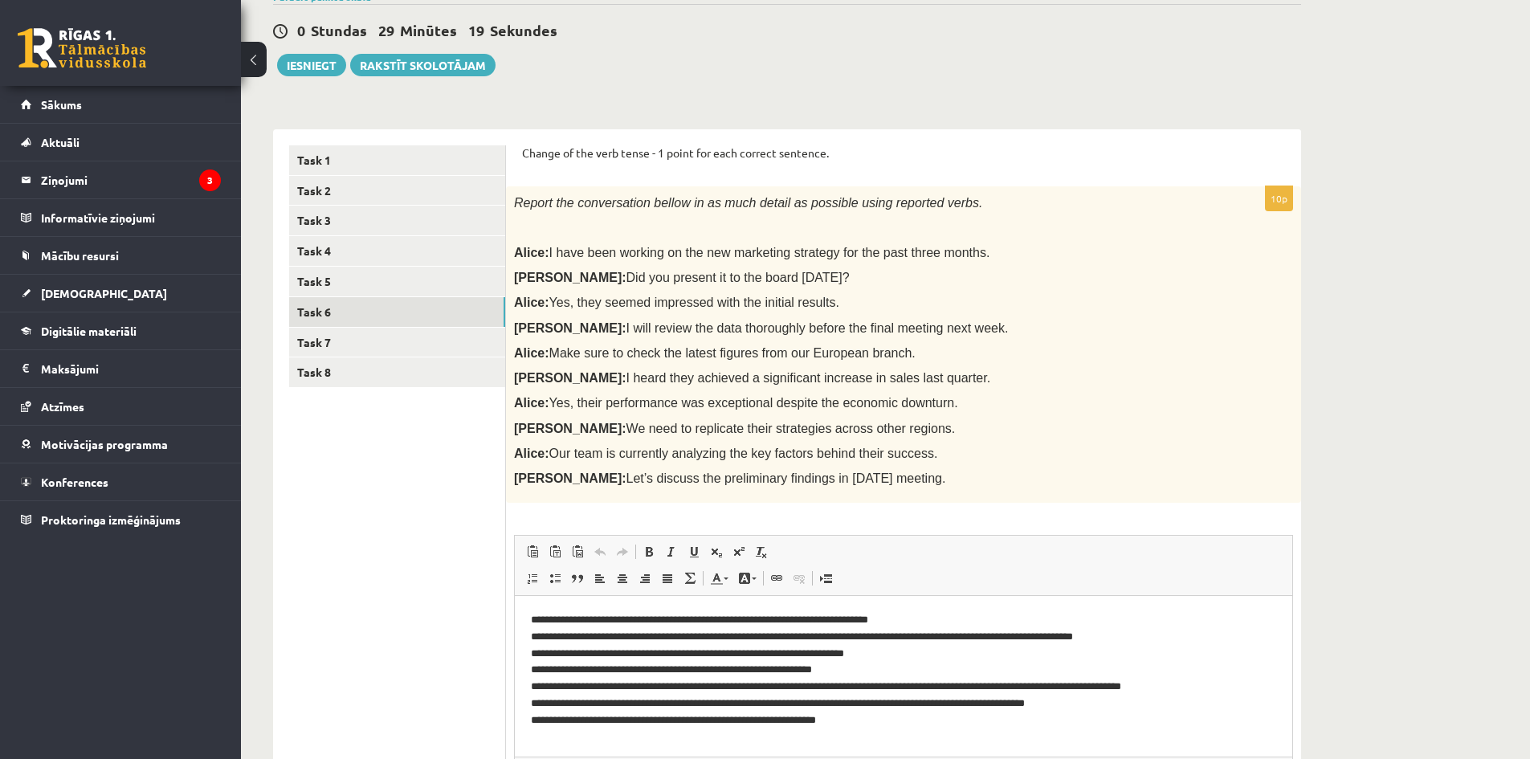
scroll to position [0, 0]
click at [435, 344] on link "Task 7" at bounding box center [397, 343] width 216 height 30
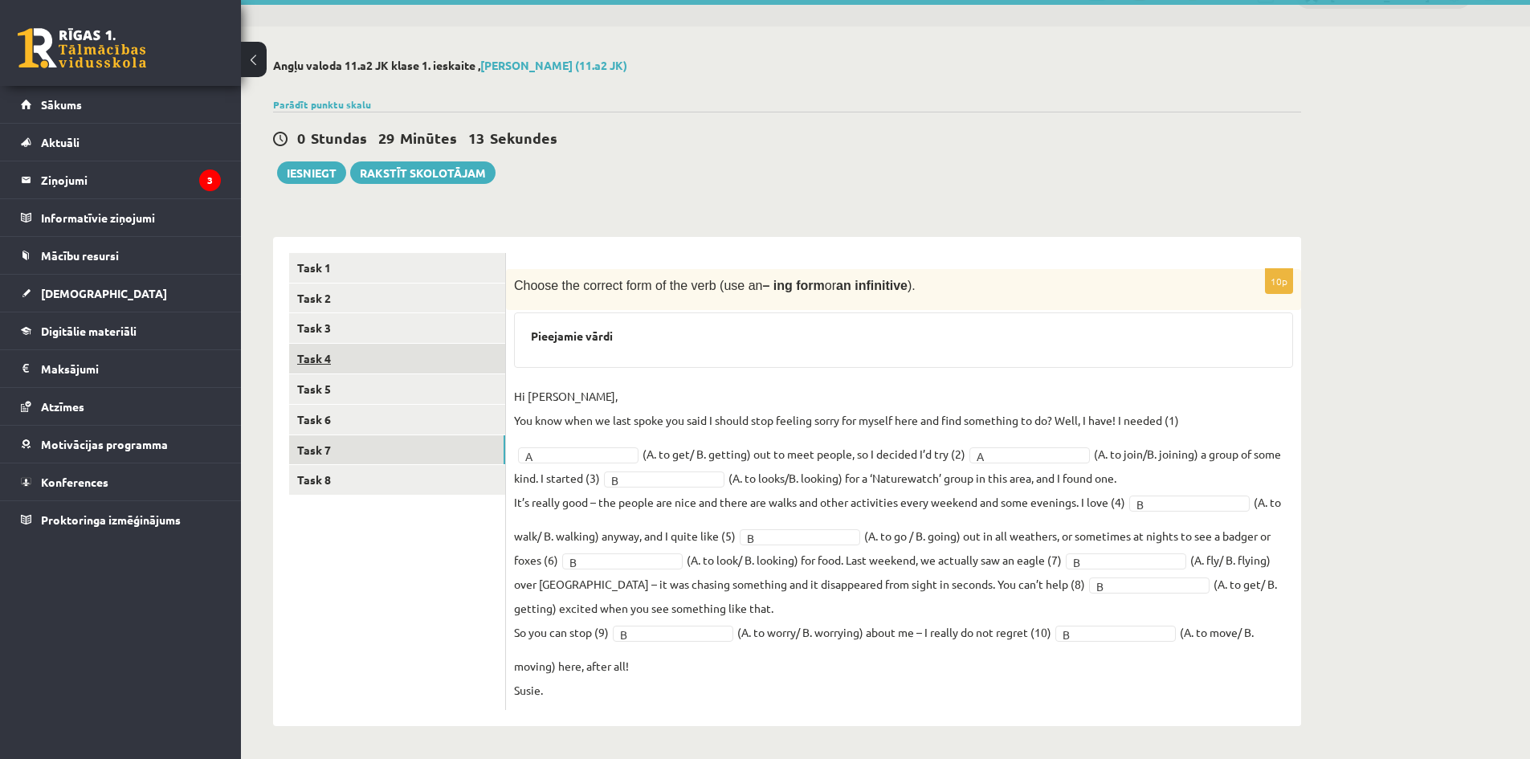
scroll to position [36, 0]
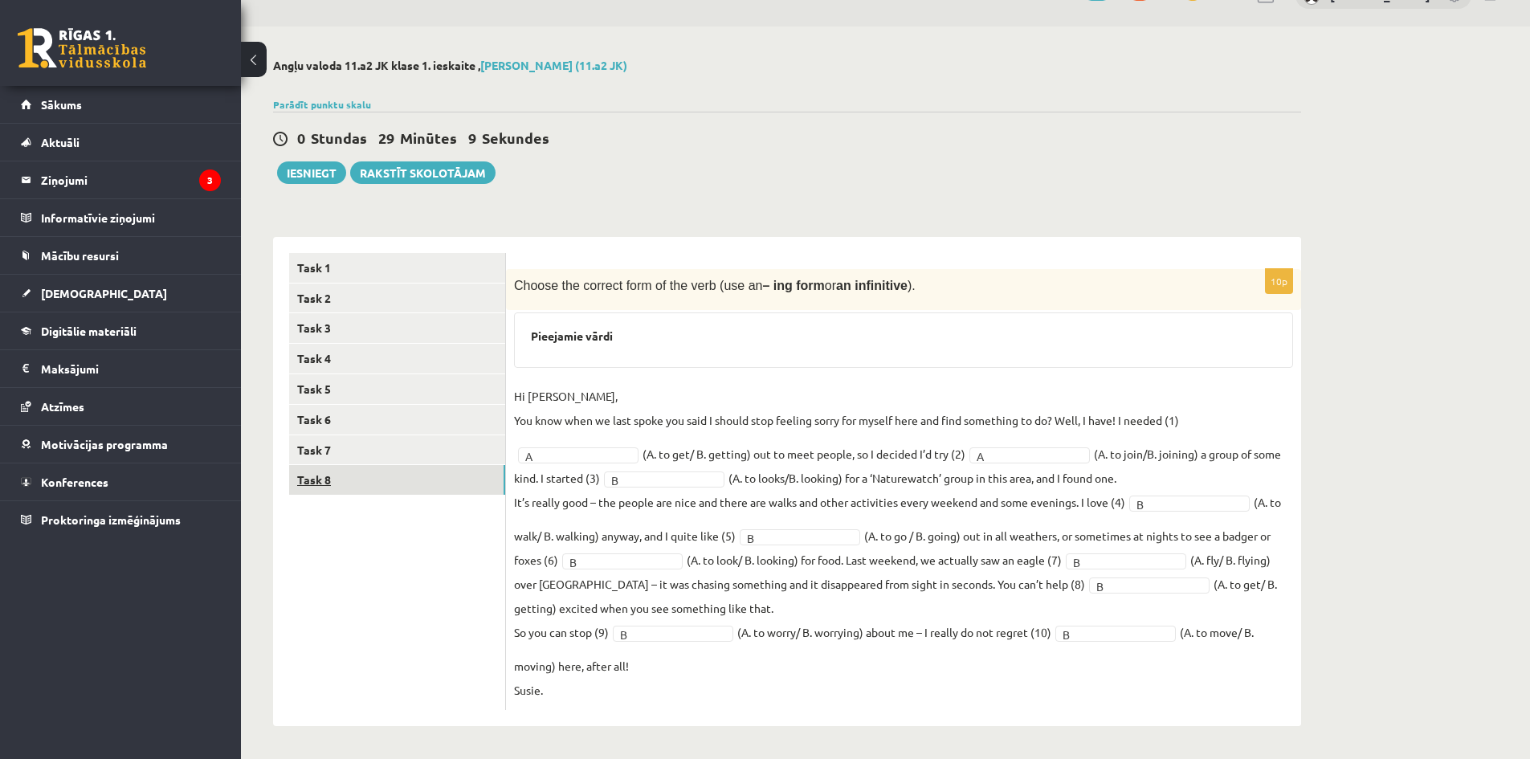
click at [396, 479] on link "Task 8" at bounding box center [397, 480] width 216 height 30
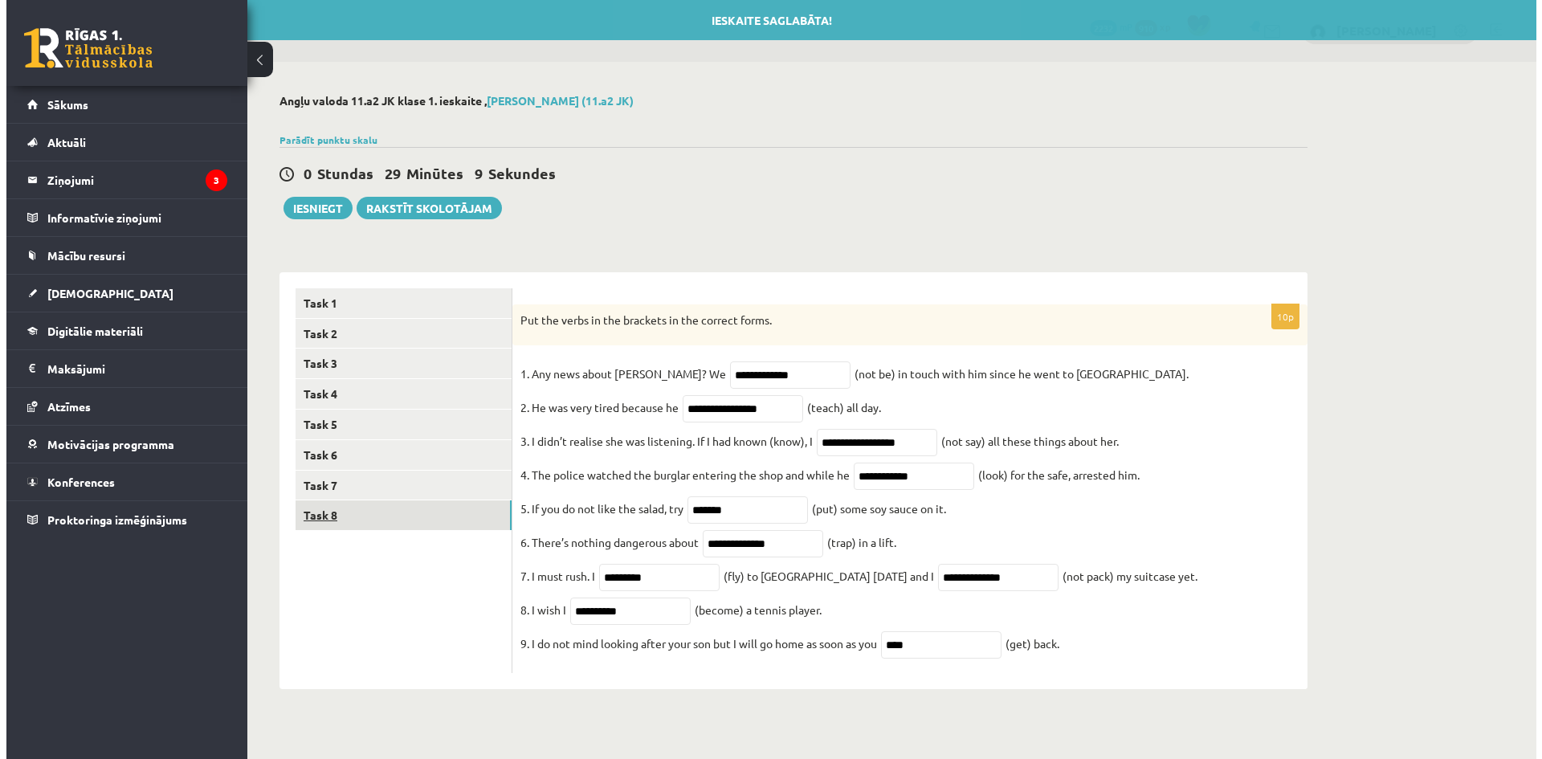
scroll to position [0, 0]
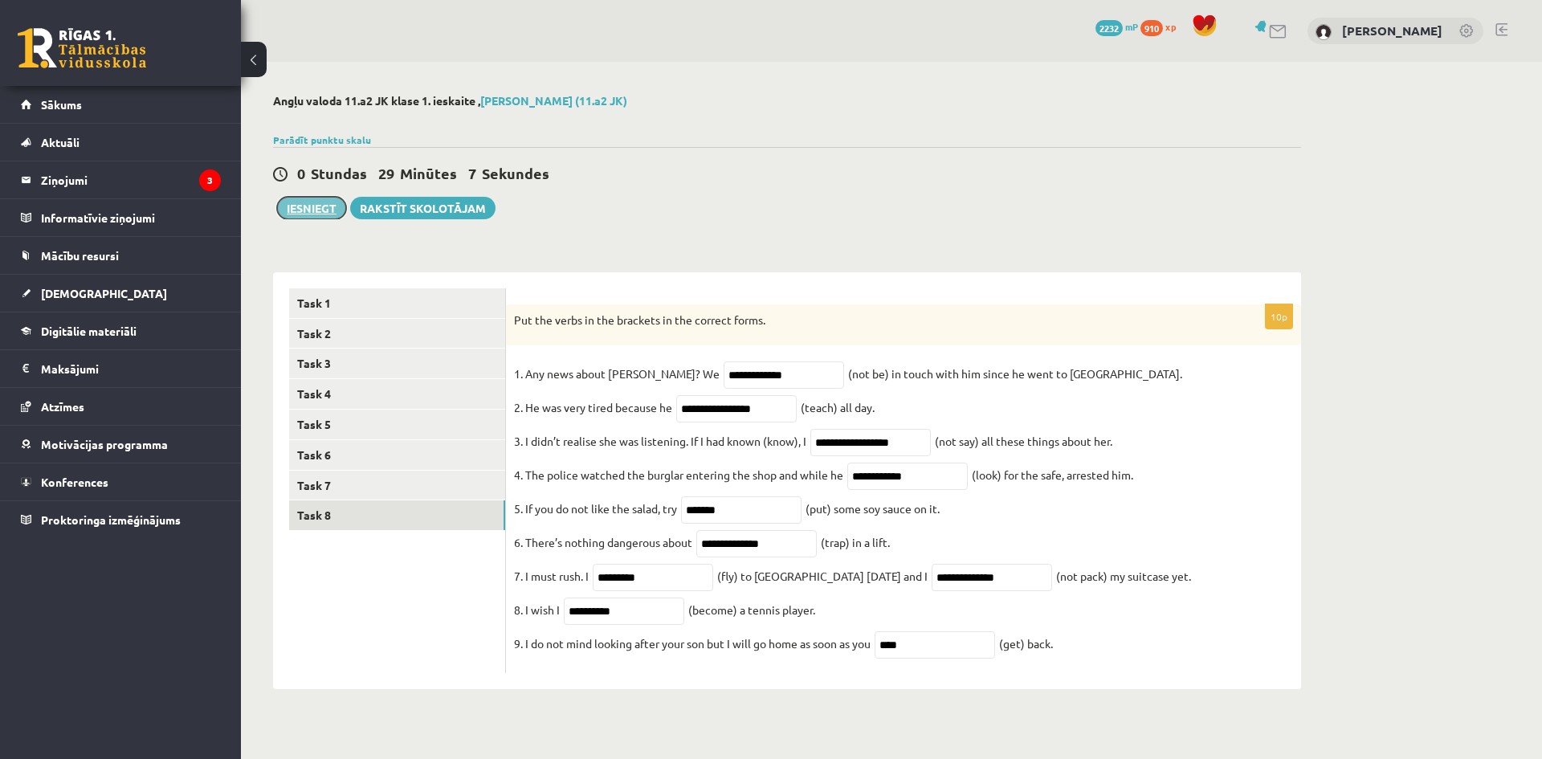
click at [321, 210] on button "Iesniegt" at bounding box center [311, 208] width 69 height 22
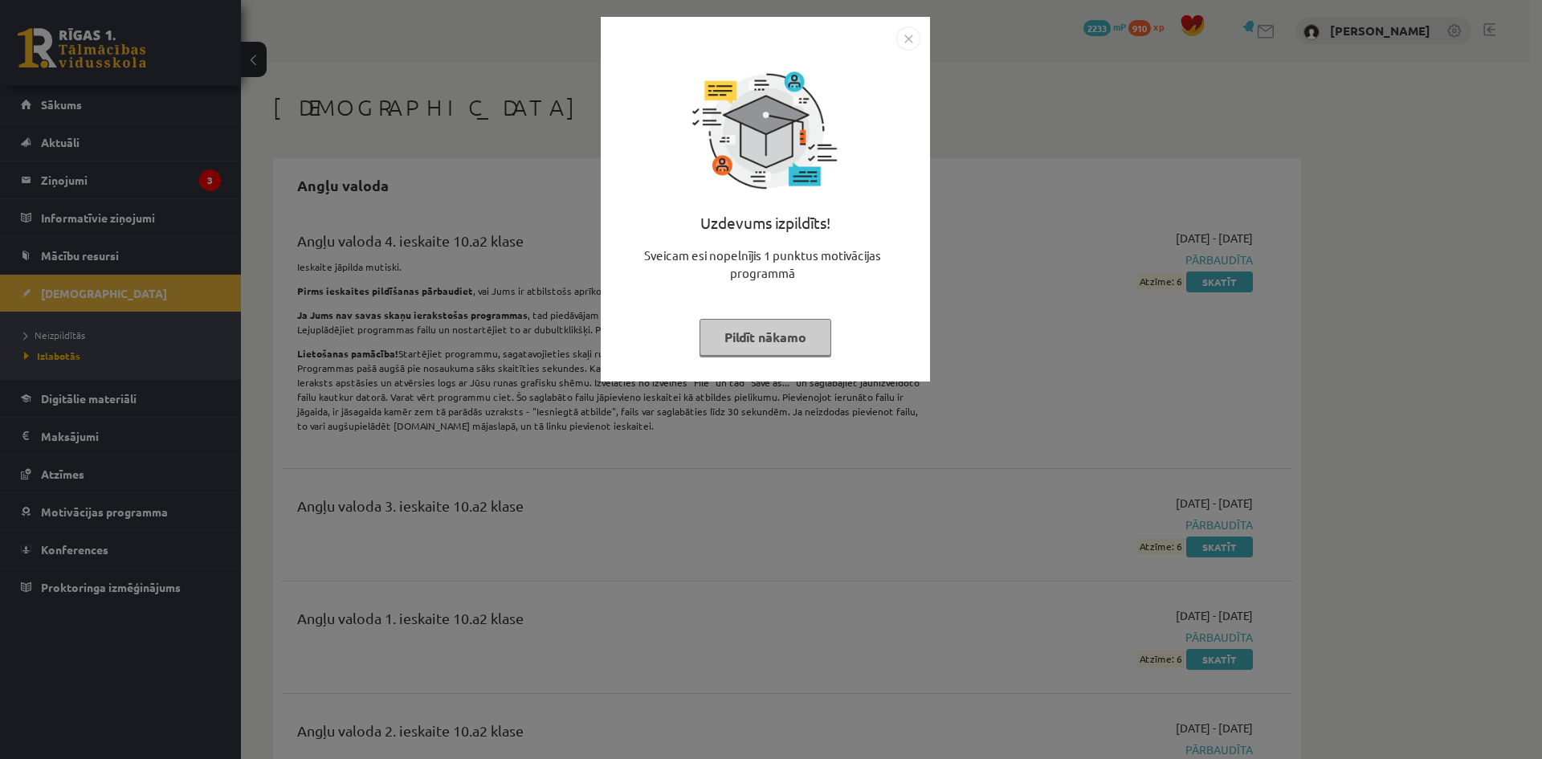
click at [913, 35] on img "Close" at bounding box center [908, 39] width 24 height 24
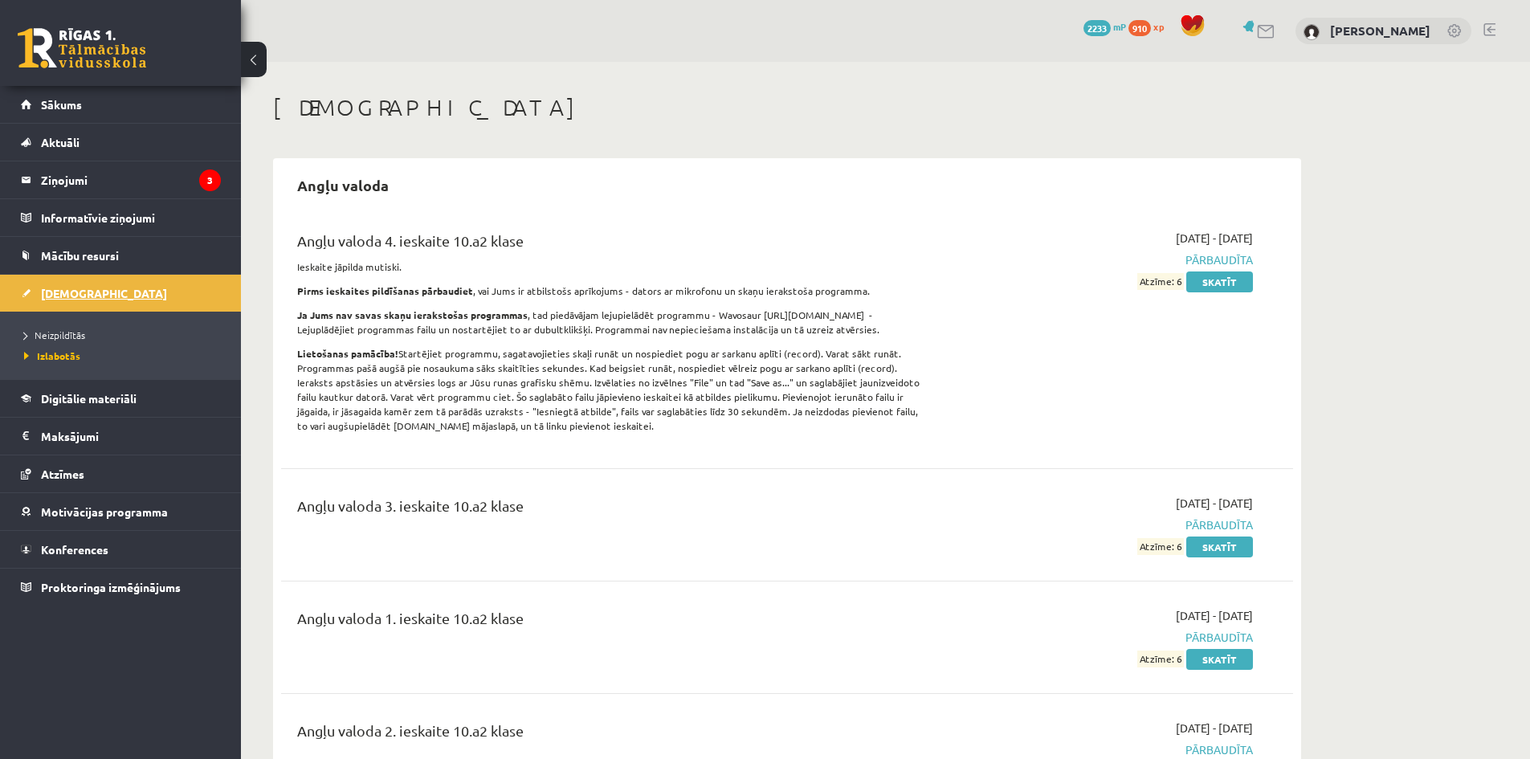
click at [105, 295] on link "[DEMOGRAPHIC_DATA]" at bounding box center [121, 293] width 200 height 37
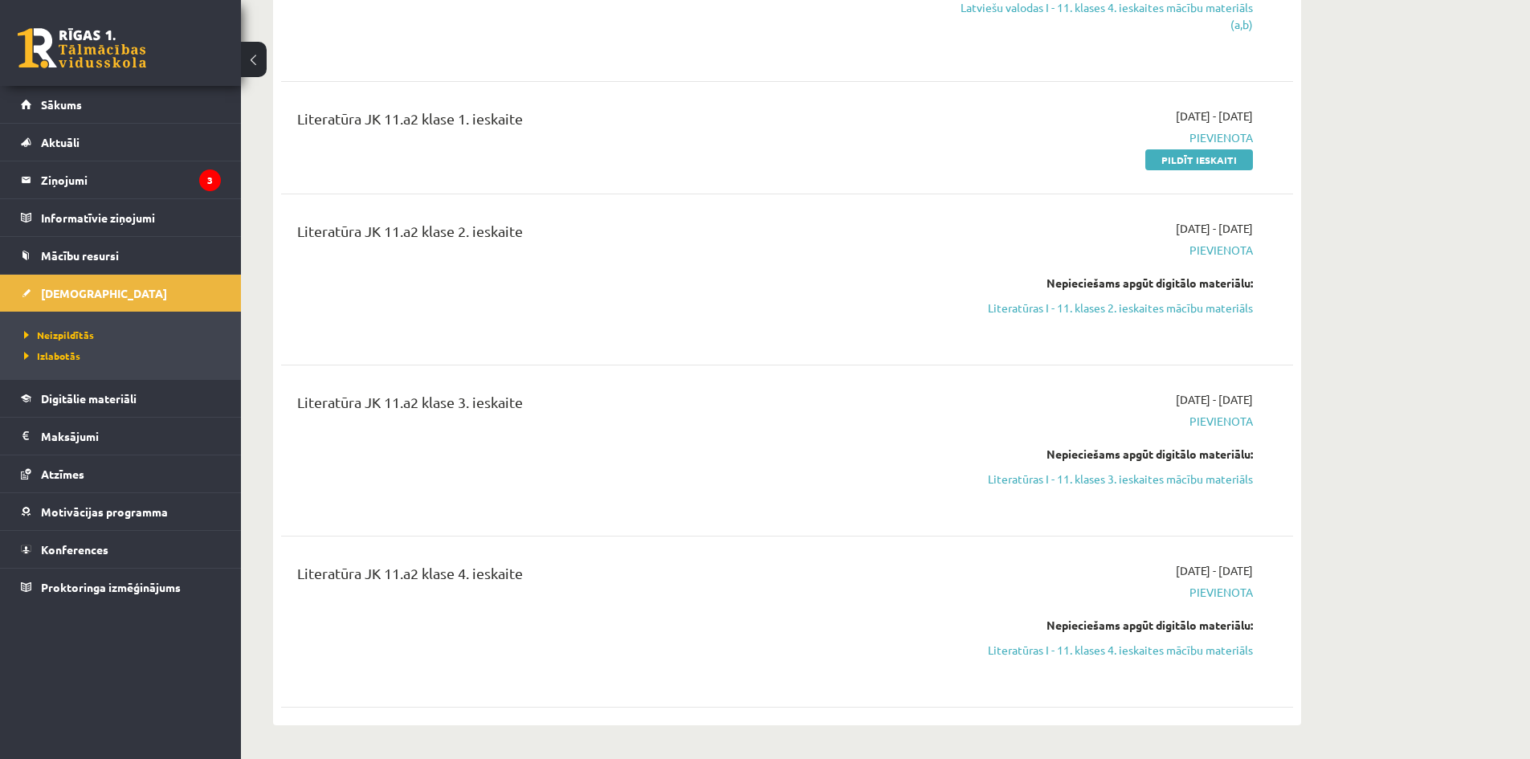
scroll to position [2330, 0]
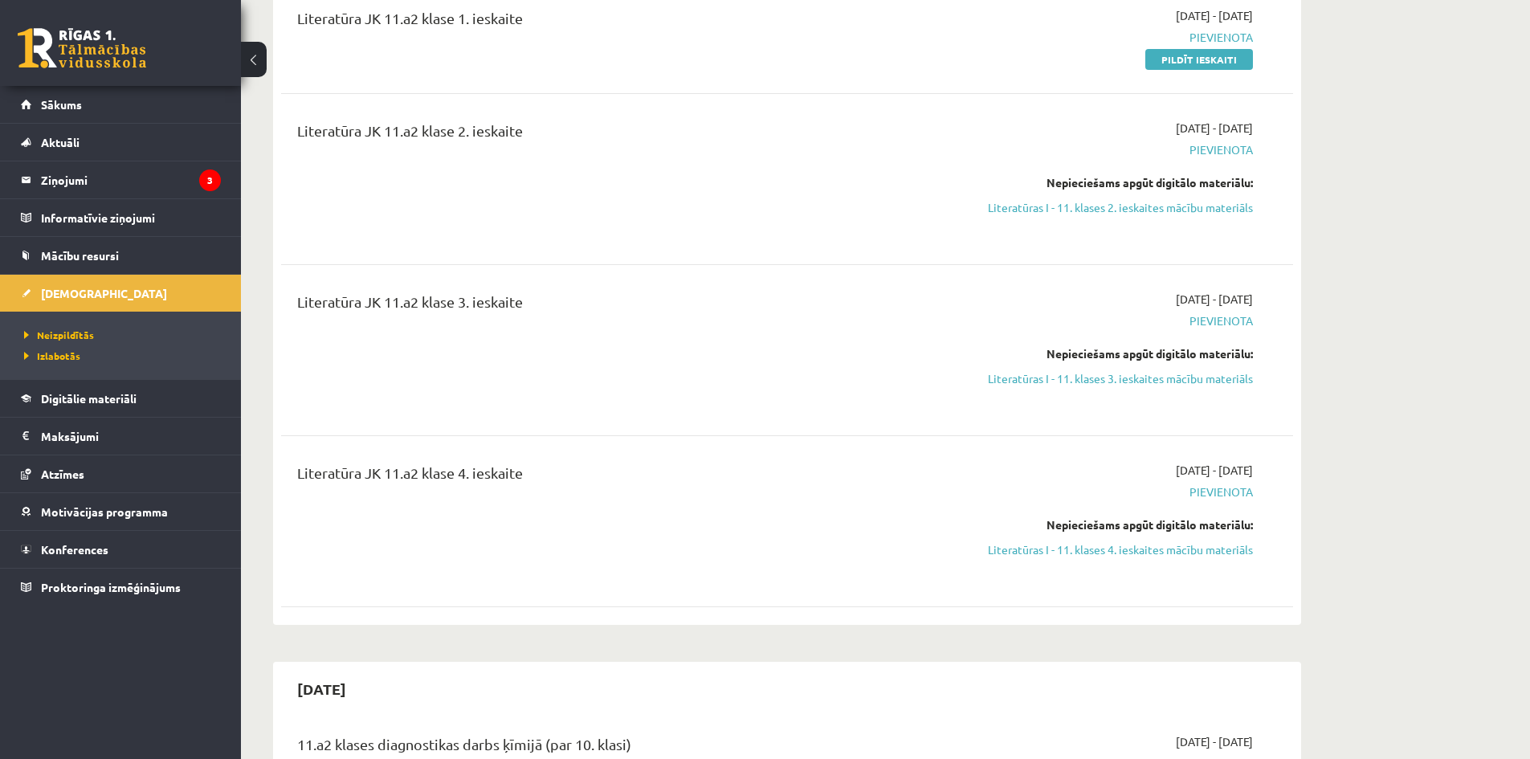
drag, startPoint x: 1231, startPoint y: 218, endPoint x: 843, endPoint y: 84, distance: 410.5
click at [1231, 216] on link "Literatūras I - 11. klases 2. ieskaites mācību materiāls" at bounding box center [1101, 207] width 303 height 17
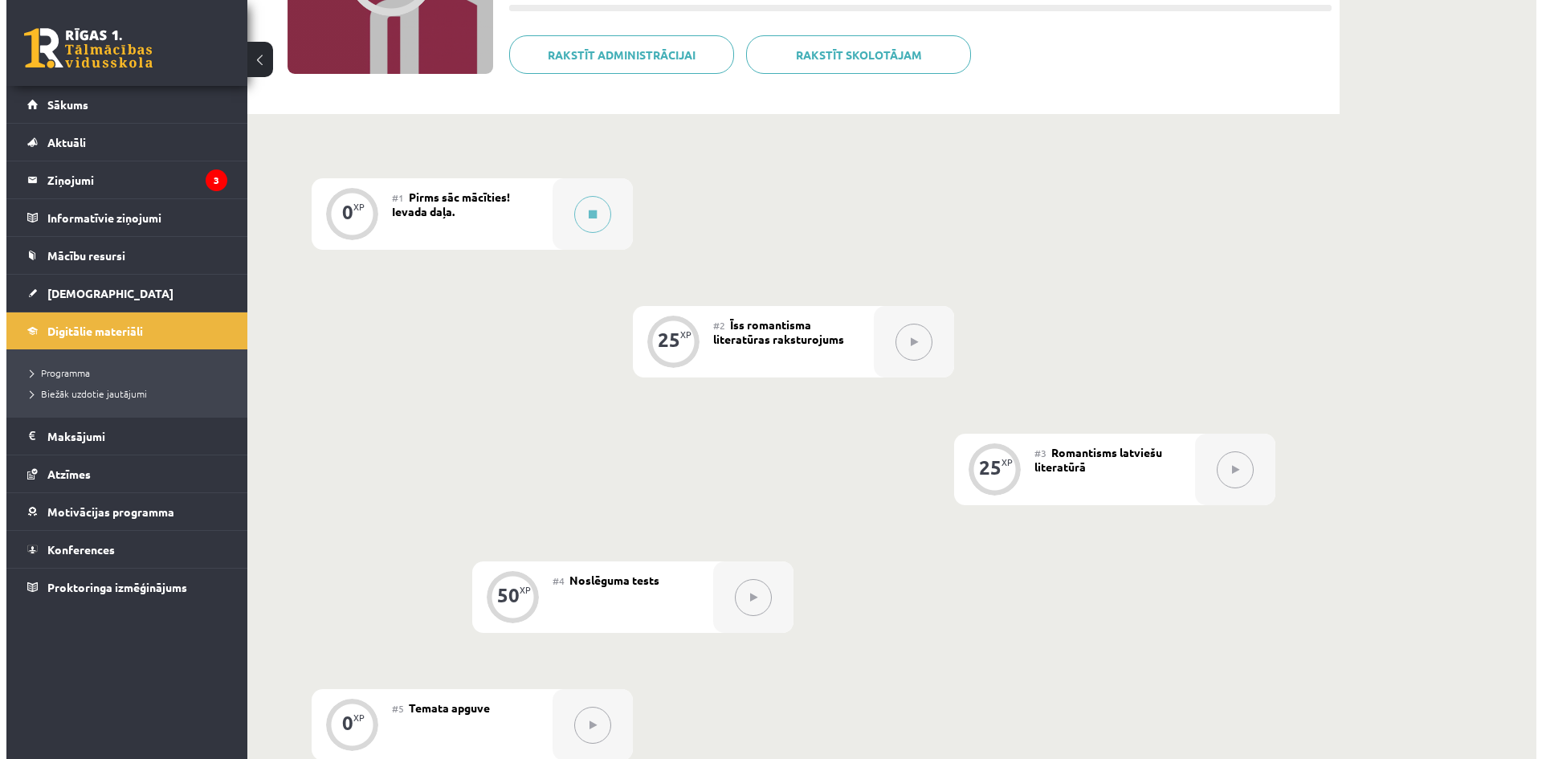
scroll to position [321, 0]
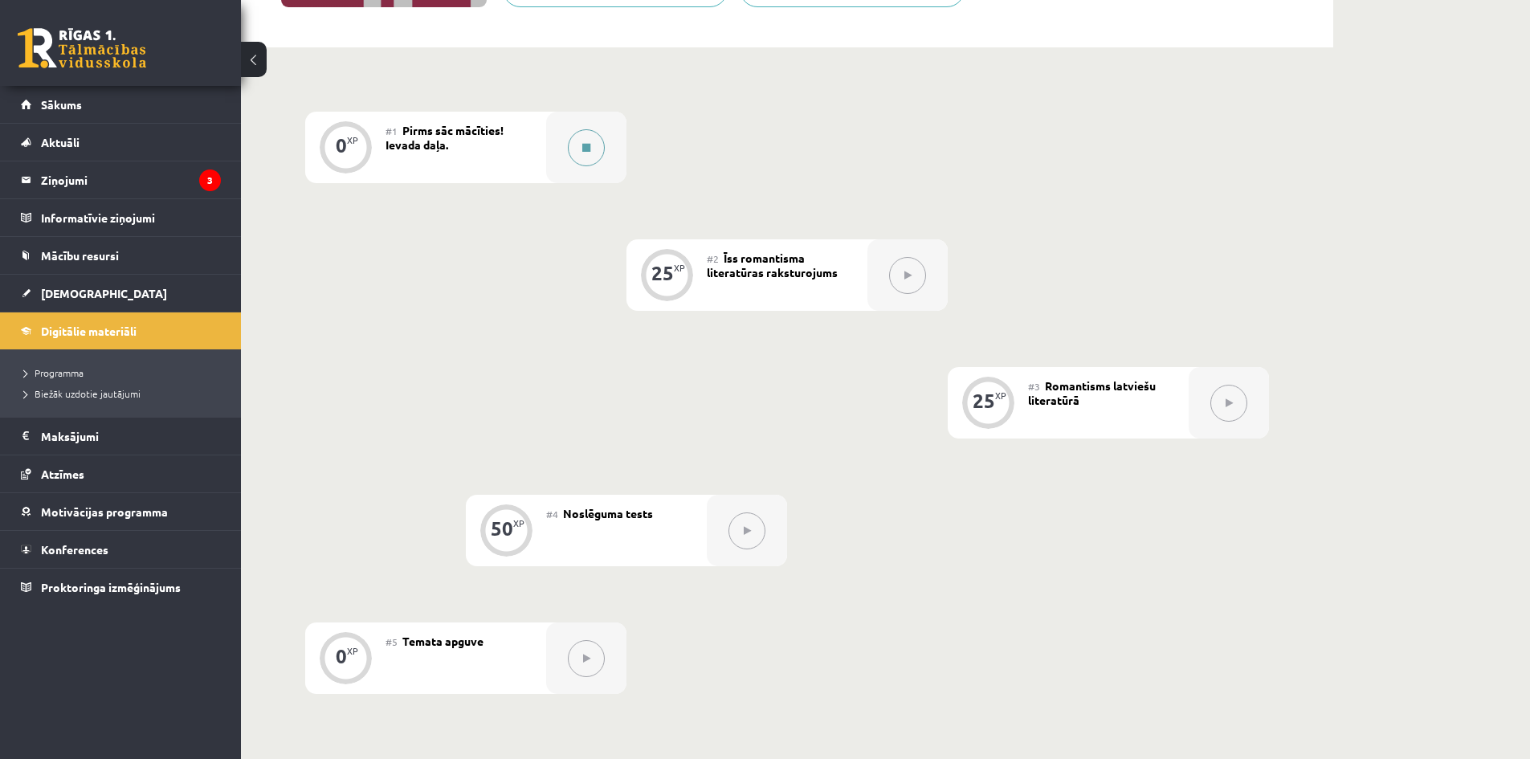
click at [609, 133] on div at bounding box center [586, 147] width 80 height 71
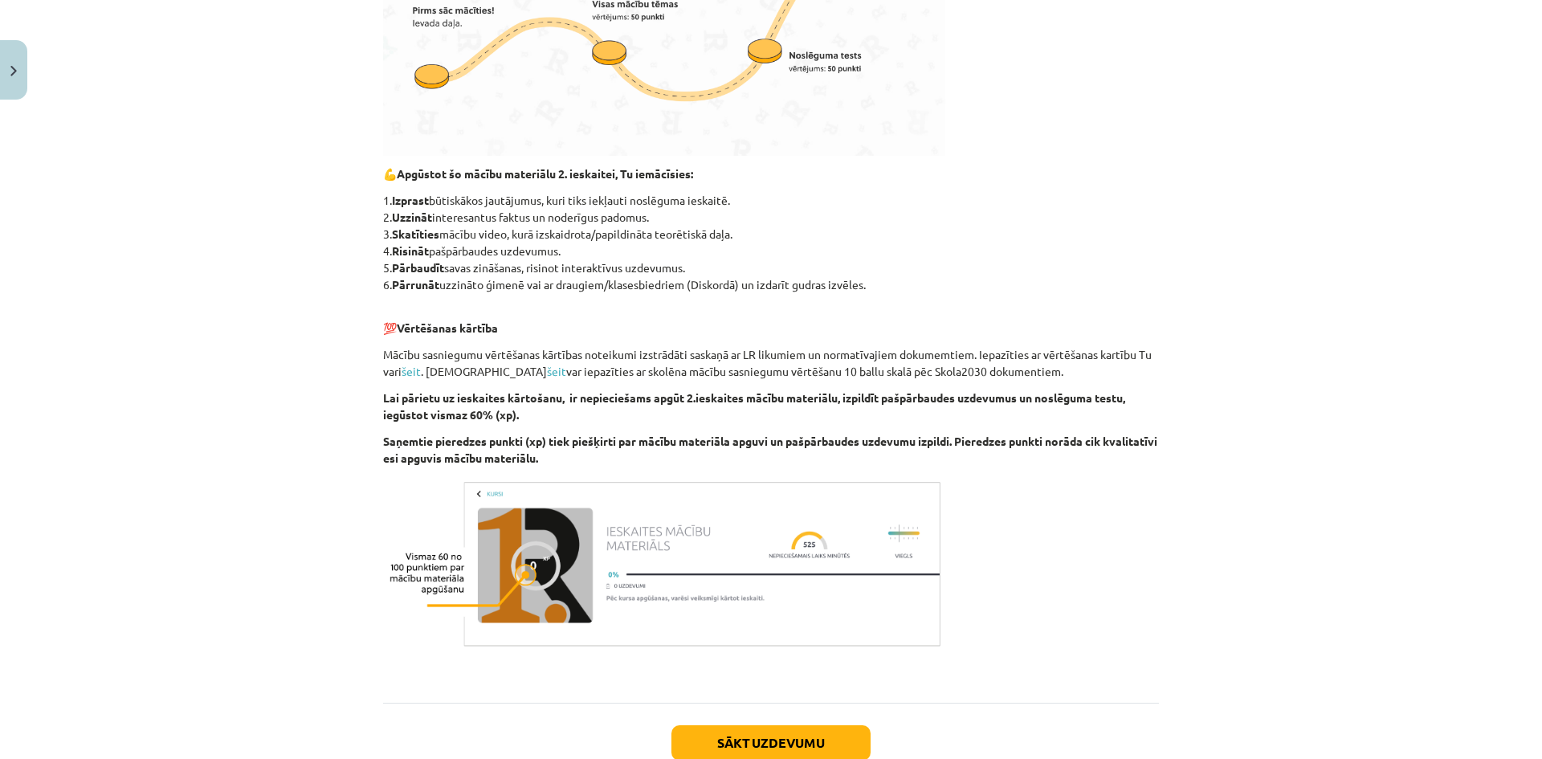
scroll to position [717, 0]
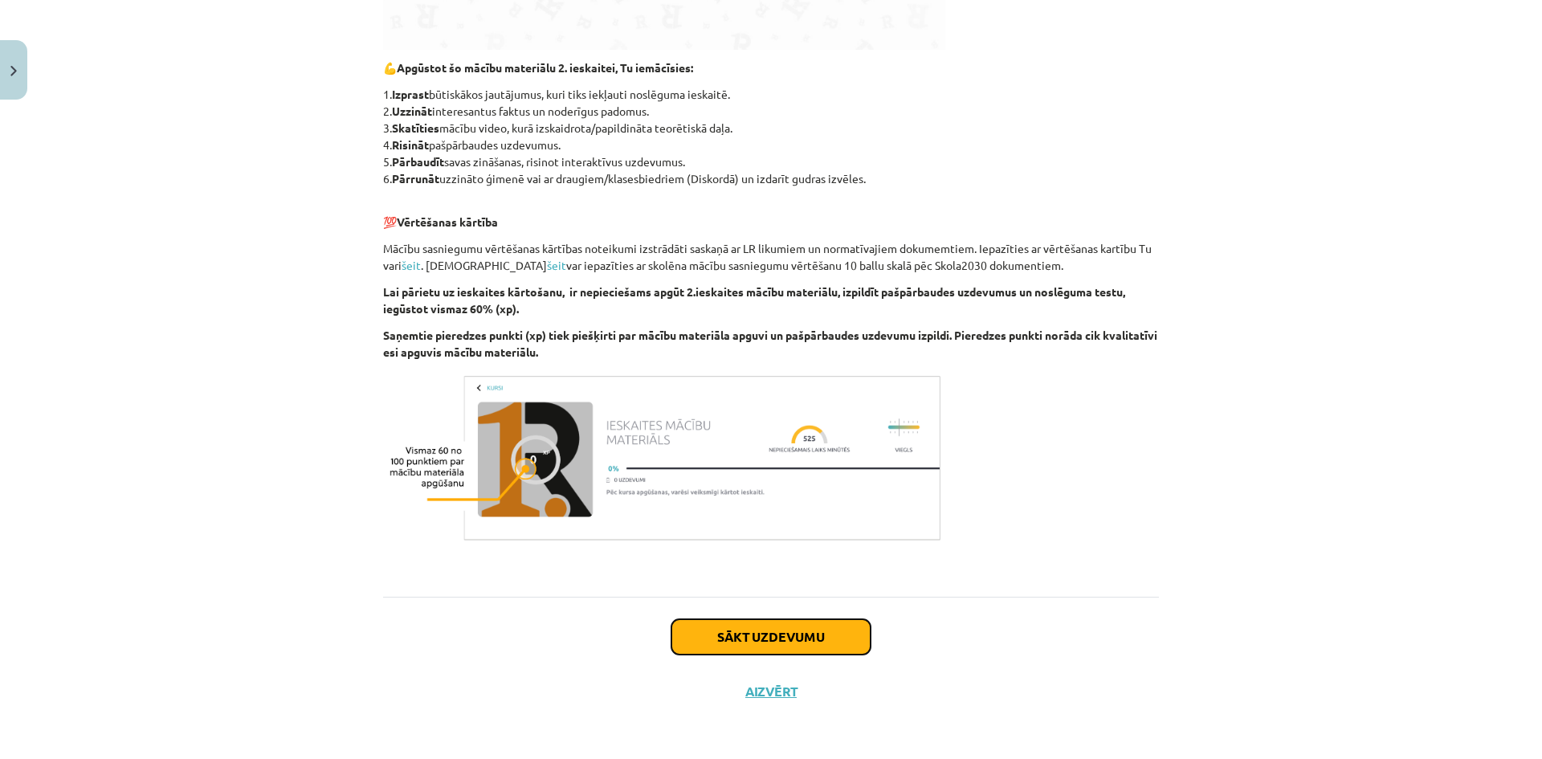
click at [725, 644] on button "Sākt uzdevumu" at bounding box center [771, 636] width 199 height 35
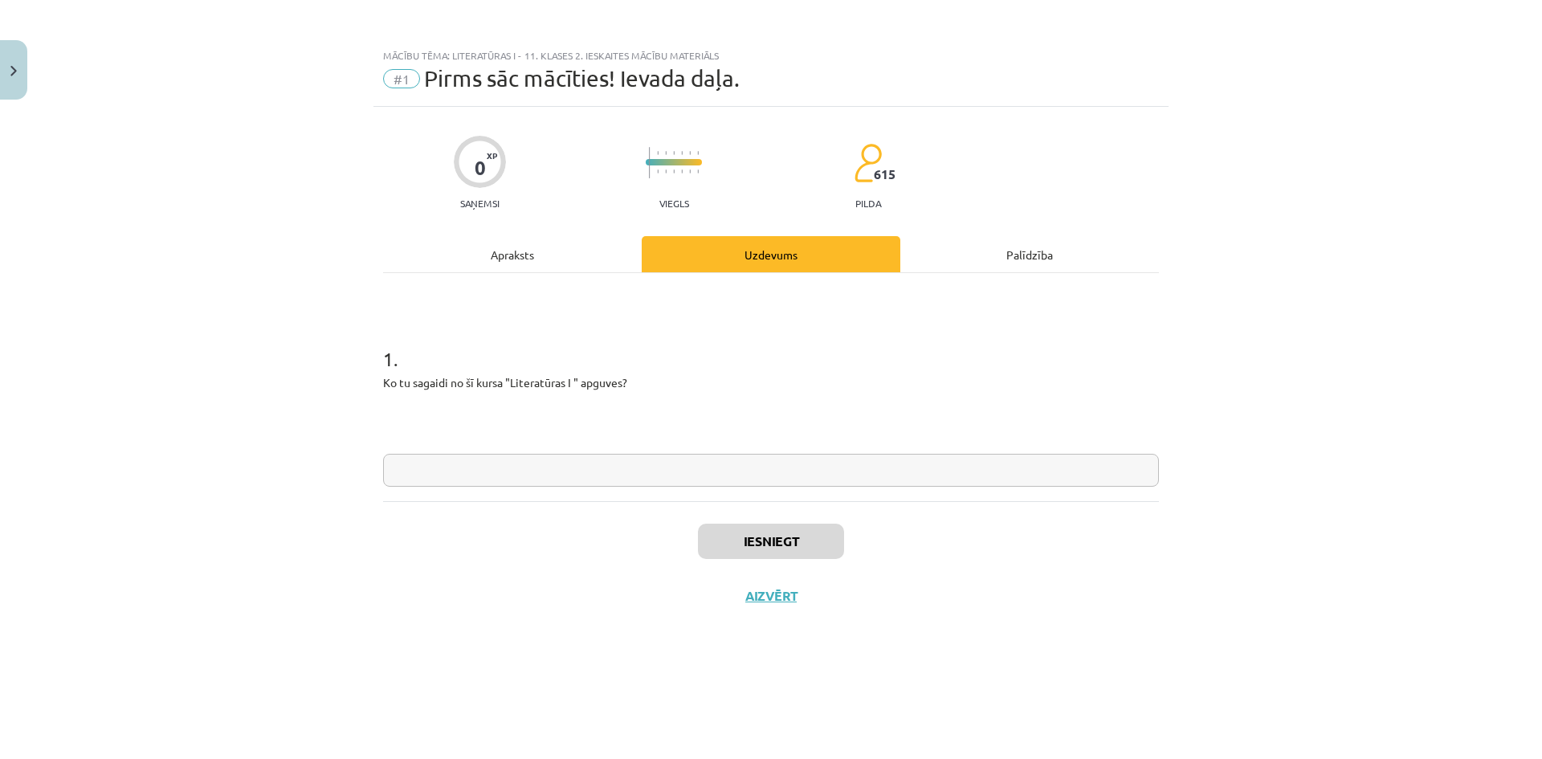
scroll to position [0, 0]
click at [756, 466] on input "text" at bounding box center [771, 470] width 776 height 33
type input "**********"
click at [770, 544] on button "Iesniegt" at bounding box center [771, 541] width 146 height 35
click at [755, 607] on button "Nākamā nodarbība" at bounding box center [770, 606] width 157 height 37
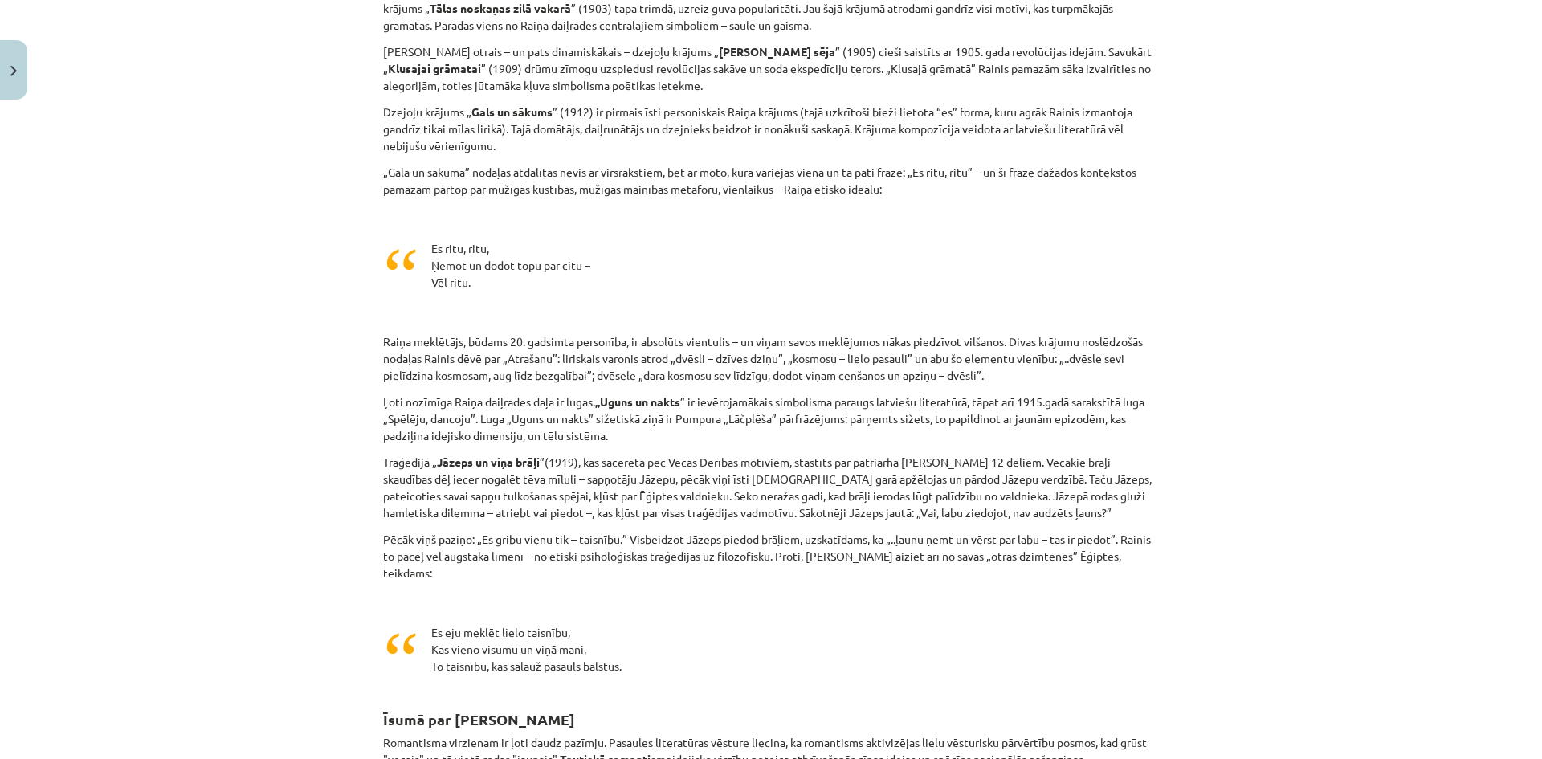
scroll to position [3878, 0]
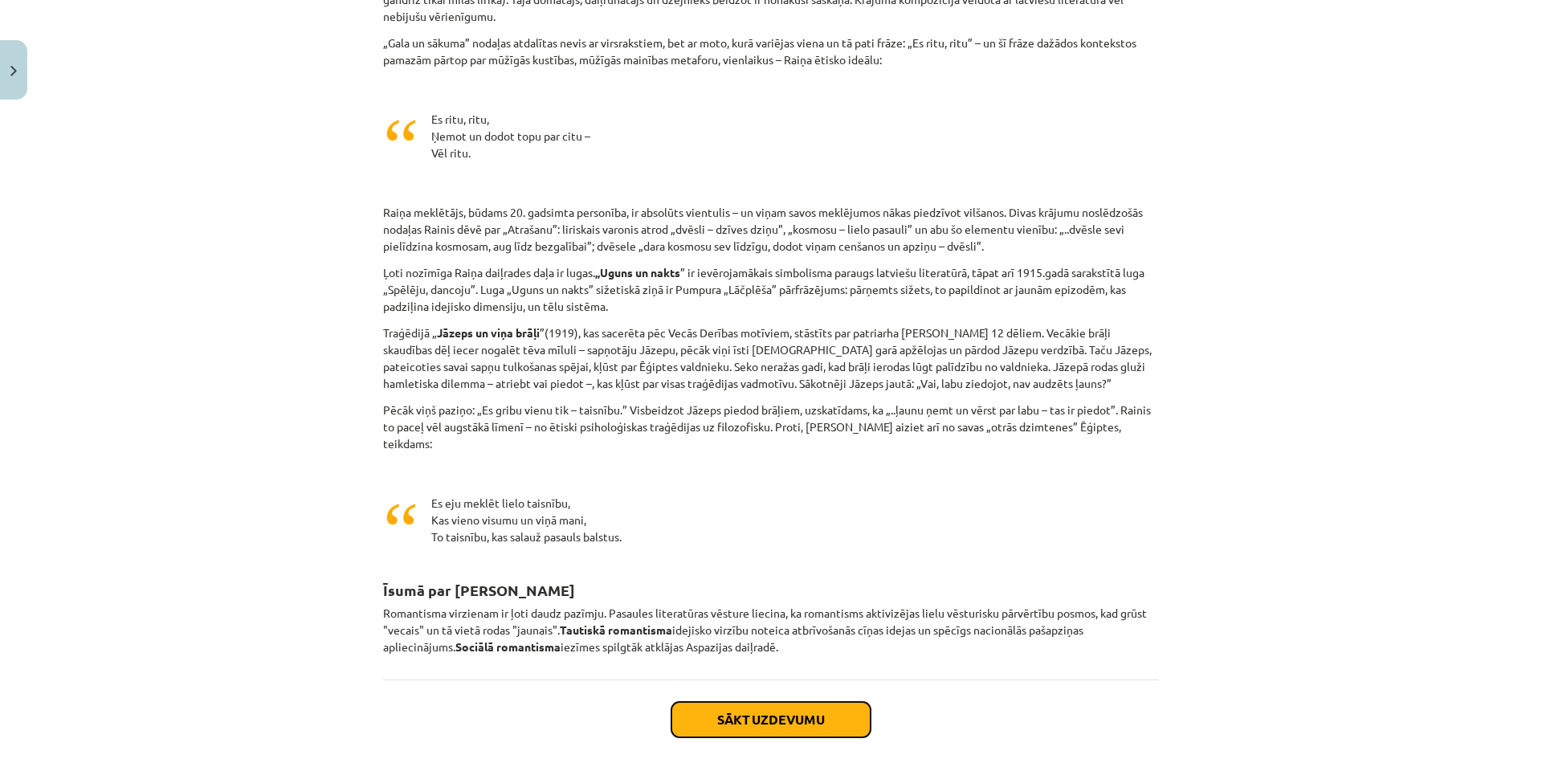
click at [829, 702] on button "Sākt uzdevumu" at bounding box center [771, 719] width 199 height 35
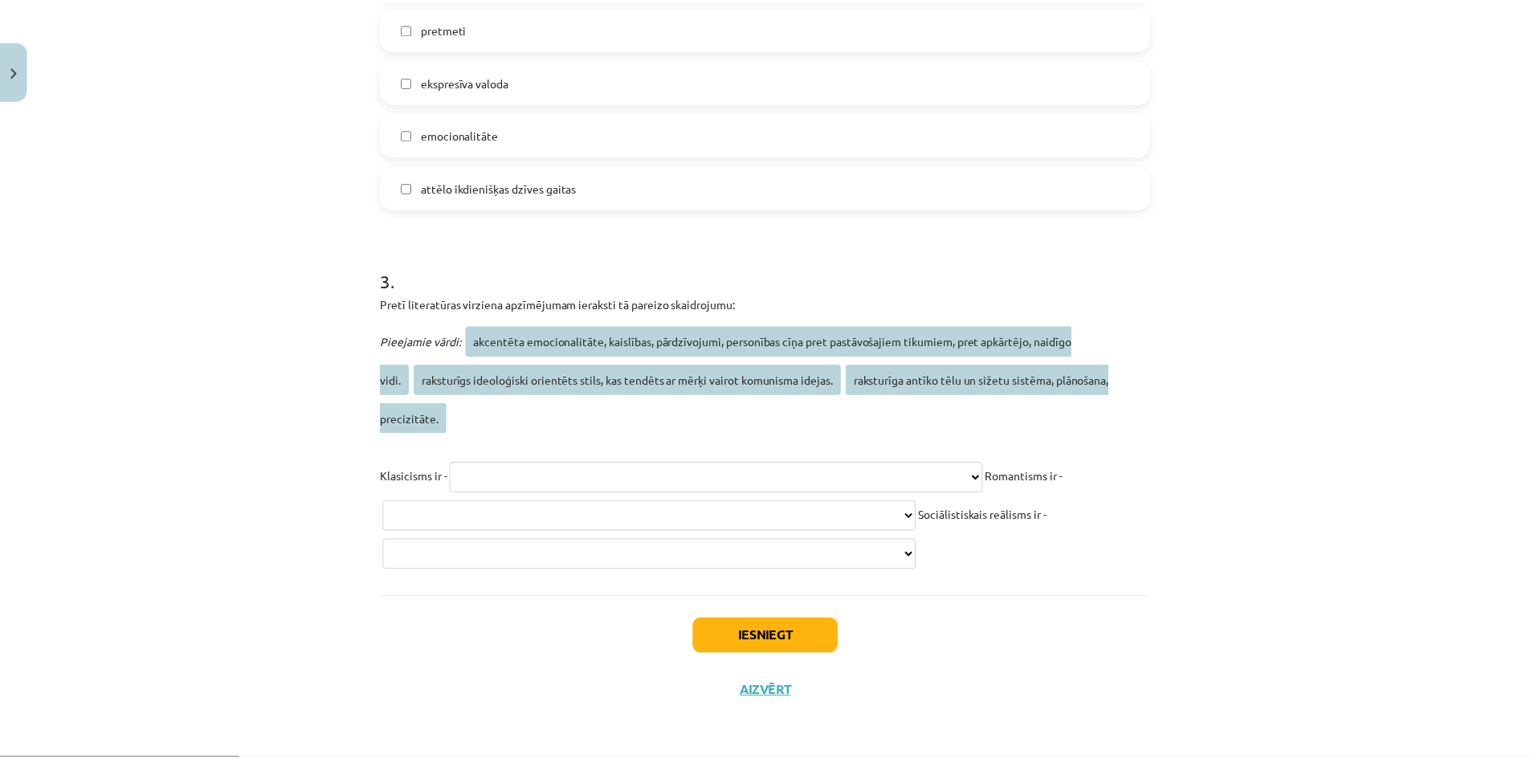
scroll to position [999, 0]
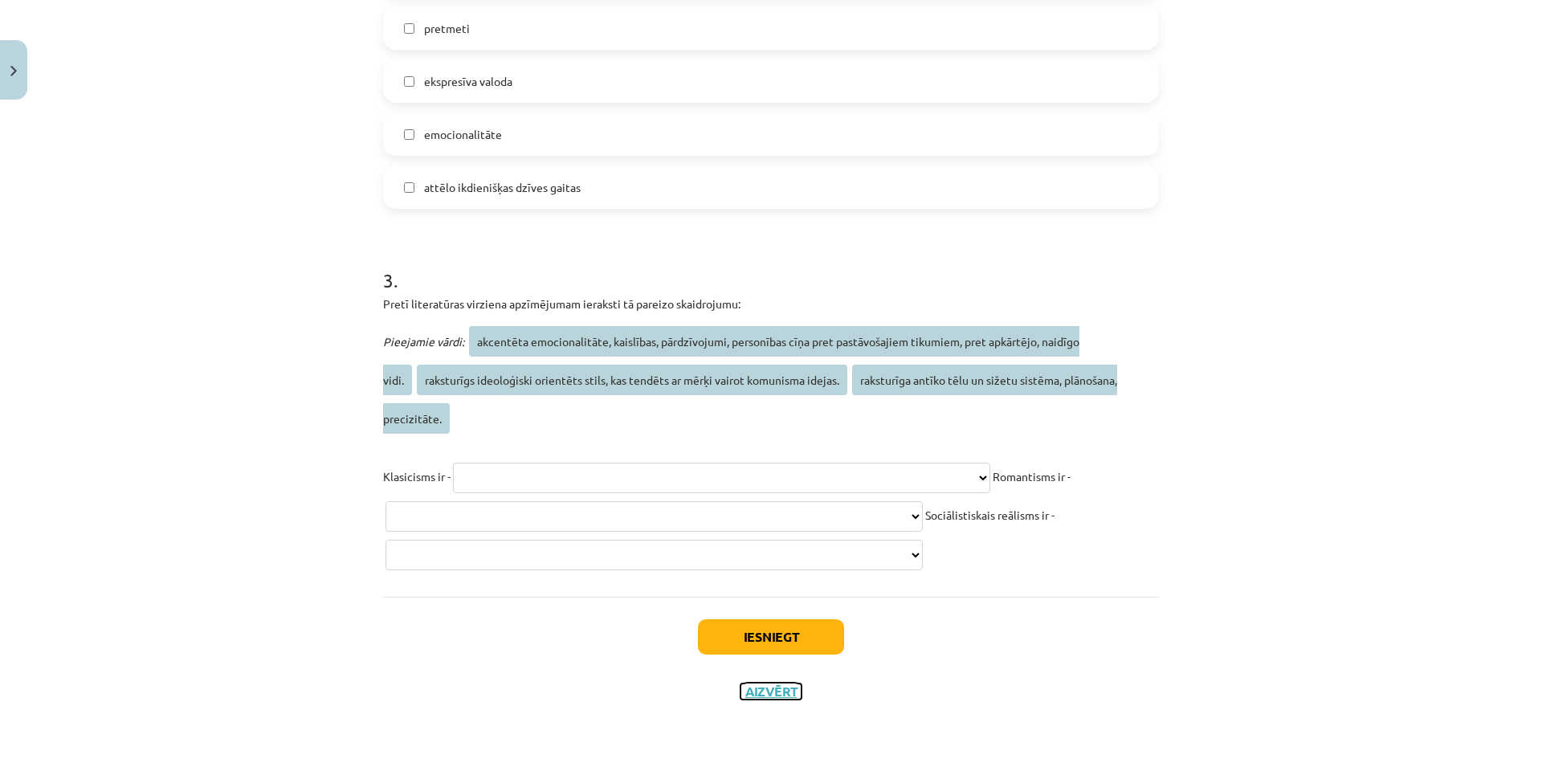
click at [762, 688] on button "Aizvērt" at bounding box center [771, 692] width 61 height 16
